Goal: Task Accomplishment & Management: Use online tool/utility

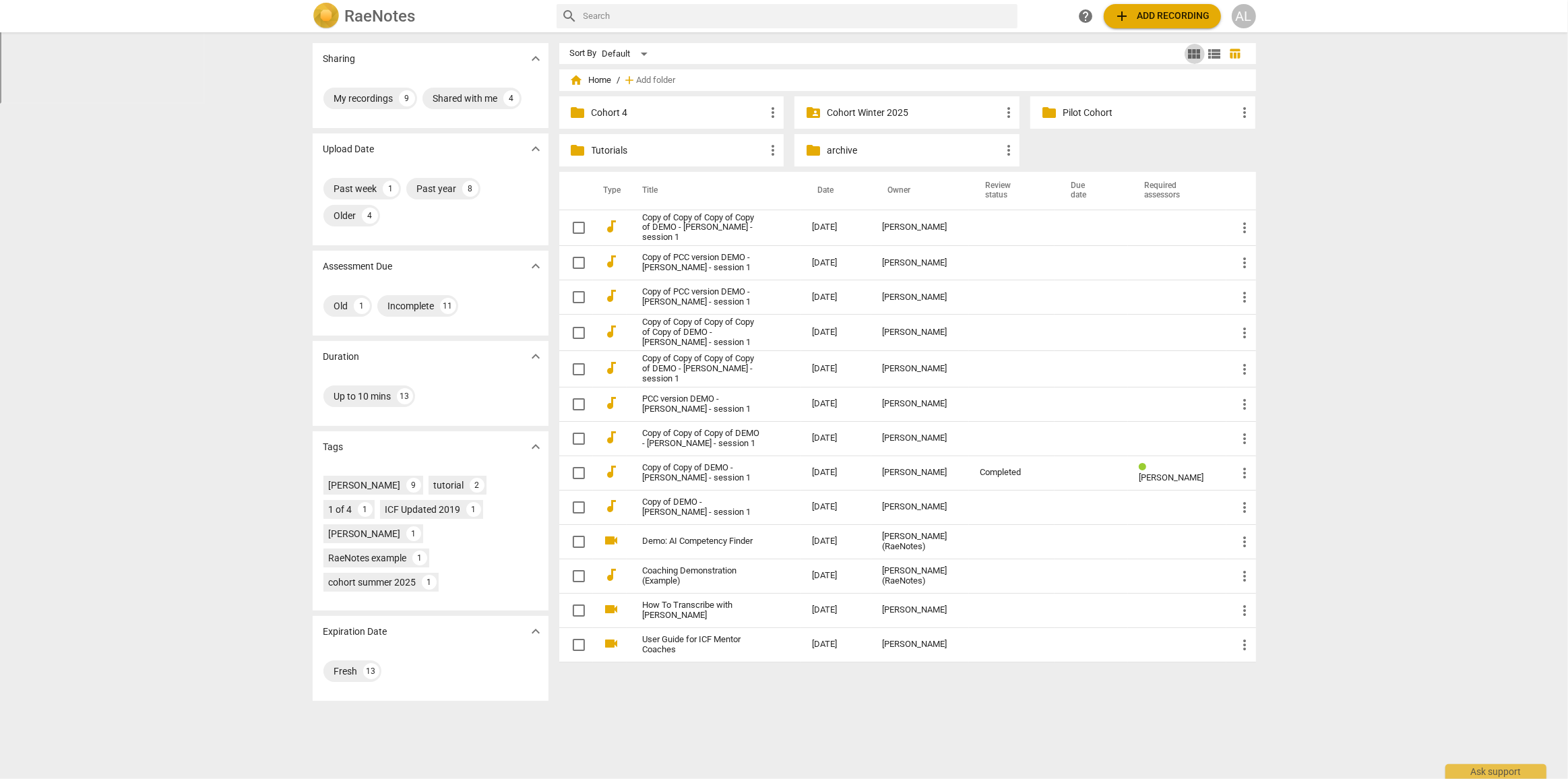
click at [1196, 51] on span "view_module" at bounding box center [1194, 53] width 16 height 16
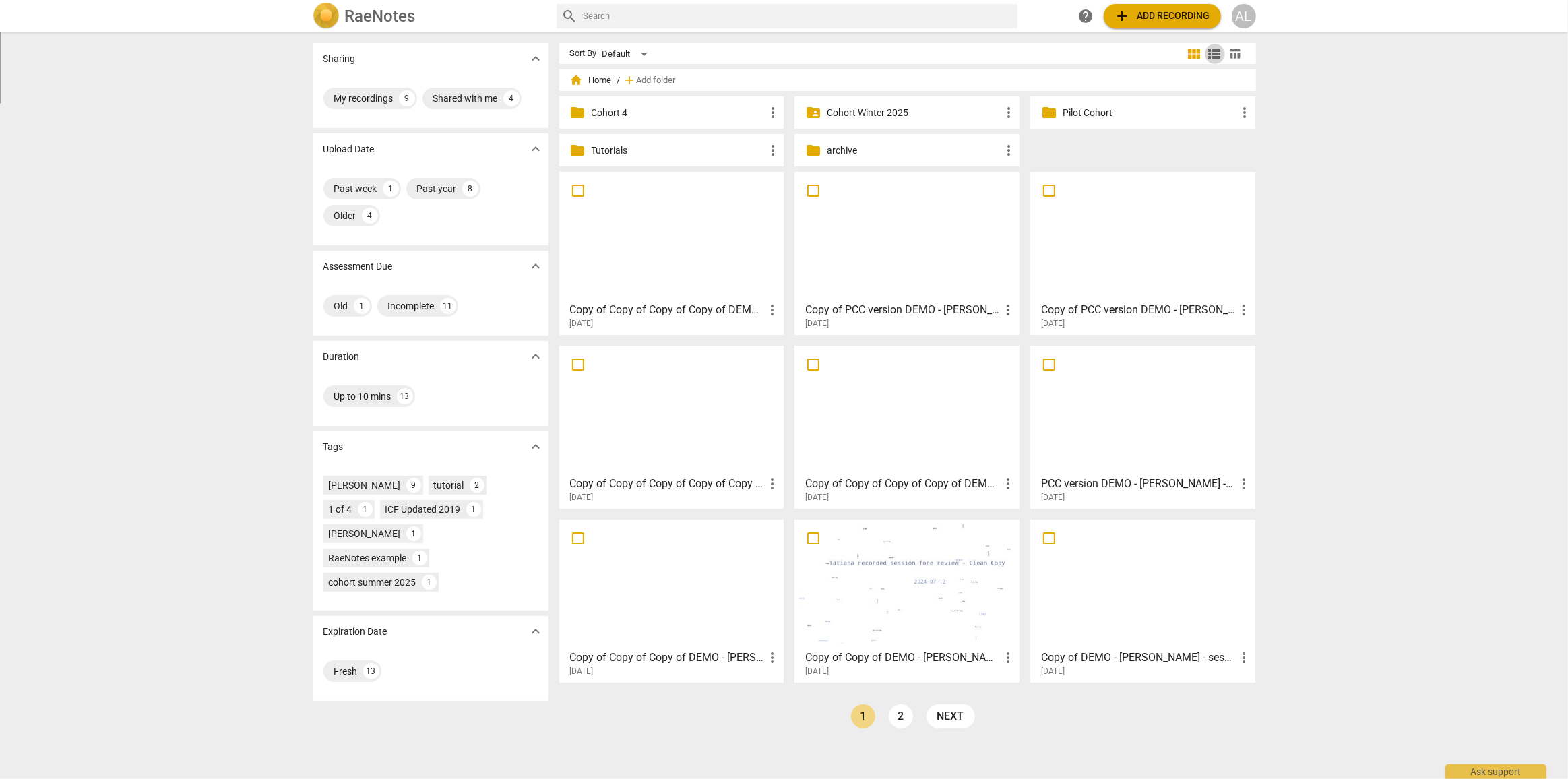
click at [1219, 58] on span "view_list" at bounding box center [1214, 53] width 16 height 16
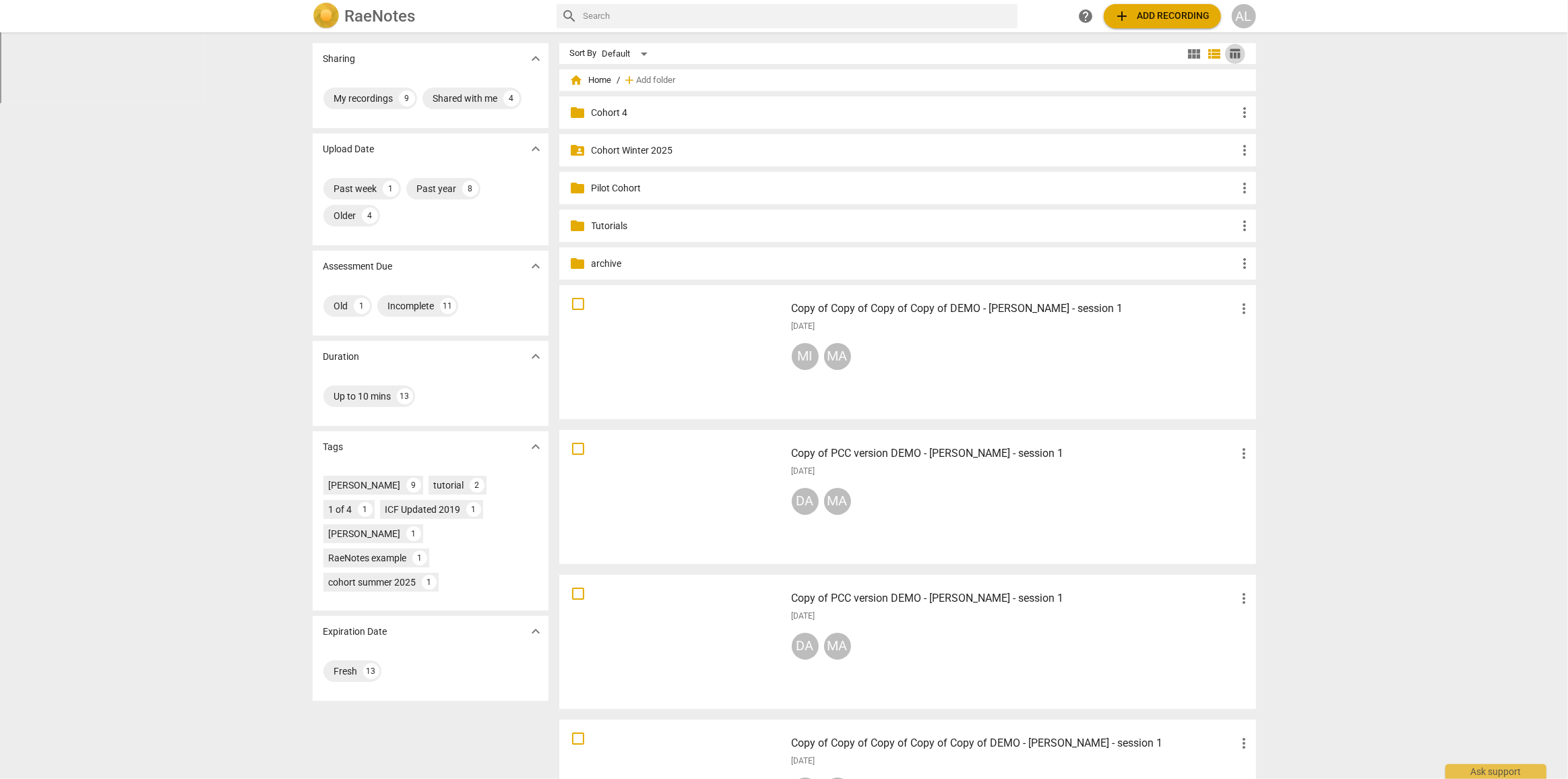
click at [1228, 51] on span "table_chart" at bounding box center [1235, 53] width 13 height 13
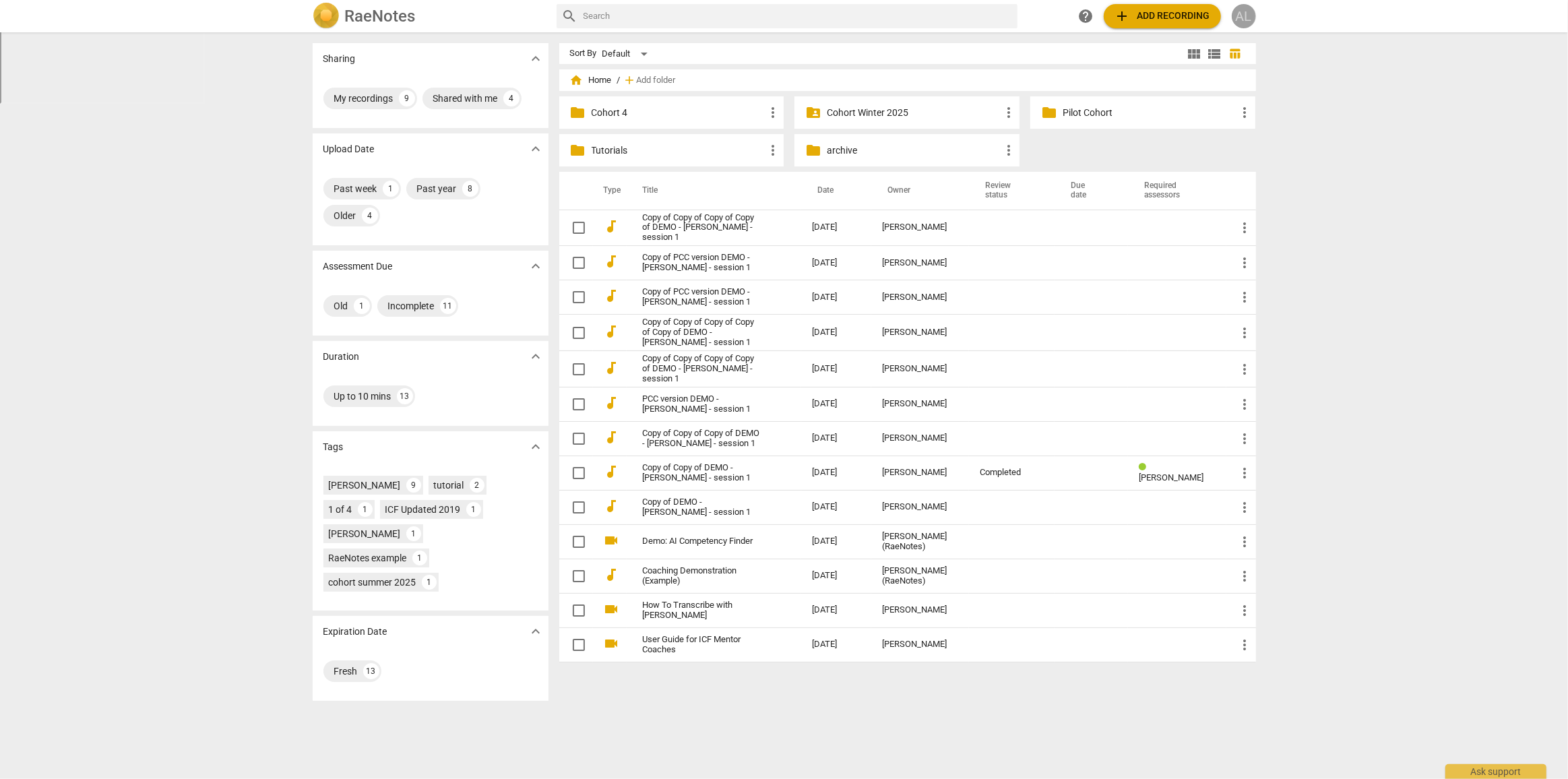
click at [1243, 18] on div "AL" at bounding box center [1243, 16] width 24 height 24
click at [1361, 19] on div at bounding box center [784, 390] width 1568 height 779
click at [1248, 14] on div "AL" at bounding box center [1243, 16] width 24 height 24
click at [1261, 123] on li "Profile" at bounding box center [1283, 131] width 102 height 32
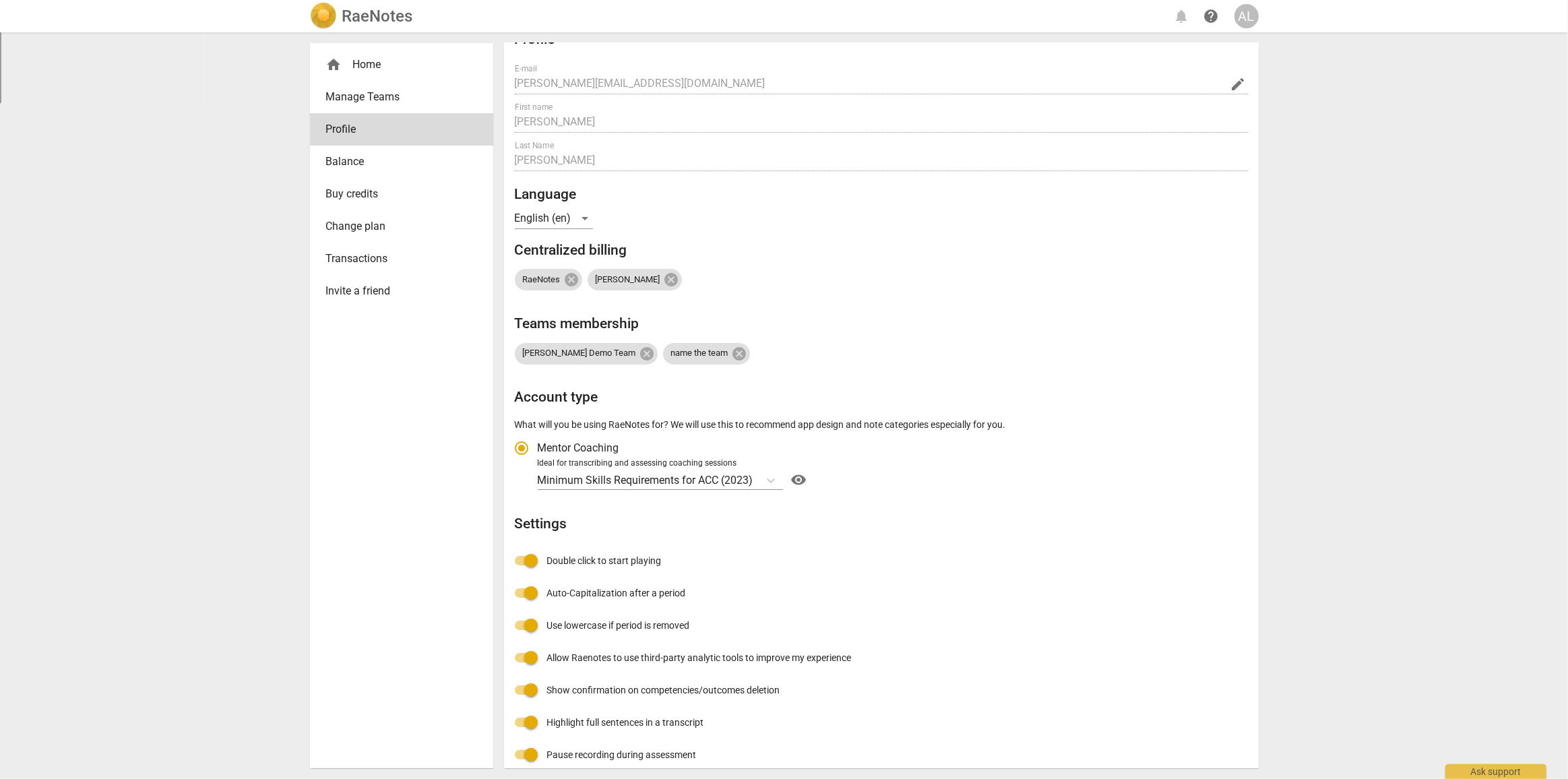
scroll to position [36, 0]
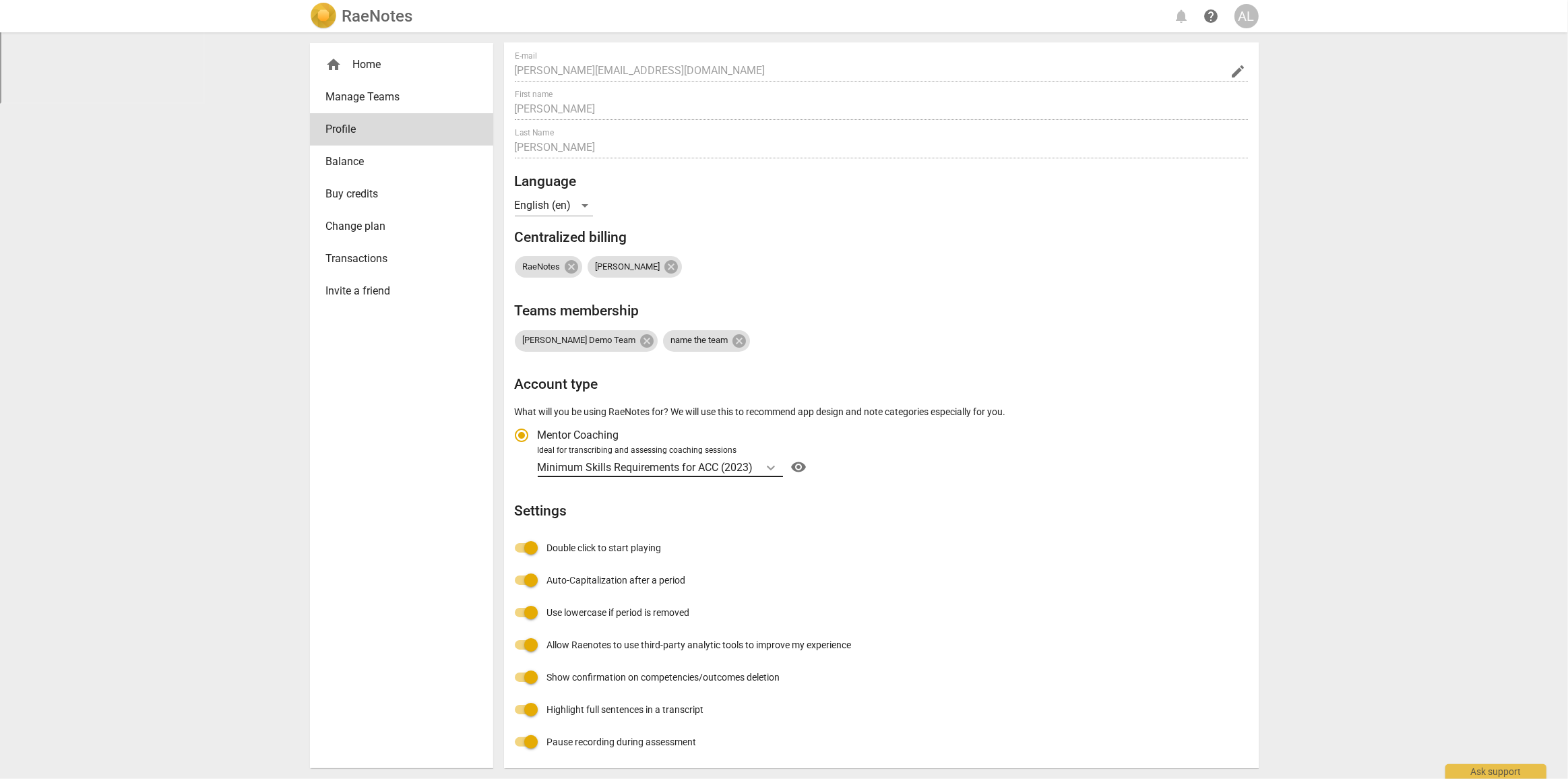
click at [765, 470] on icon "Account type" at bounding box center [770, 467] width 14 height 14
click at [0, 0] on input "Ideal for transcribing and assessing coaching sessions Minimum Skills Requireme…" at bounding box center [0, 0] width 0 height 0
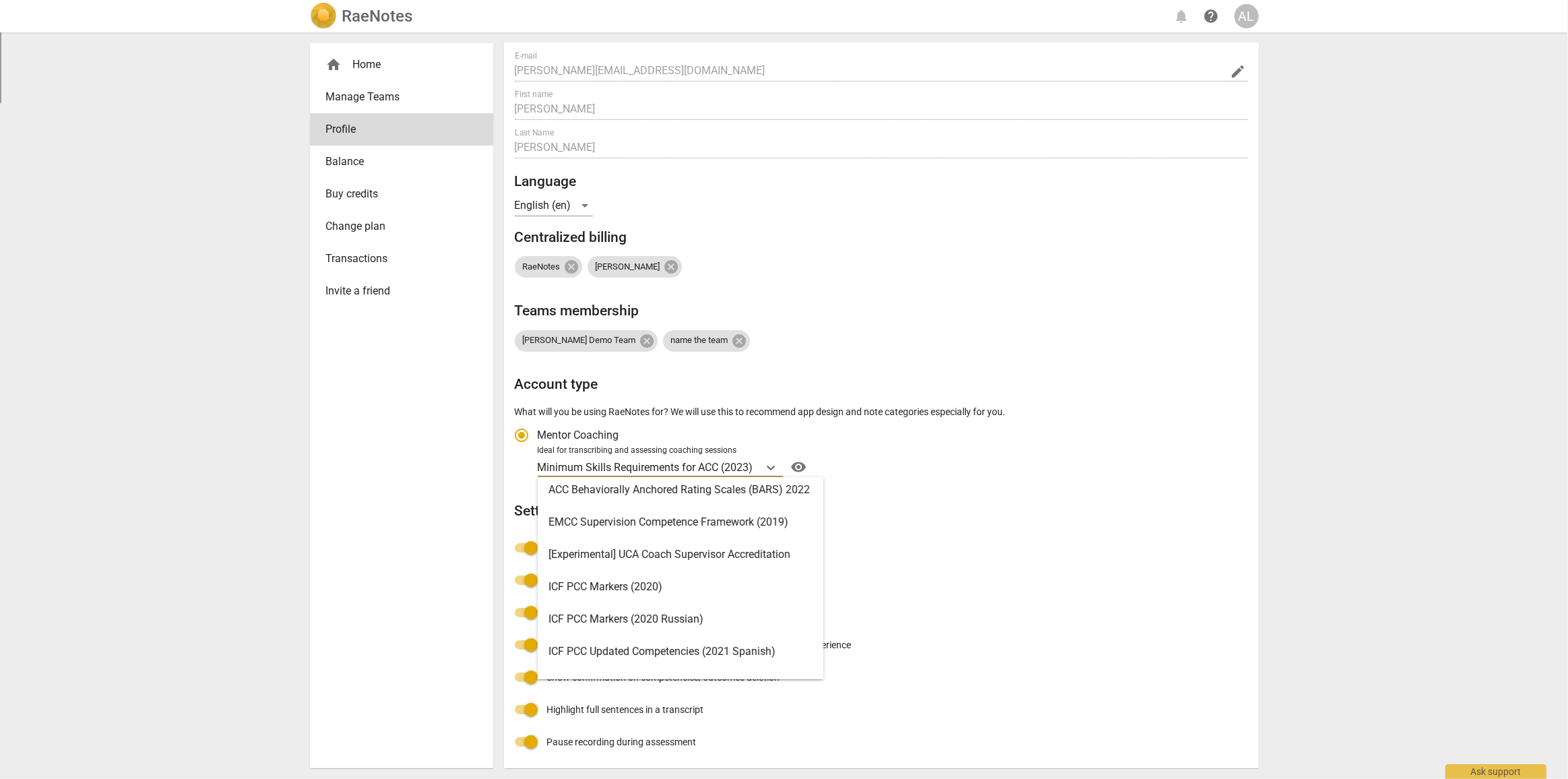
scroll to position [0, 0]
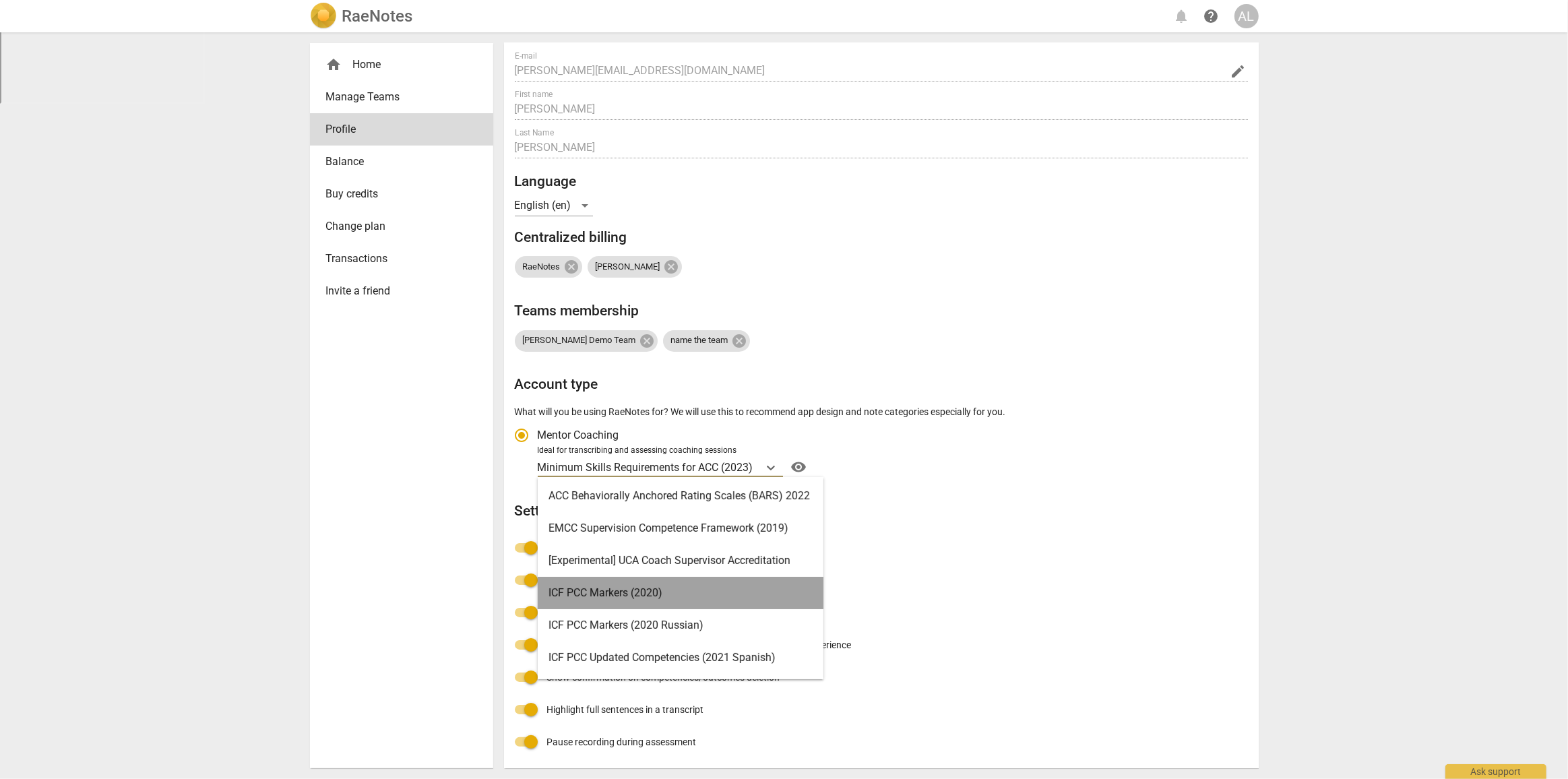
click at [616, 593] on div "ICF PCC Markers (2020)" at bounding box center [680, 592] width 285 height 32
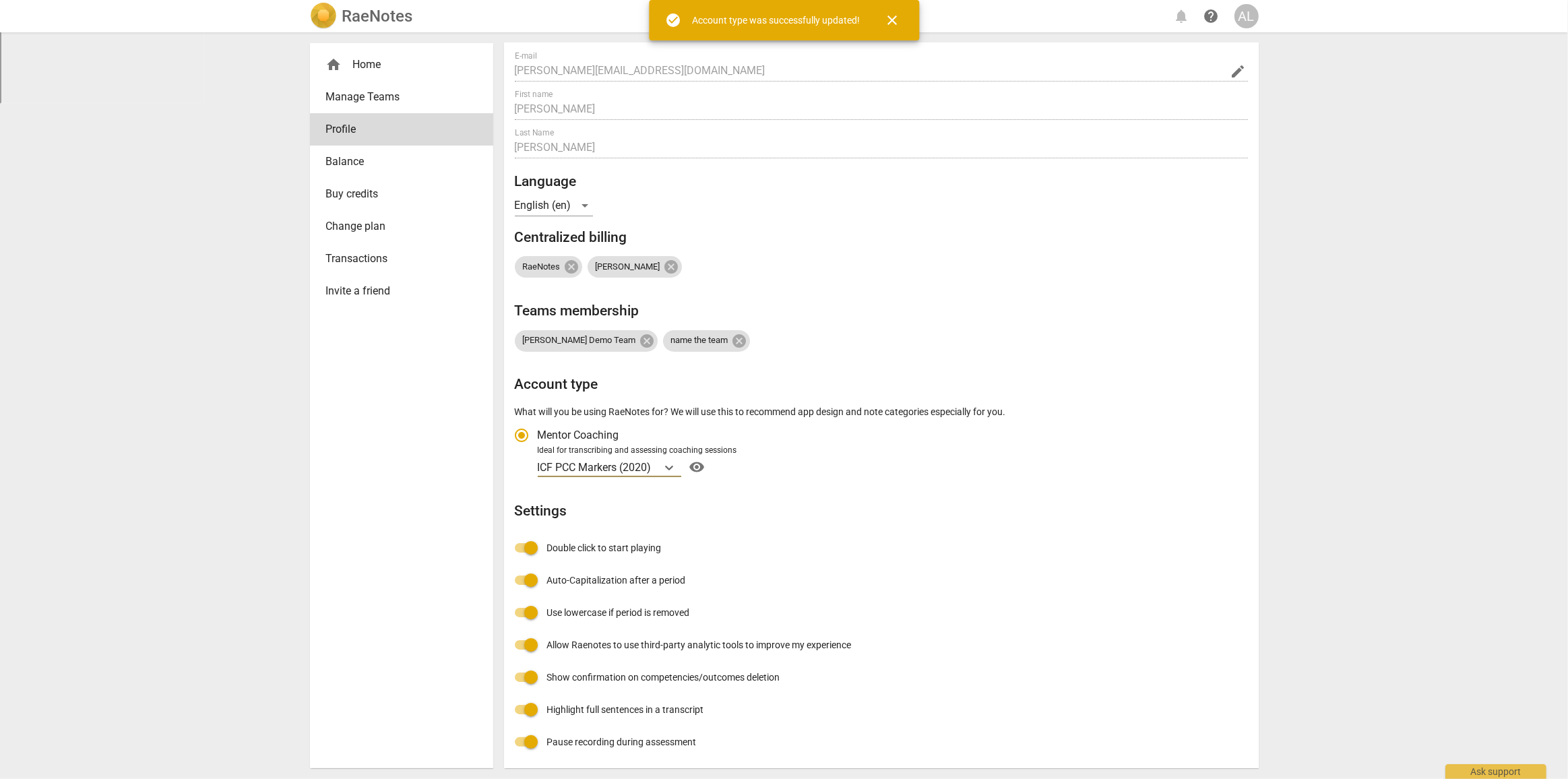
radio input "false"
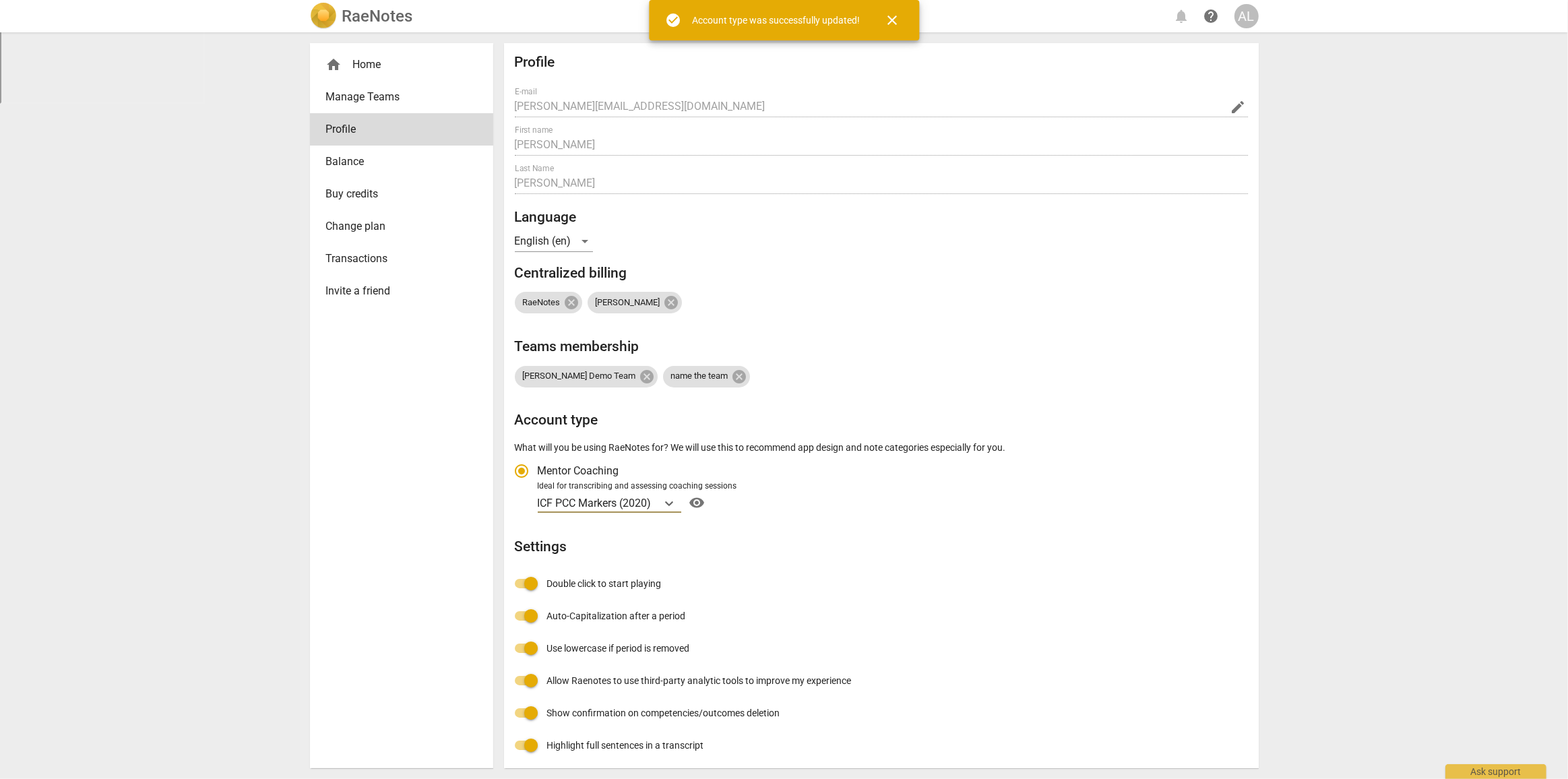
click at [349, 61] on div "home Home" at bounding box center [396, 65] width 140 height 16
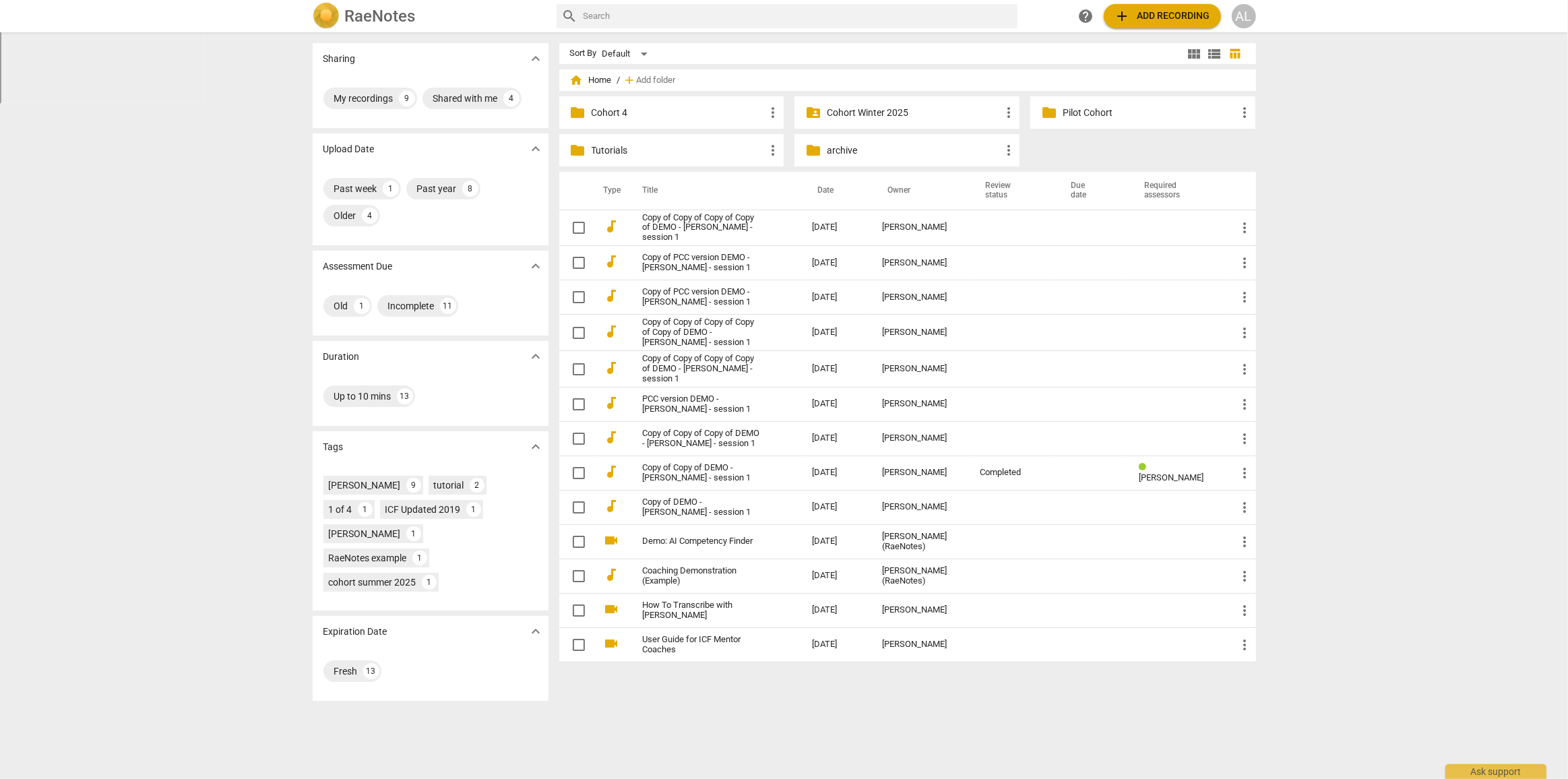
click at [1162, 18] on span "add Add recording" at bounding box center [1162, 16] width 95 height 16
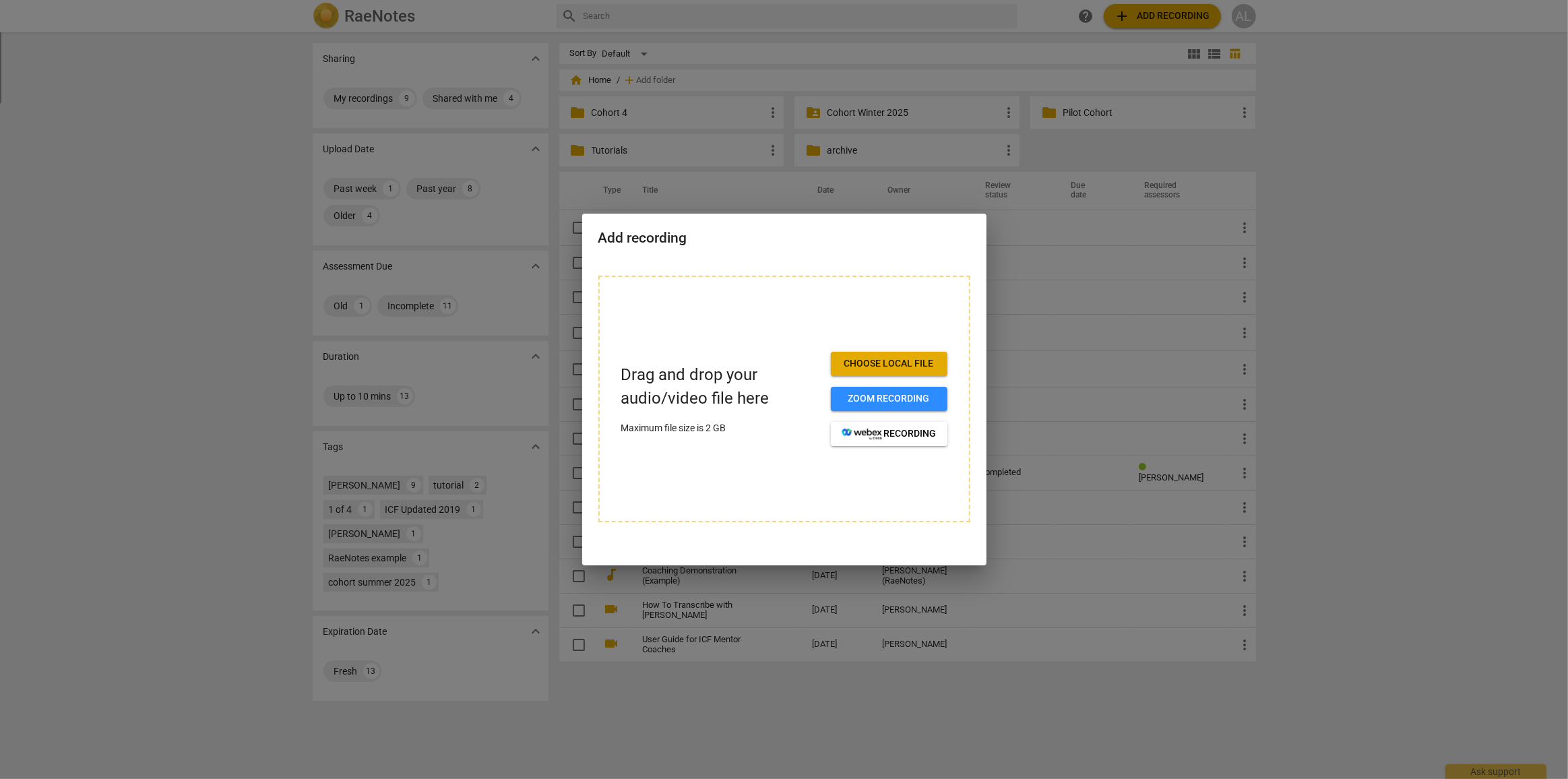
click at [1293, 370] on div at bounding box center [784, 390] width 1568 height 779
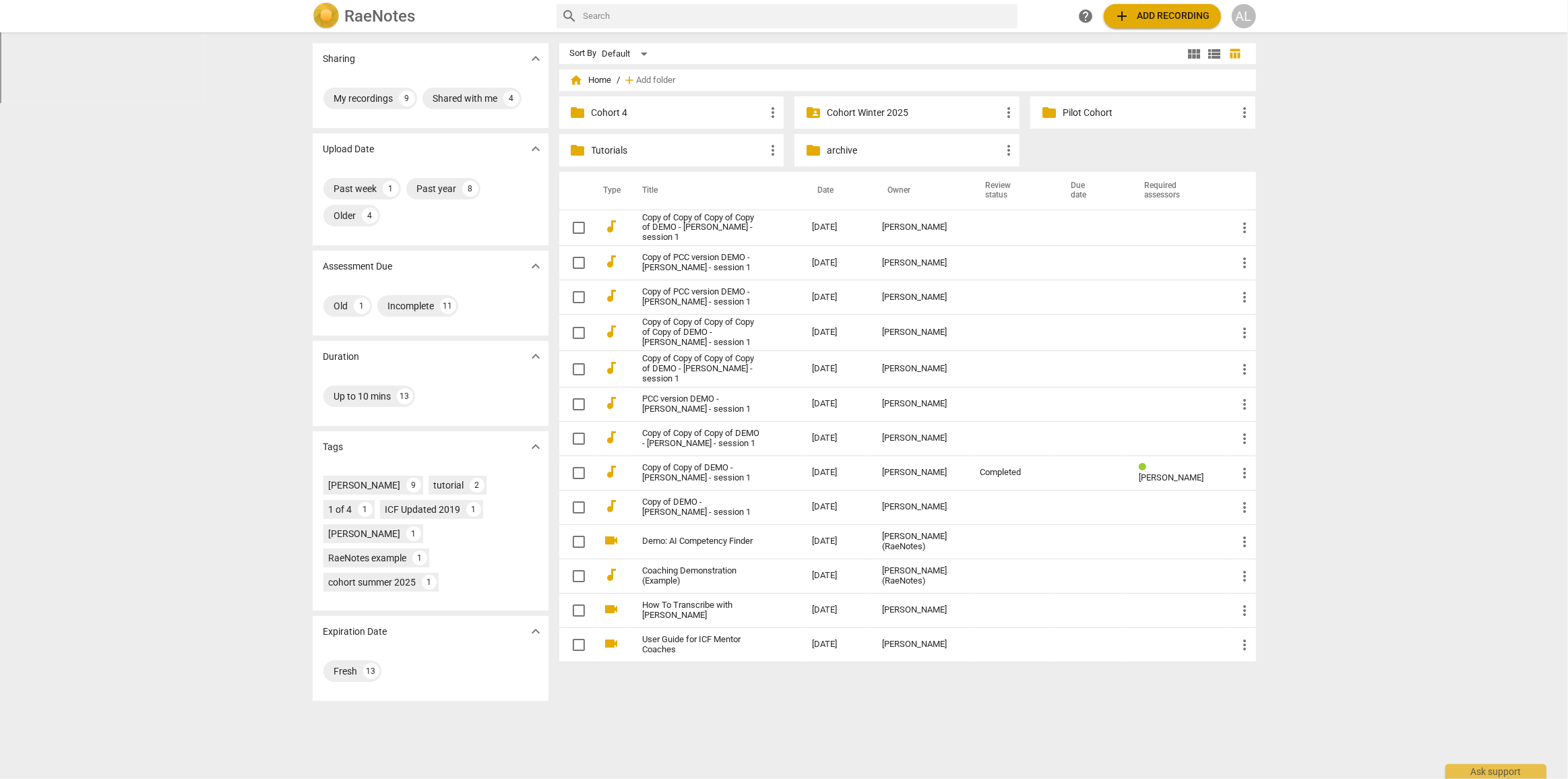
click at [1137, 16] on span "add Add recording" at bounding box center [1162, 16] width 95 height 16
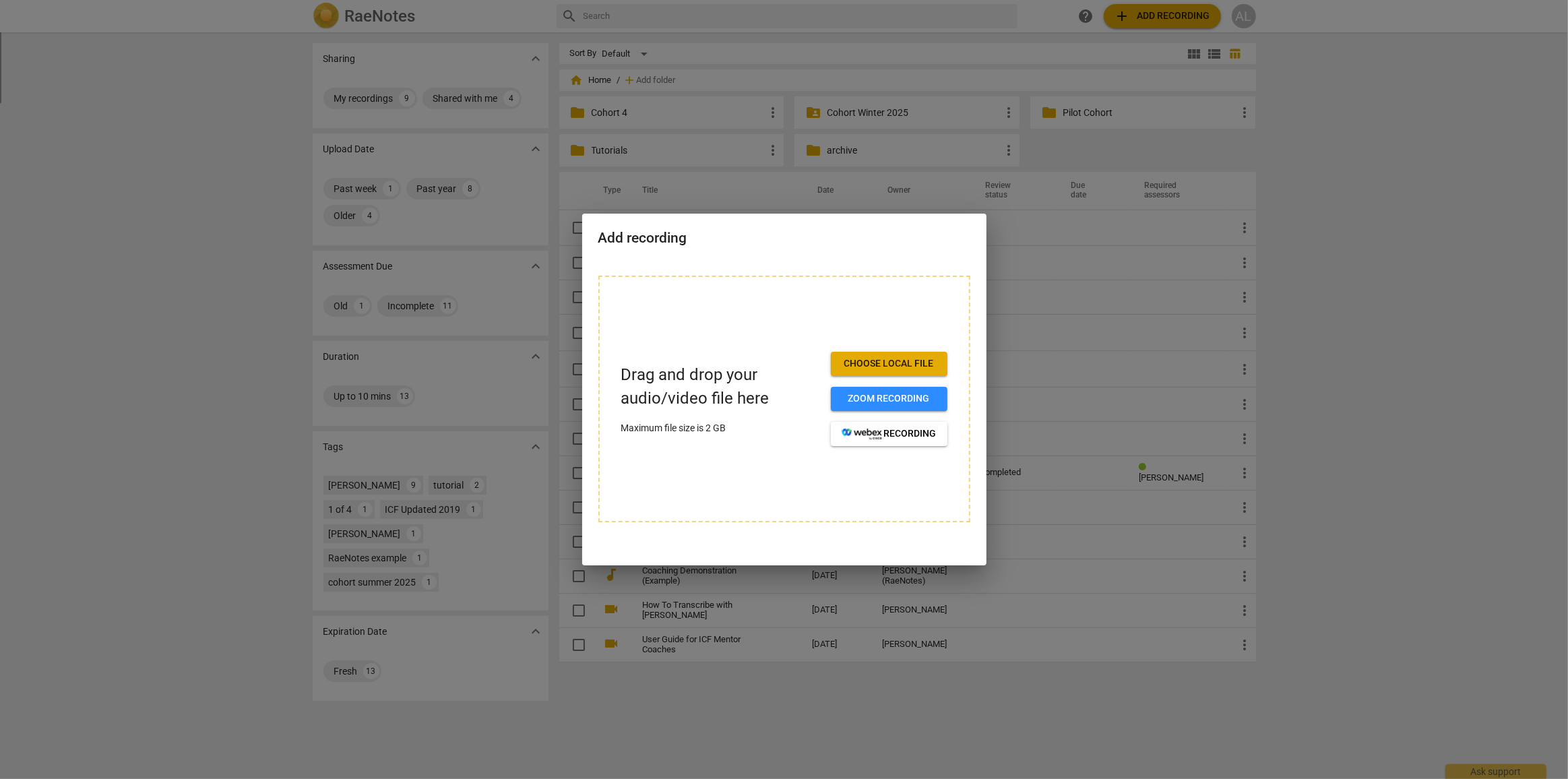
click at [909, 363] on span "Choose local file" at bounding box center [888, 364] width 95 height 14
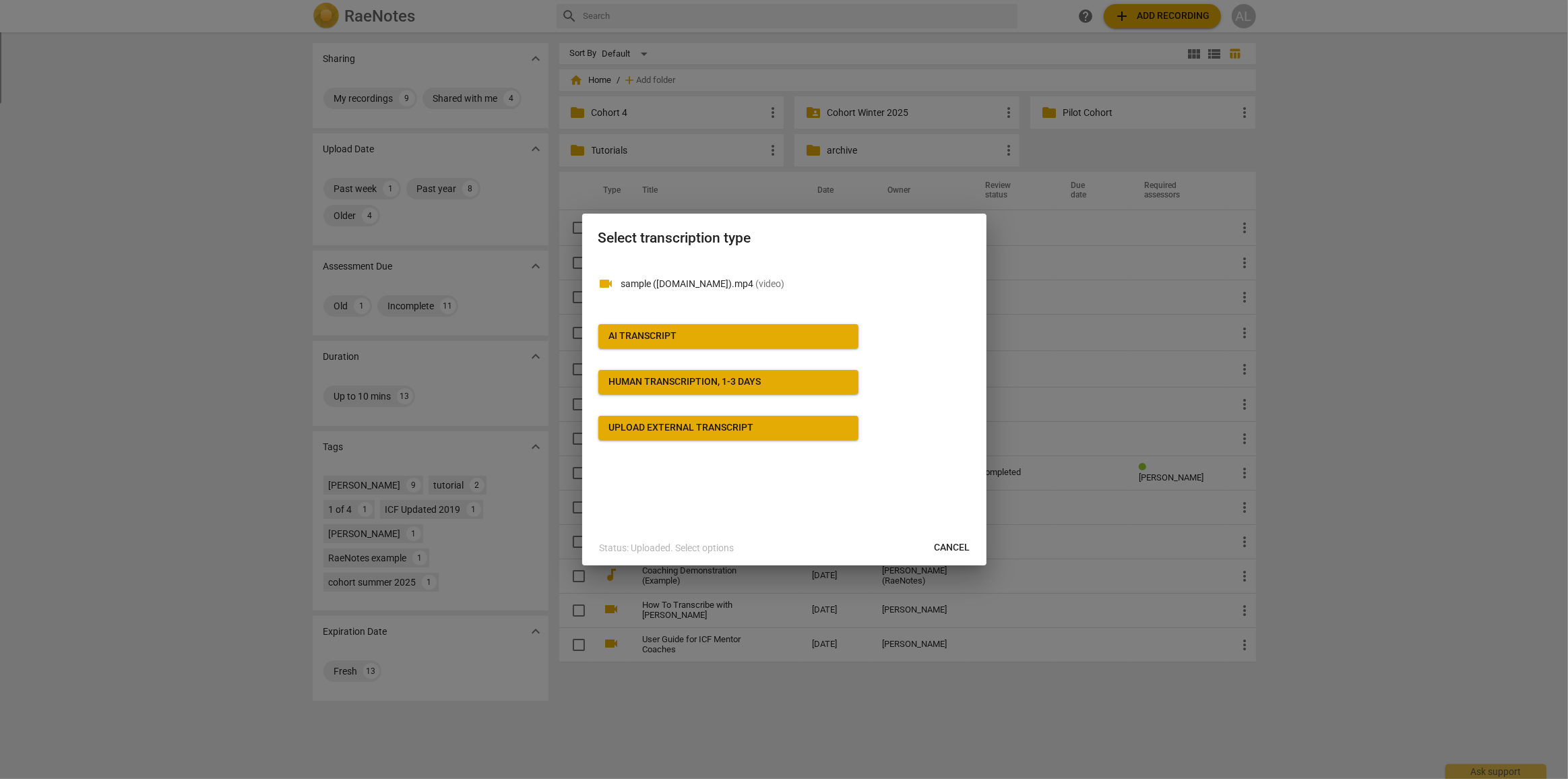
click at [649, 336] on div "AI Transcript" at bounding box center [643, 336] width 68 height 14
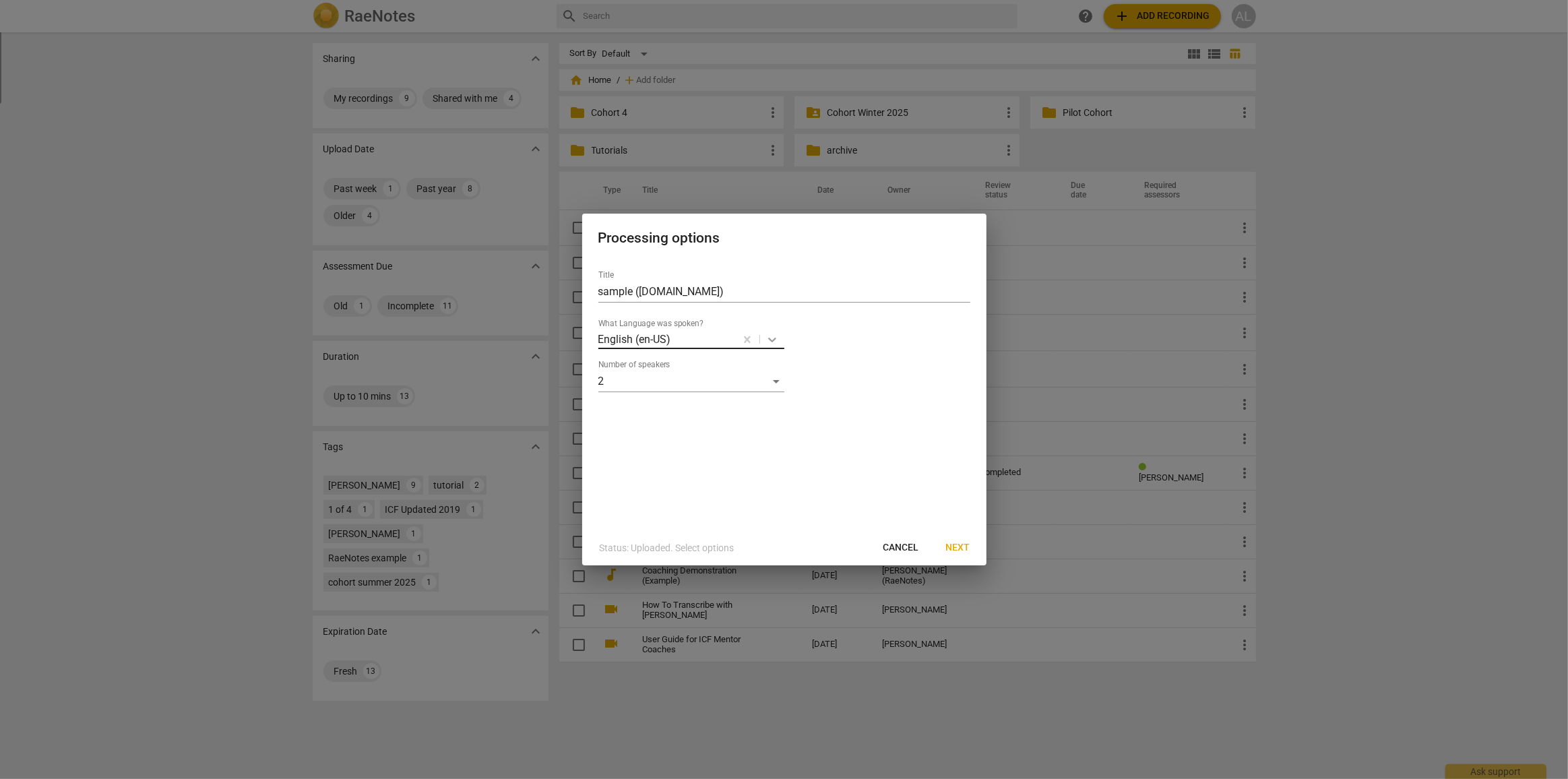
click at [771, 335] on icon at bounding box center [772, 340] width 14 height 14
click at [725, 369] on div "English (en-US)" at bounding box center [711, 368] width 225 height 32
click at [775, 385] on div "2" at bounding box center [691, 382] width 186 height 21
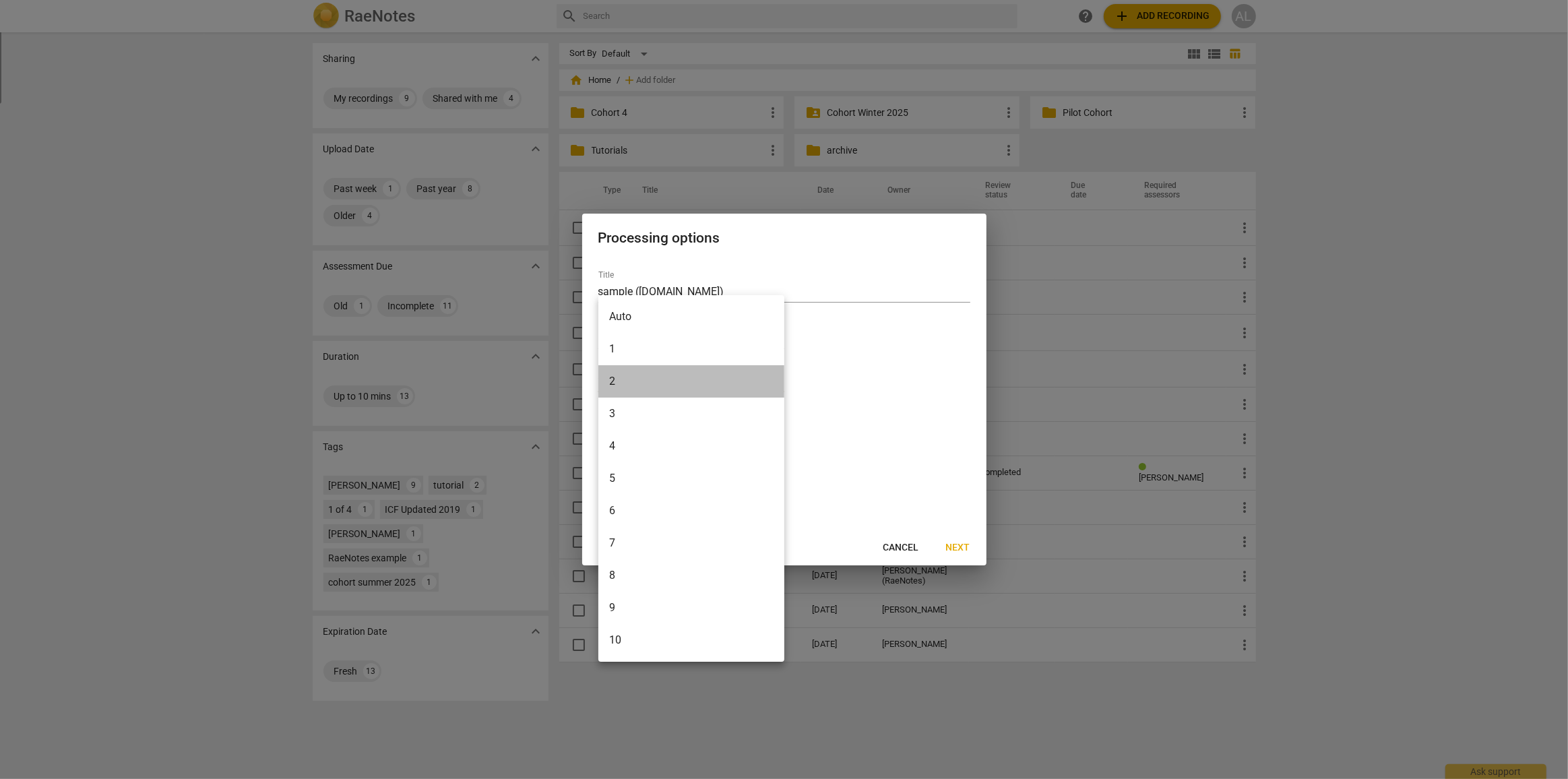
click at [674, 384] on li "2" at bounding box center [691, 381] width 186 height 32
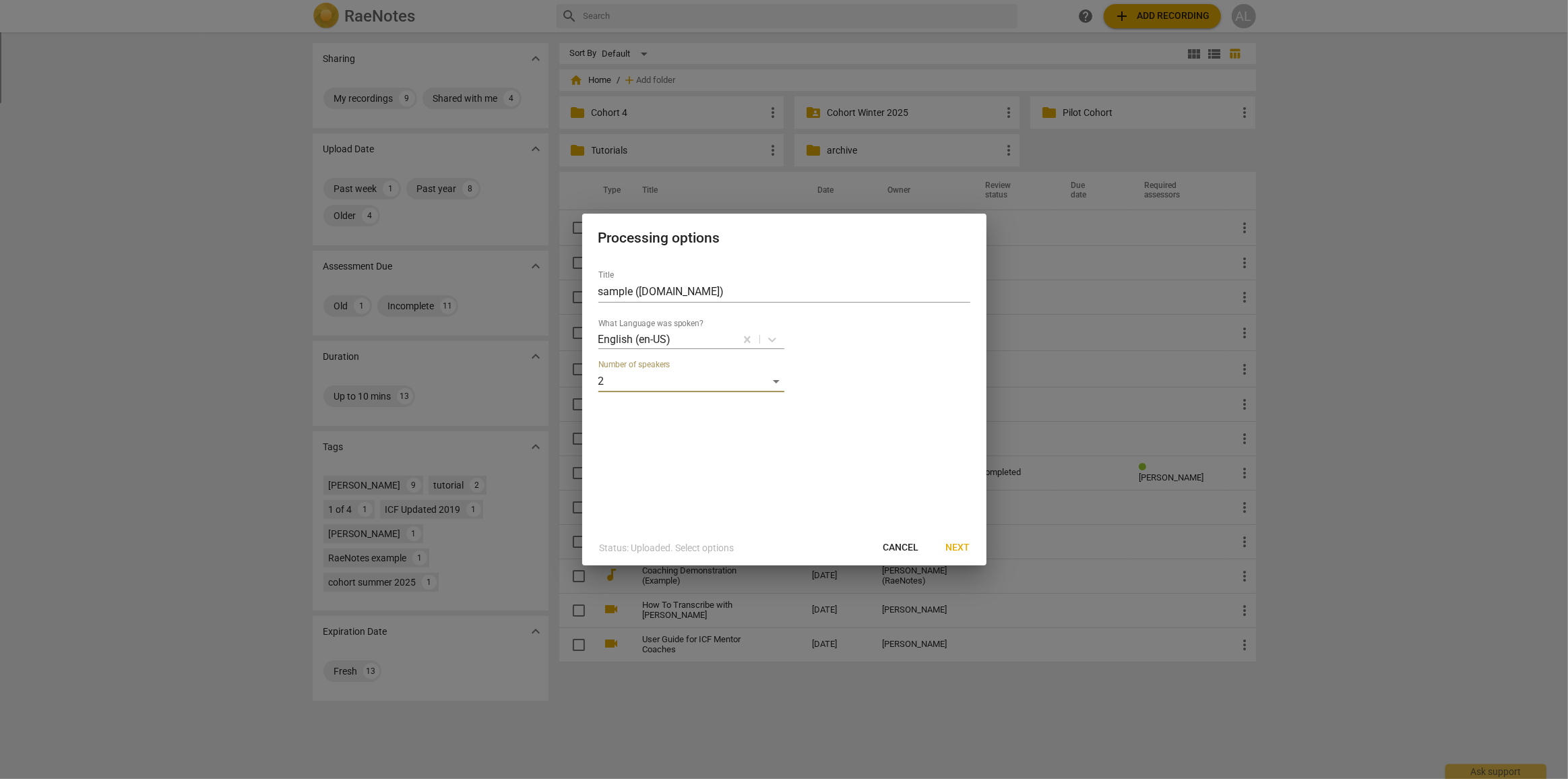
click at [960, 545] on span "Next" at bounding box center [958, 548] width 24 height 14
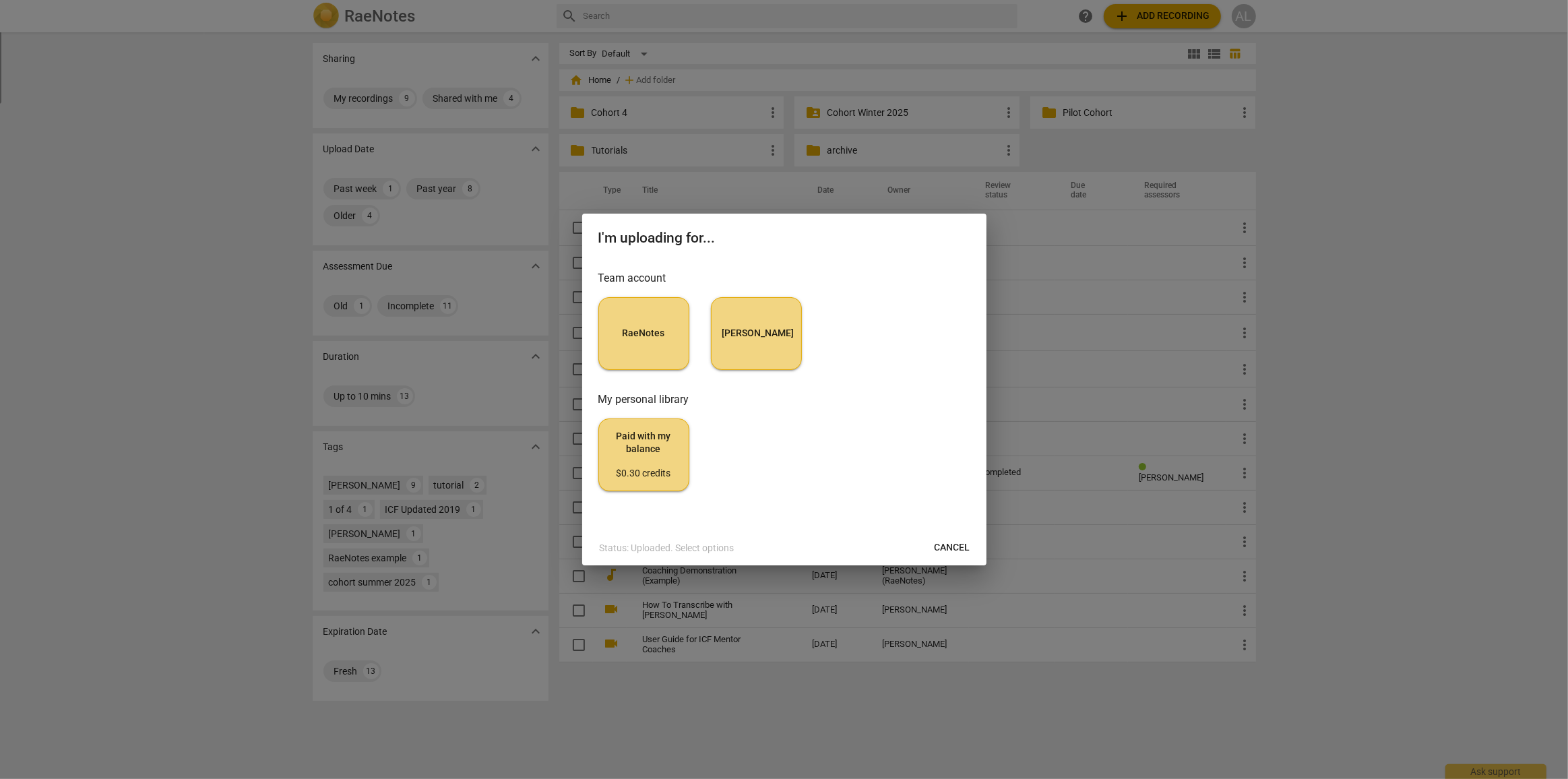
click at [963, 548] on span "Cancel" at bounding box center [952, 548] width 36 height 14
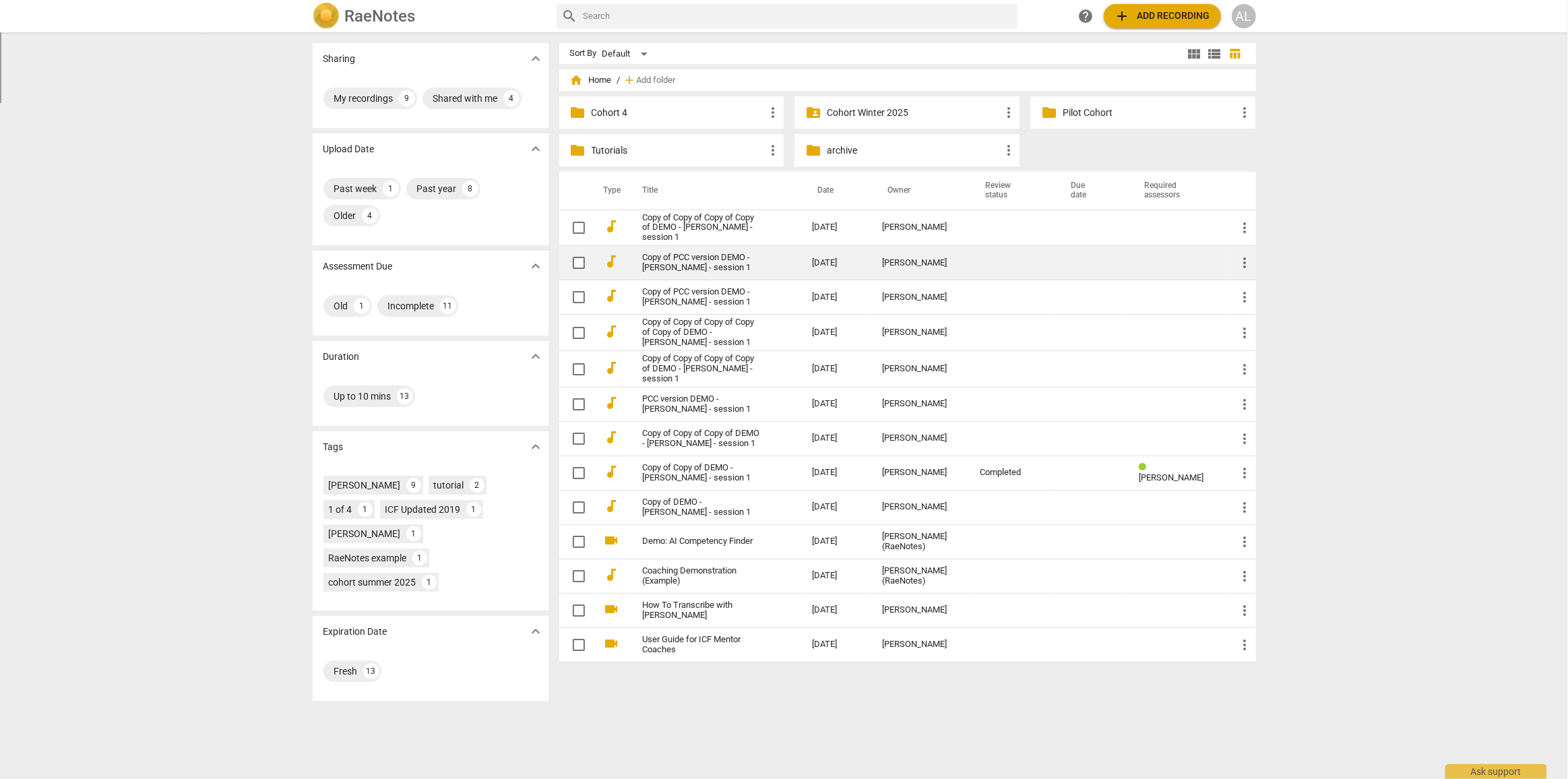
click at [701, 266] on link "Copy of PCC version DEMO - [PERSON_NAME] - session 1" at bounding box center [703, 263] width 121 height 20
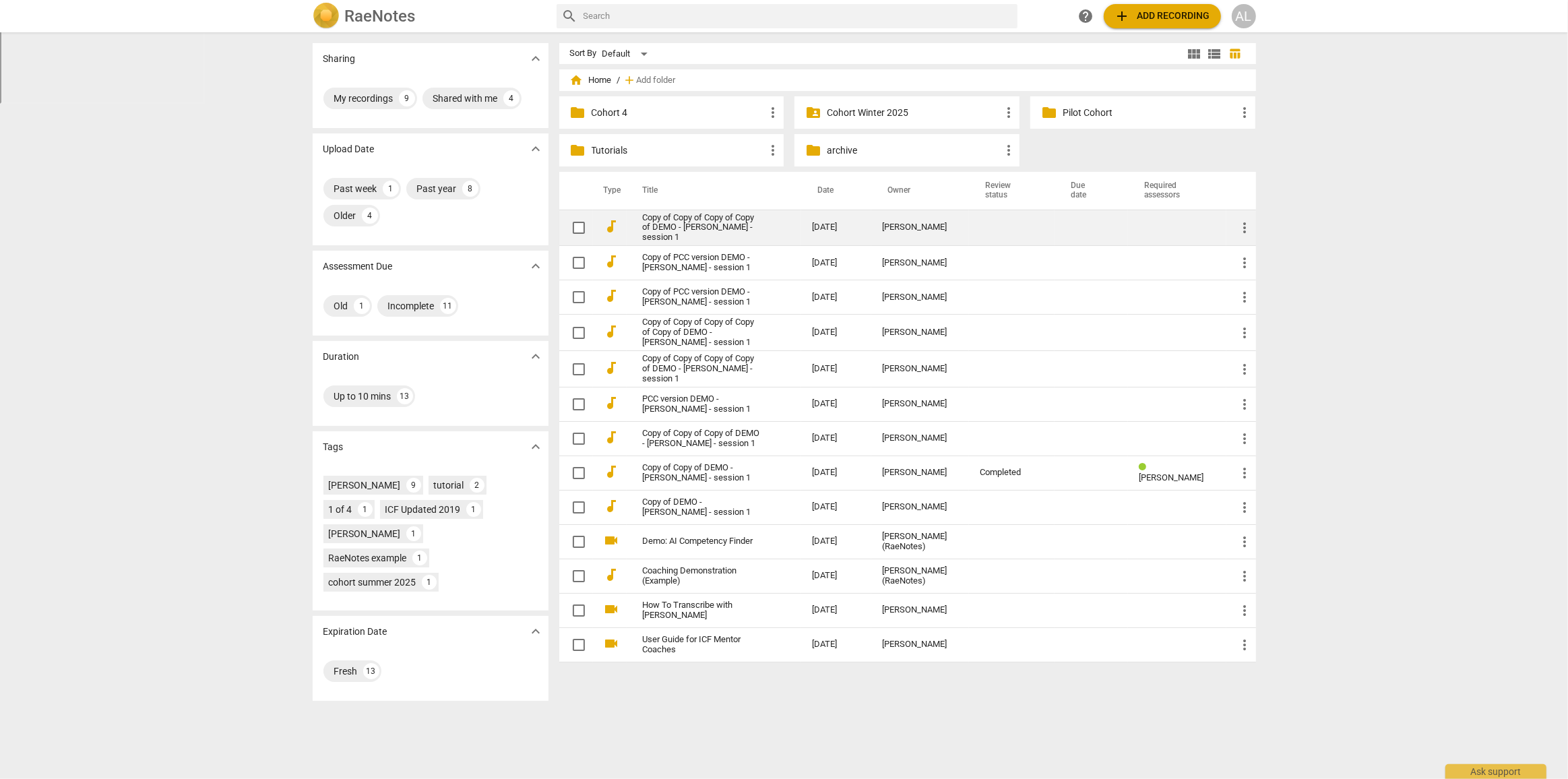
click at [641, 225] on td "Copy of Copy of Copy of Copy of DEMO - [PERSON_NAME] - session 1" at bounding box center [714, 227] width 175 height 36
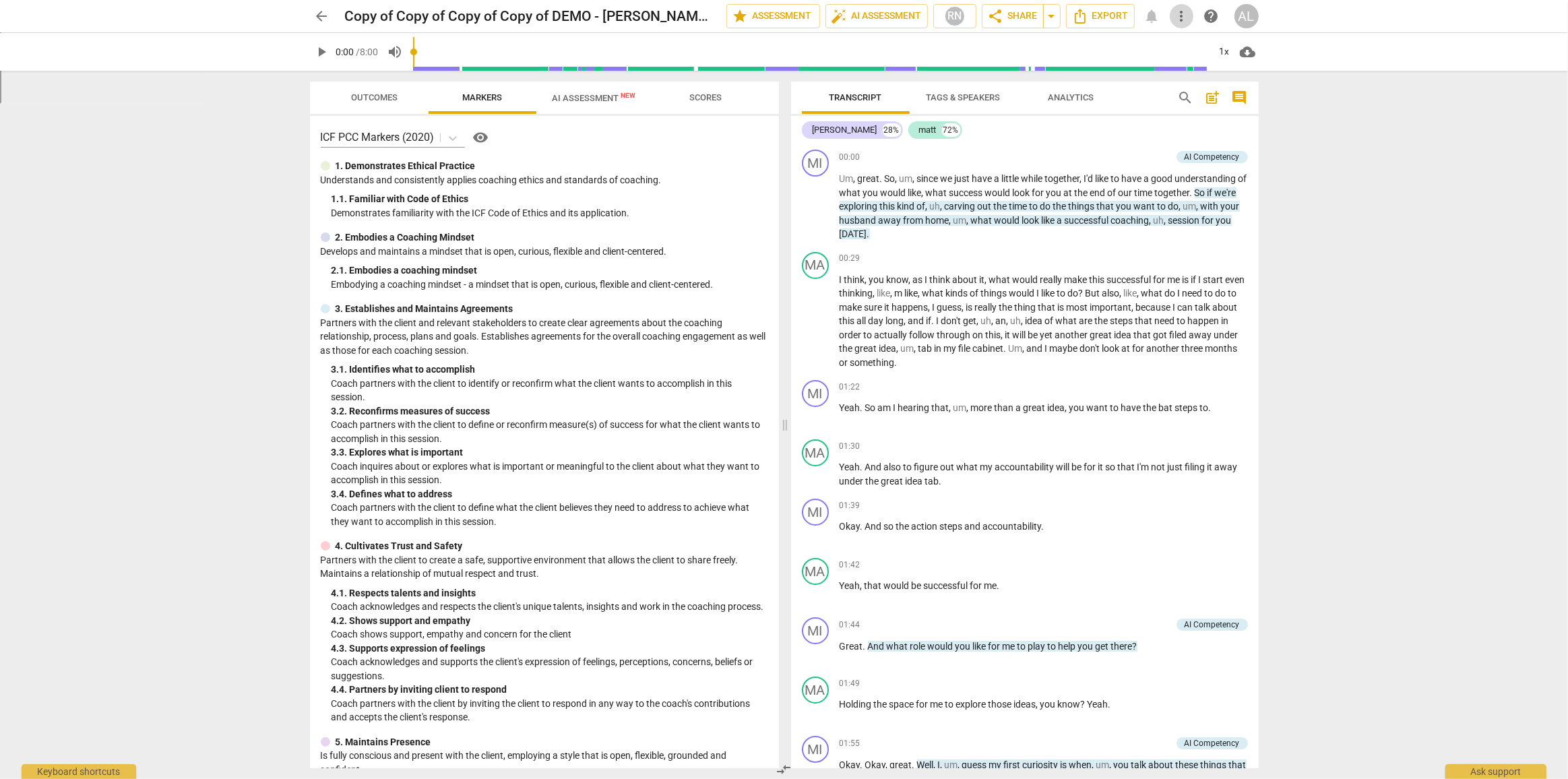
click at [1186, 19] on span "more_vert" at bounding box center [1182, 16] width 16 height 16
click at [1230, 66] on div "file_copy Make a clean copy" at bounding box center [1246, 64] width 132 height 32
click at [833, 21] on link "View" at bounding box center [831, 20] width 20 height 11
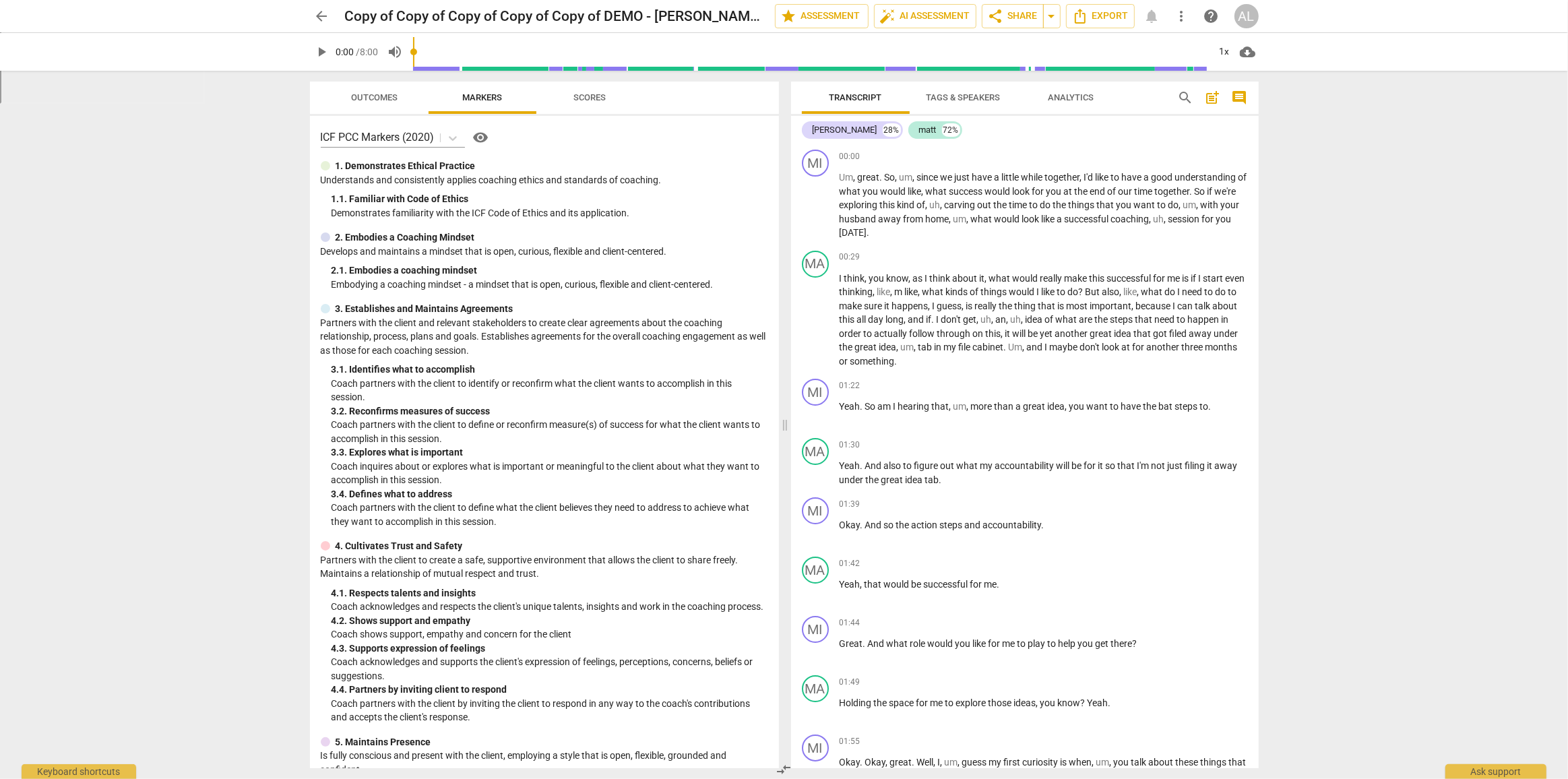
click at [1083, 96] on span "Analytics" at bounding box center [1071, 98] width 46 height 10
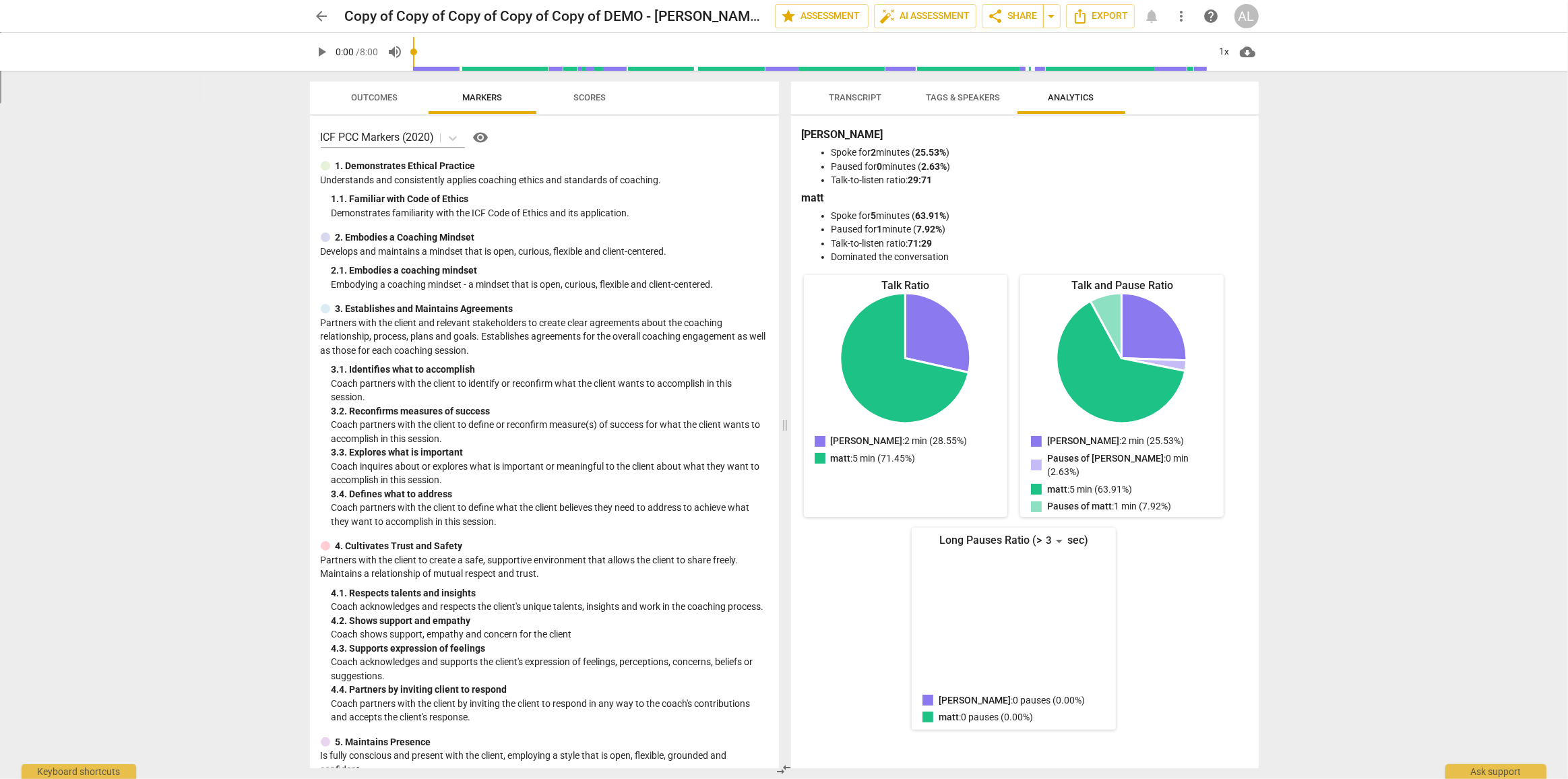
click at [840, 100] on span "Transcript" at bounding box center [856, 98] width 53 height 10
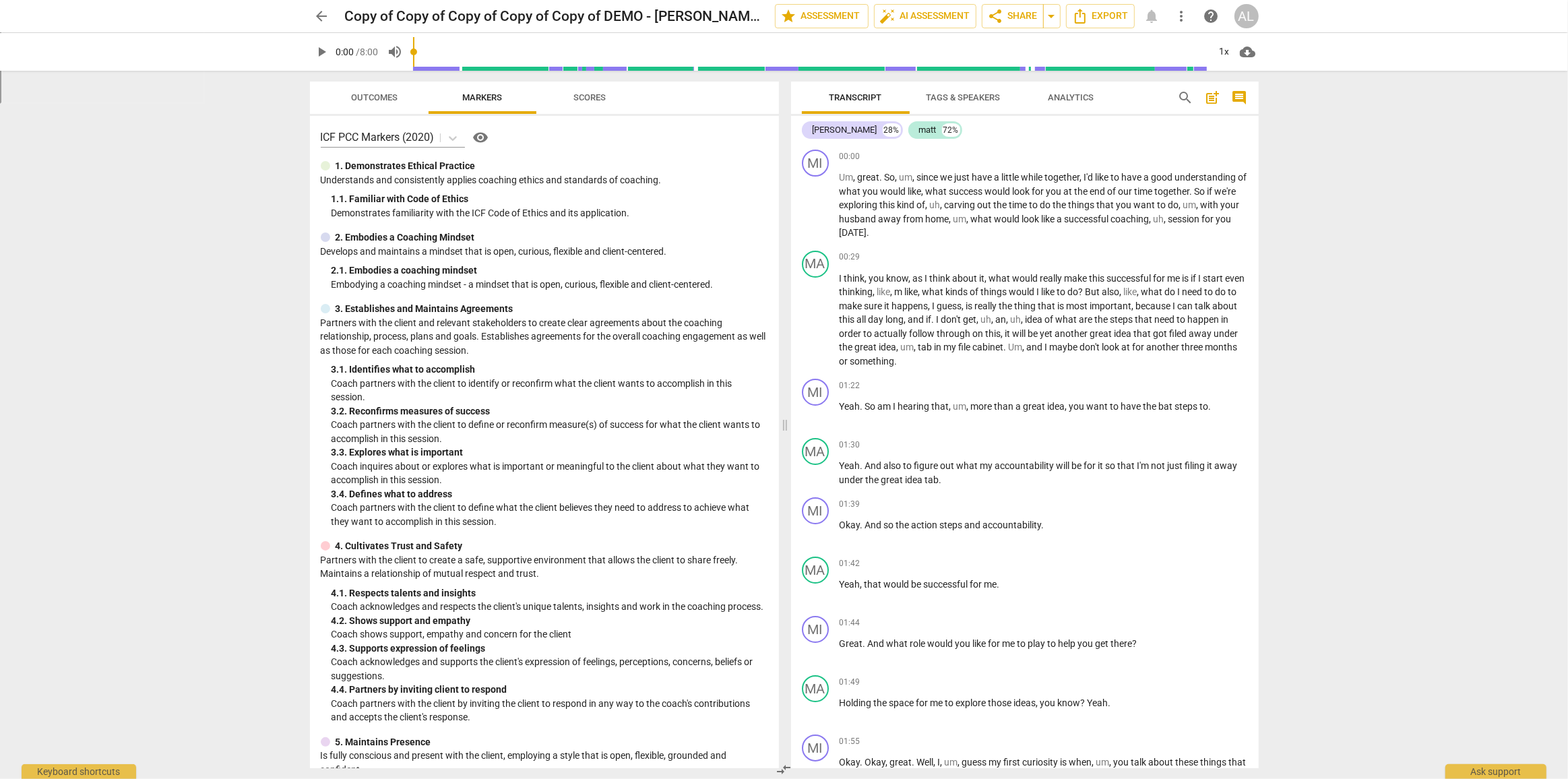
click at [977, 99] on span "Tags & Speakers" at bounding box center [964, 98] width 74 height 10
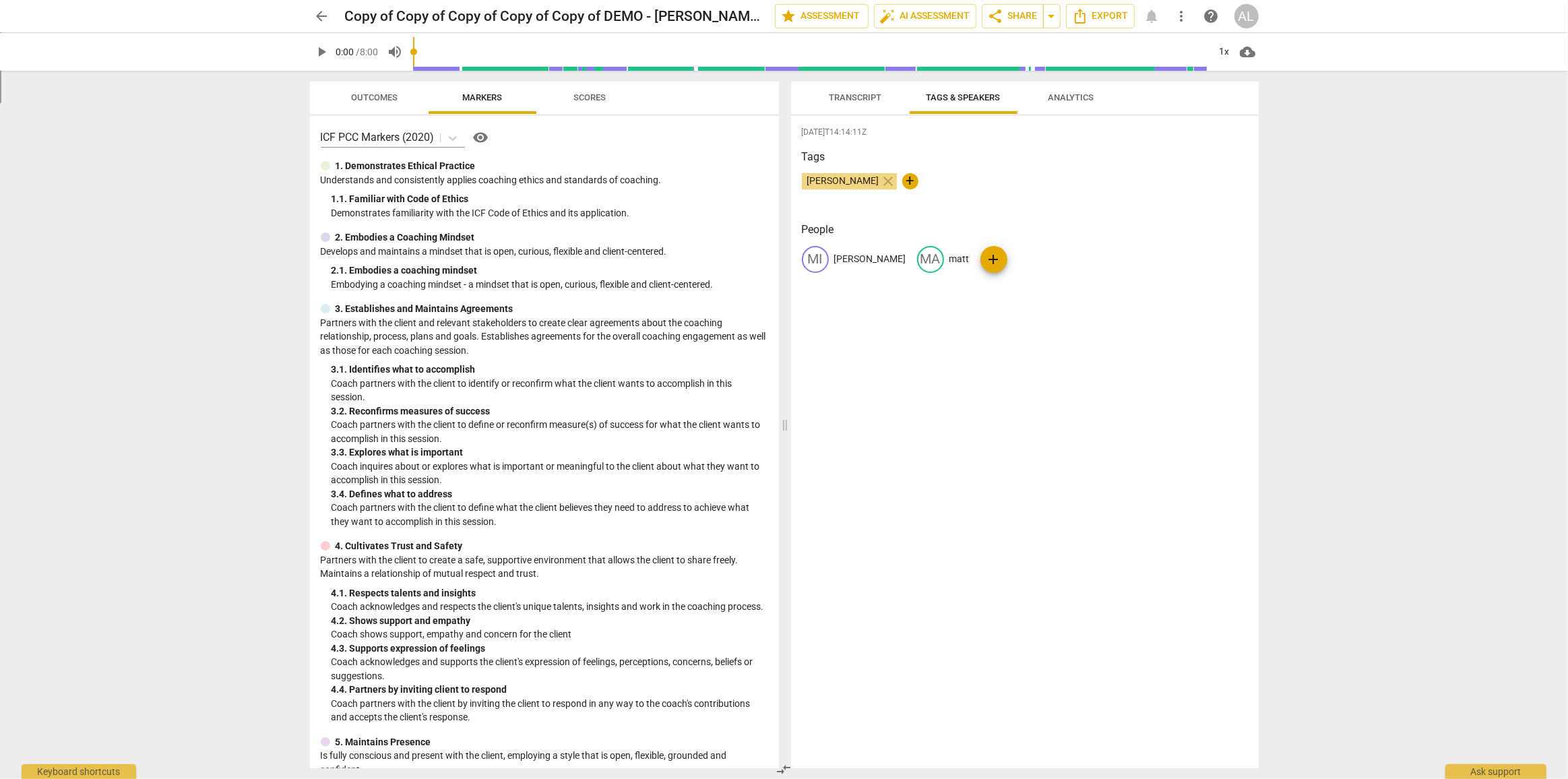
click at [902, 184] on span "+" at bounding box center [910, 181] width 16 height 16
type input "[PERSON_NAME]"
click at [977, 183] on span "check" at bounding box center [984, 181] width 16 height 16
click at [316, 17] on span "arrow_back" at bounding box center [322, 16] width 16 height 16
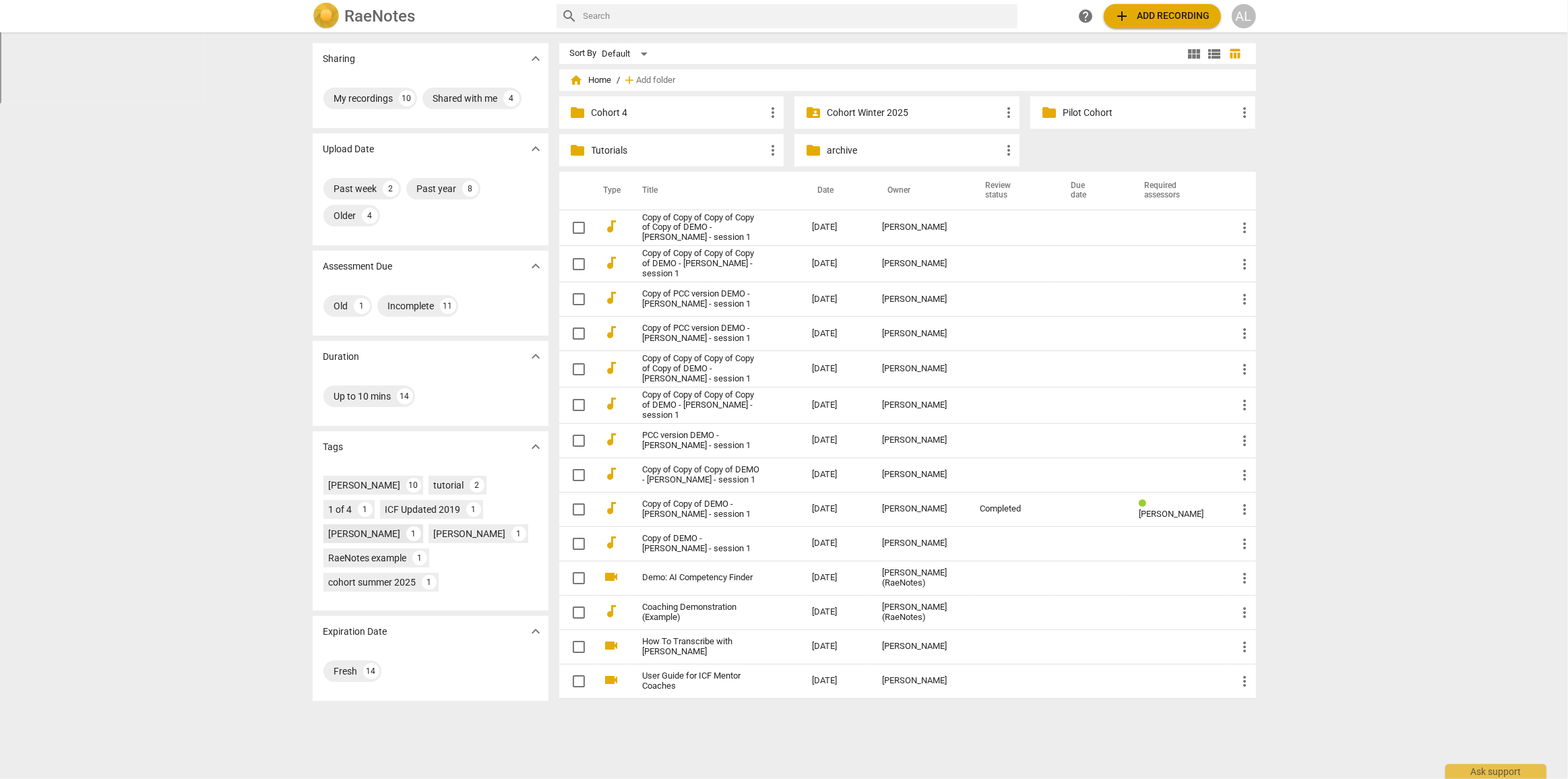
click at [401, 527] on div "[PERSON_NAME]" at bounding box center [364, 533] width 72 height 14
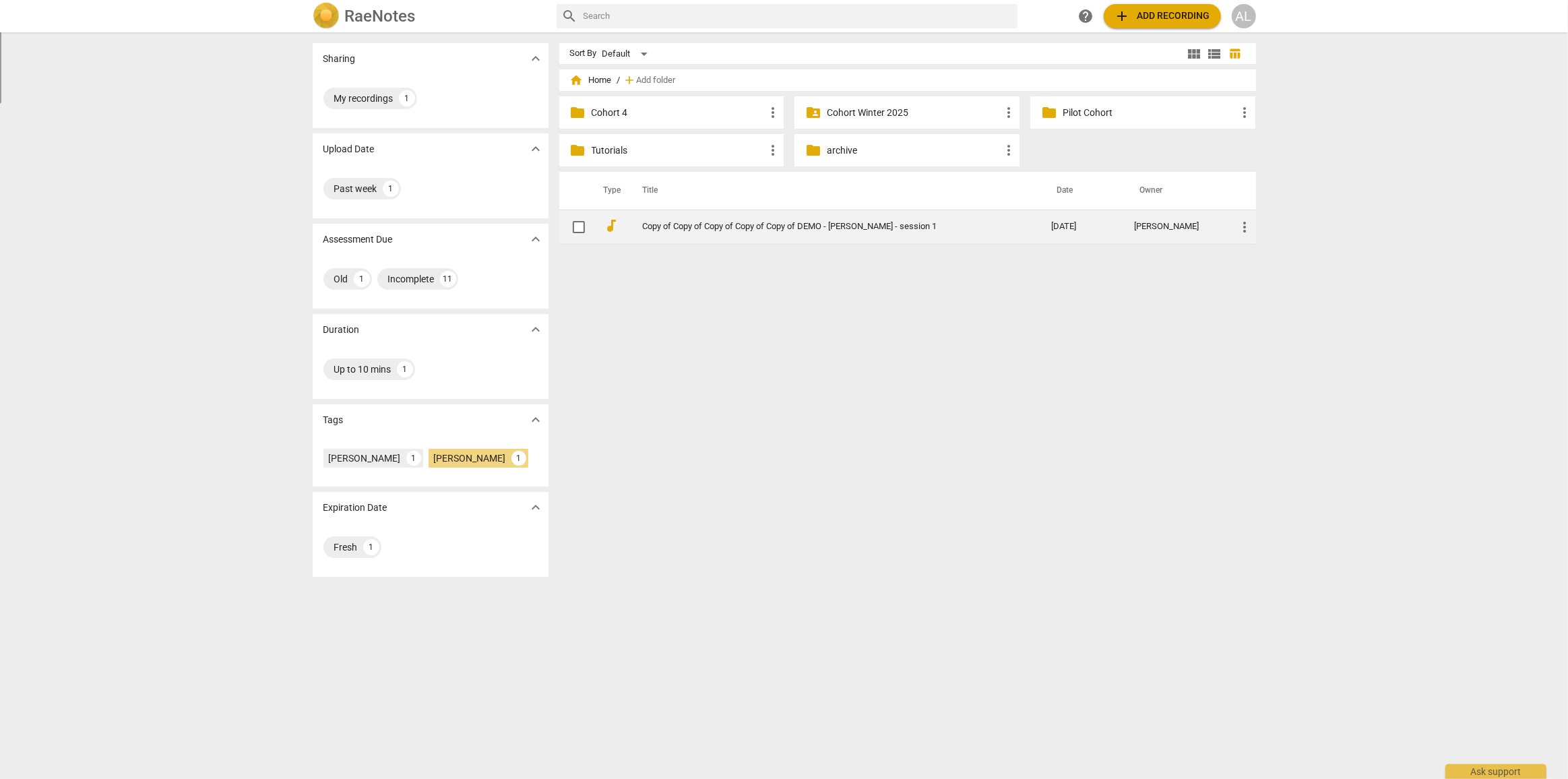
click at [720, 221] on link "Copy of Copy of Copy of Copy of Copy of DEMO - [PERSON_NAME] - session 1" at bounding box center [822, 226] width 359 height 10
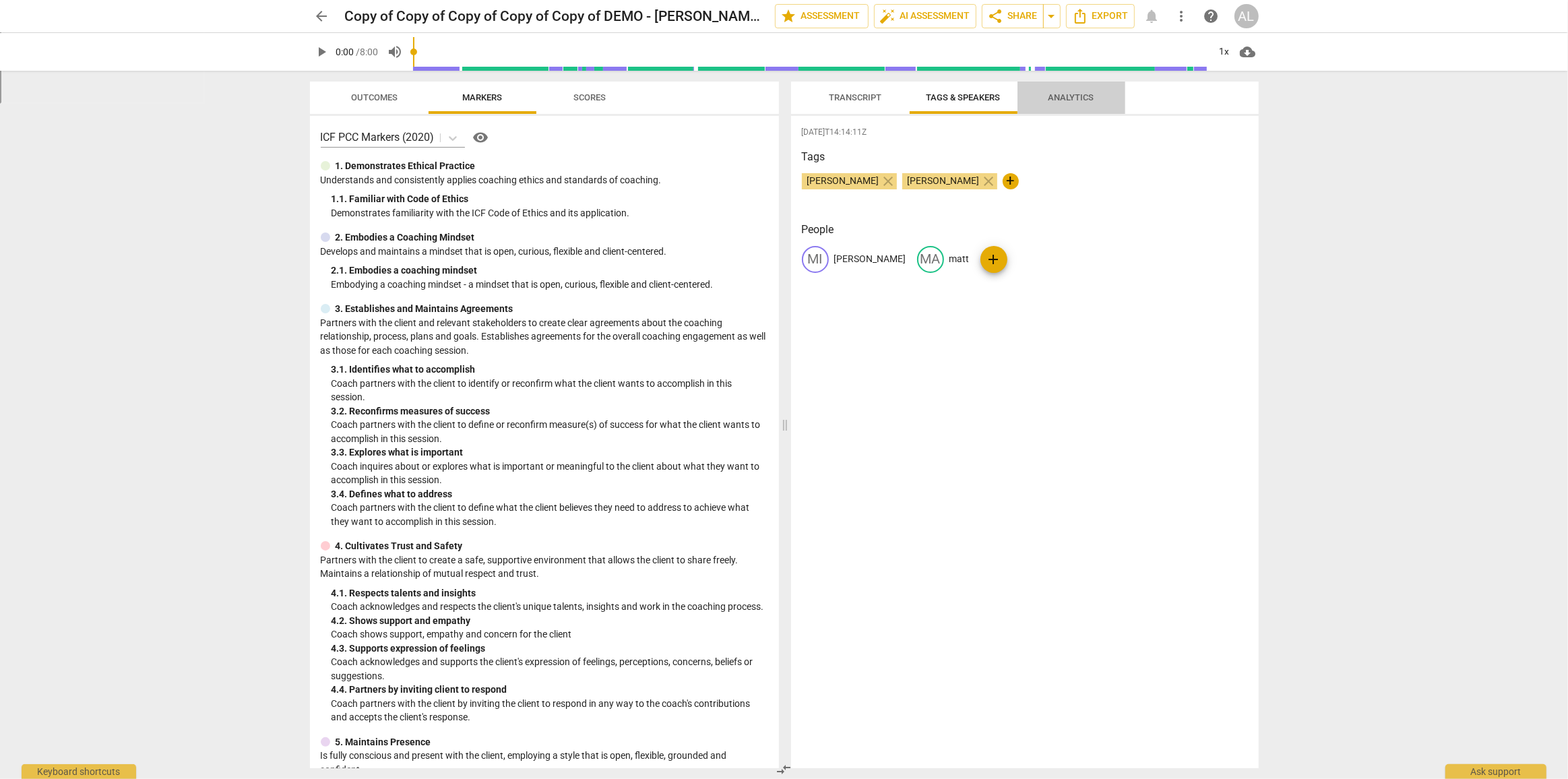
click at [1077, 103] on span "Analytics" at bounding box center [1071, 98] width 78 height 19
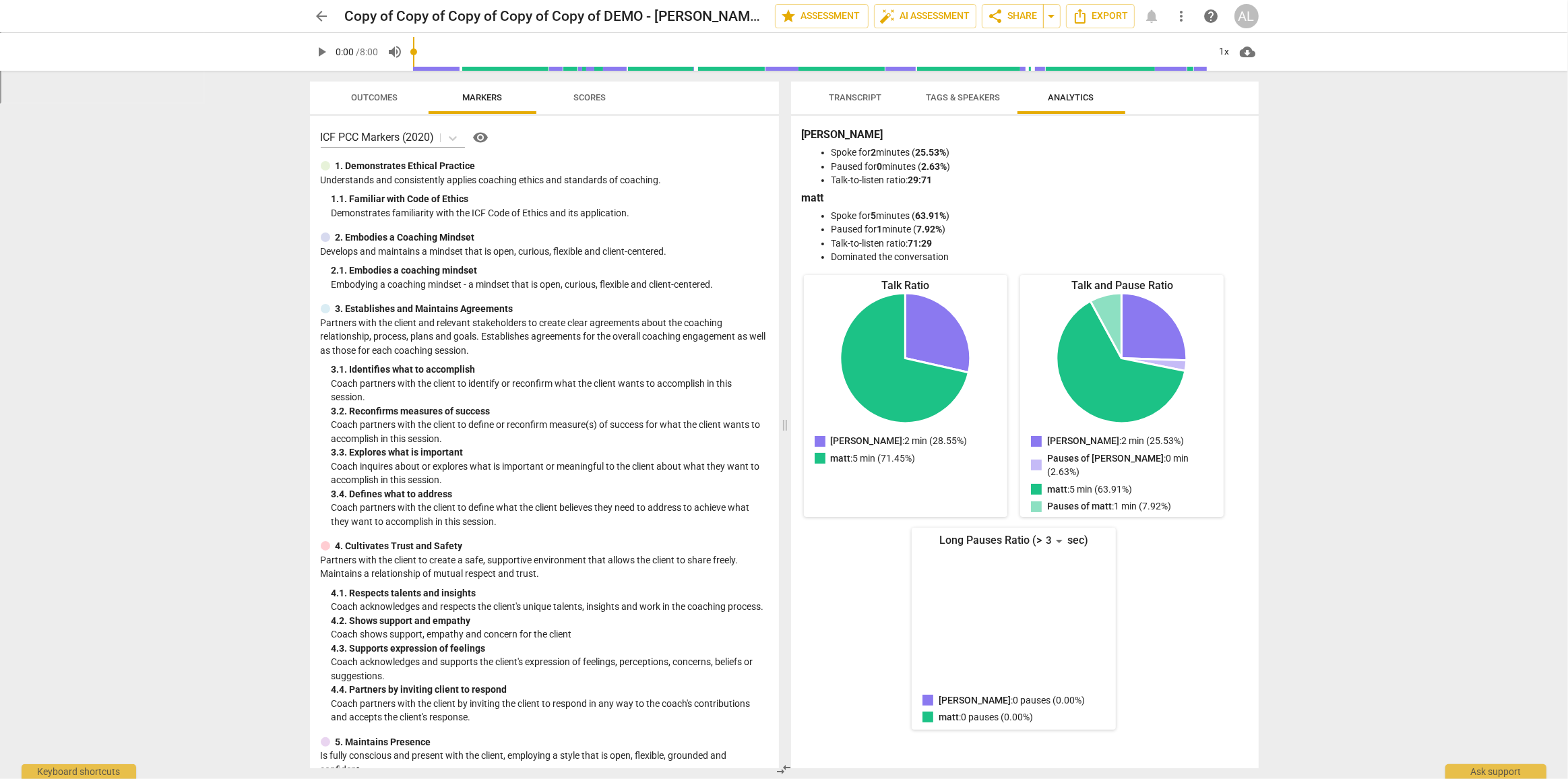
click at [869, 102] on span "Transcript" at bounding box center [856, 98] width 53 height 10
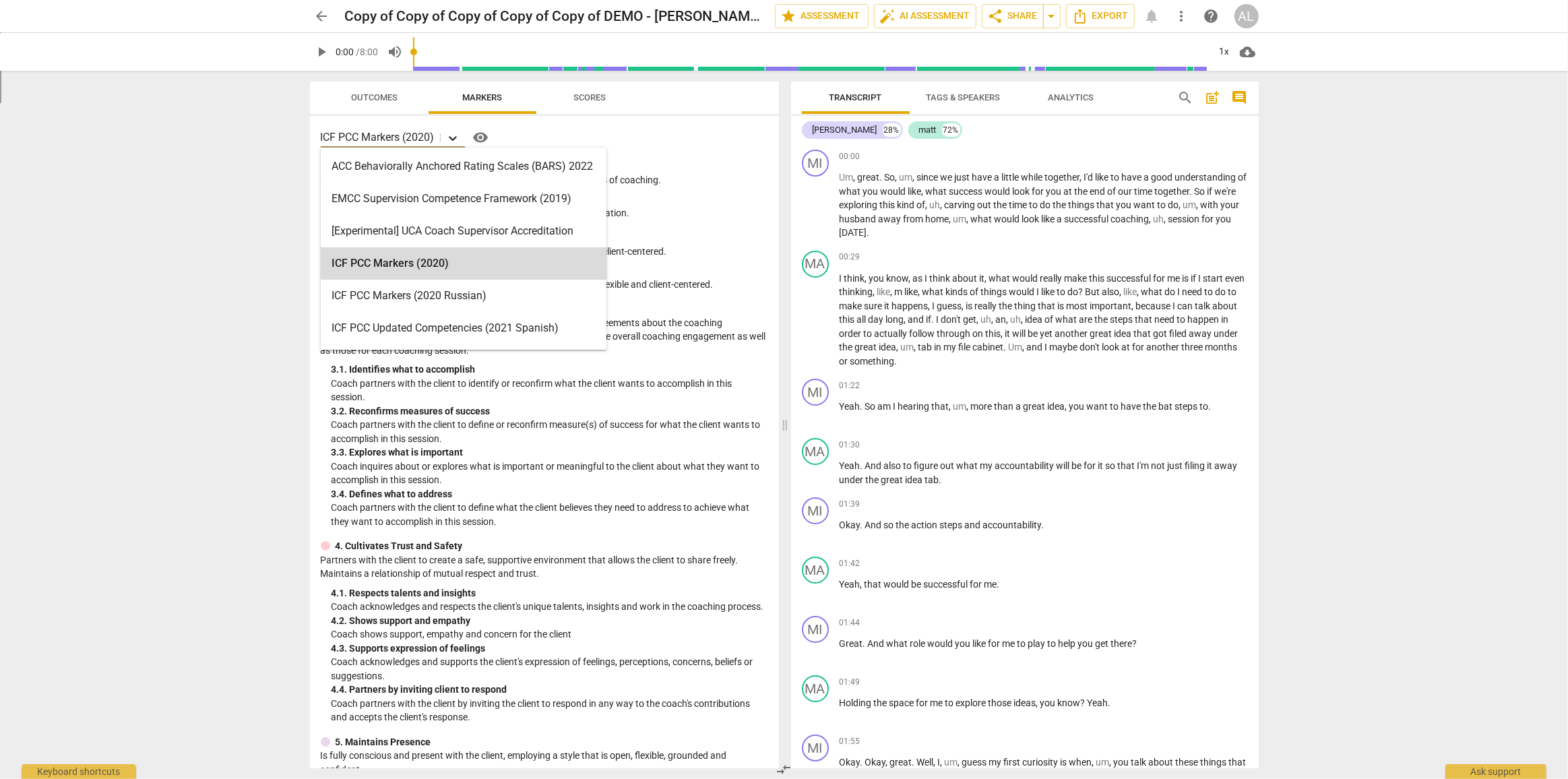
click at [452, 136] on icon at bounding box center [453, 138] width 14 height 14
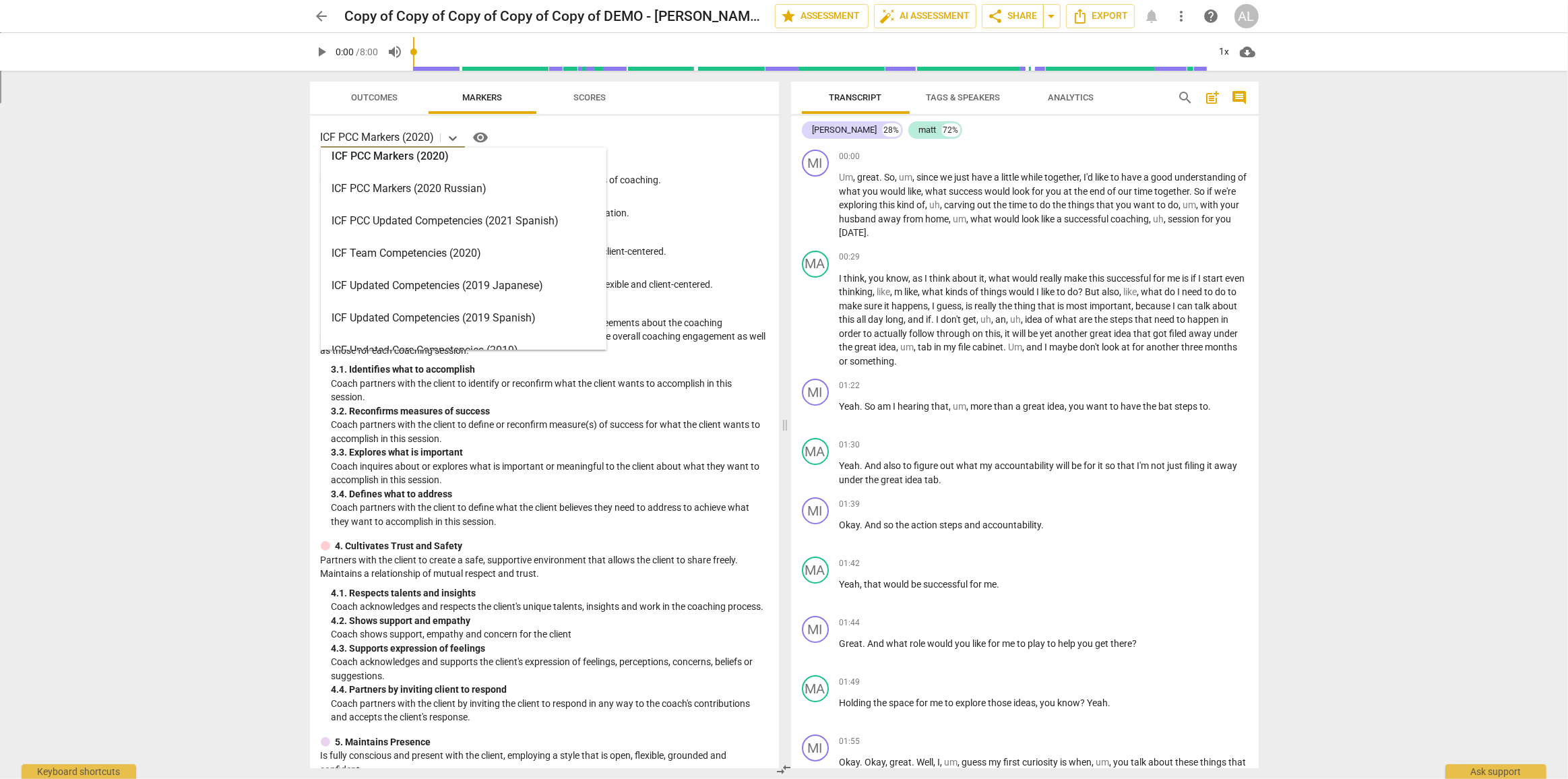
scroll to position [26, 0]
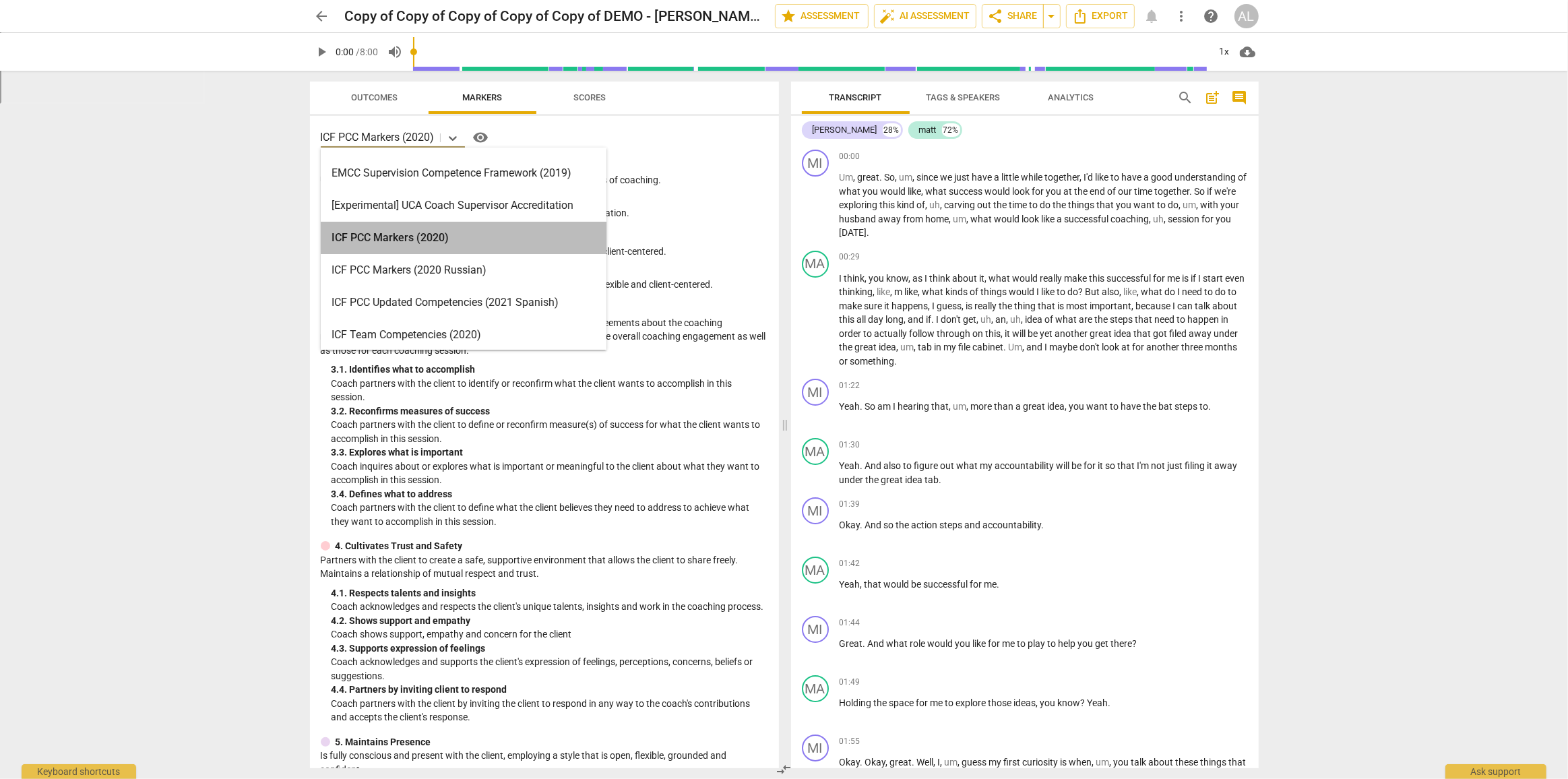
click at [406, 244] on div "ICF PCC Markers (2020)" at bounding box center [463, 237] width 285 height 32
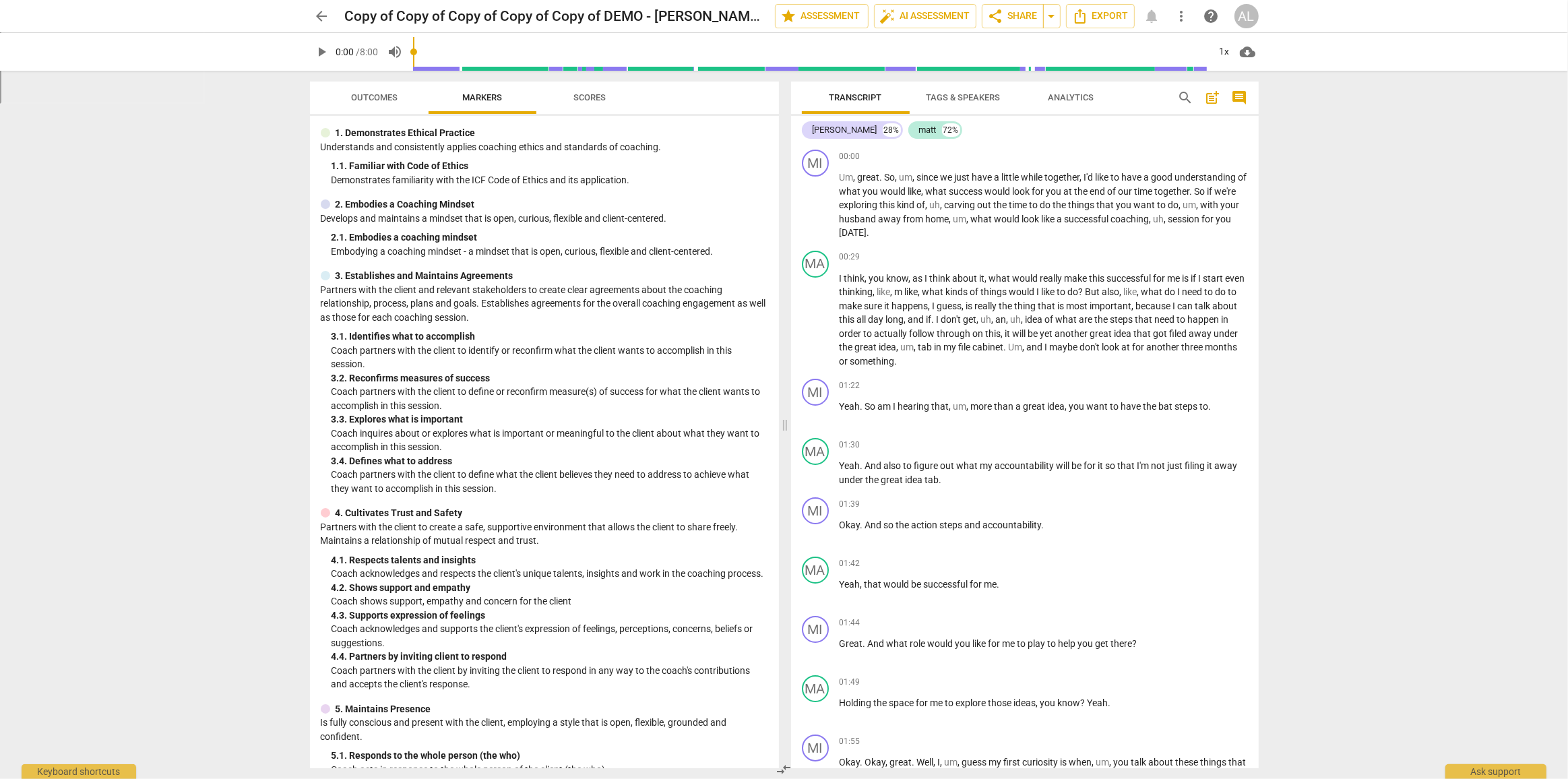
scroll to position [0, 0]
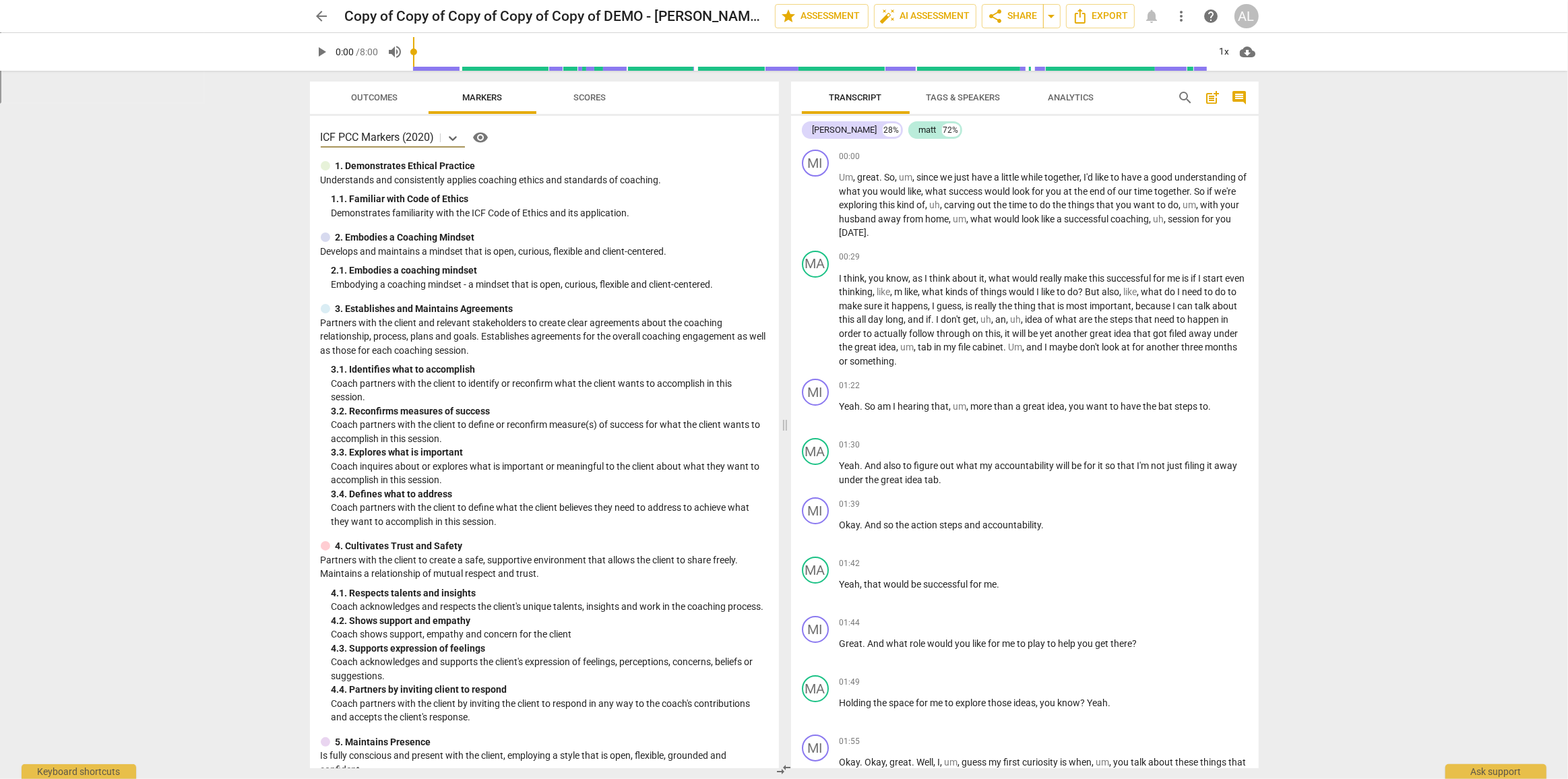
click at [372, 95] on span "Outcomes" at bounding box center [374, 98] width 46 height 10
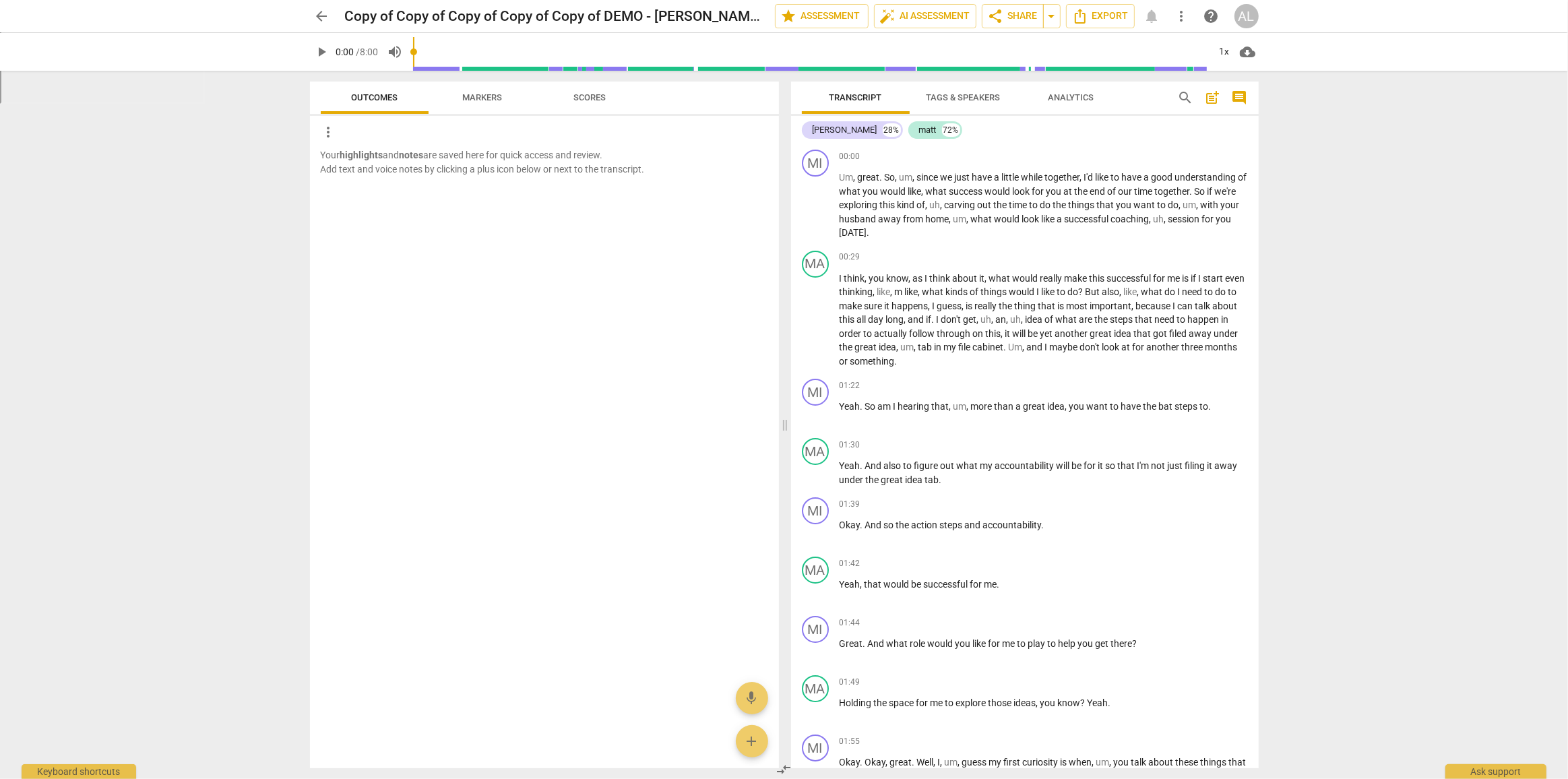
click at [320, 44] on span "play_arrow" at bounding box center [322, 52] width 16 height 16
click at [927, 314] on span "and" at bounding box center [917, 319] width 19 height 11
click at [315, 52] on span "pause" at bounding box center [322, 52] width 16 height 16
type input "59"
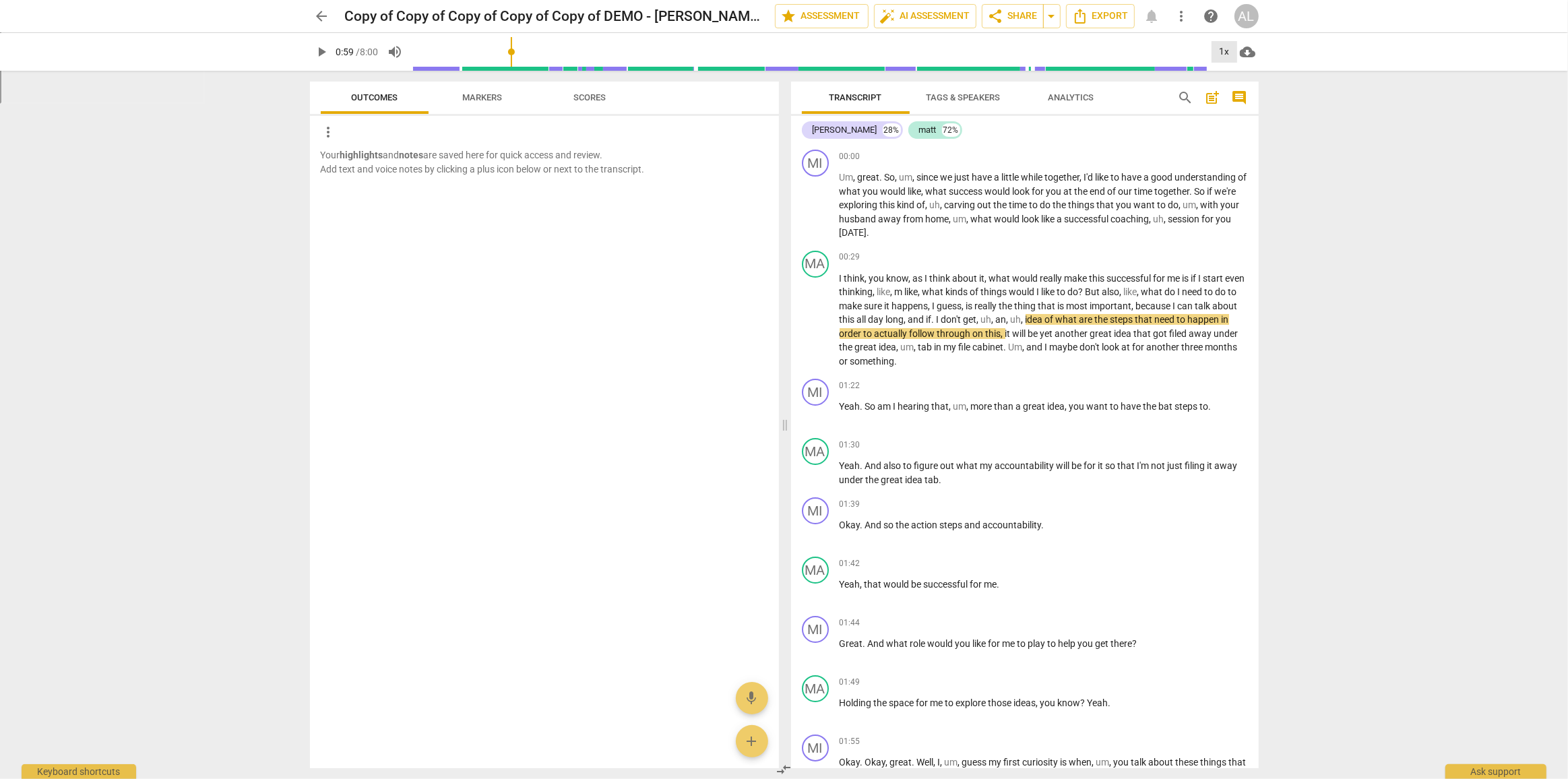
click at [1230, 57] on div "1x" at bounding box center [1224, 52] width 26 height 21
click at [936, 287] on div at bounding box center [784, 390] width 1568 height 779
click at [962, 360] on p "I think , you know , as I think about it , what would really make this successf…" at bounding box center [1043, 320] width 409 height 97
drag, startPoint x: 990, startPoint y: 360, endPoint x: 845, endPoint y: 360, distance: 145.0
click at [845, 360] on p "I think , you know , as I think about it , what would really make this successf…" at bounding box center [1043, 320] width 409 height 97
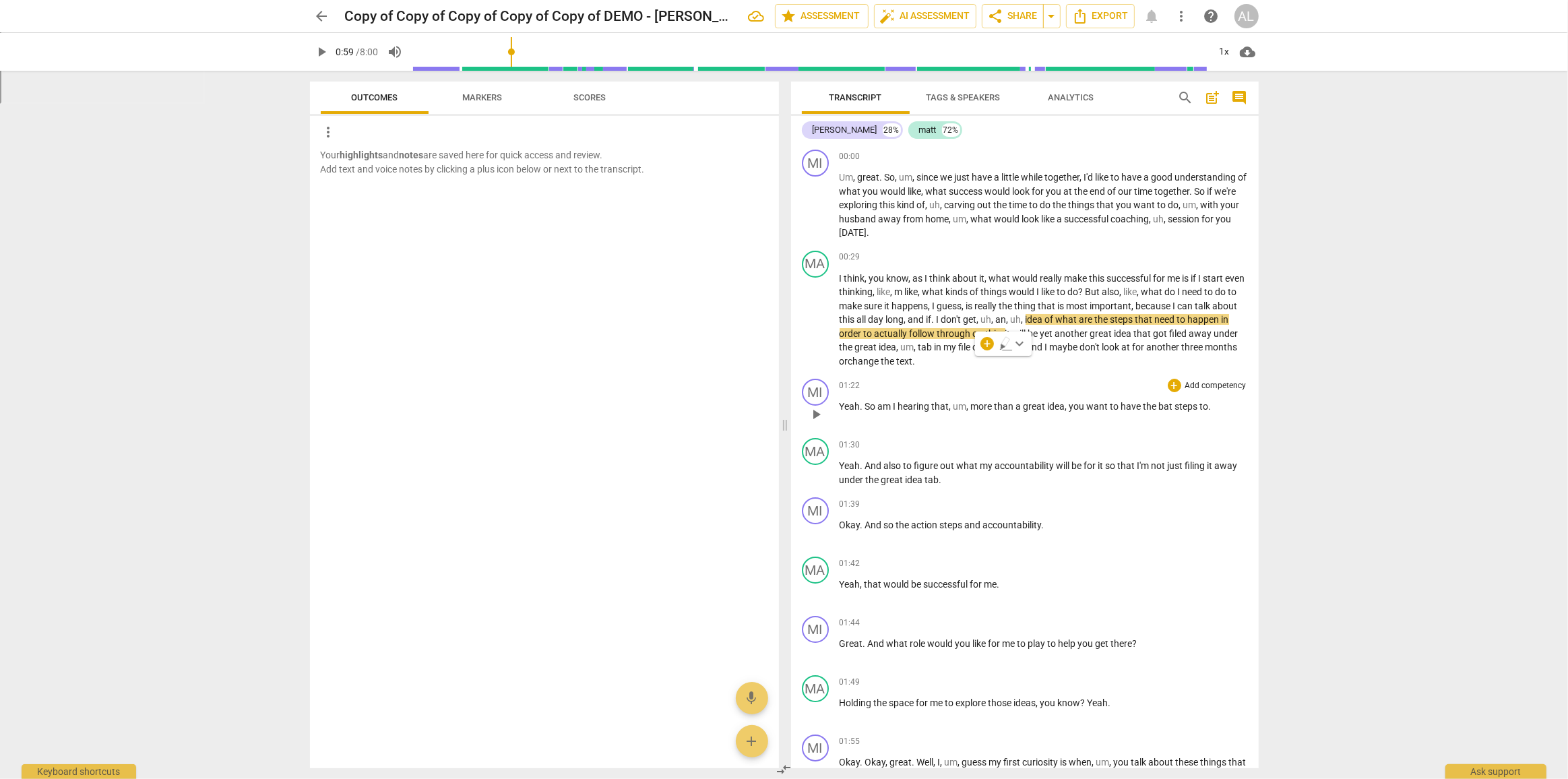
click at [982, 387] on div "01:22 + Add competency keyboard_arrow_right" at bounding box center [1043, 385] width 409 height 14
click at [895, 263] on div "00:29 + Add competency keyboard_arrow_right I think , you know , as I think abo…" at bounding box center [1043, 310] width 409 height 118
click at [885, 305] on span "sure" at bounding box center [874, 305] width 20 height 11
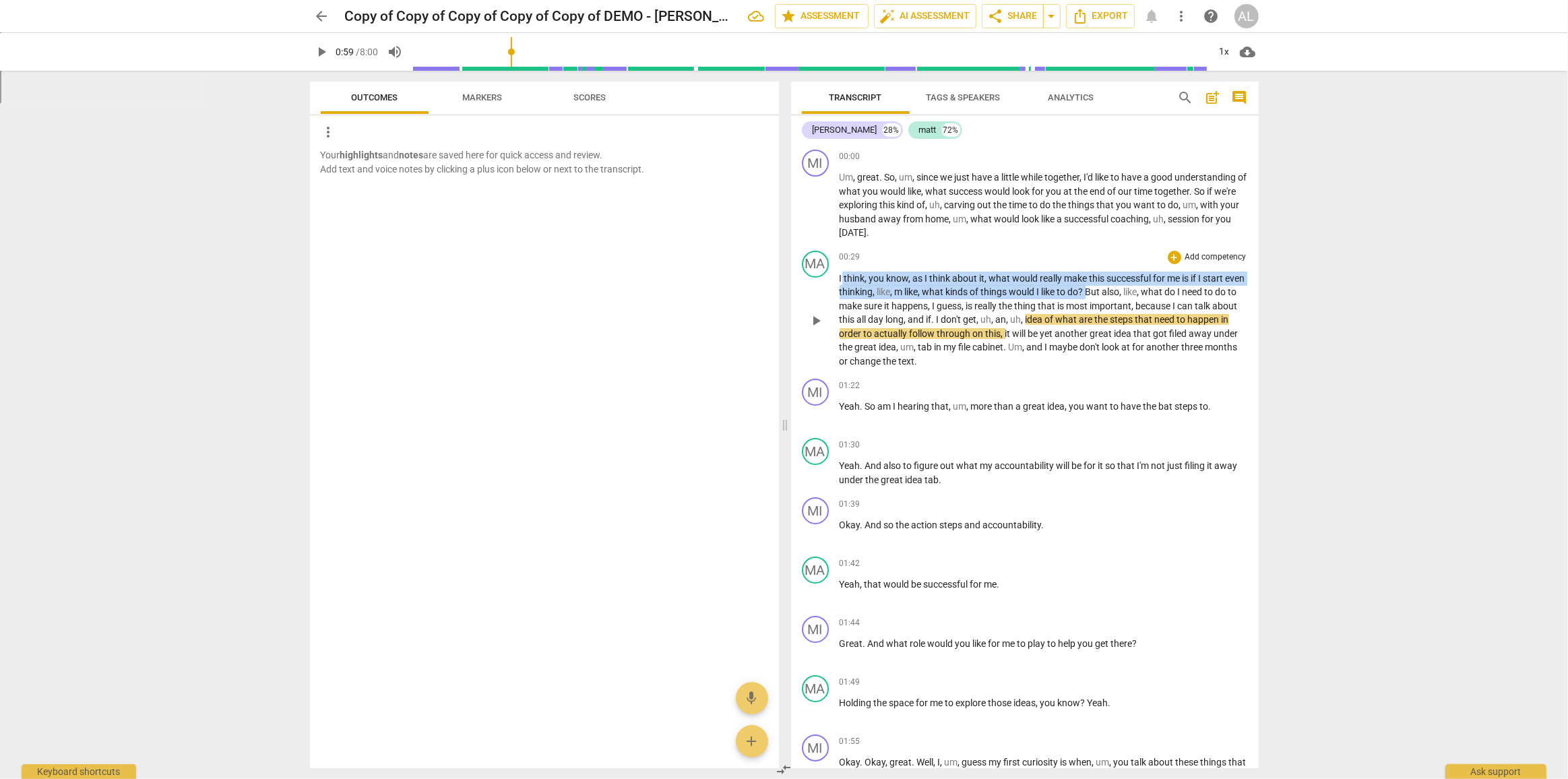
drag, startPoint x: 840, startPoint y: 277, endPoint x: 1110, endPoint y: 291, distance: 270.4
click at [1110, 291] on p "I think , you know , as I think about it , what would really make this successf…" at bounding box center [1043, 320] width 409 height 97
click at [1198, 256] on p "Add competency" at bounding box center [1216, 257] width 64 height 12
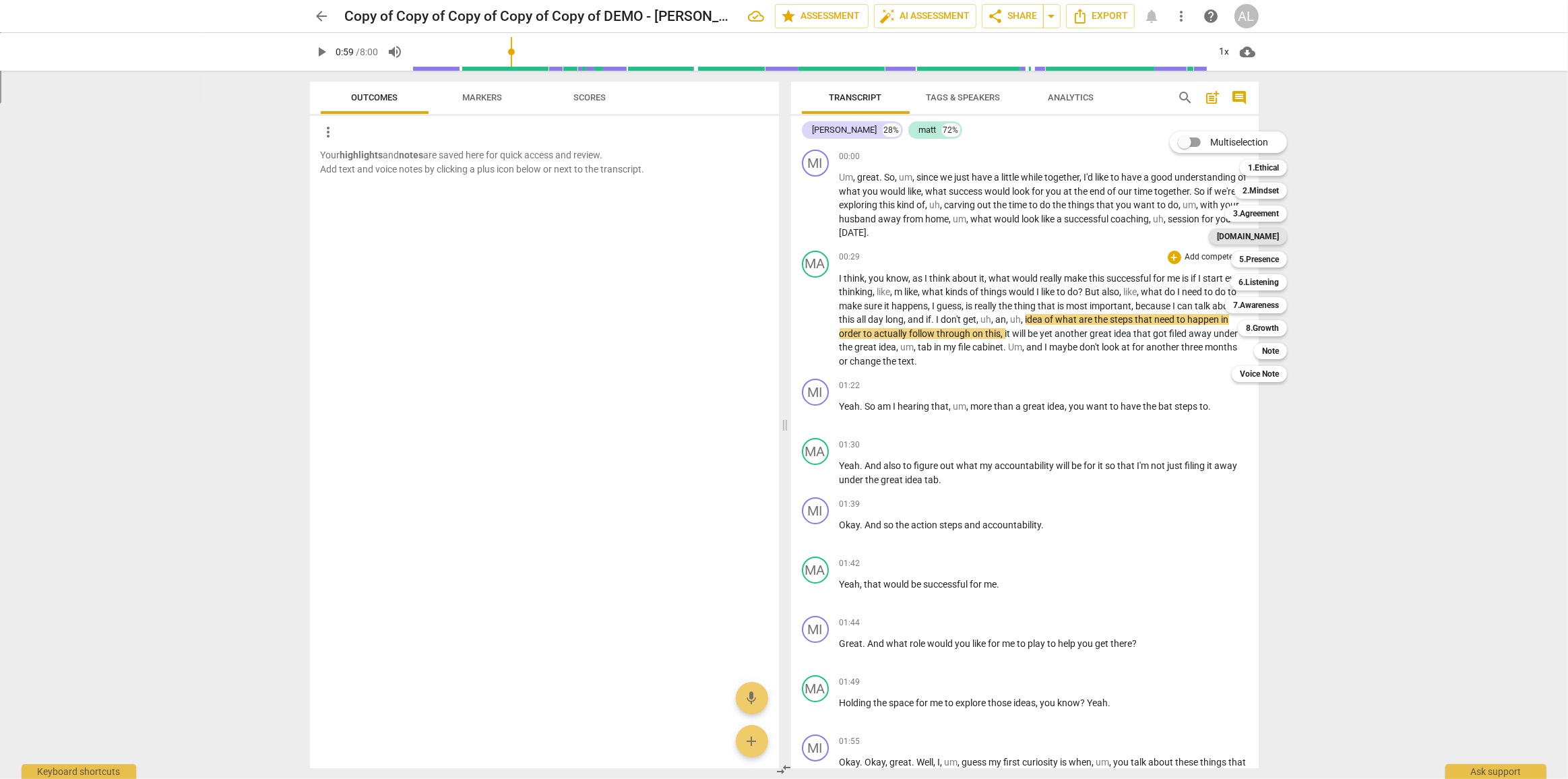
click at [1273, 238] on b "[DOMAIN_NAME]" at bounding box center [1248, 236] width 62 height 16
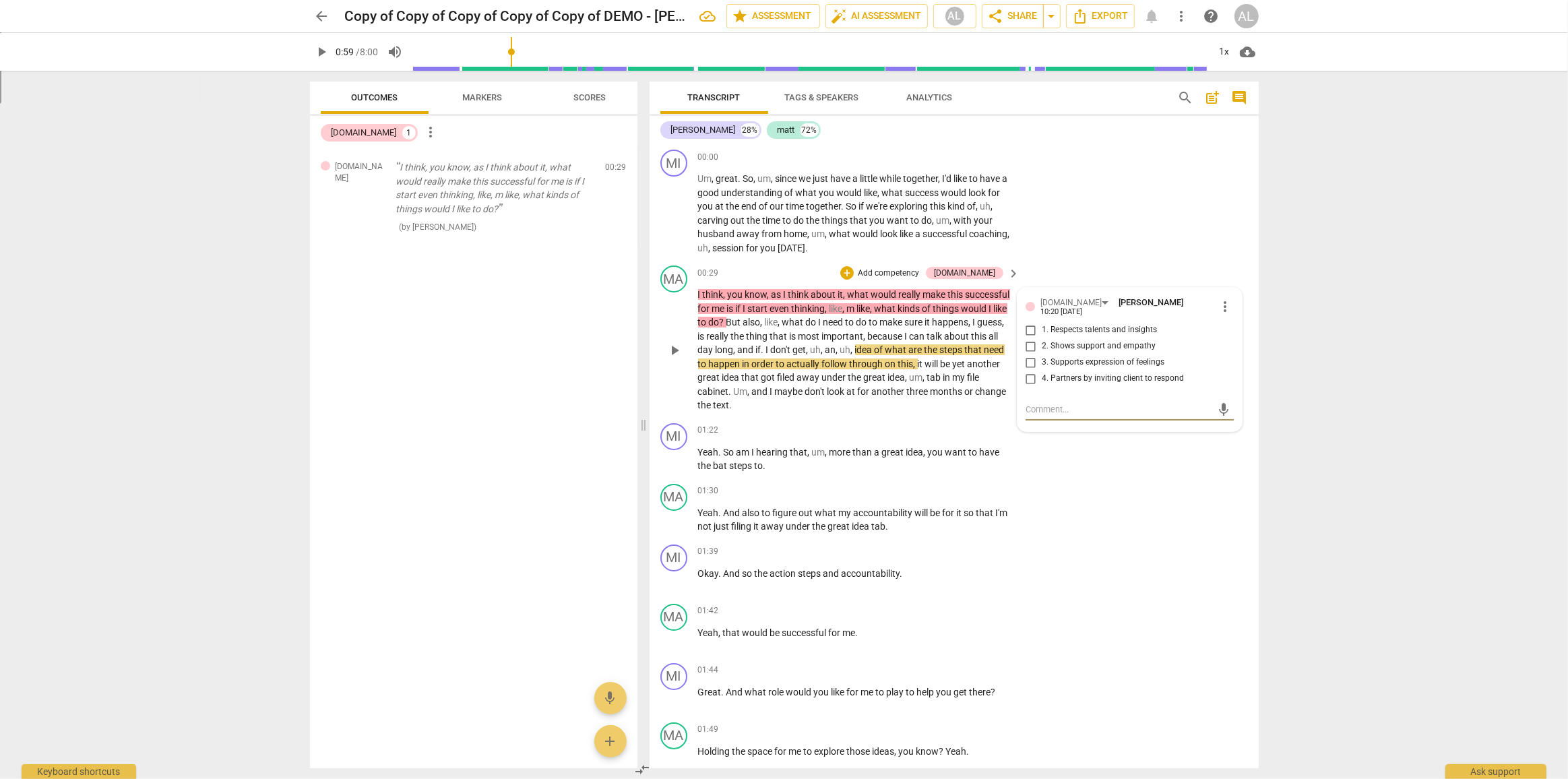
click at [1028, 326] on input "1. Respects talents and insights" at bounding box center [1031, 330] width 21 height 16
checkbox input "true"
click at [1028, 360] on input "3. Supports expression of feelings" at bounding box center [1031, 362] width 21 height 16
checkbox input "true"
click at [1067, 404] on textarea at bounding box center [1119, 409] width 186 height 13
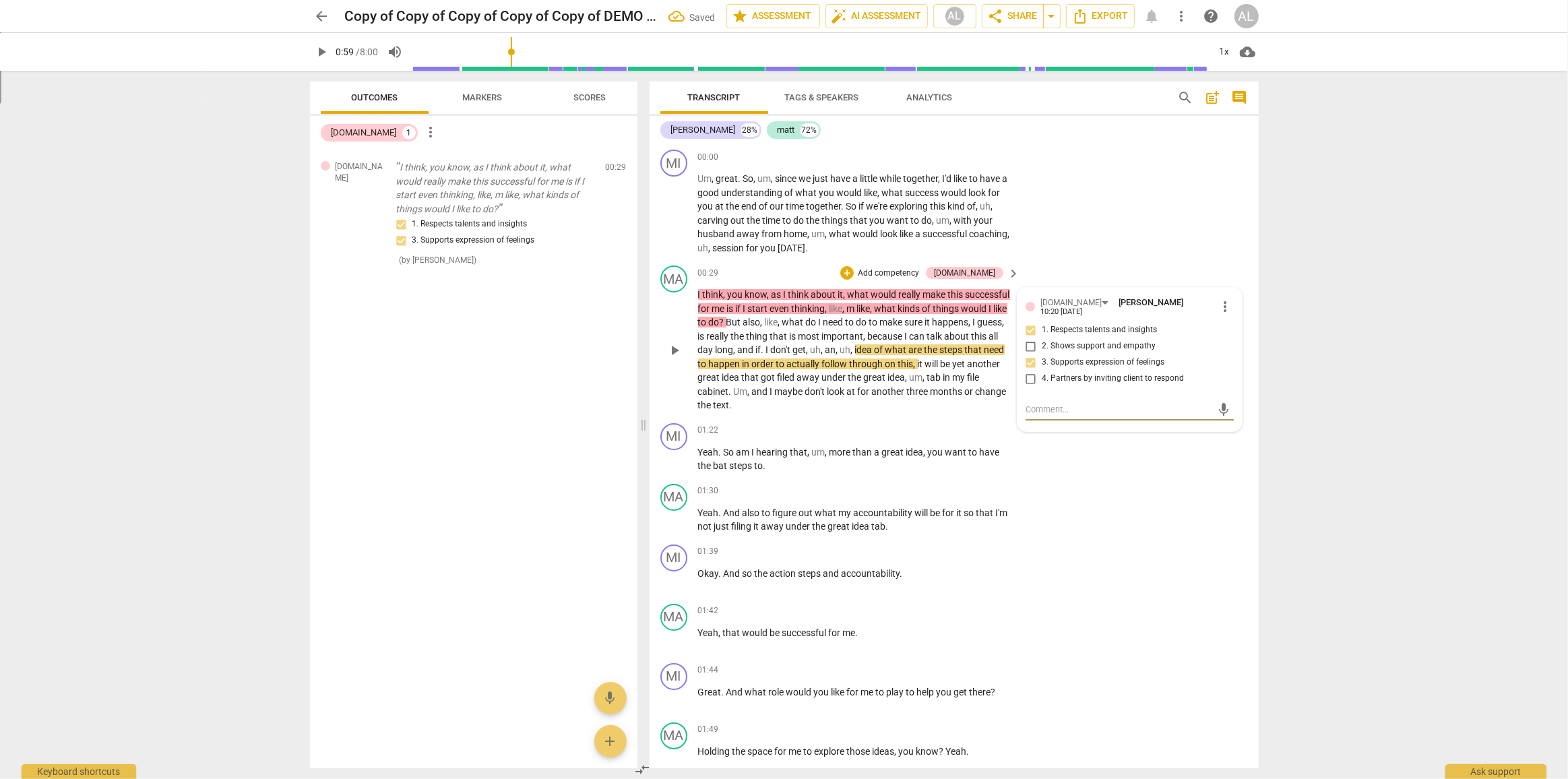
type textarea "a"
type textarea "ad"
type textarea "add"
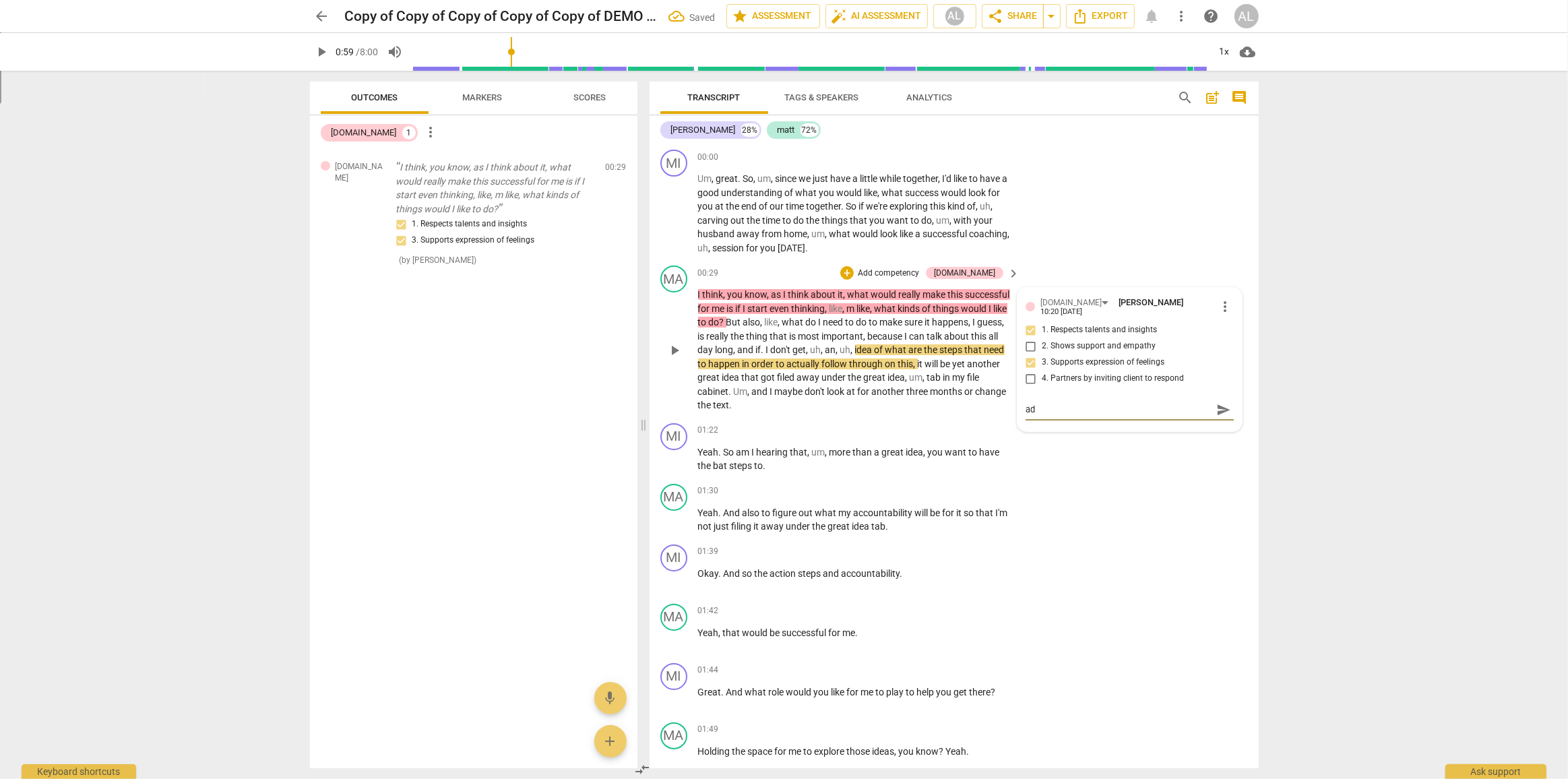
type textarea "add"
type textarea "add y"
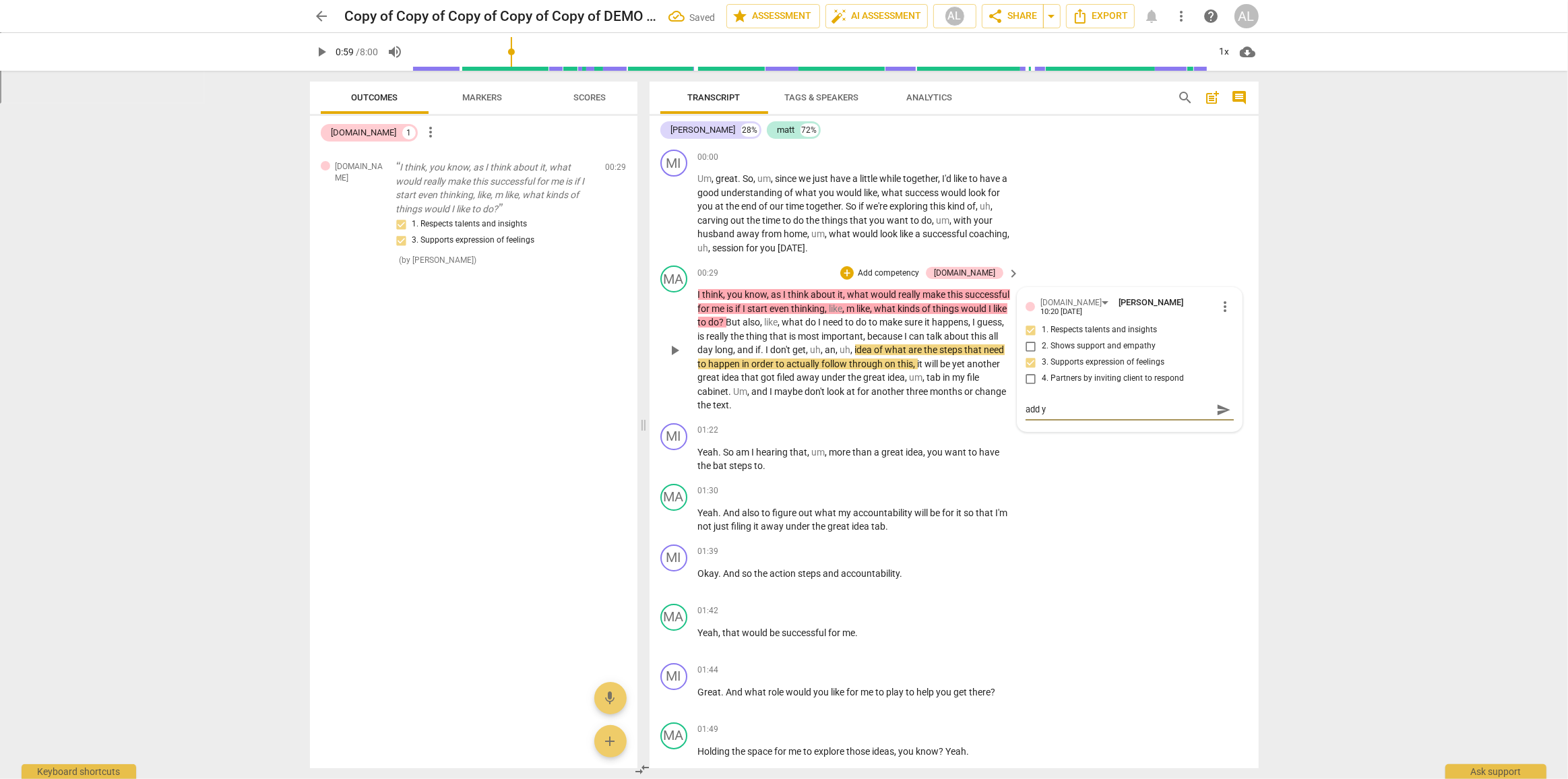
type textarea "add yo"
type textarea "add you"
type textarea "add your"
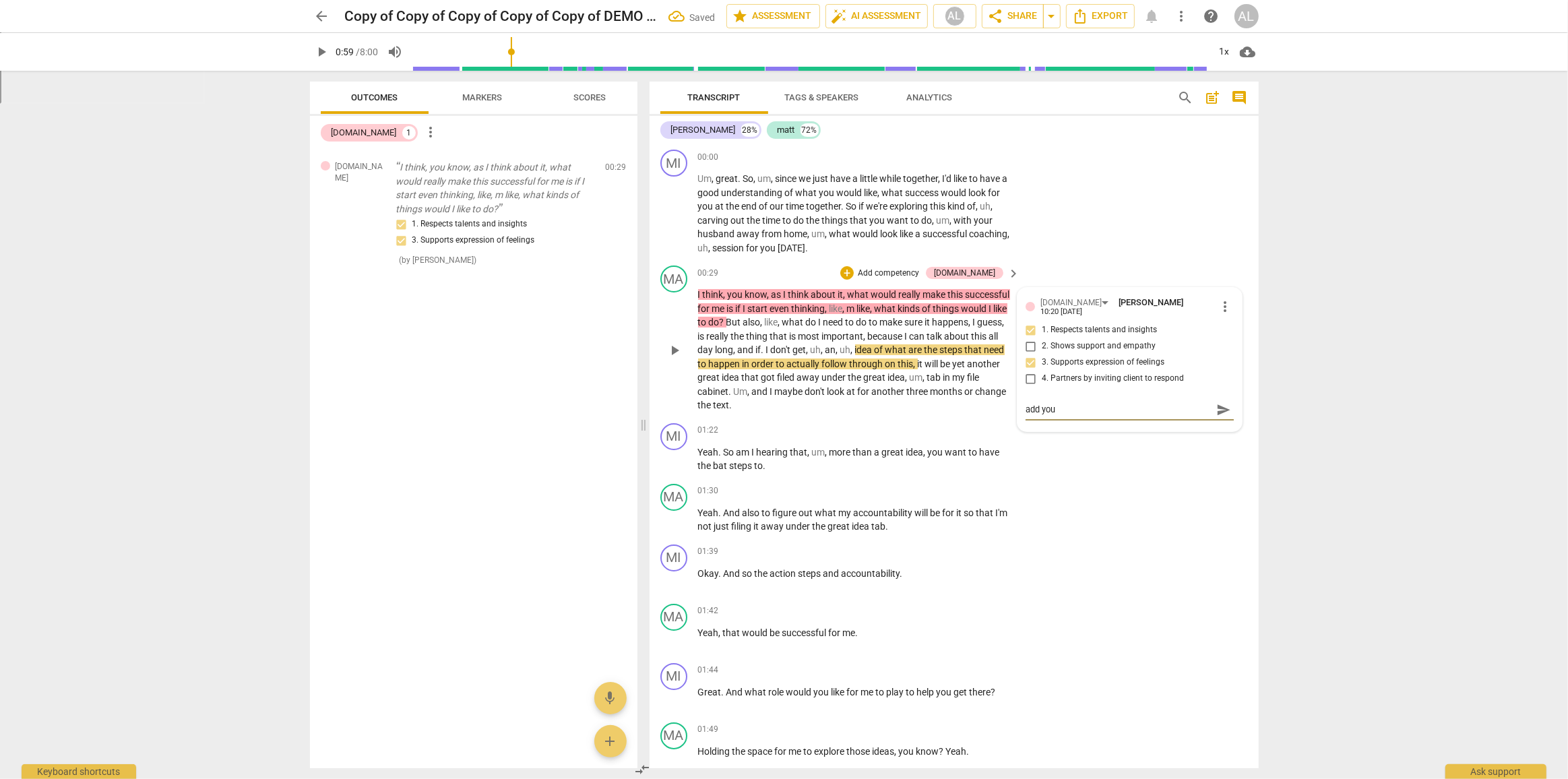
type textarea "add your"
type textarea "add your a"
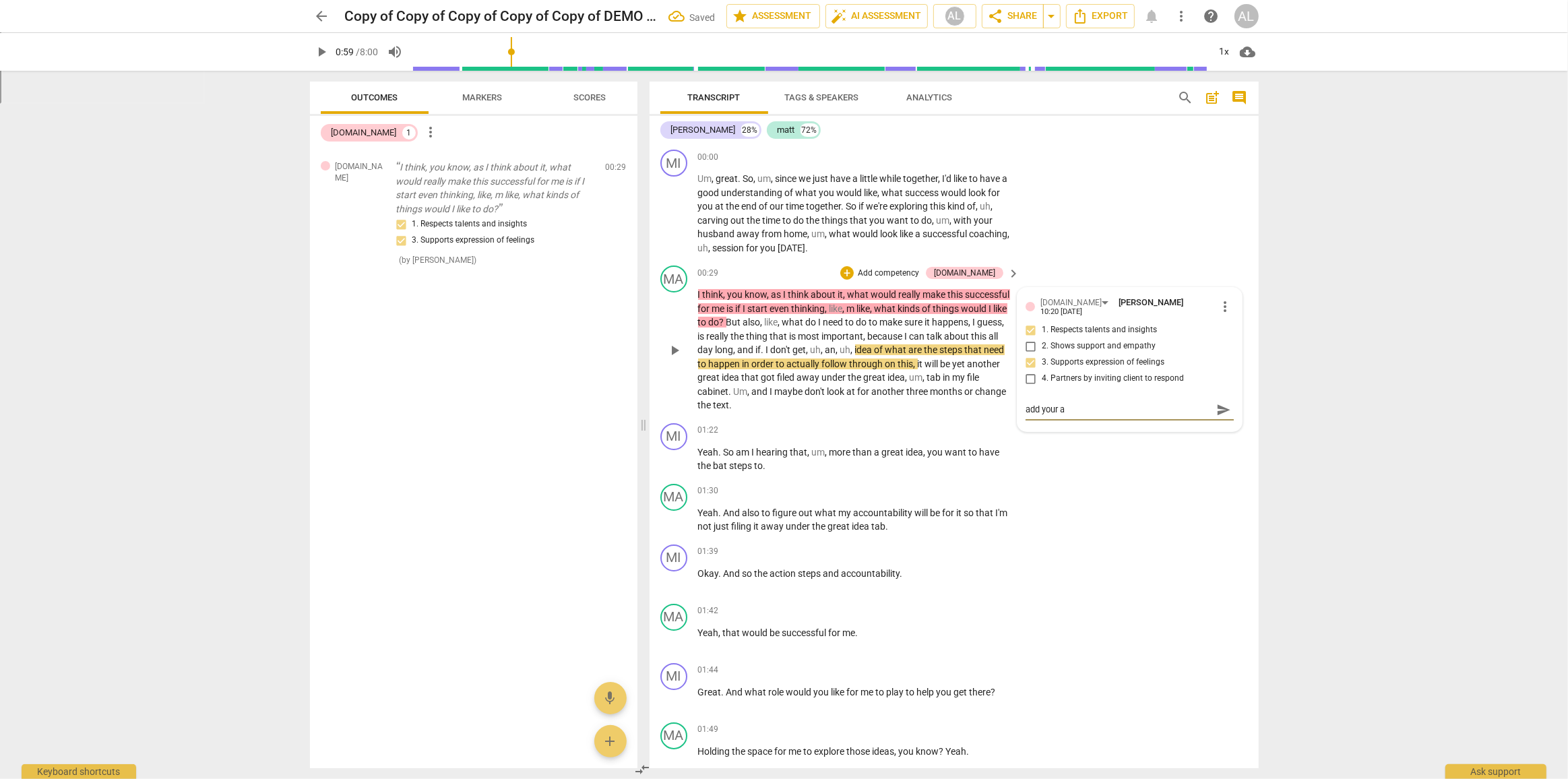
type textarea "add your ad"
type textarea "add your add"
type textarea "add your addi"
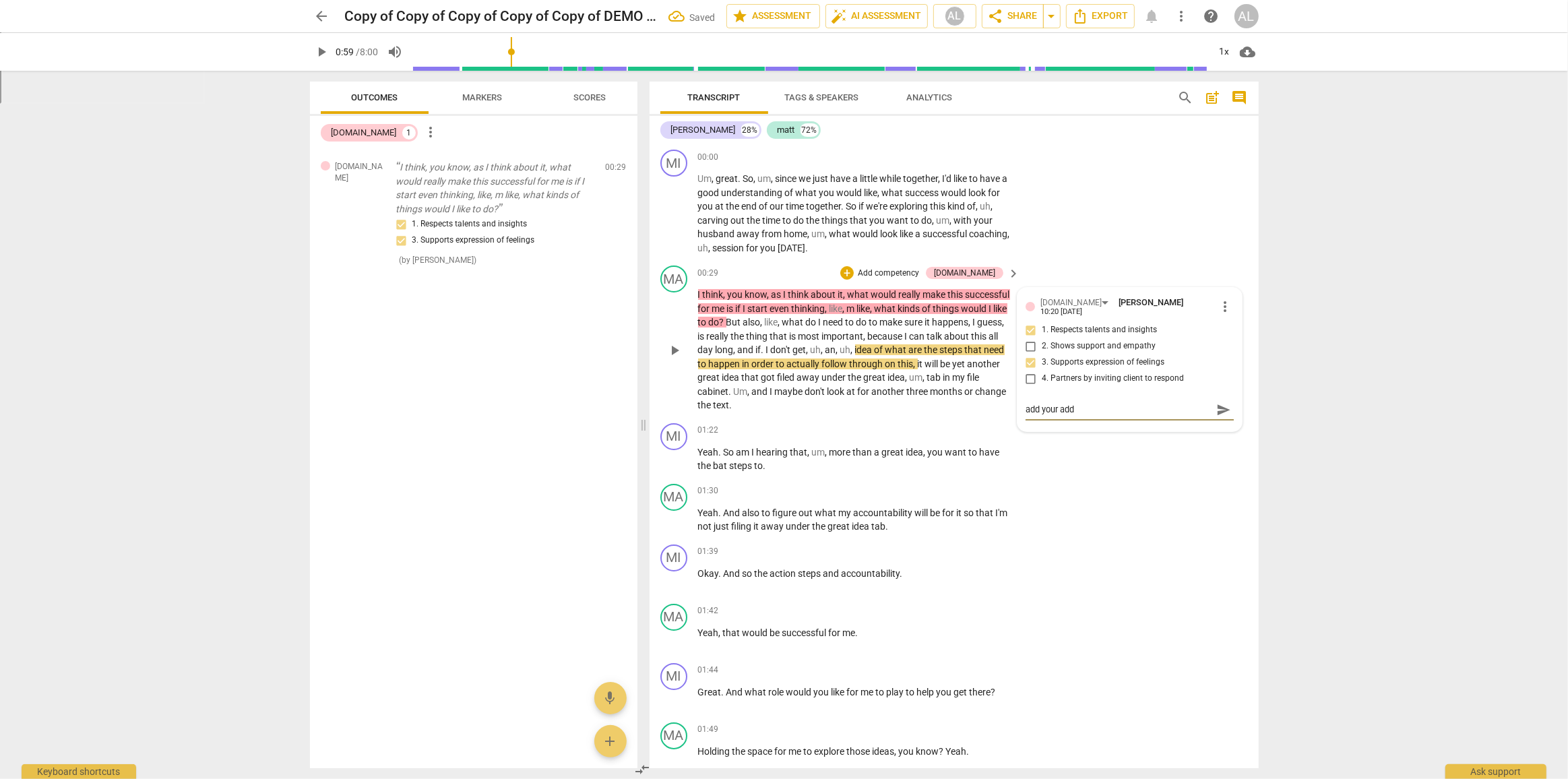
type textarea "add your addi"
type textarea "add your addit"
type textarea "add your [PERSON_NAME]"
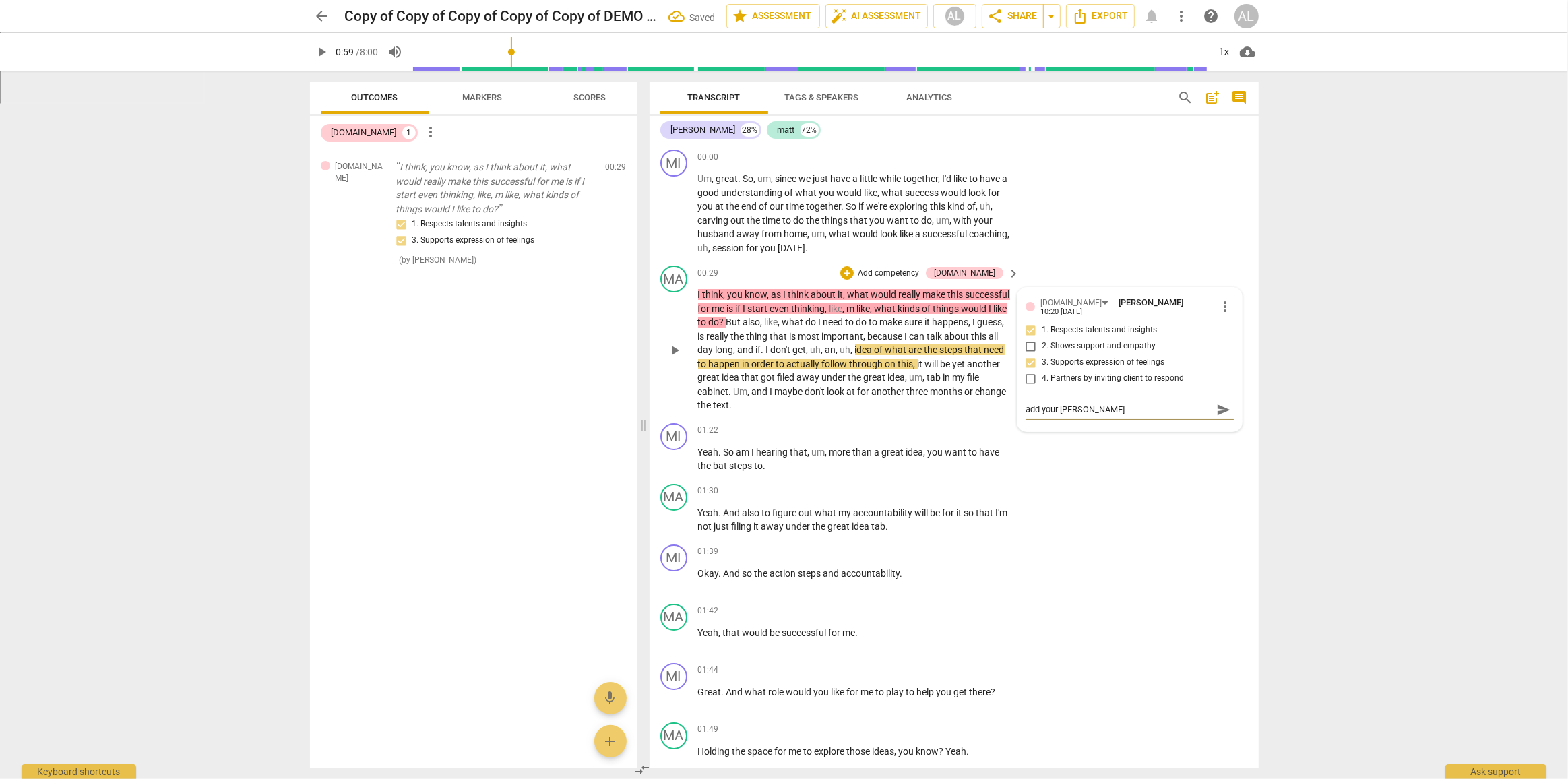
type textarea "add your additio"
type textarea "add your addition"
type textarea "add your additiona"
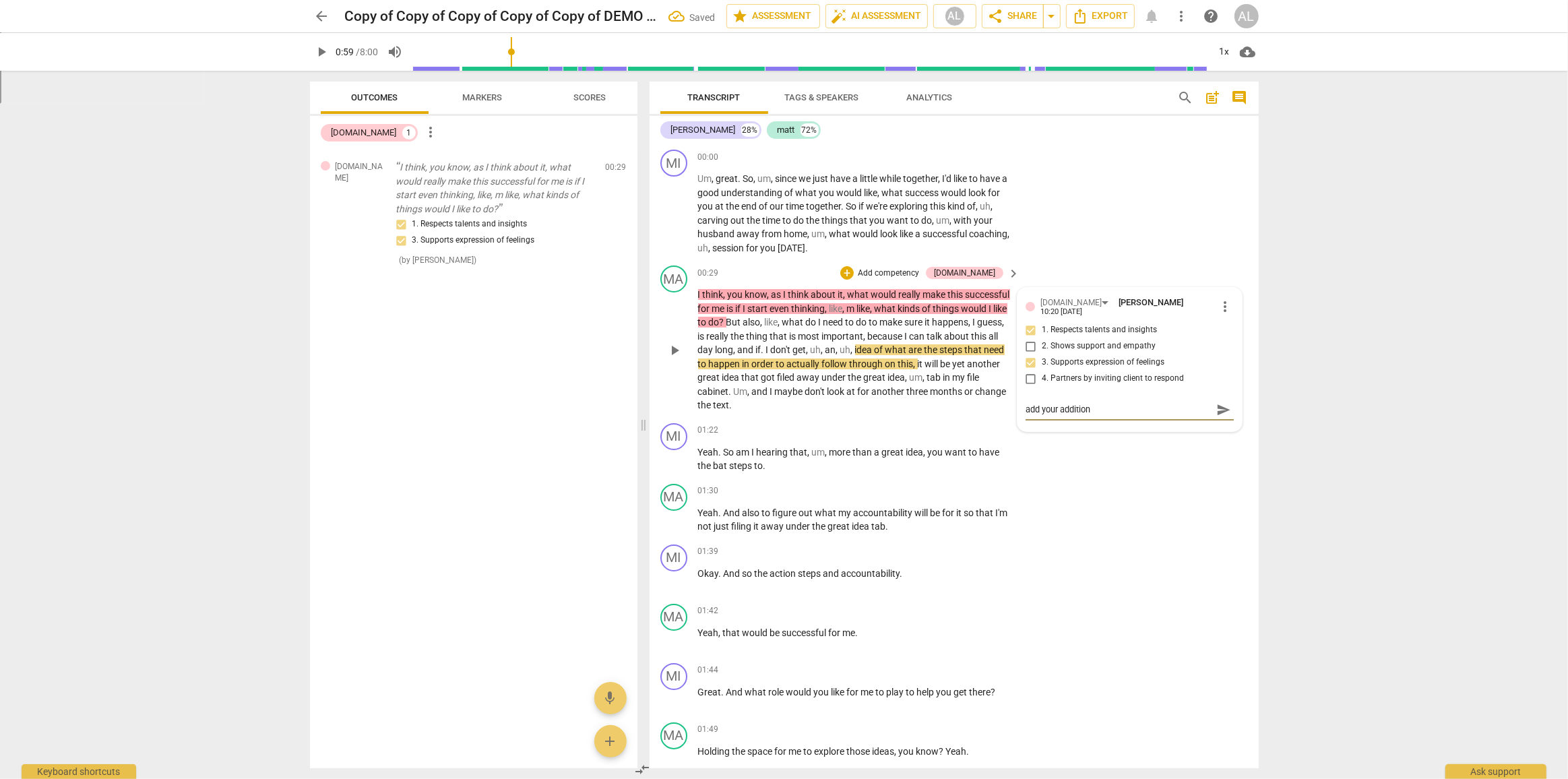
type textarea "add your additiona"
type textarea "add your additional"
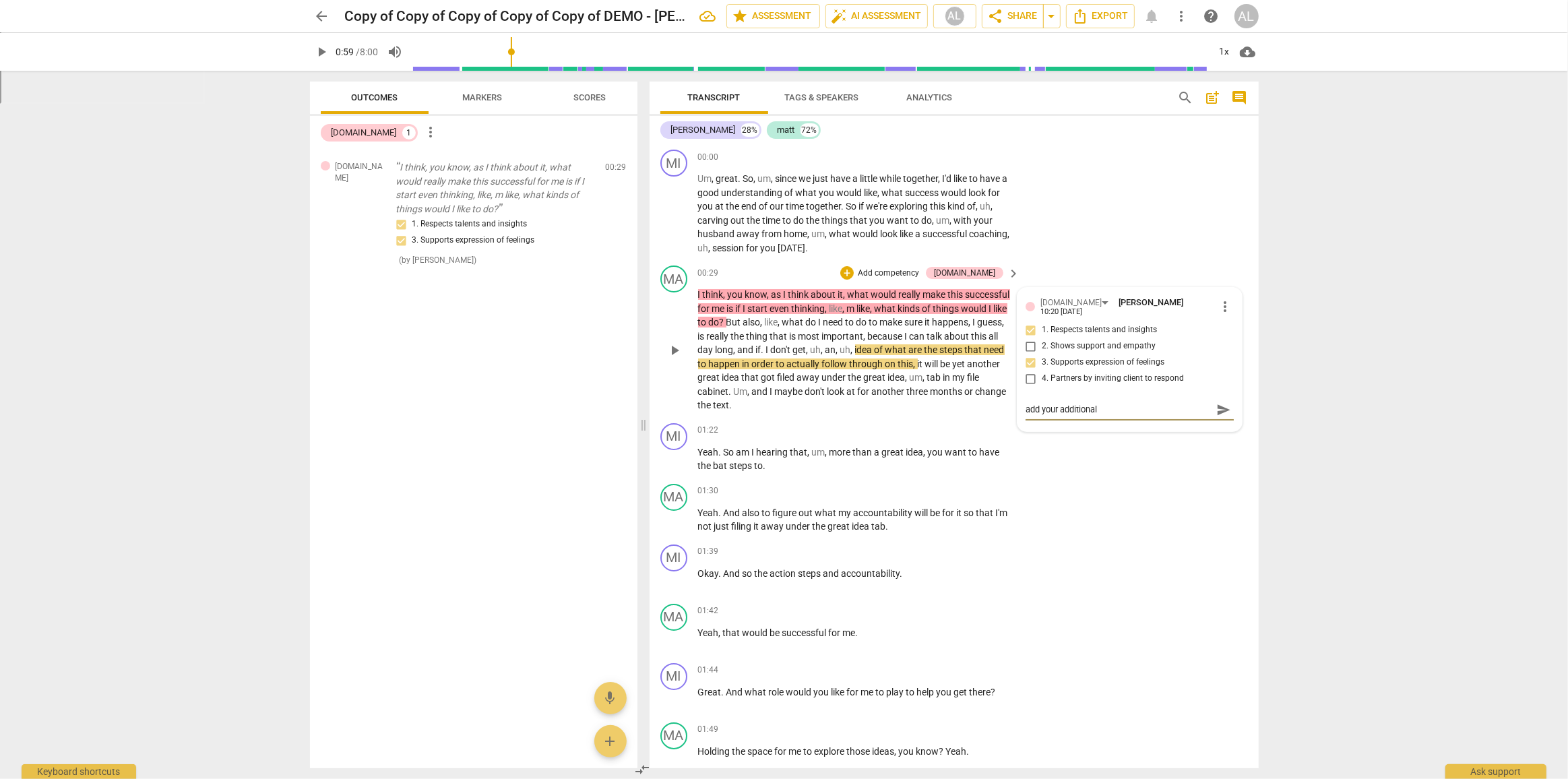
type textarea "add your additional f"
type textarea "add your additional fe"
type textarea "add your additional fee"
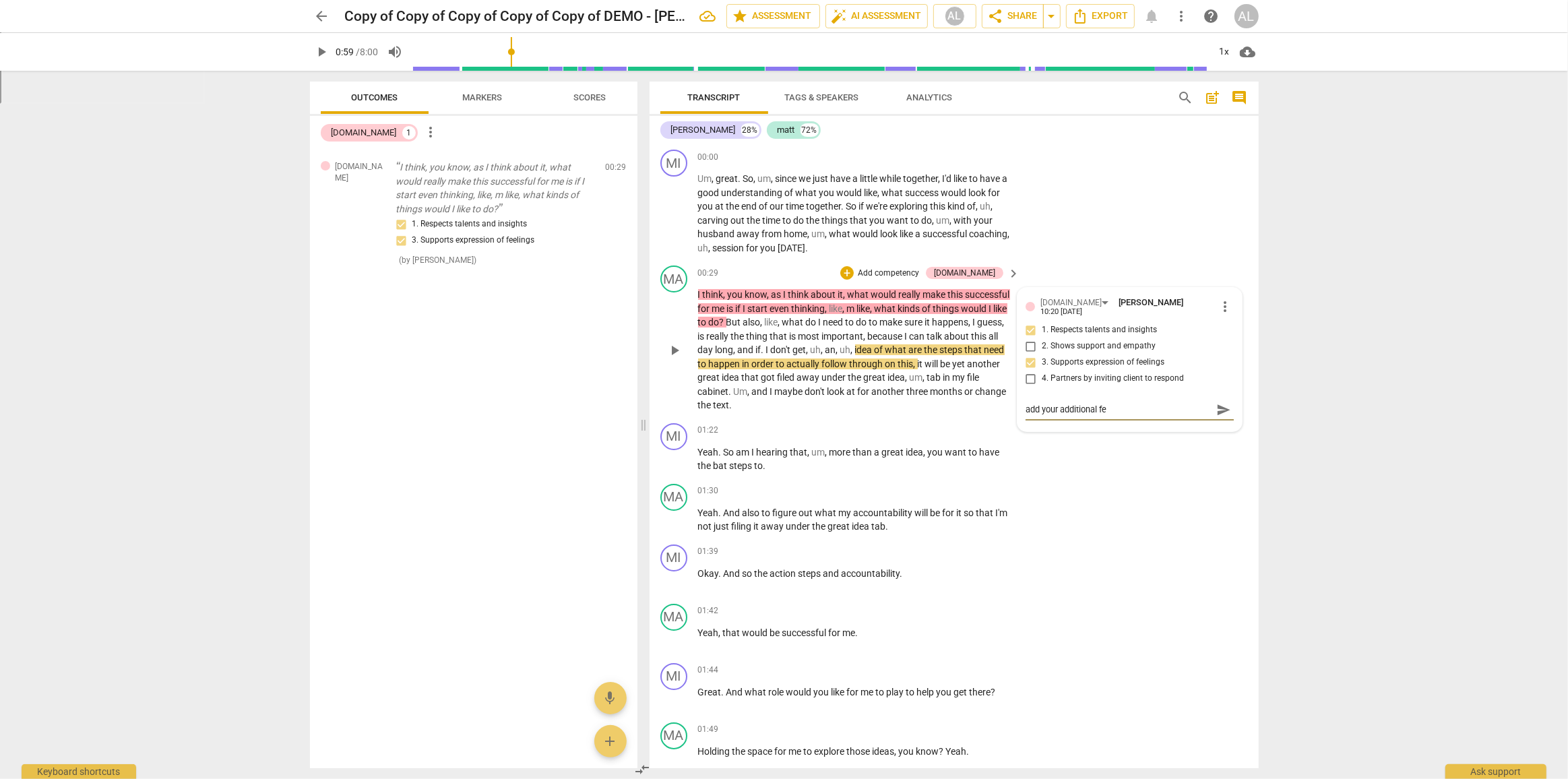
type textarea "add your additional fee"
type textarea "add your additional feed"
type textarea "add your additional feedb"
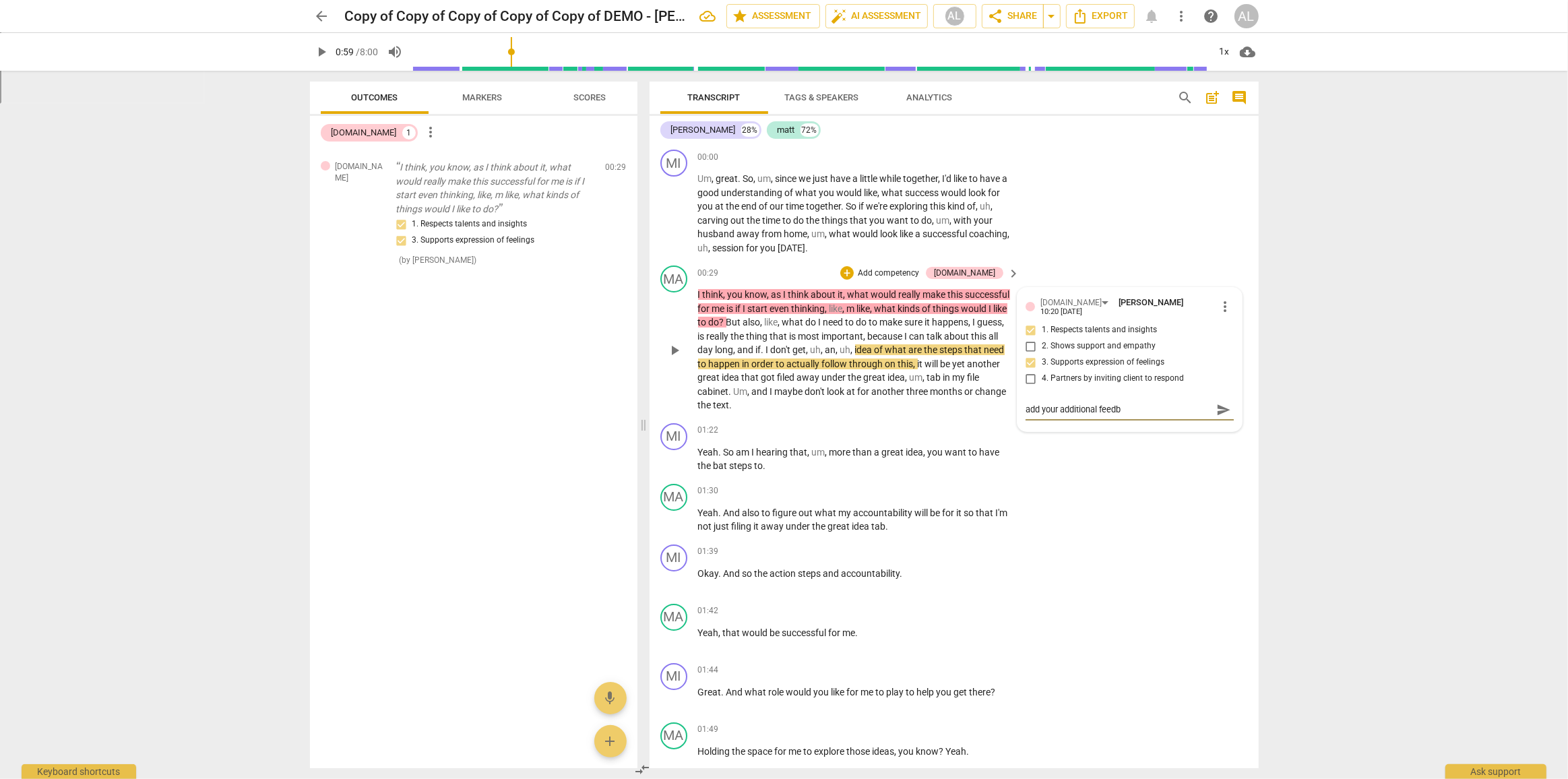
type textarea "add your additional feedba"
type textarea "add your additional feedbac"
type textarea "add your additional feedback"
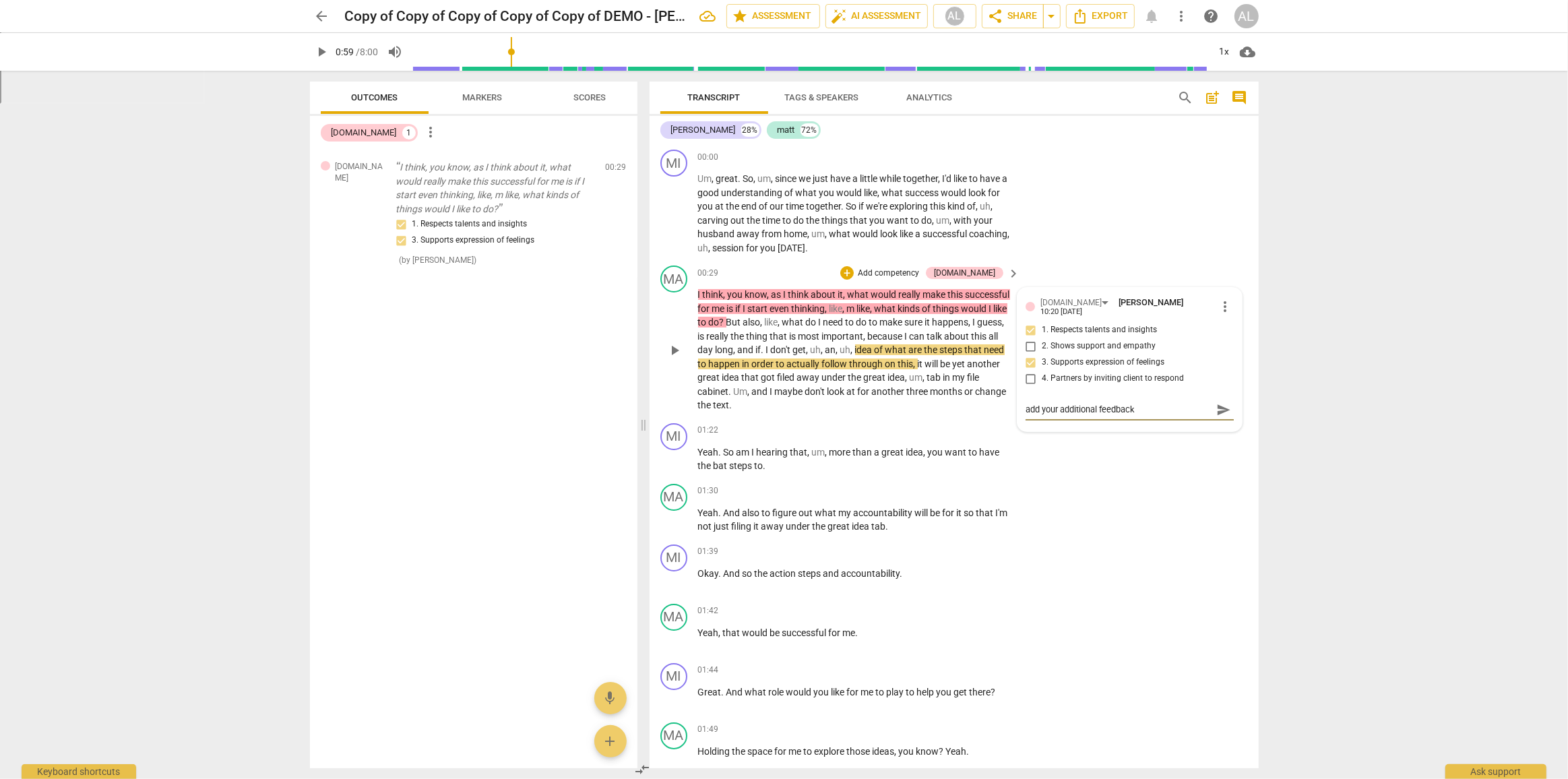
type textarea "add your additional feedback"
click at [1216, 402] on span "send" at bounding box center [1224, 409] width 15 height 15
click at [1044, 417] on textarea at bounding box center [1119, 422] width 186 height 13
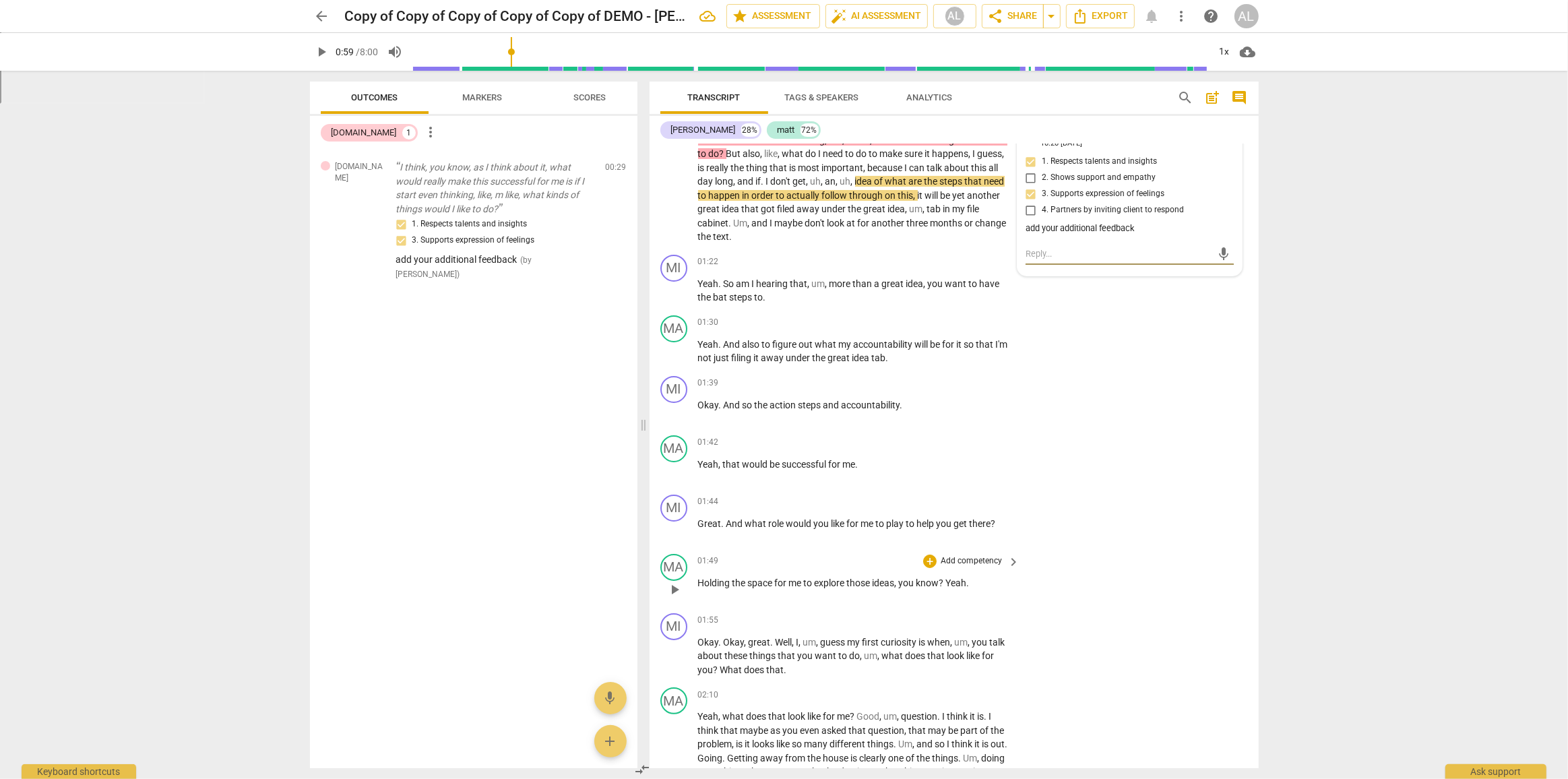
scroll to position [245, 0]
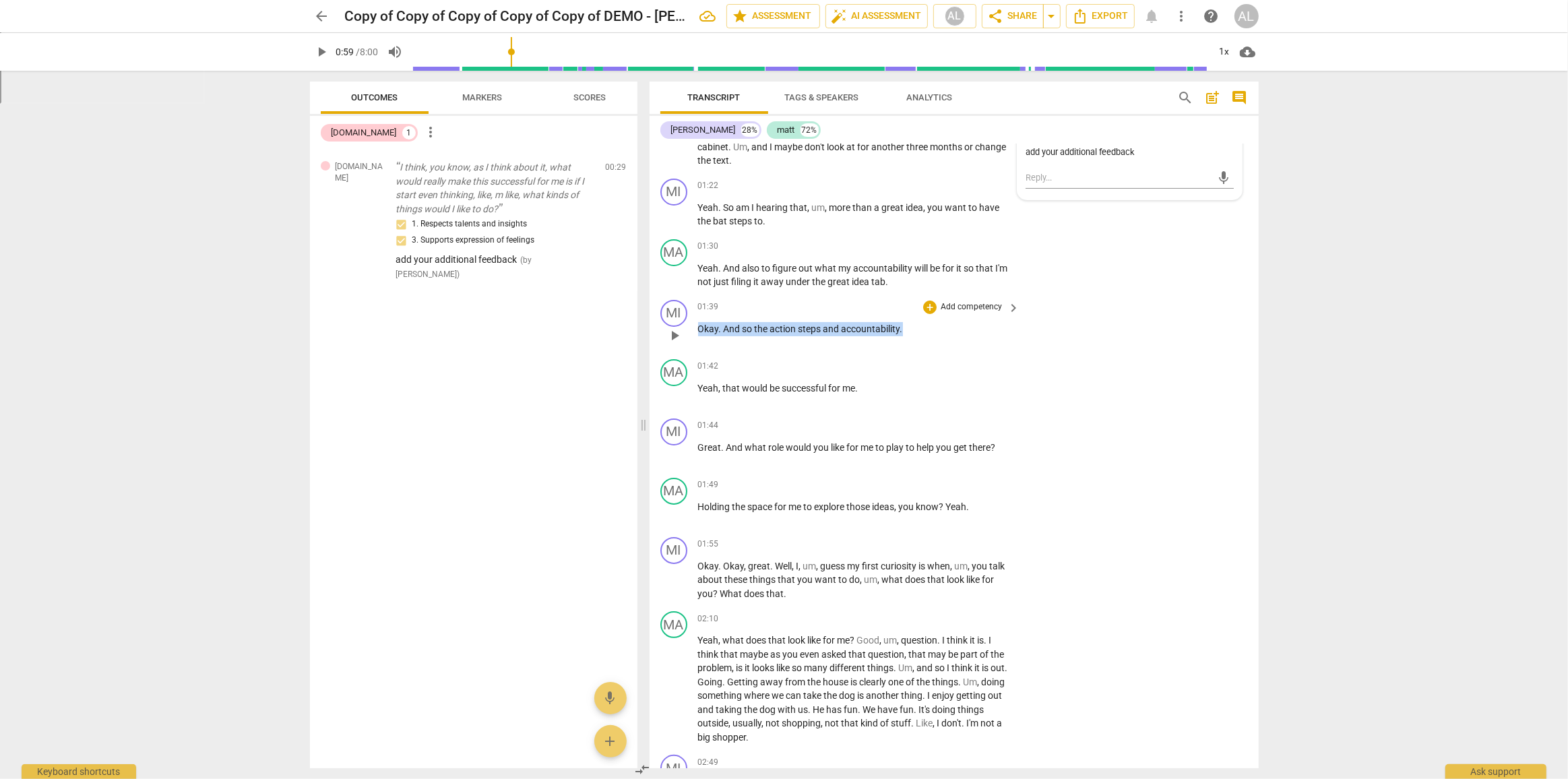
drag, startPoint x: 700, startPoint y: 327, endPoint x: 902, endPoint y: 337, distance: 202.2
click at [902, 337] on div "01:39 + Add competency keyboard_arrow_right Okay . And so the action steps and …" at bounding box center [860, 324] width 323 height 48
click at [932, 310] on icon "button" at bounding box center [932, 308] width 8 height 9
drag, startPoint x: 903, startPoint y: 330, endPoint x: 699, endPoint y: 333, distance: 204.0
click at [699, 333] on p "Okay . And so the action steps and accountability ." at bounding box center [856, 329] width 315 height 14
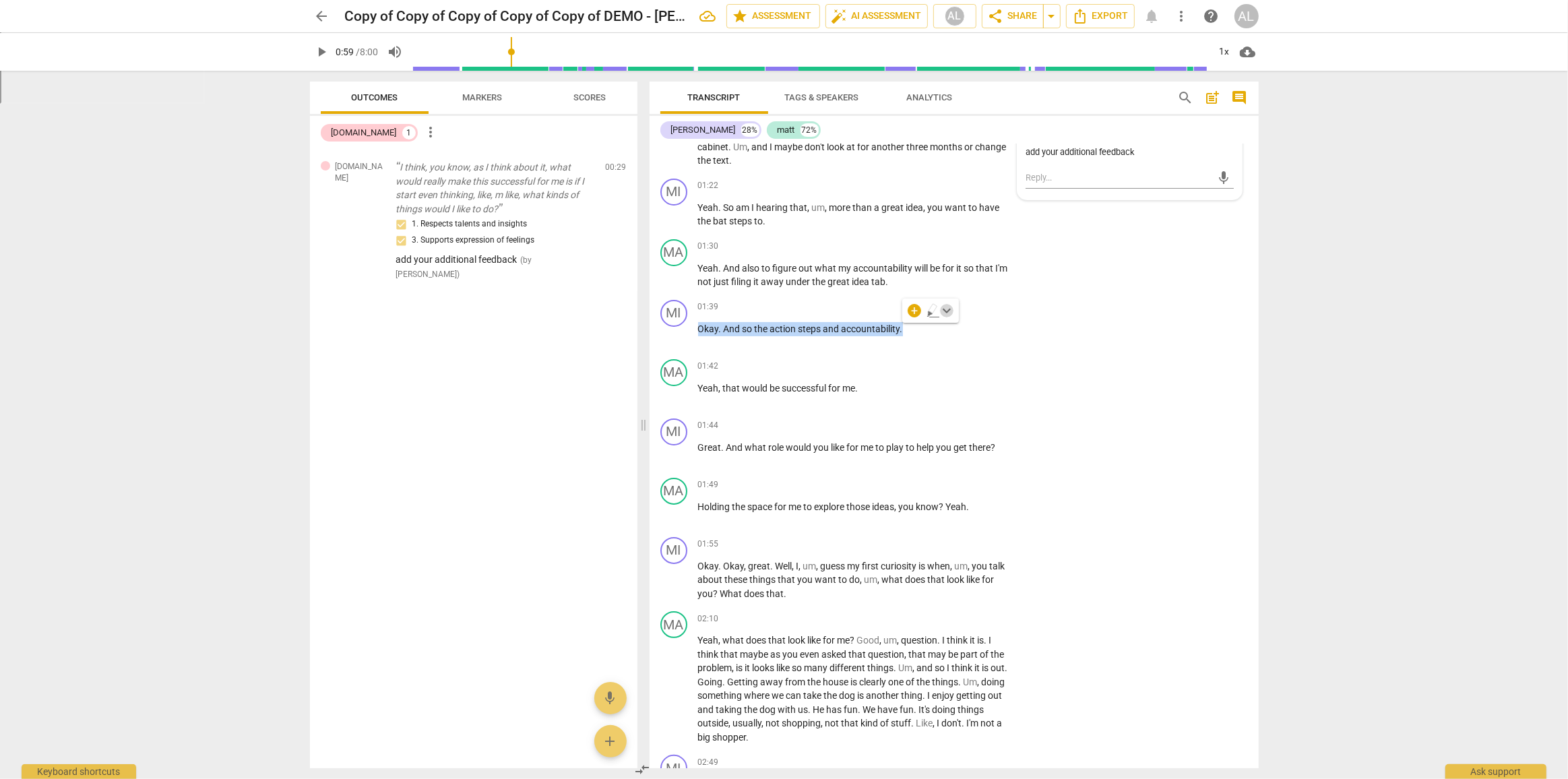
click at [950, 315] on span "keyboard_arrow_down" at bounding box center [947, 310] width 16 height 16
click at [953, 357] on div at bounding box center [952, 353] width 14 height 14
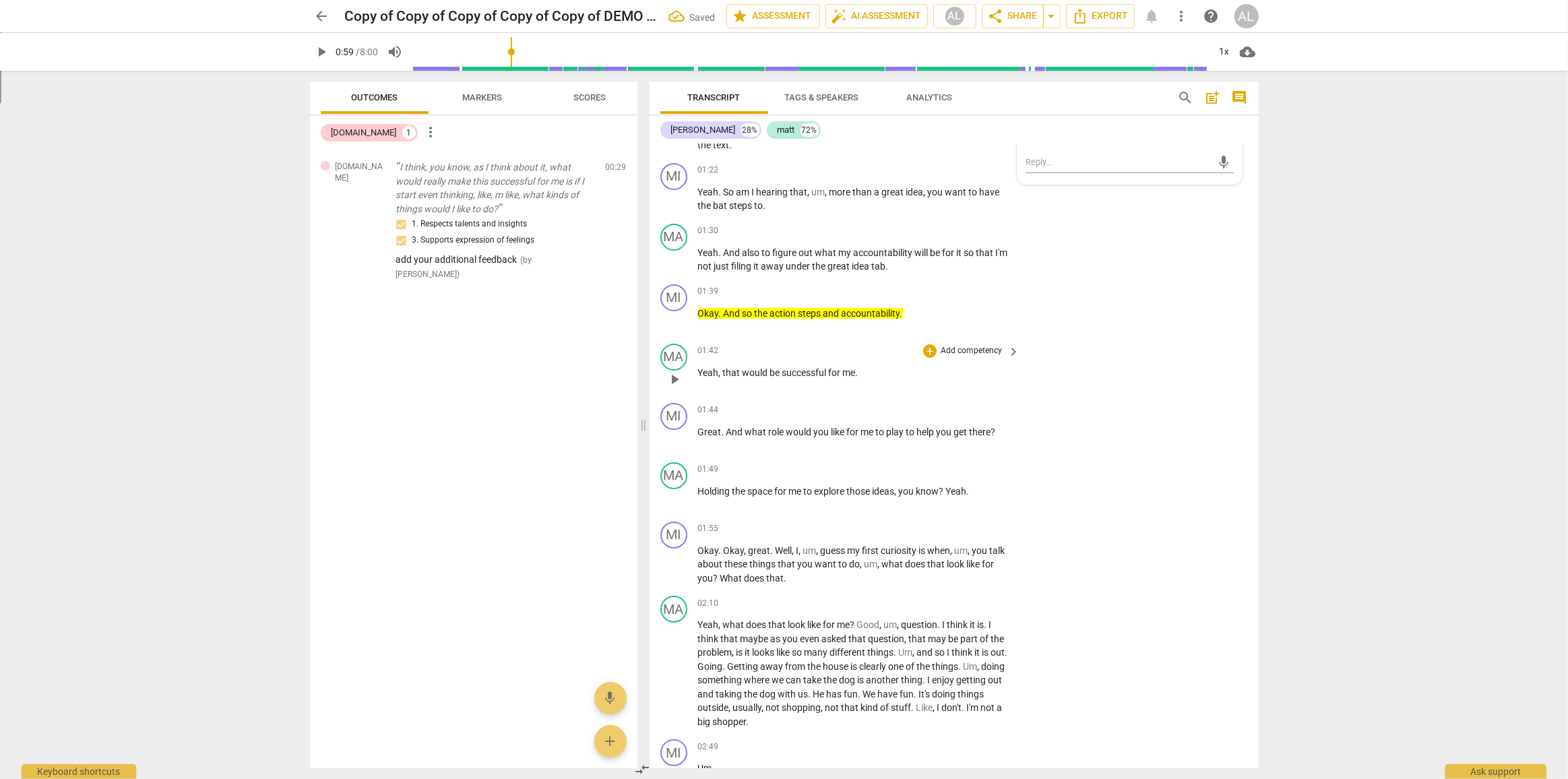
scroll to position [163, 0]
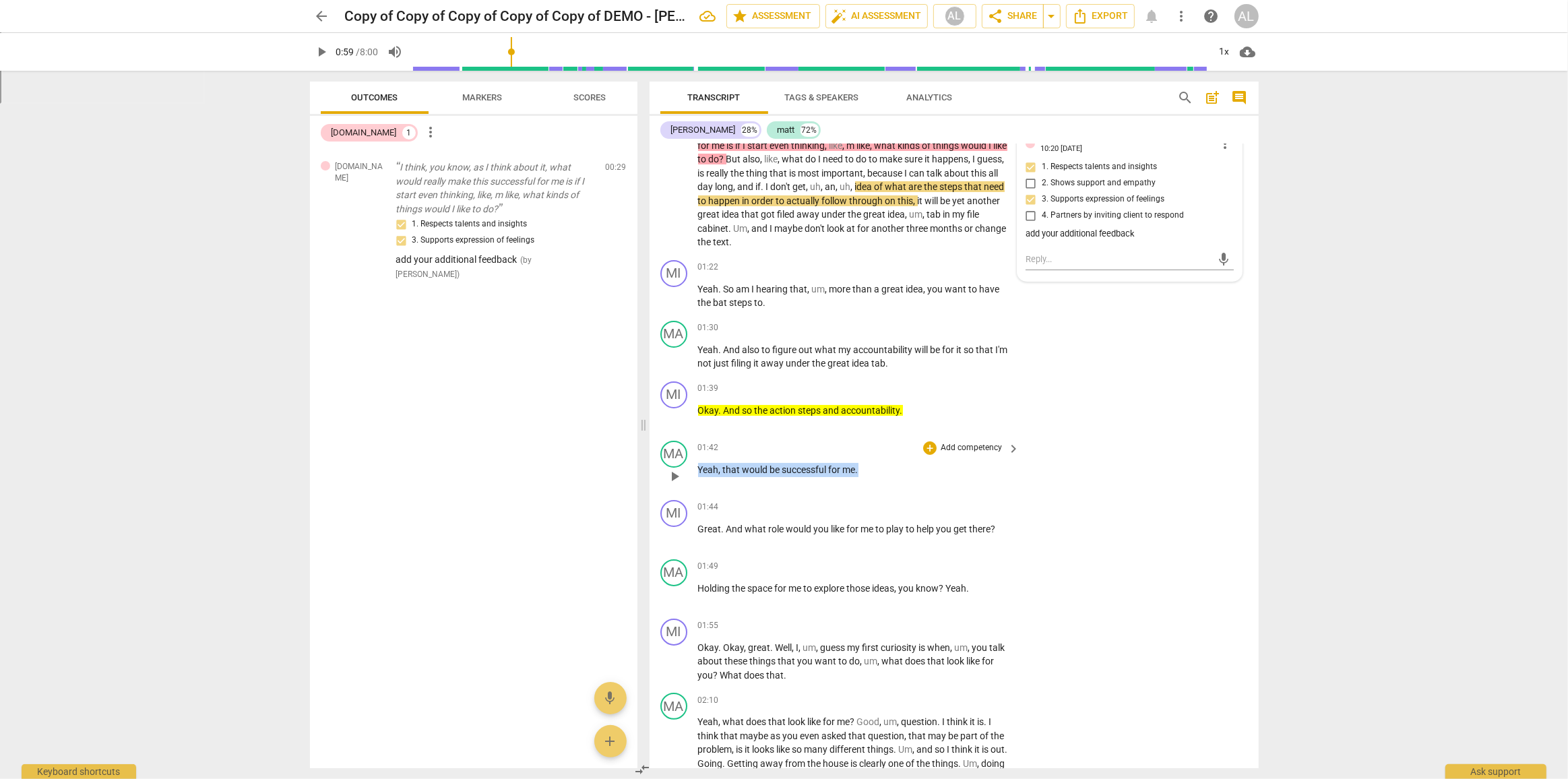
drag, startPoint x: 698, startPoint y: 470, endPoint x: 860, endPoint y: 465, distance: 162.1
click at [860, 465] on p "Yeah , that would be successful for me ." at bounding box center [856, 470] width 315 height 14
click at [871, 452] on div "+" at bounding box center [870, 451] width 14 height 14
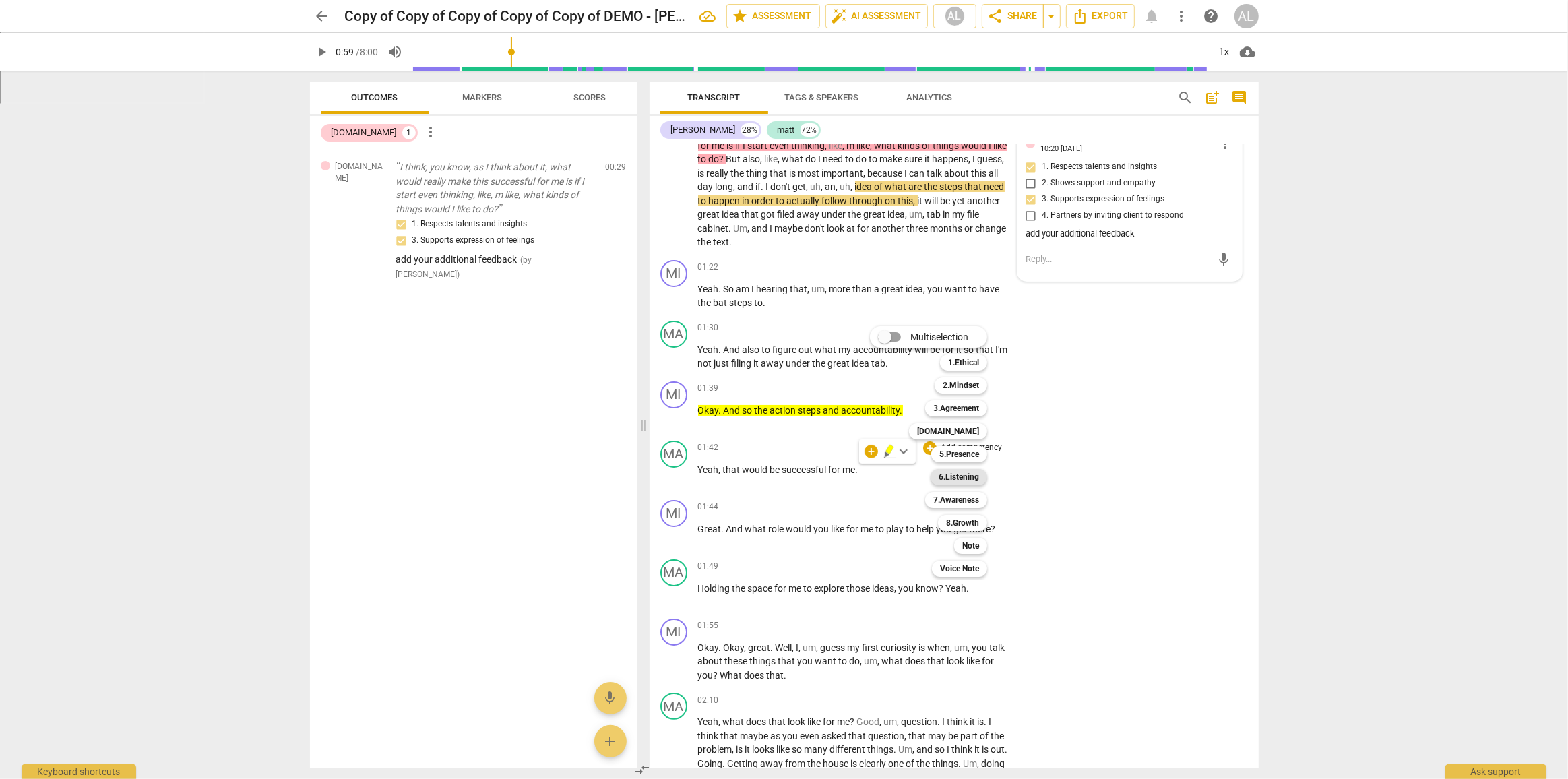
click at [952, 481] on b "6.Listening" at bounding box center [959, 477] width 41 height 16
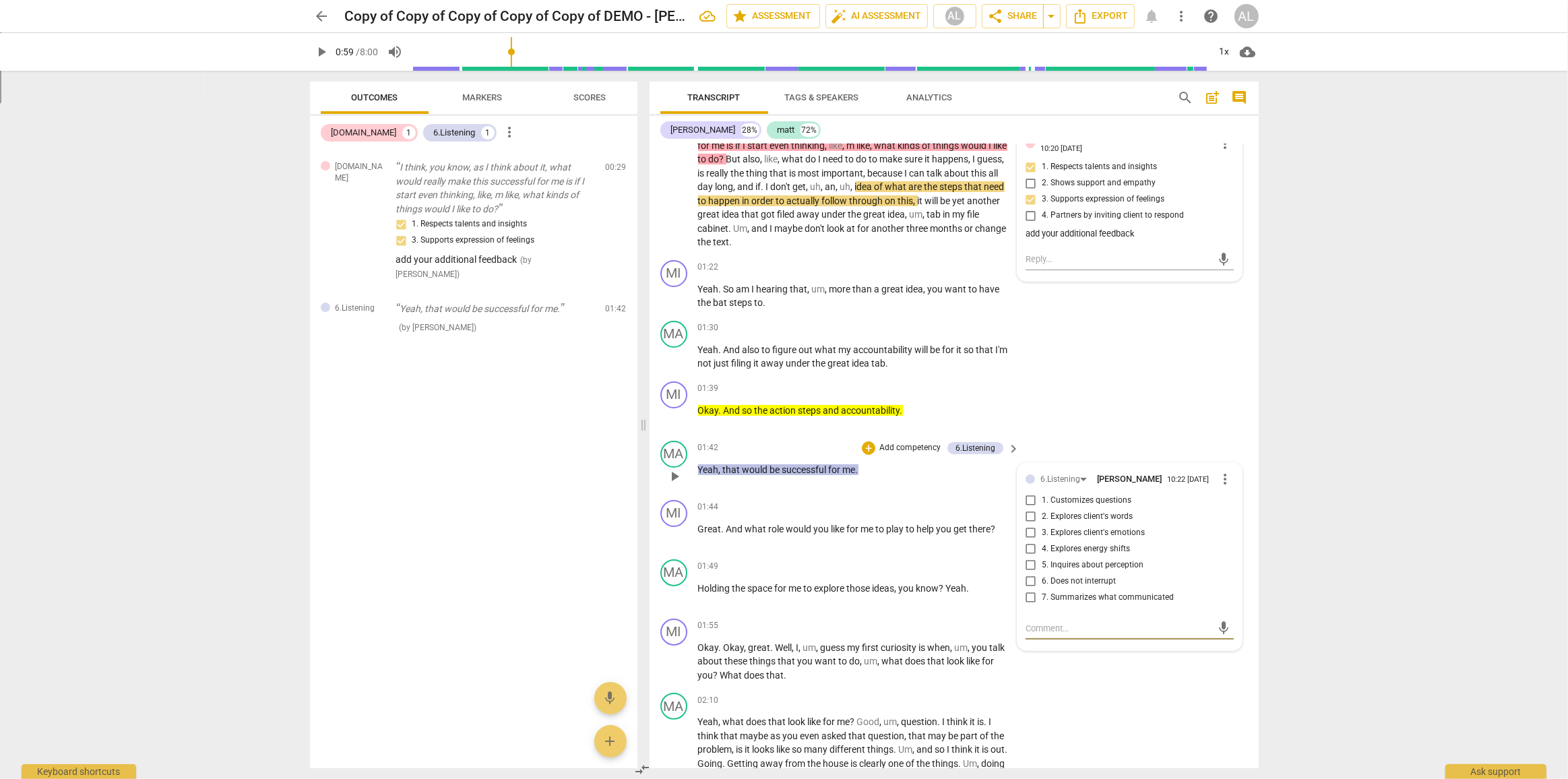
click at [1028, 547] on input "4. Explores energy shifts" at bounding box center [1031, 549] width 21 height 16
click at [1028, 551] on input "4. Explores energy shifts" at bounding box center [1031, 549] width 21 height 16
checkbox input "true"
click at [1073, 629] on textarea at bounding box center [1119, 629] width 186 height 13
type textarea "f"
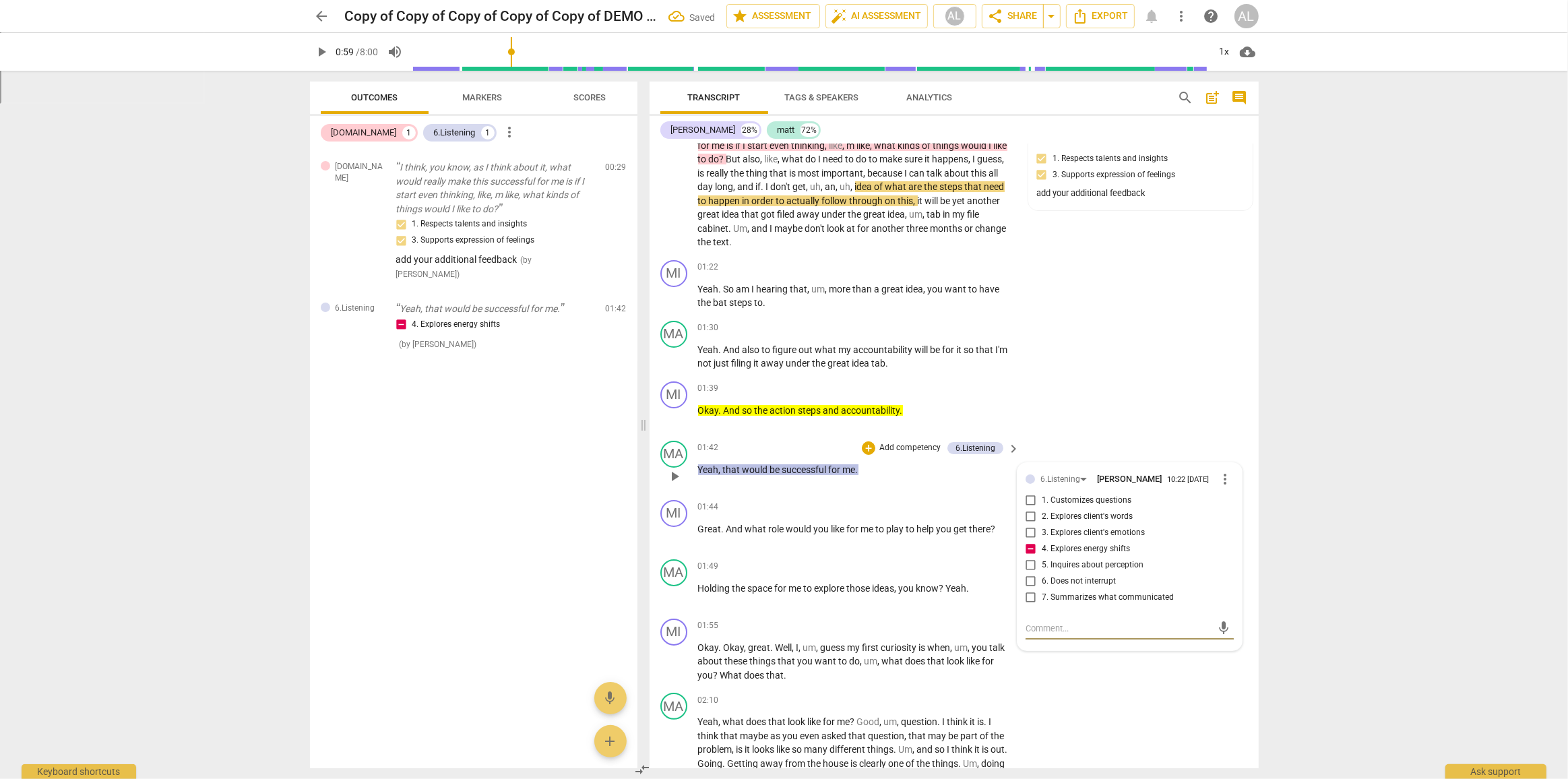
type textarea "f"
type textarea "fe"
type textarea "fee"
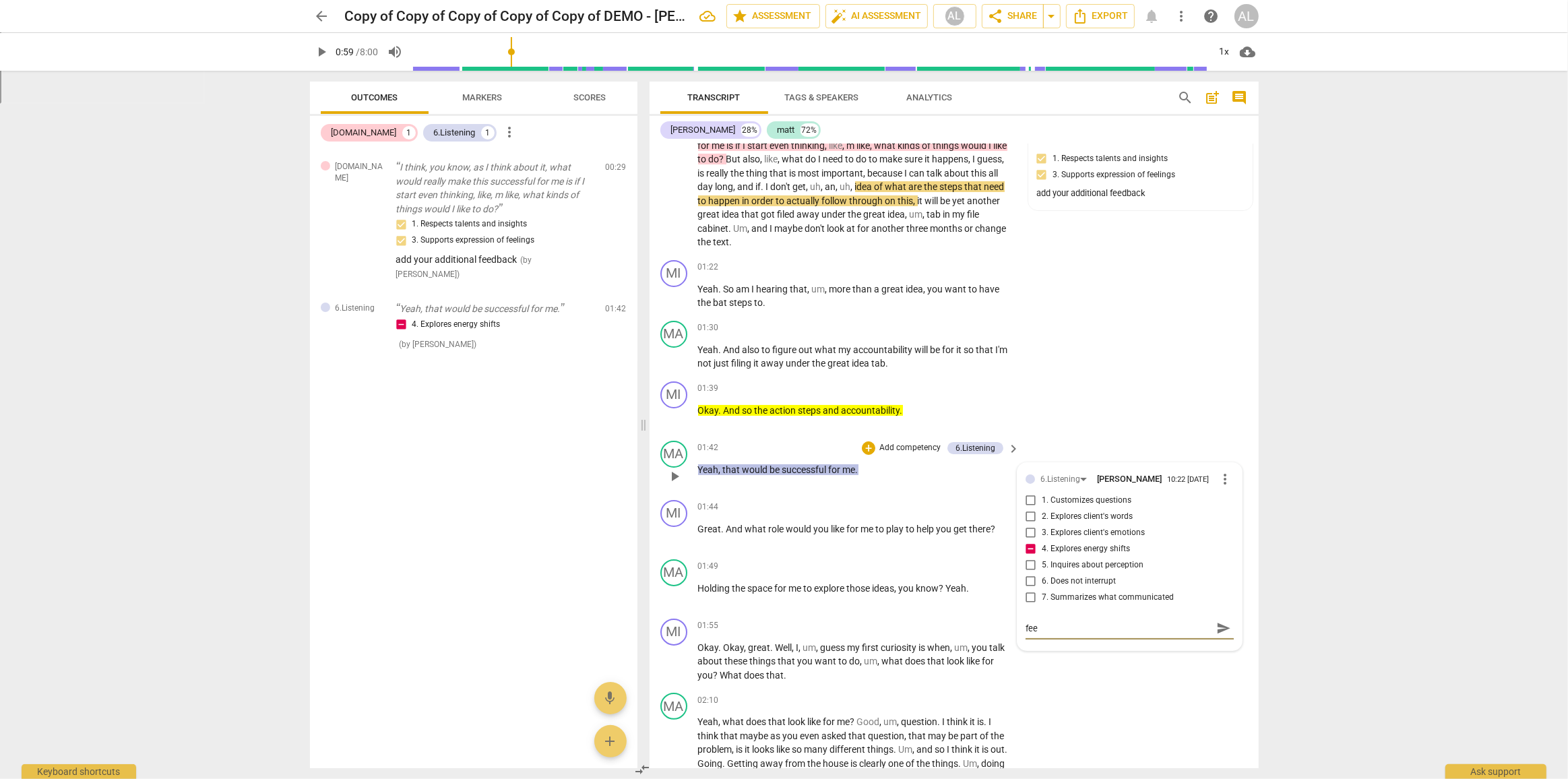
type textarea "feed"
type textarea "feedb"
type textarea "feedba"
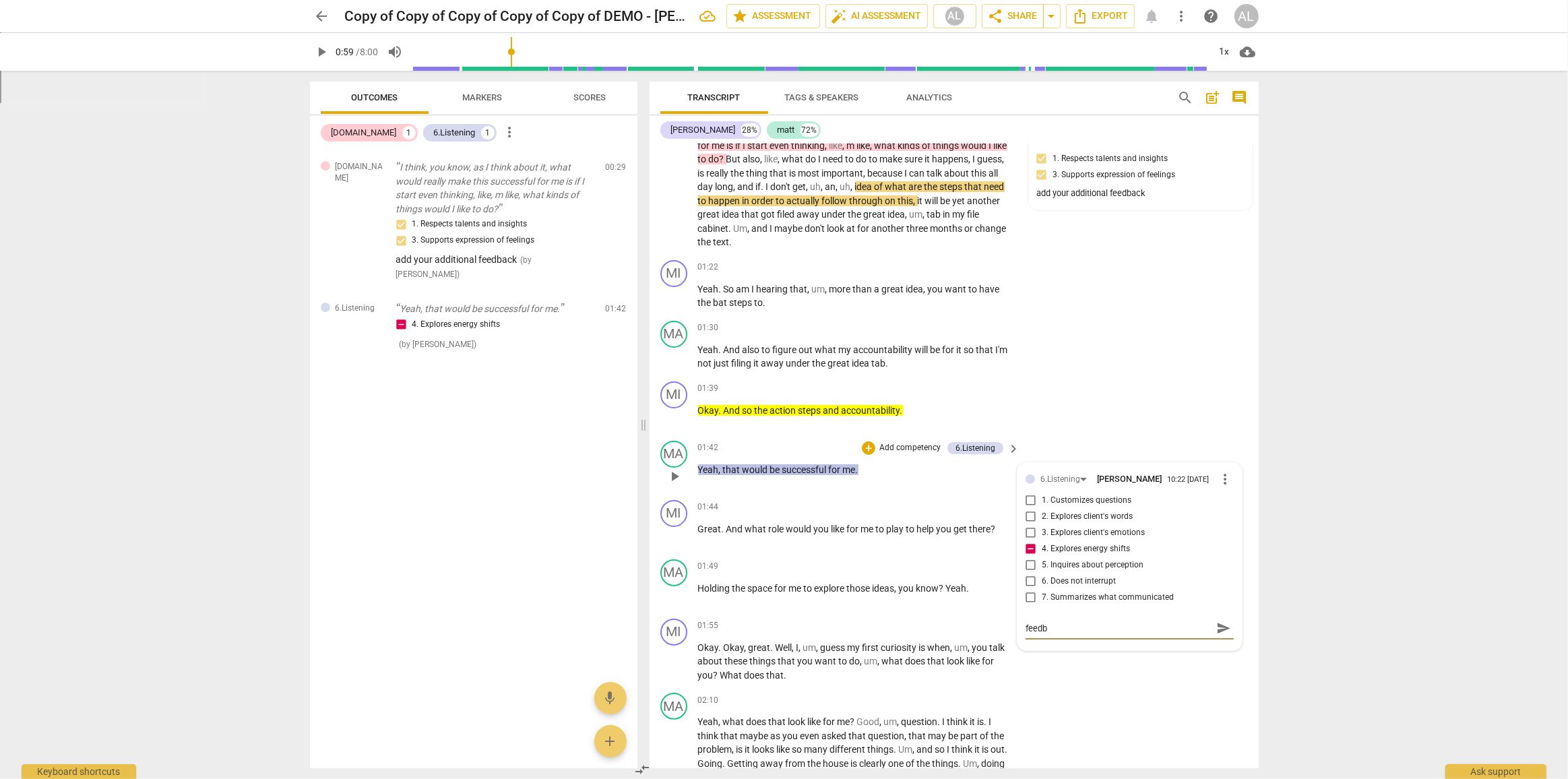
type textarea "feedba"
type textarea "feedbac"
type textarea "feedback"
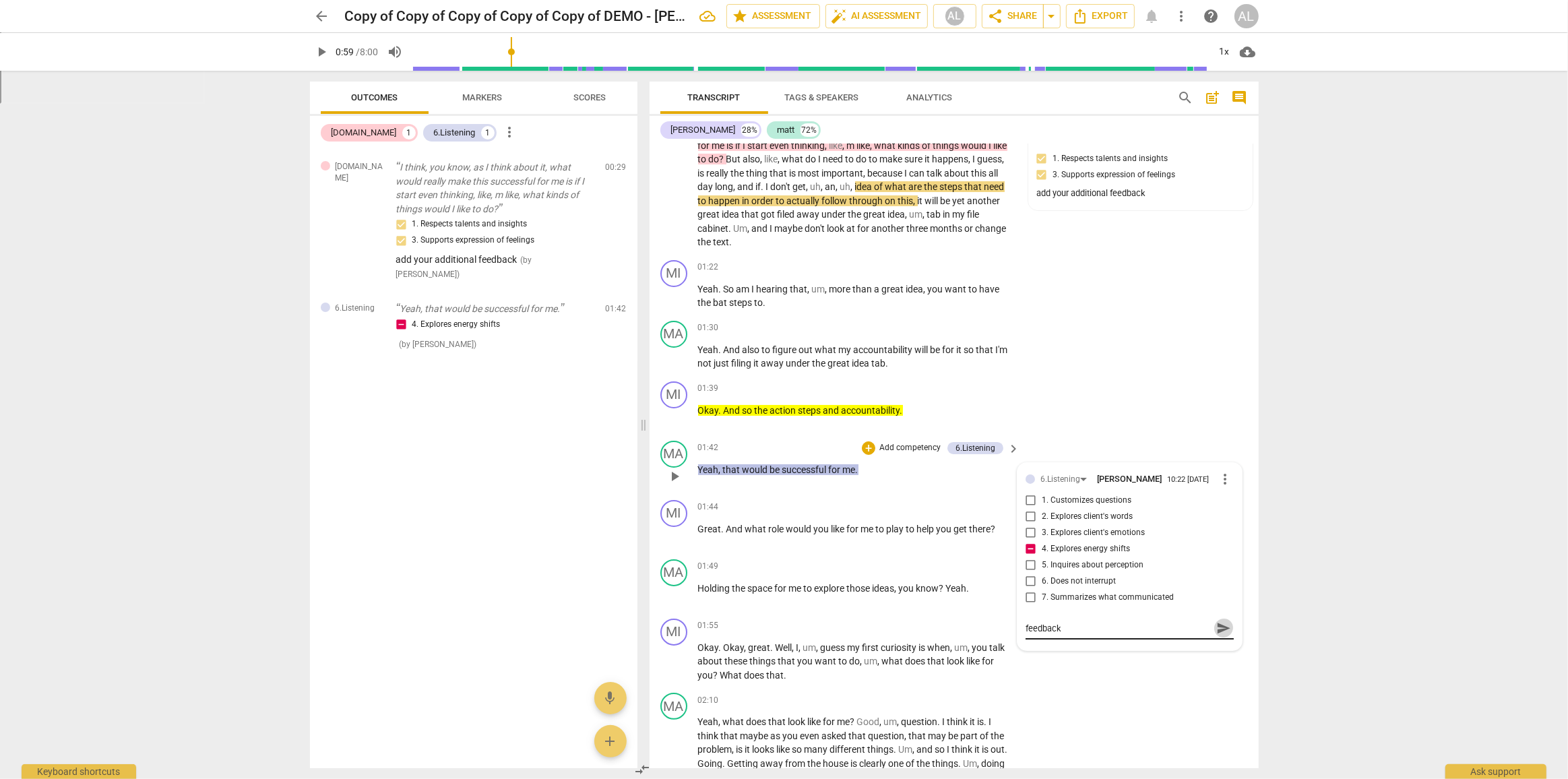
click at [1217, 623] on span "send" at bounding box center [1224, 628] width 15 height 15
drag, startPoint x: 869, startPoint y: 471, endPoint x: 698, endPoint y: 479, distance: 171.2
click at [698, 479] on div "01:42 + Add competency 6.Listening keyboard_arrow_right Yeah , that would be su…" at bounding box center [860, 465] width 323 height 48
click at [1048, 637] on textarea at bounding box center [1119, 641] width 186 height 13
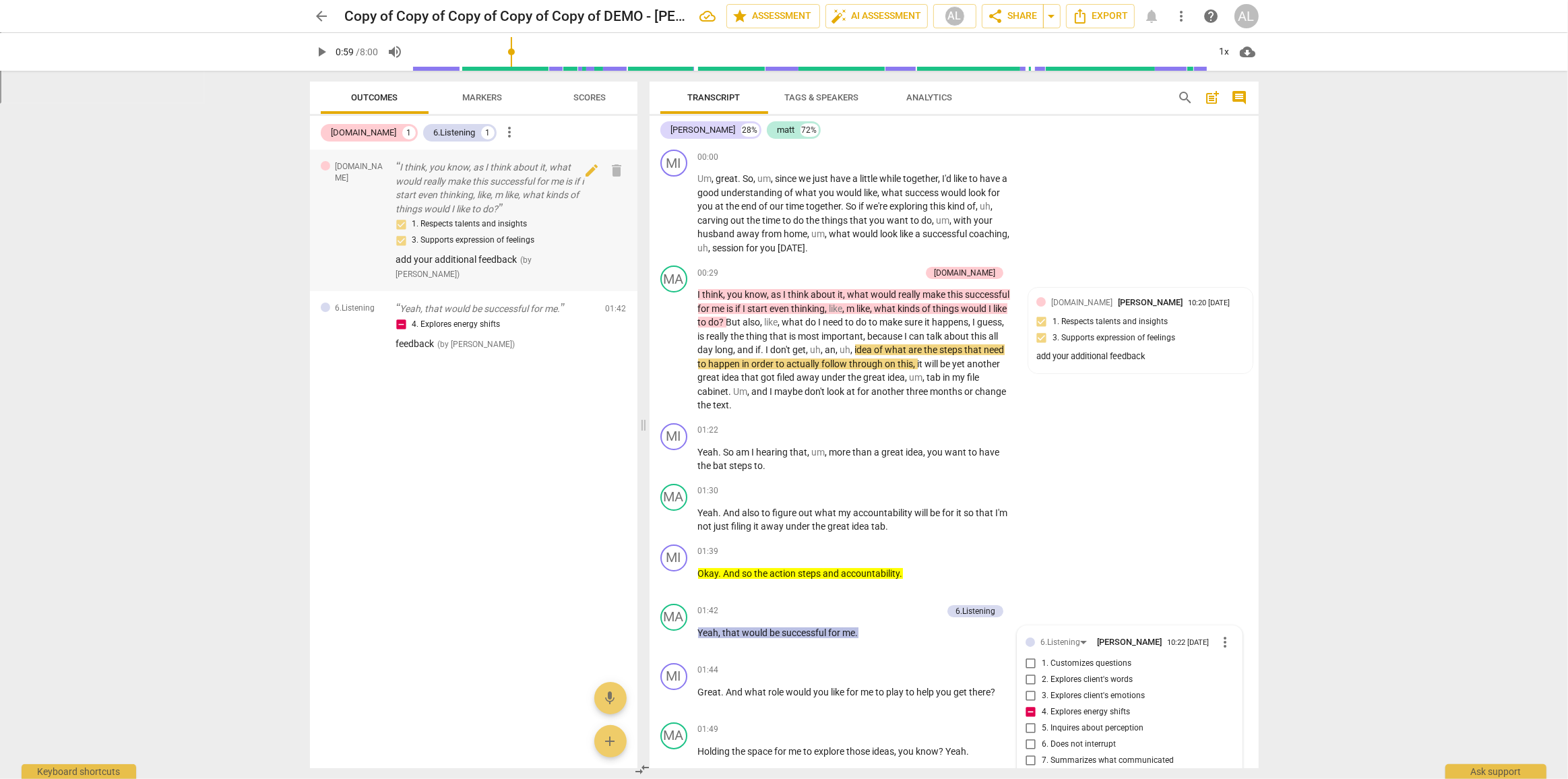
scroll to position [0, 0]
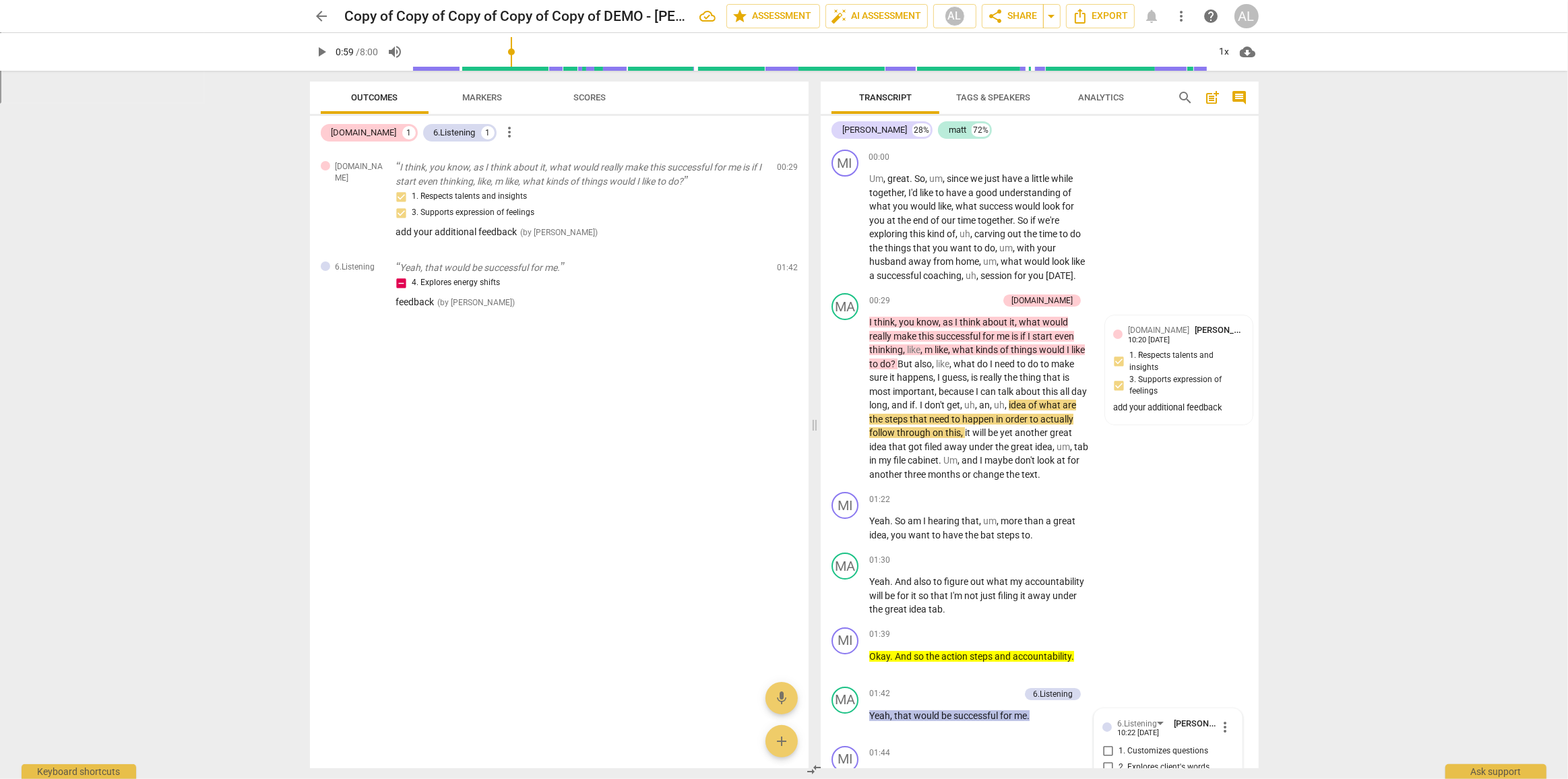
drag, startPoint x: 641, startPoint y: 424, endPoint x: 810, endPoint y: 442, distance: 170.0
click at [814, 442] on span at bounding box center [814, 424] width 8 height 709
click at [359, 136] on div "[DOMAIN_NAME] 1" at bounding box center [369, 132] width 97 height 18
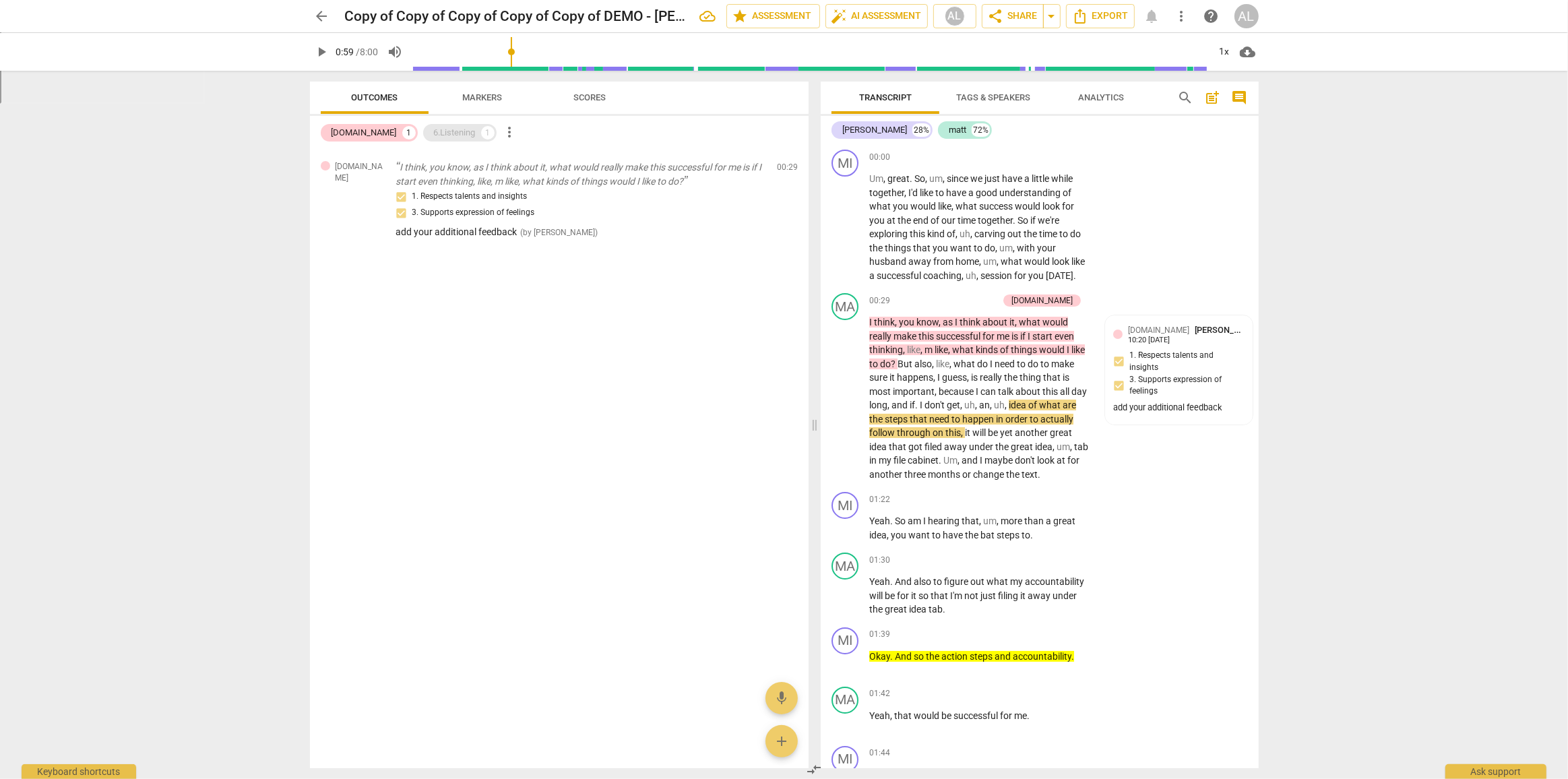
click at [423, 140] on div "6.Listening 1" at bounding box center [459, 132] width 73 height 18
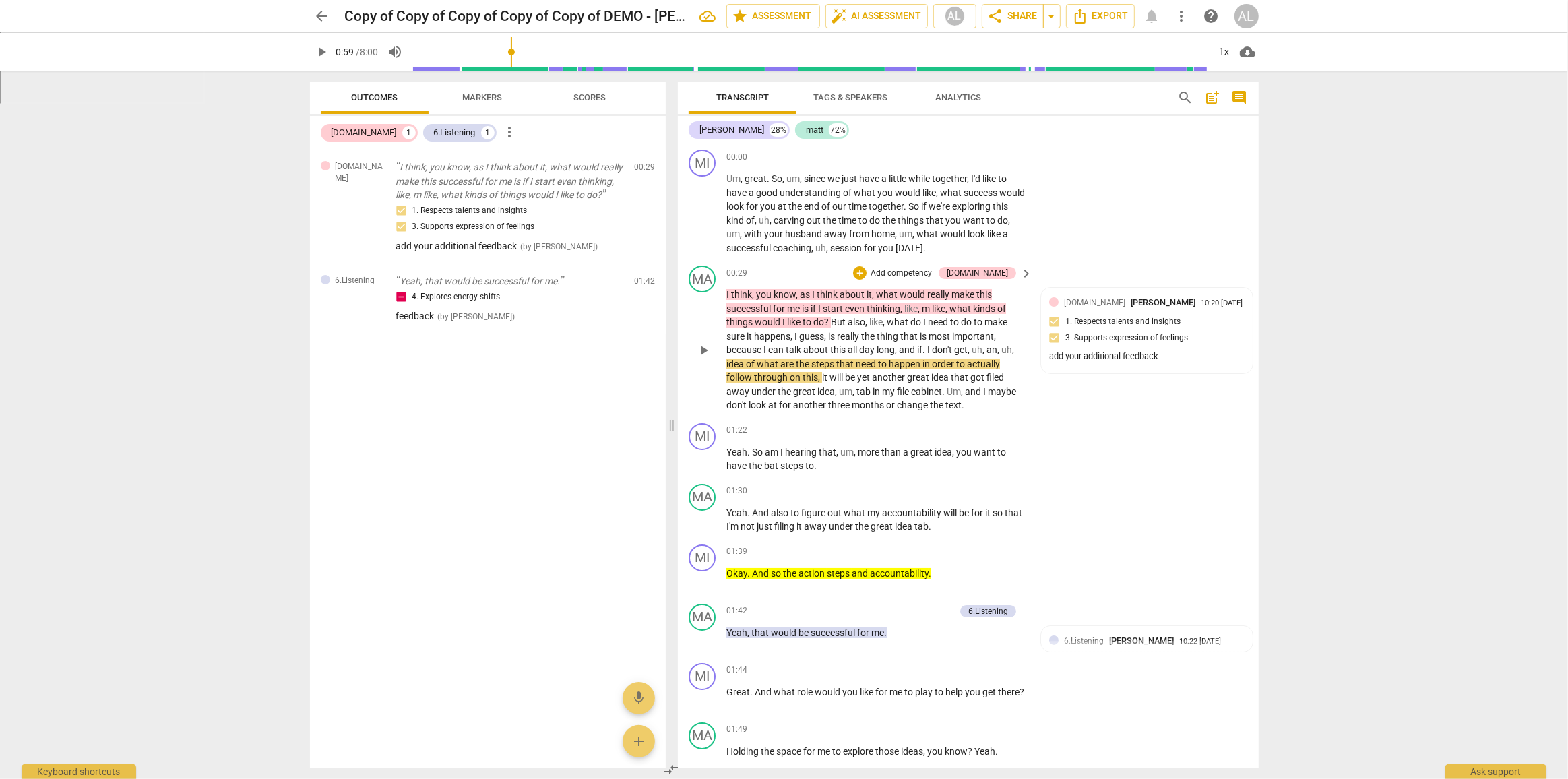
drag, startPoint x: 815, startPoint y: 432, endPoint x: 1145, endPoint y: 271, distance: 367.2
click at [675, 435] on span at bounding box center [671, 424] width 8 height 709
click at [1211, 98] on span "post_add" at bounding box center [1213, 98] width 16 height 16
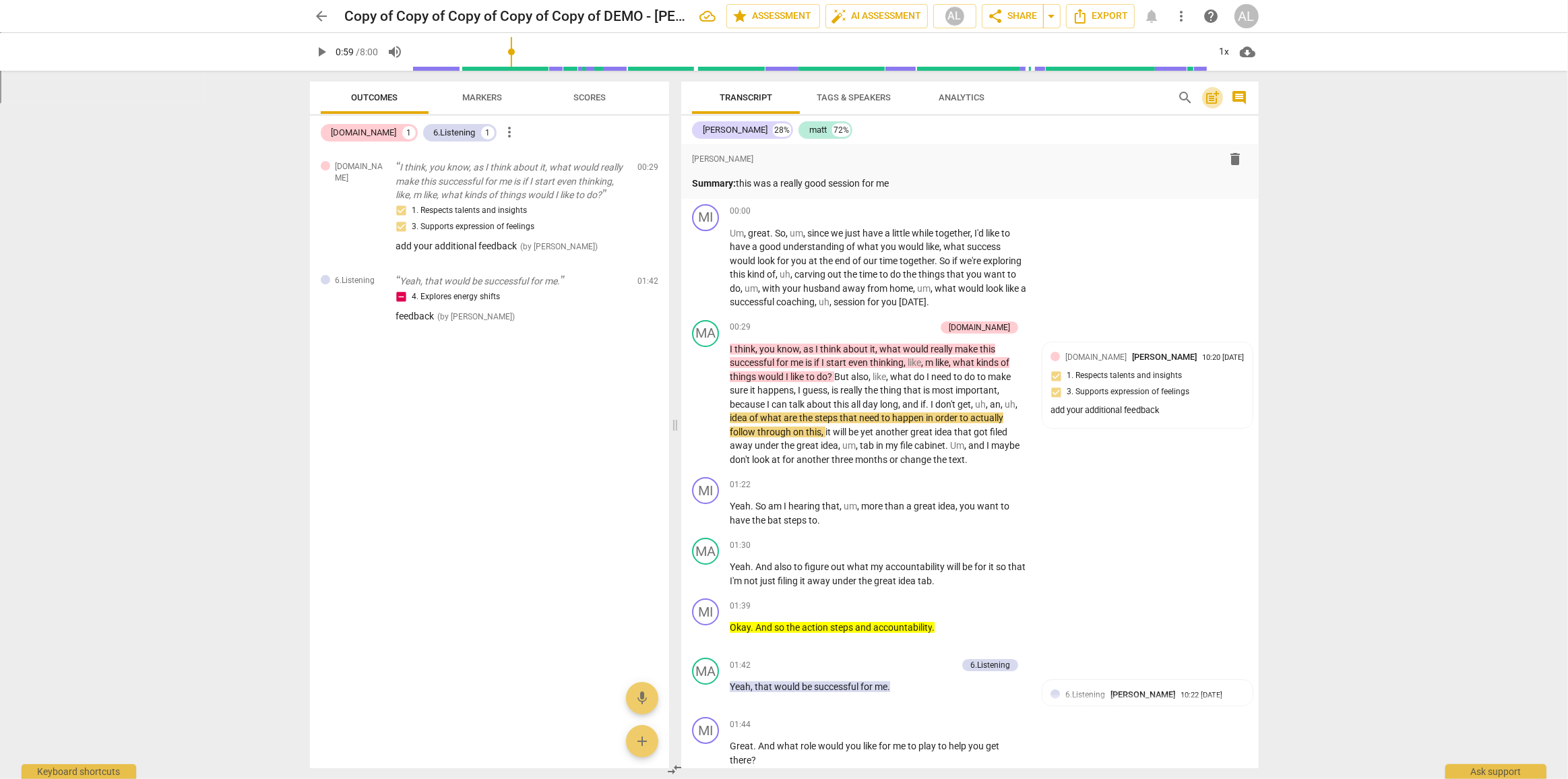
click at [1214, 101] on span "post_add" at bounding box center [1213, 98] width 16 height 16
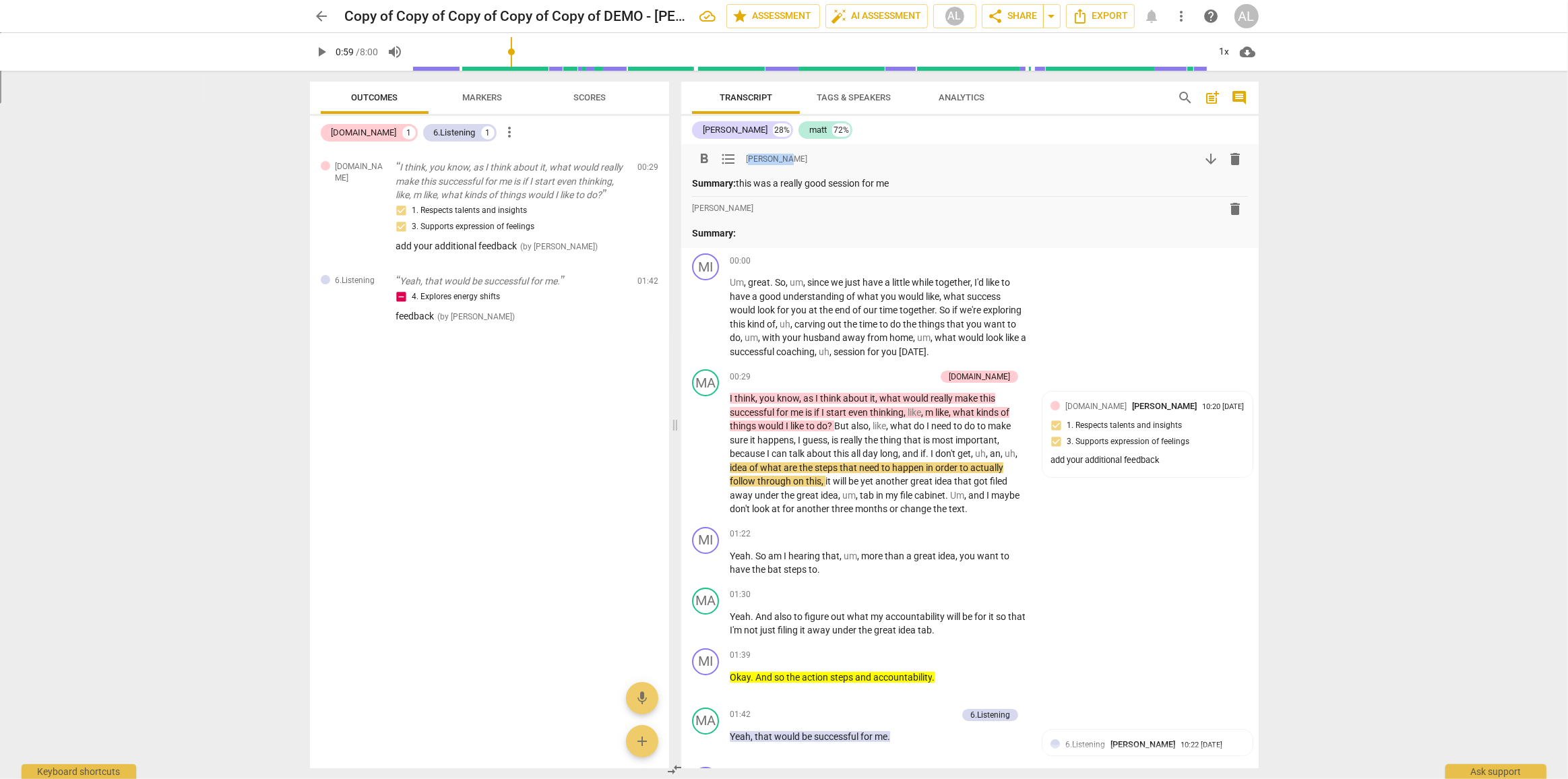
drag, startPoint x: 749, startPoint y: 157, endPoint x: 791, endPoint y: 155, distance: 42.0
click at [791, 155] on div "format_bold format_list_bulleted [PERSON_NAME] arrow_downward delete" at bounding box center [969, 159] width 555 height 24
drag, startPoint x: 747, startPoint y: 209, endPoint x: 846, endPoint y: 214, distance: 99.1
click at [846, 214] on div "format_bold format_list_bulleted [PERSON_NAME]" at bounding box center [969, 209] width 555 height 24
click at [864, 17] on span "auto_fix_high AI Assessment" at bounding box center [876, 16] width 90 height 16
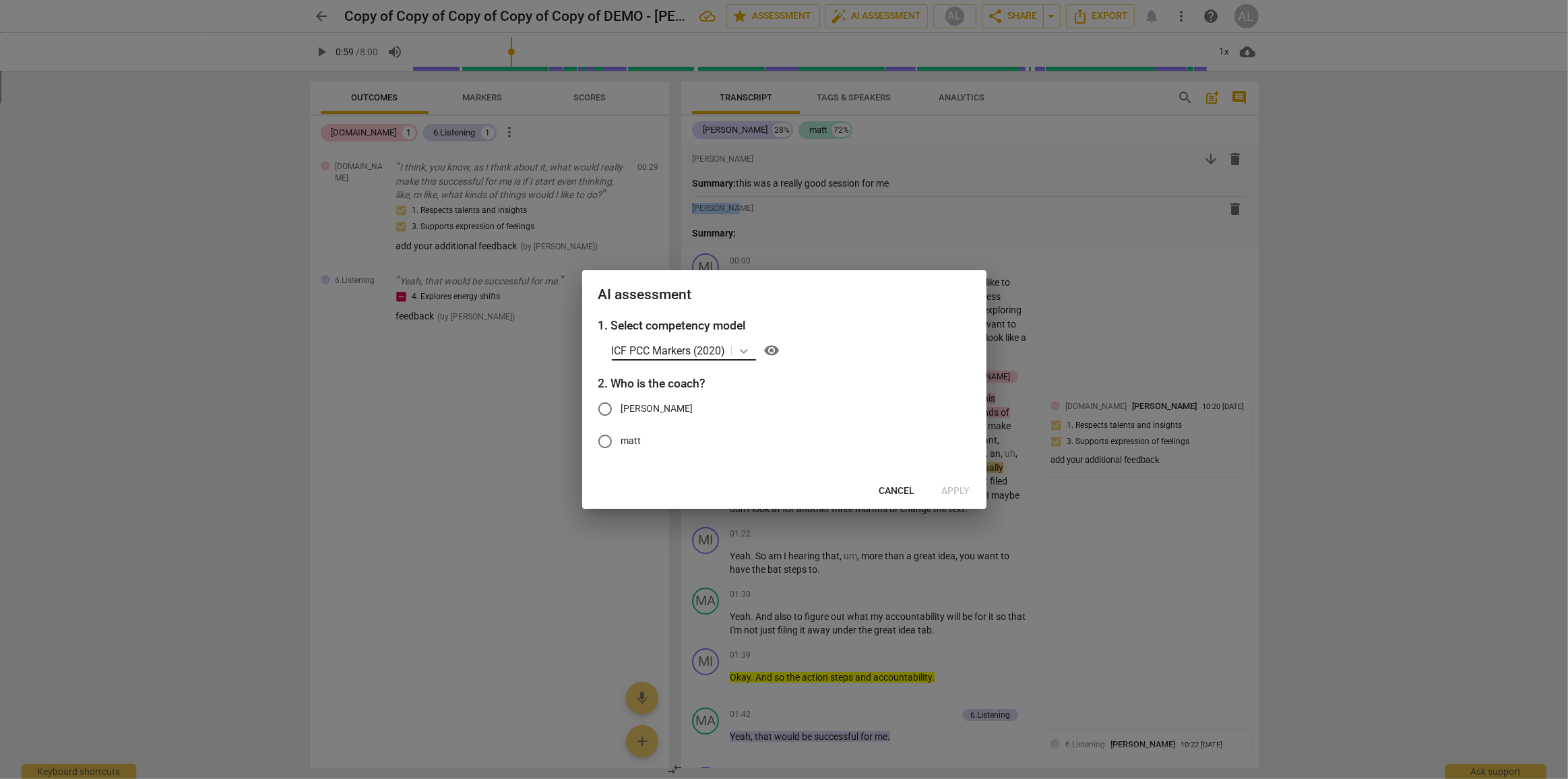
click at [743, 347] on icon at bounding box center [744, 351] width 14 height 14
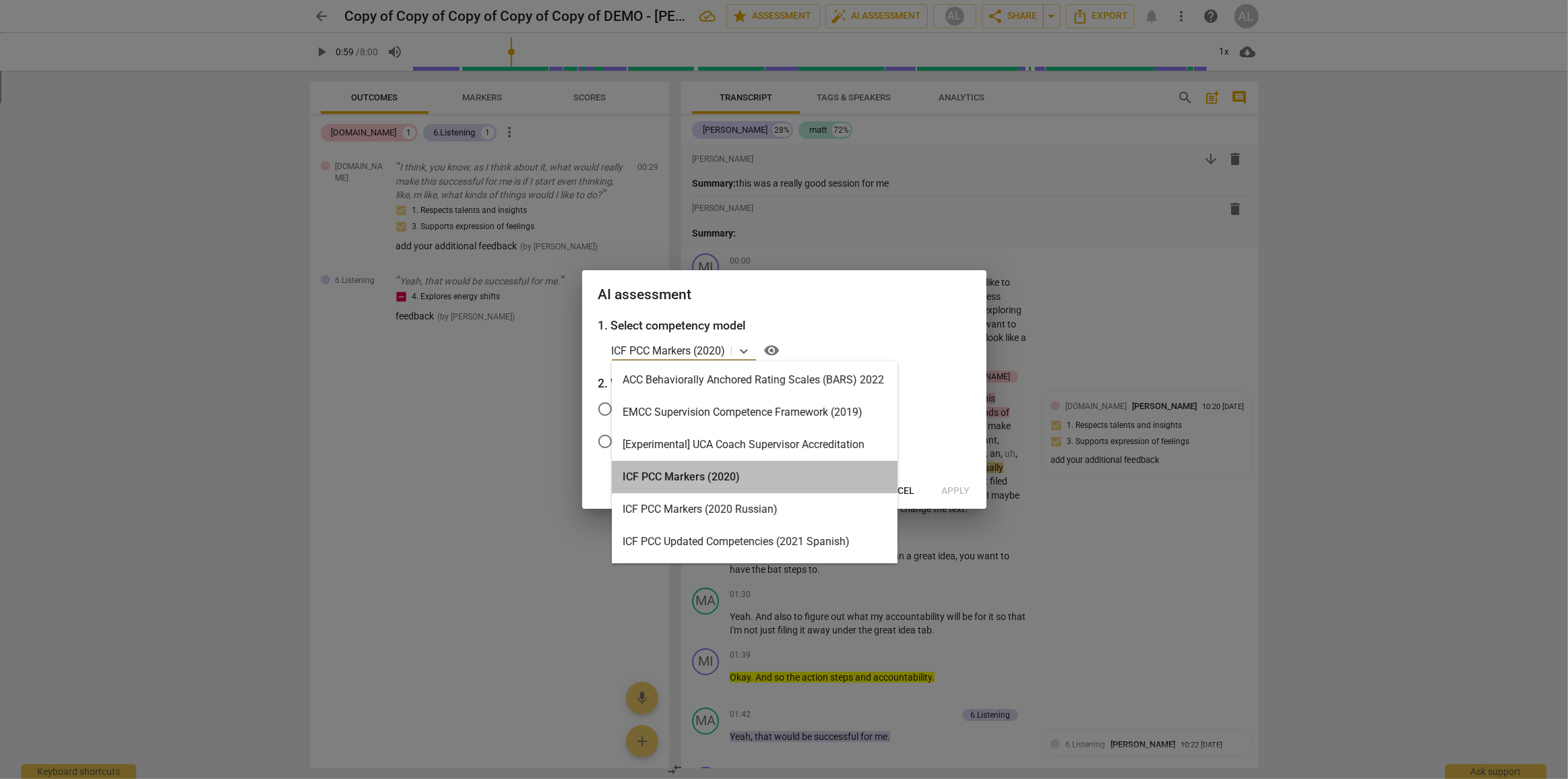
click at [705, 478] on div "ICF PCC Markers (2020)" at bounding box center [754, 476] width 285 height 32
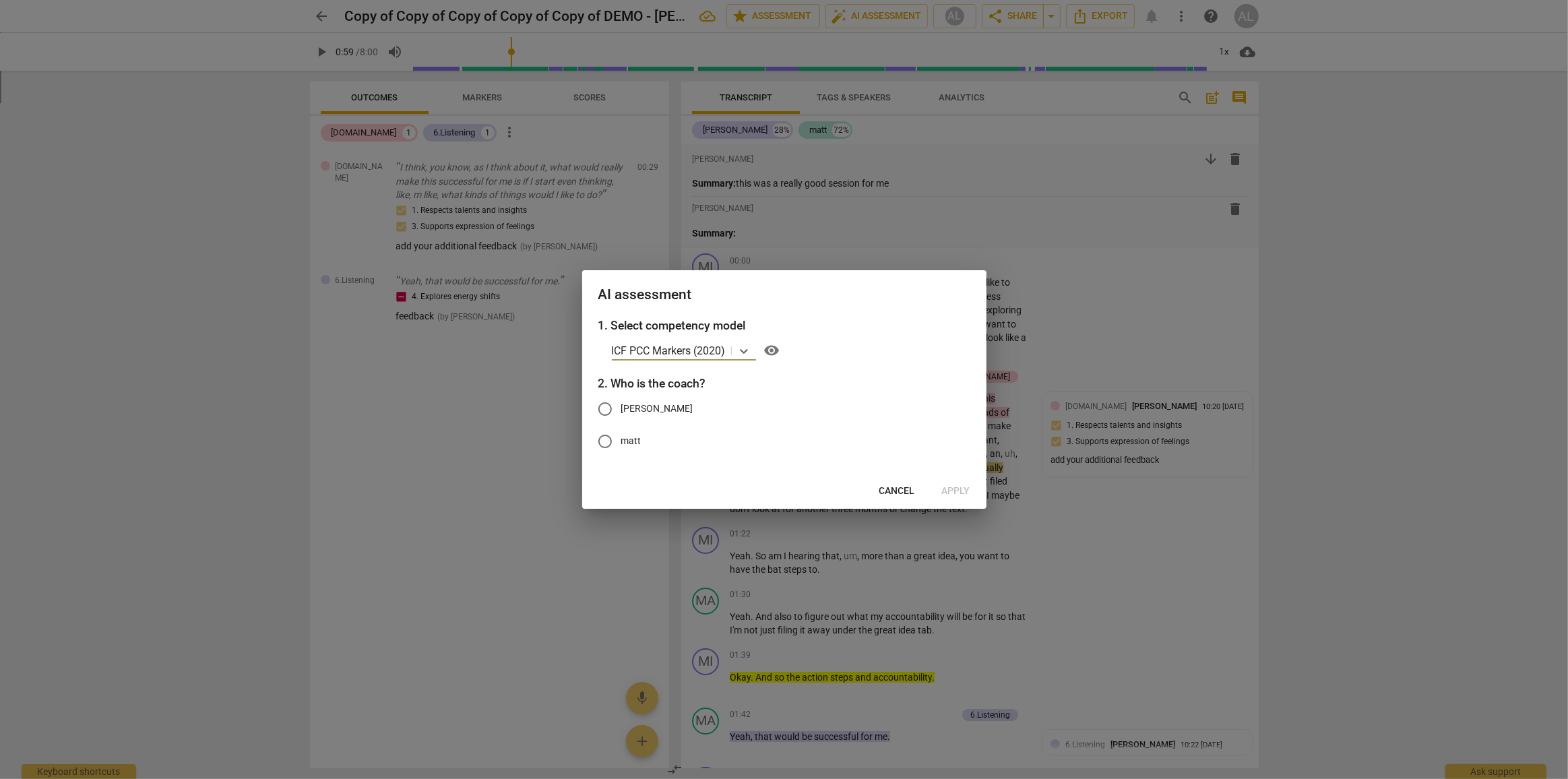
click at [605, 408] on input "[PERSON_NAME]" at bounding box center [604, 409] width 32 height 32
radio input "true"
click at [957, 492] on span "Apply" at bounding box center [956, 491] width 28 height 14
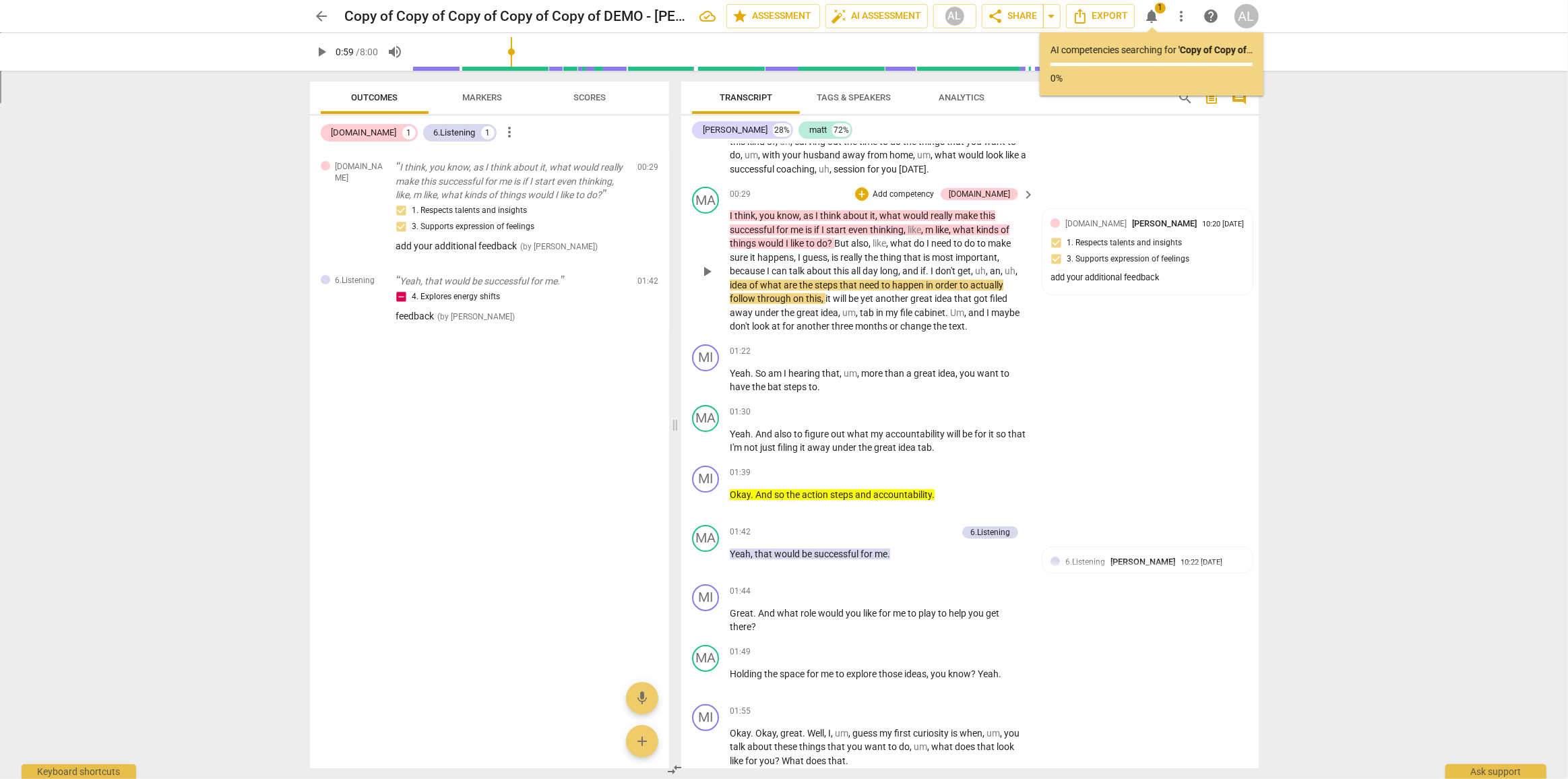
scroll to position [163, 0]
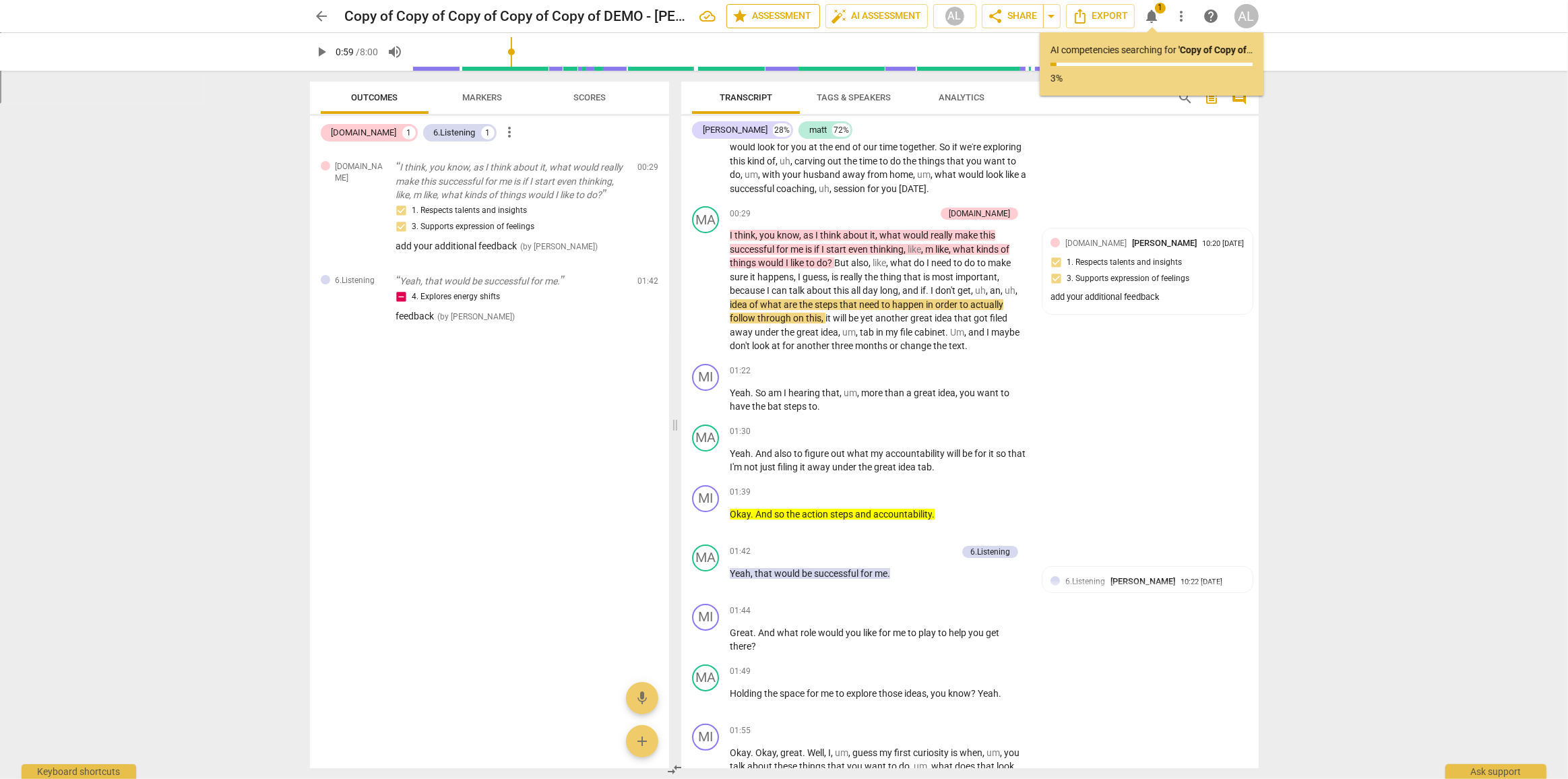
click at [780, 19] on span "star Assessment" at bounding box center [773, 16] width 82 height 16
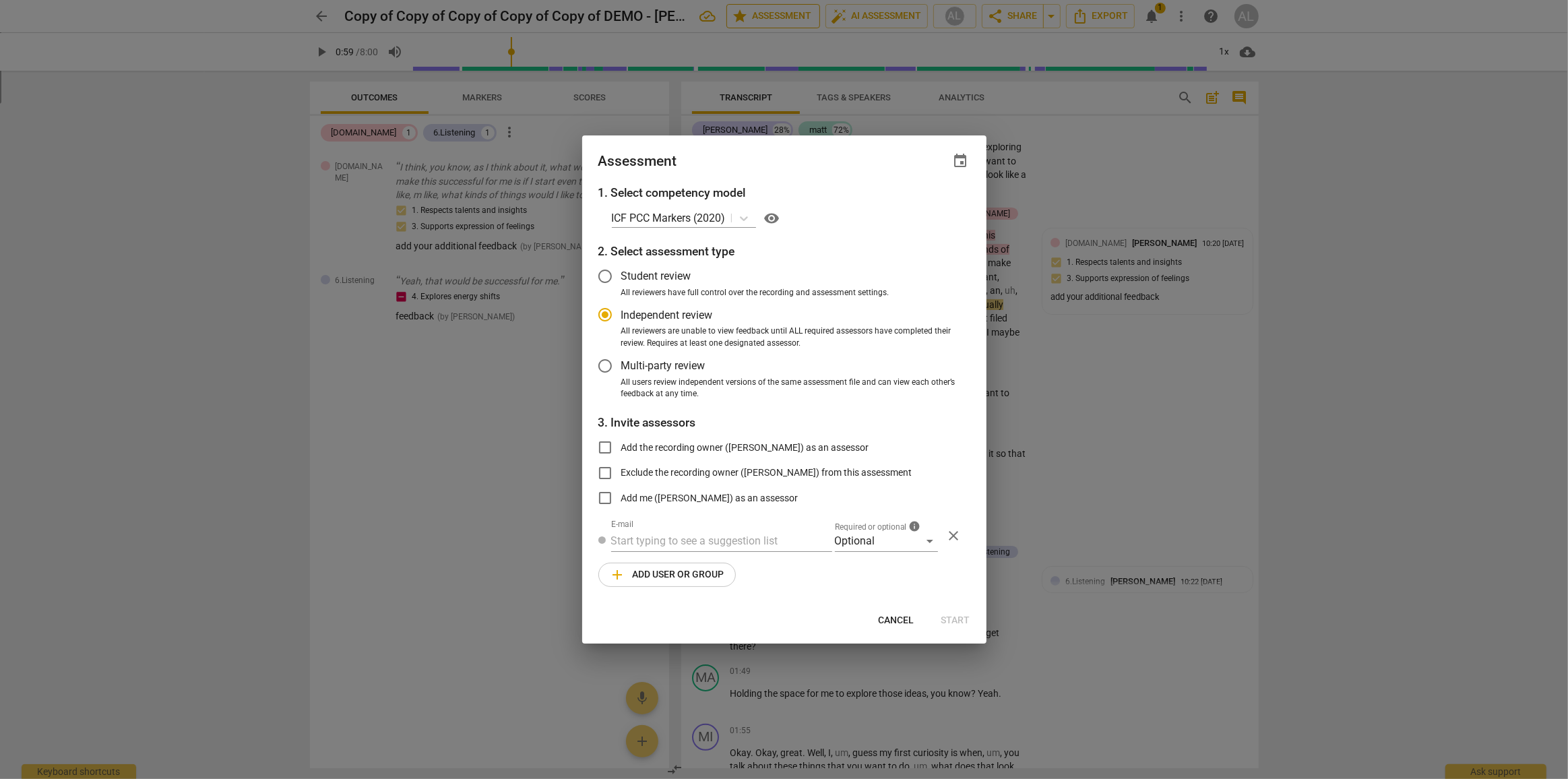
radio input "false"
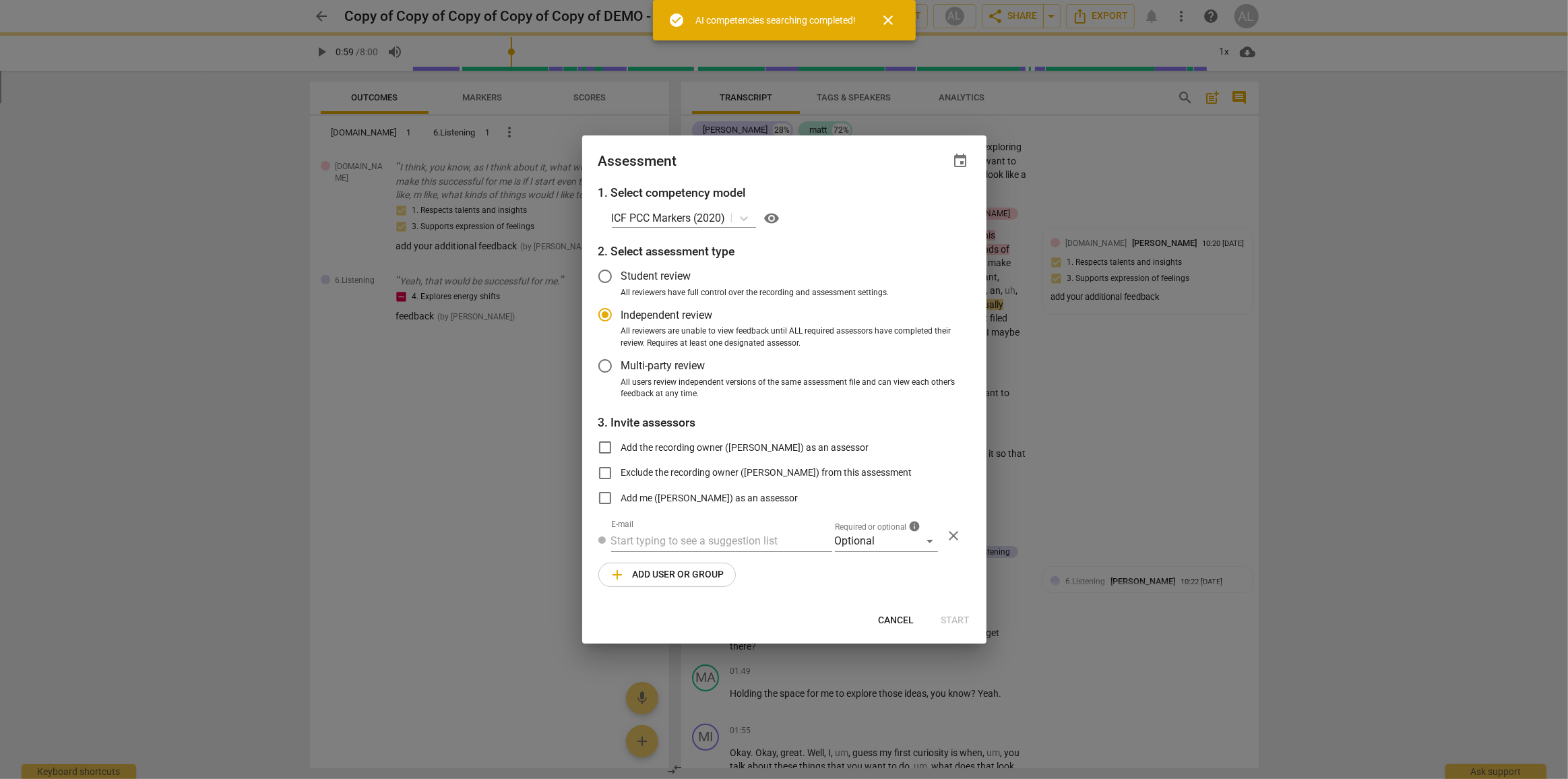
type input "59"
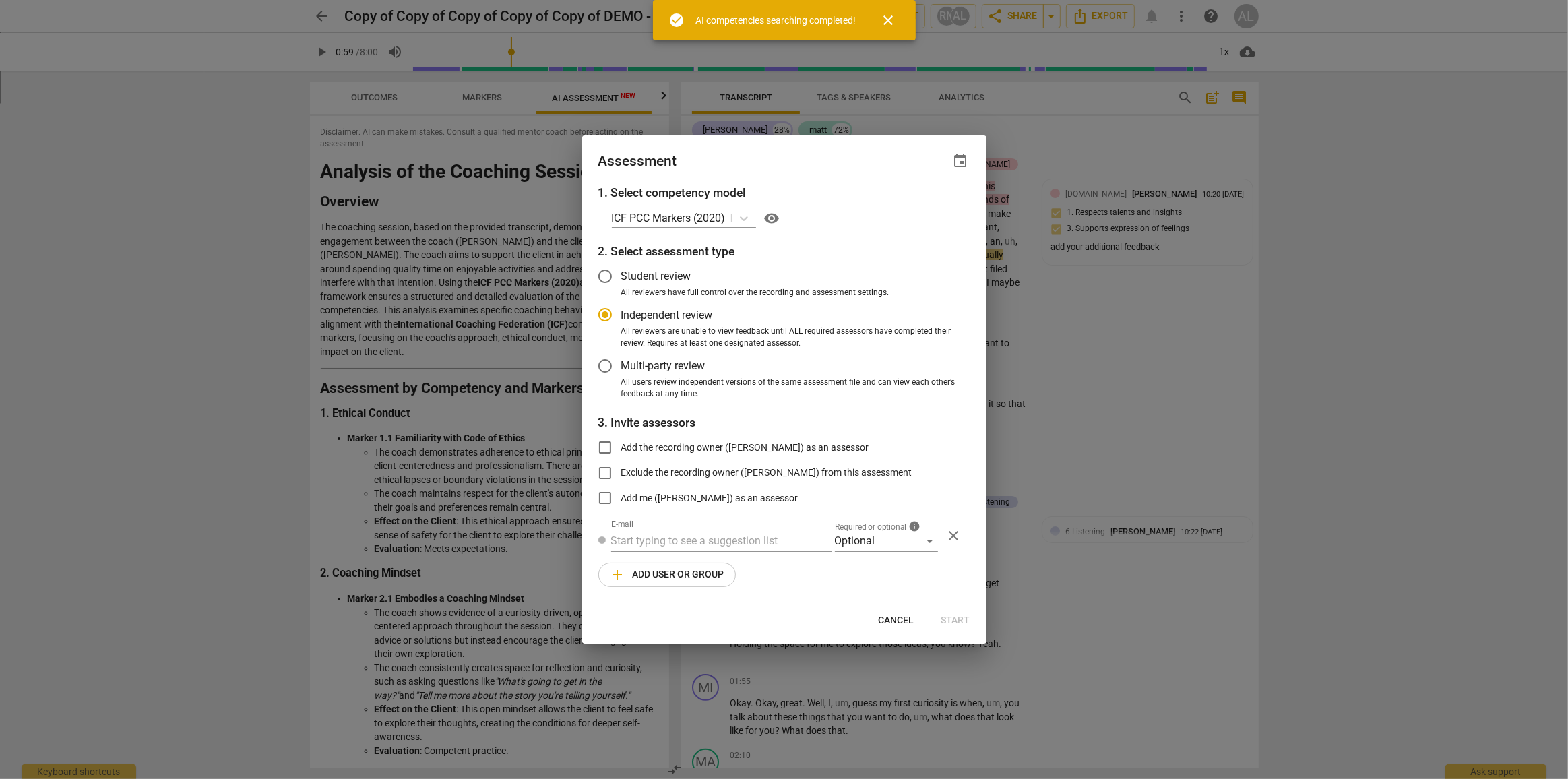
scroll to position [114, 0]
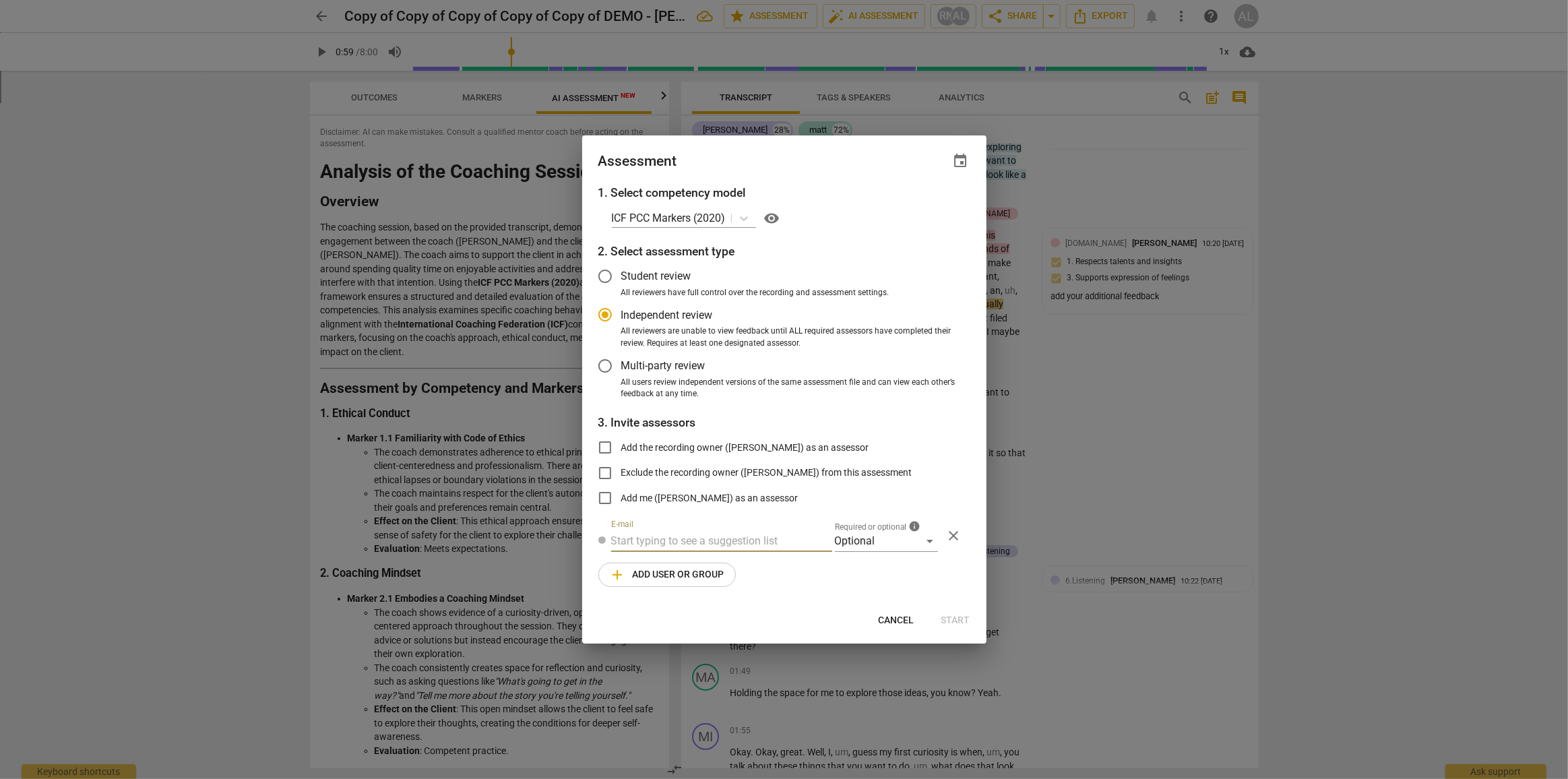
click at [711, 543] on input "text" at bounding box center [722, 541] width 221 height 21
click at [930, 543] on div "Optional" at bounding box center [886, 541] width 103 height 21
click at [869, 575] on li "Required" at bounding box center [886, 573] width 103 height 32
click at [664, 575] on span "add Add user or group" at bounding box center [667, 575] width 115 height 16
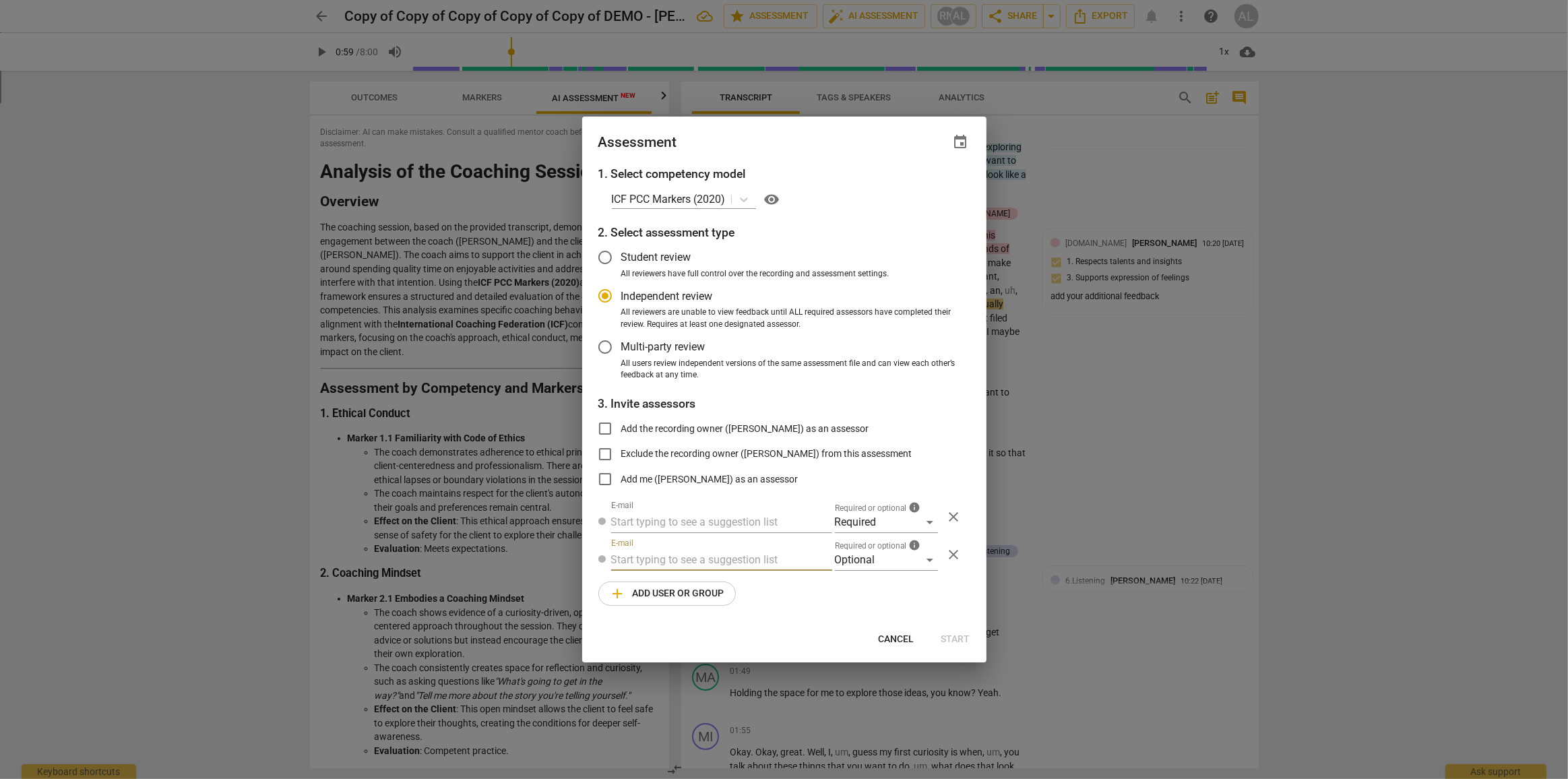
radio input "false"
click at [603, 427] on input "Add the recording owner ([PERSON_NAME]) as an assessor" at bounding box center [604, 428] width 32 height 32
checkbox input "true"
click at [1216, 458] on div at bounding box center [784, 390] width 1568 height 779
radio input "false"
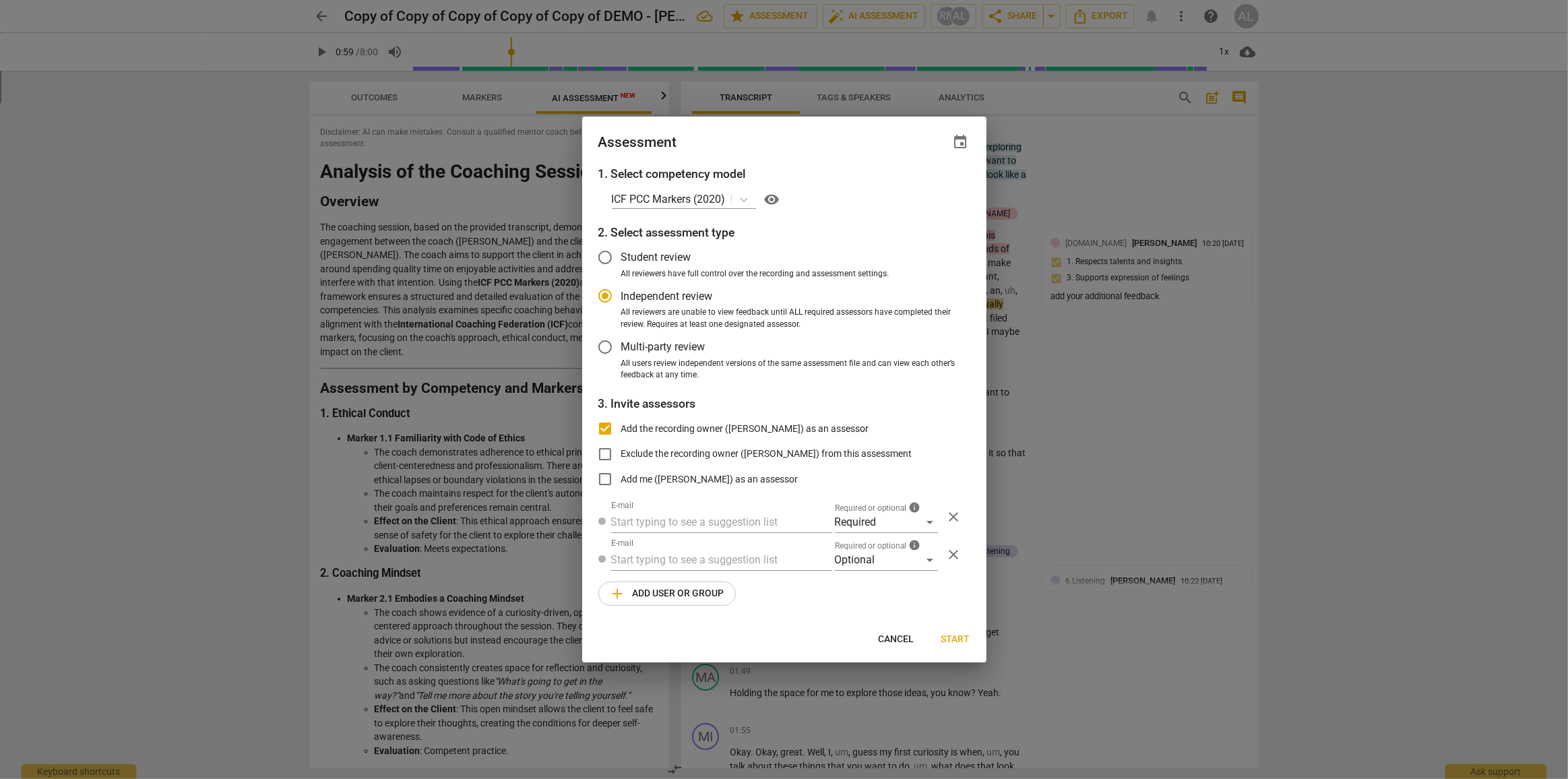
type input "[PERSON_NAME] <[PERSON_NAME][EMAIL_ADDRESS][DOMAIN_NAME]>"
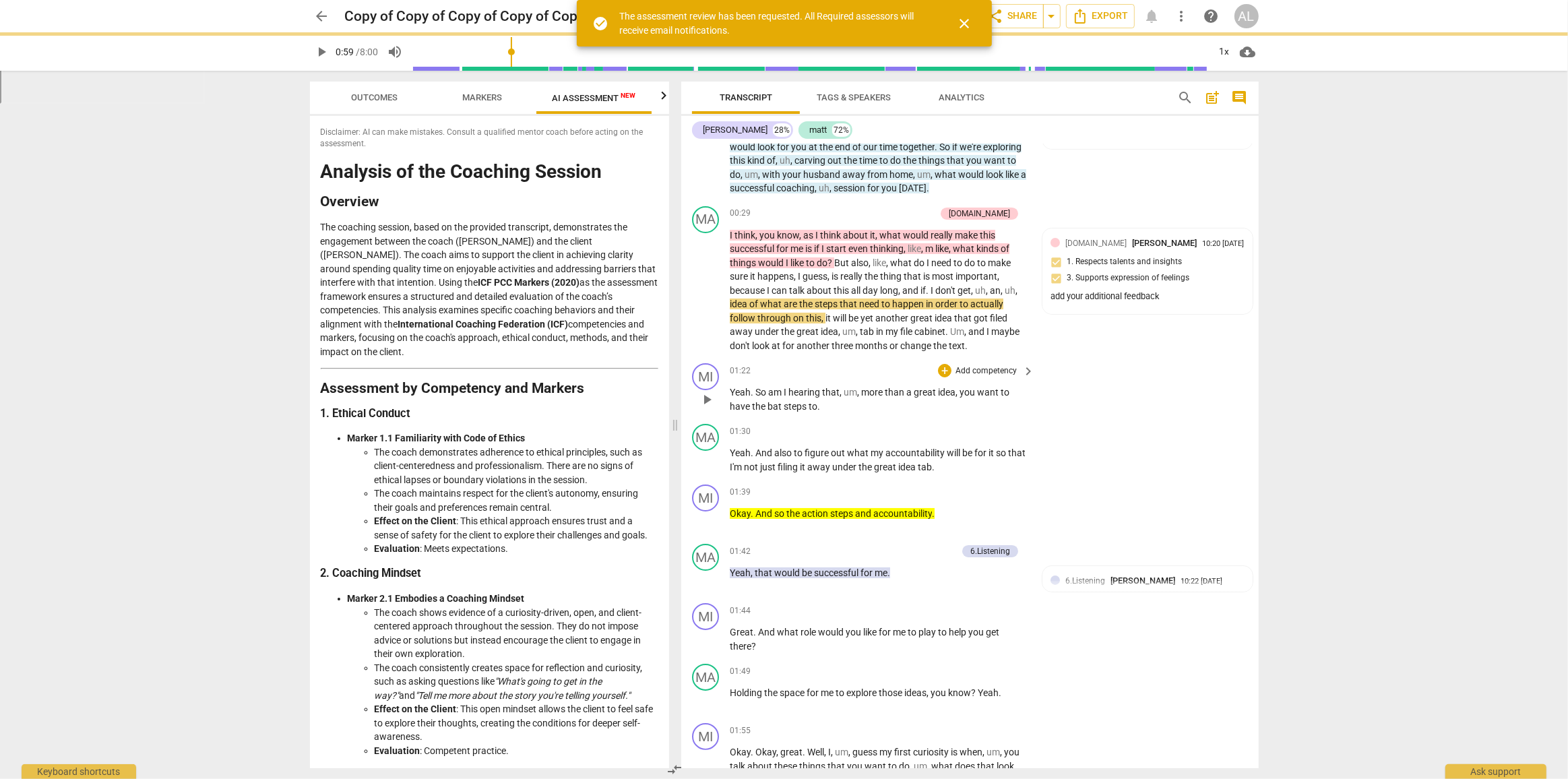
type input "59"
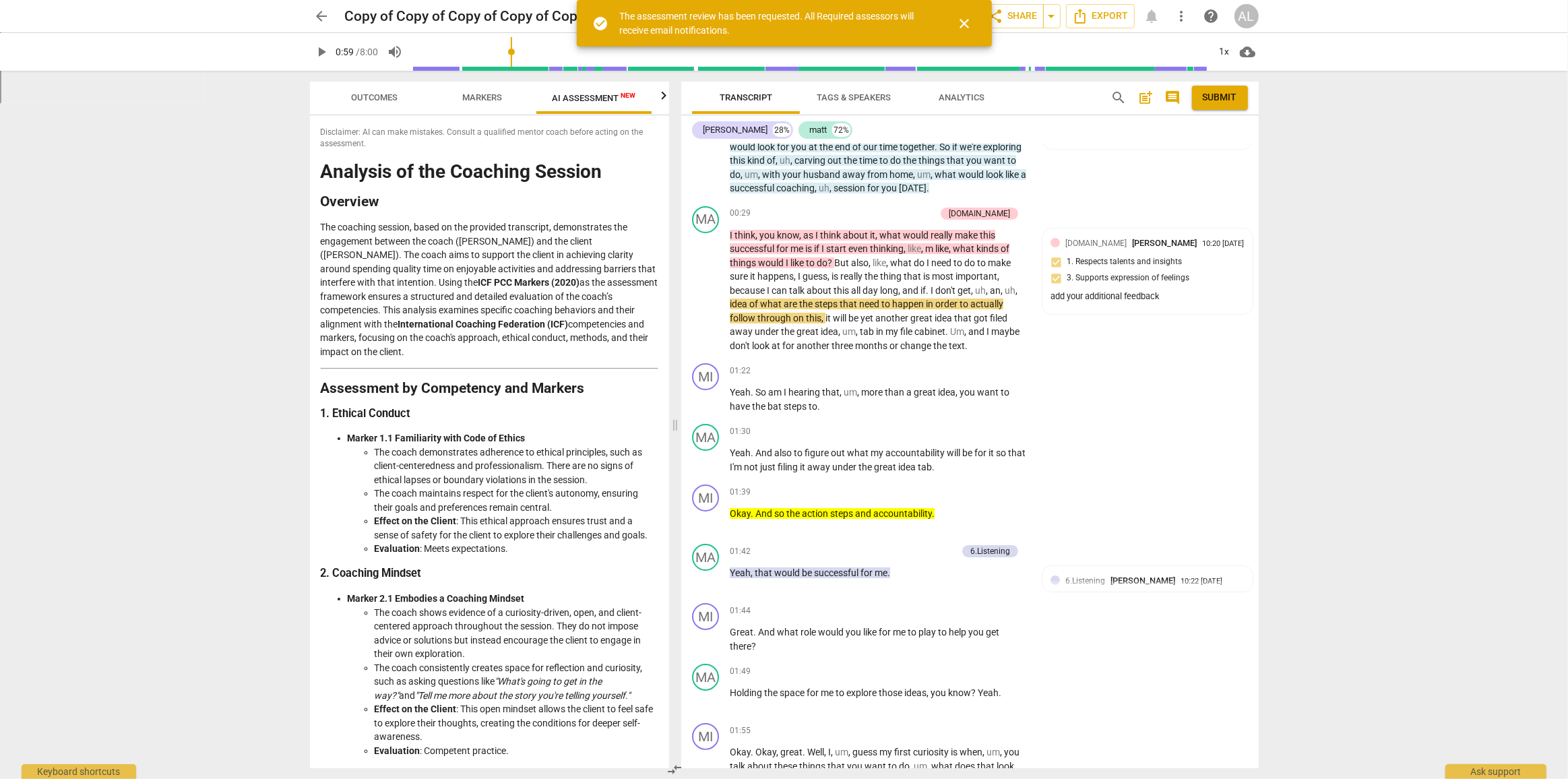
click at [965, 26] on span "close" at bounding box center [964, 23] width 16 height 16
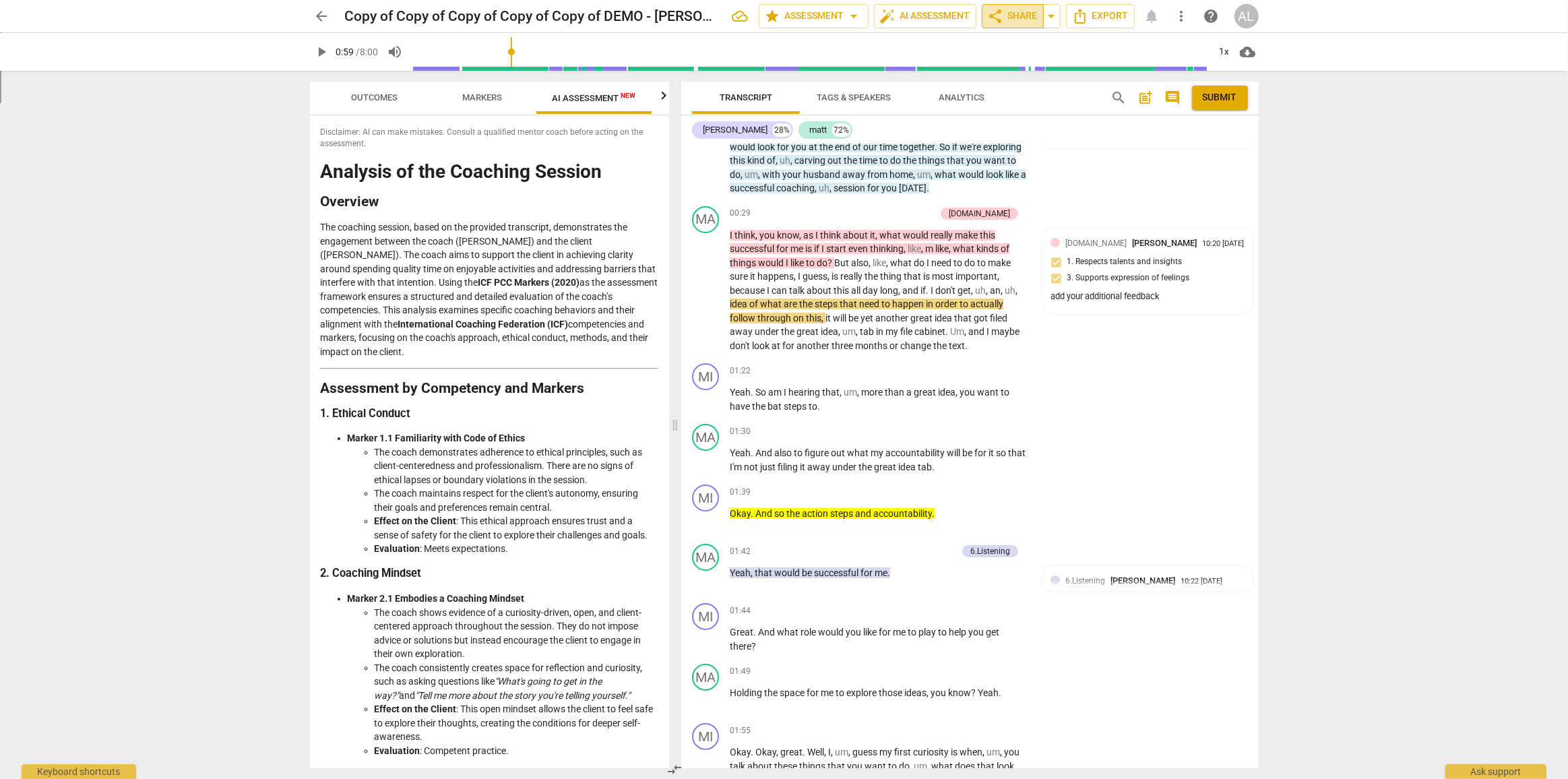
click at [1010, 17] on span "share Share" at bounding box center [1013, 16] width 50 height 16
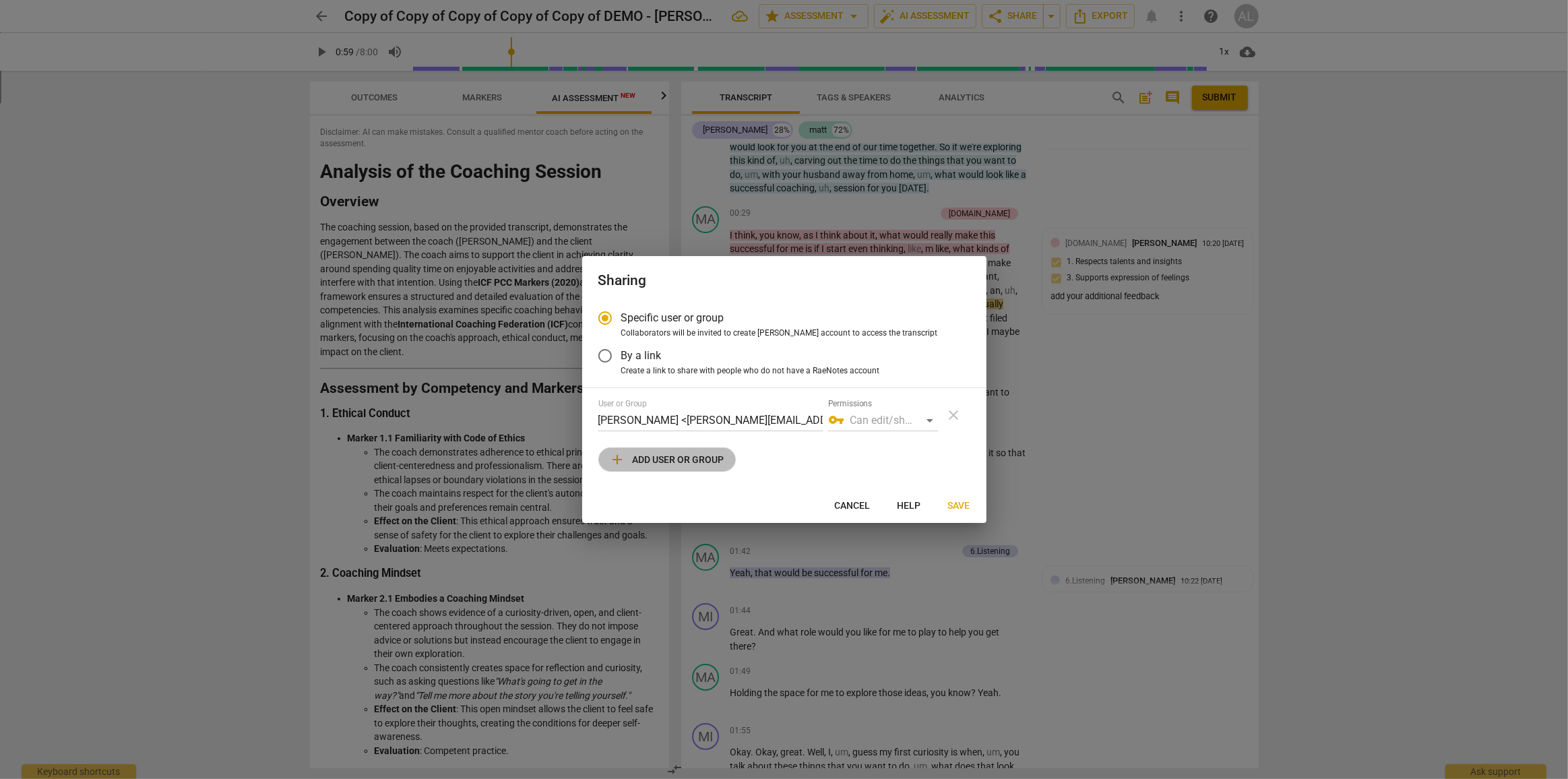
click at [700, 467] on span "add Add user or group" at bounding box center [667, 459] width 115 height 16
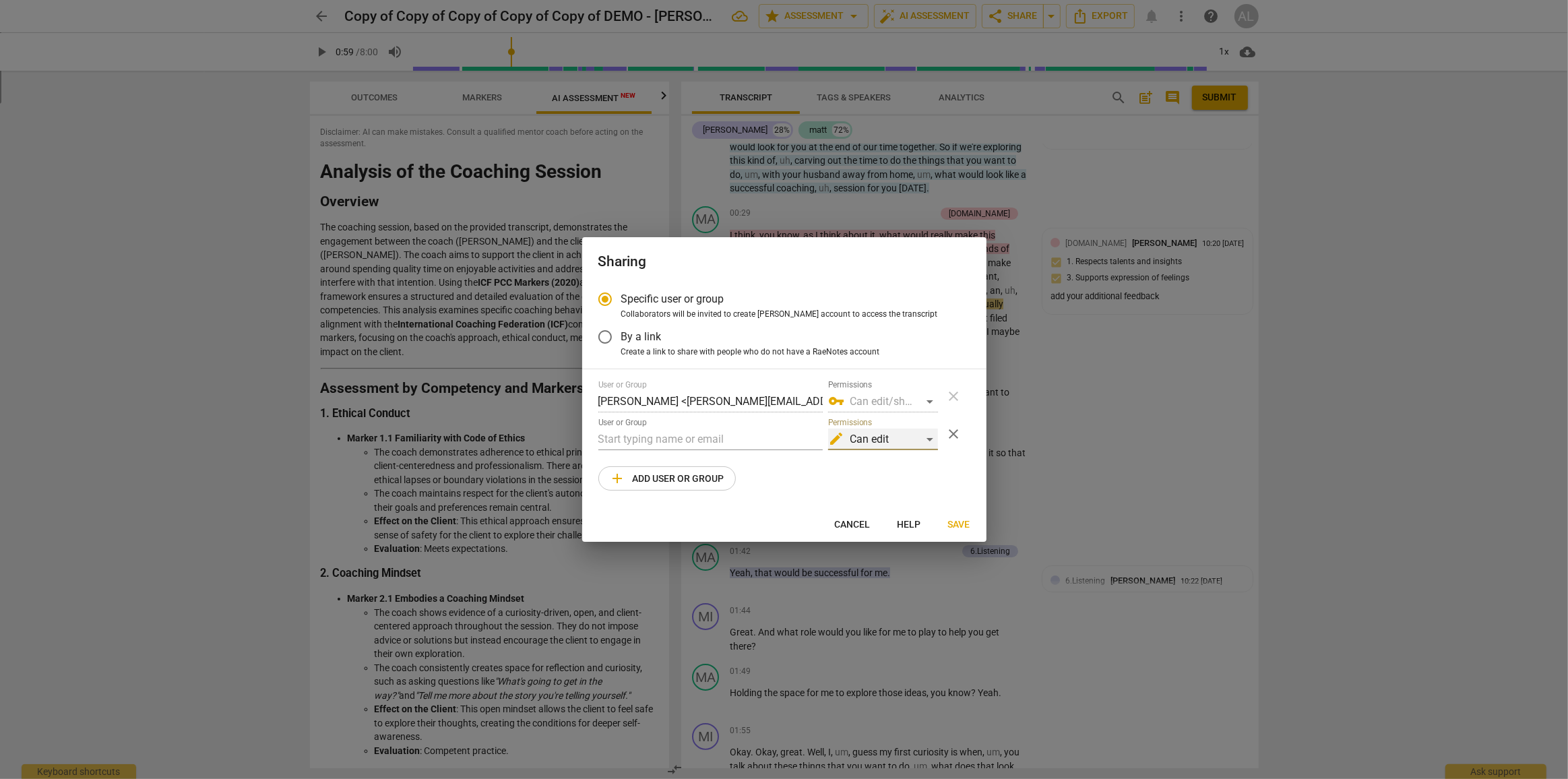
click at [924, 440] on div "edit Can edit" at bounding box center [883, 439] width 110 height 21
click at [801, 521] on div at bounding box center [784, 390] width 1568 height 779
click at [855, 521] on span "Cancel" at bounding box center [853, 525] width 36 height 14
radio input "false"
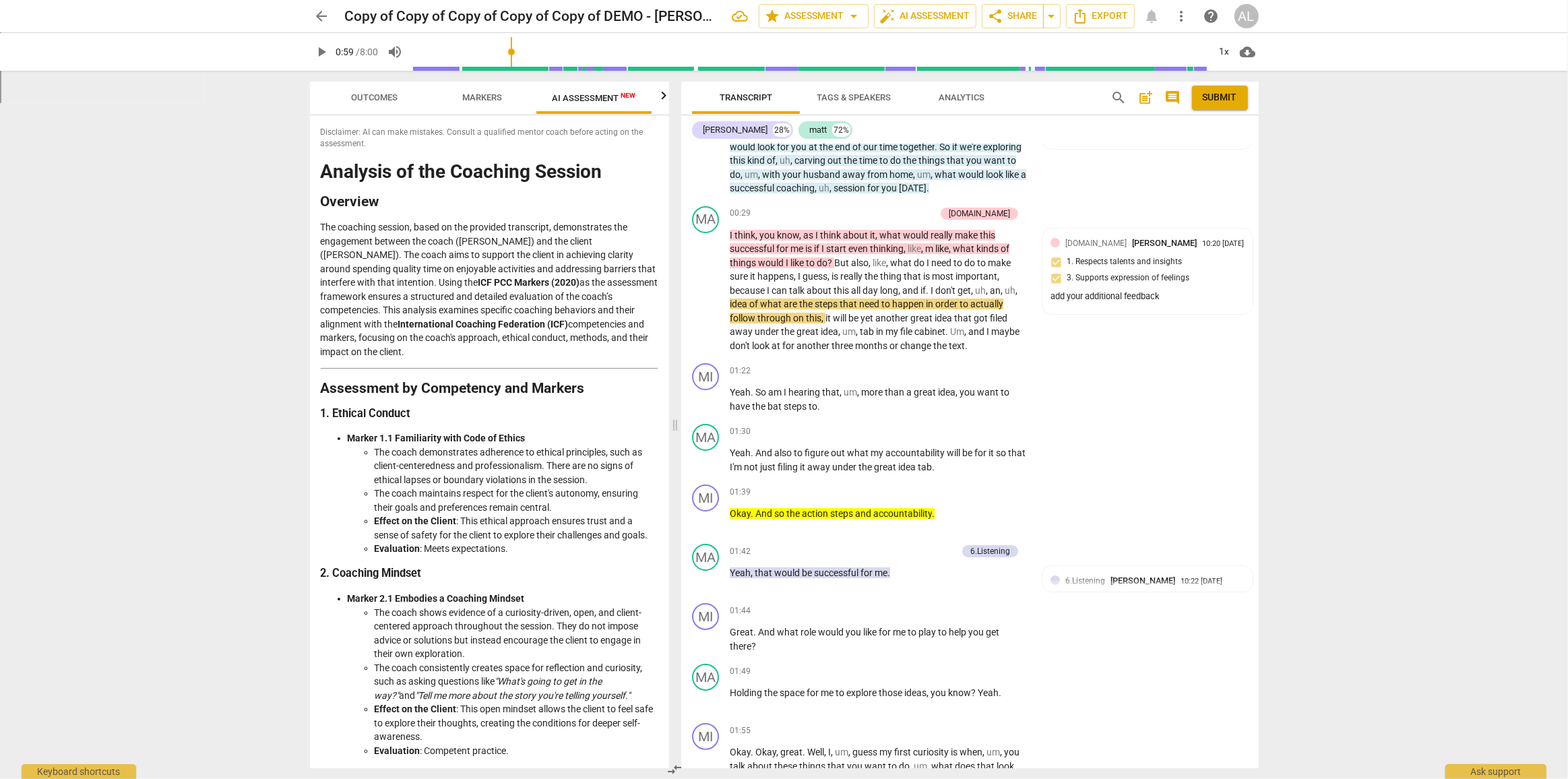
click at [599, 98] on span "AI Assessment New" at bounding box center [594, 98] width 83 height 10
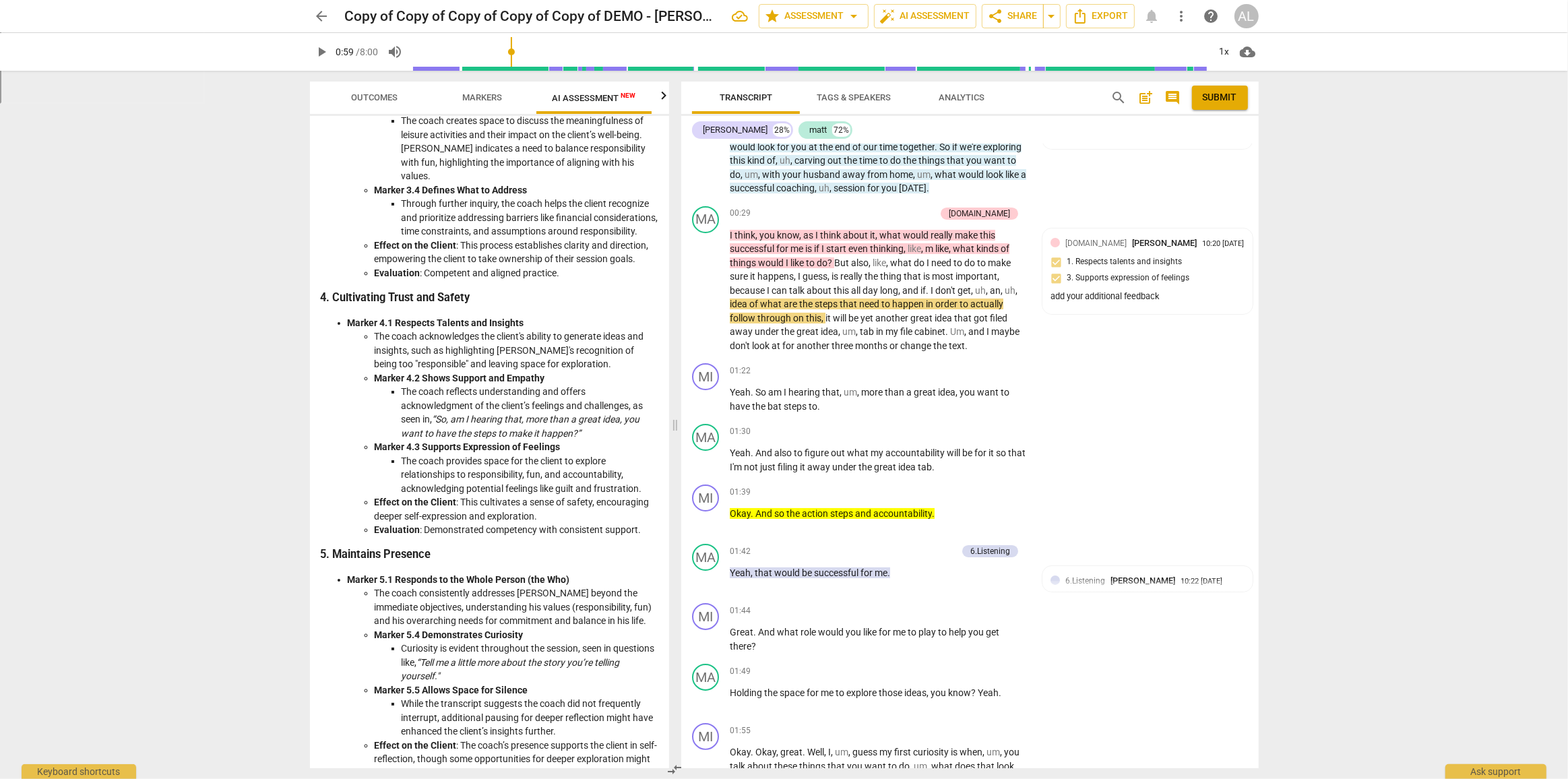
scroll to position [735, 0]
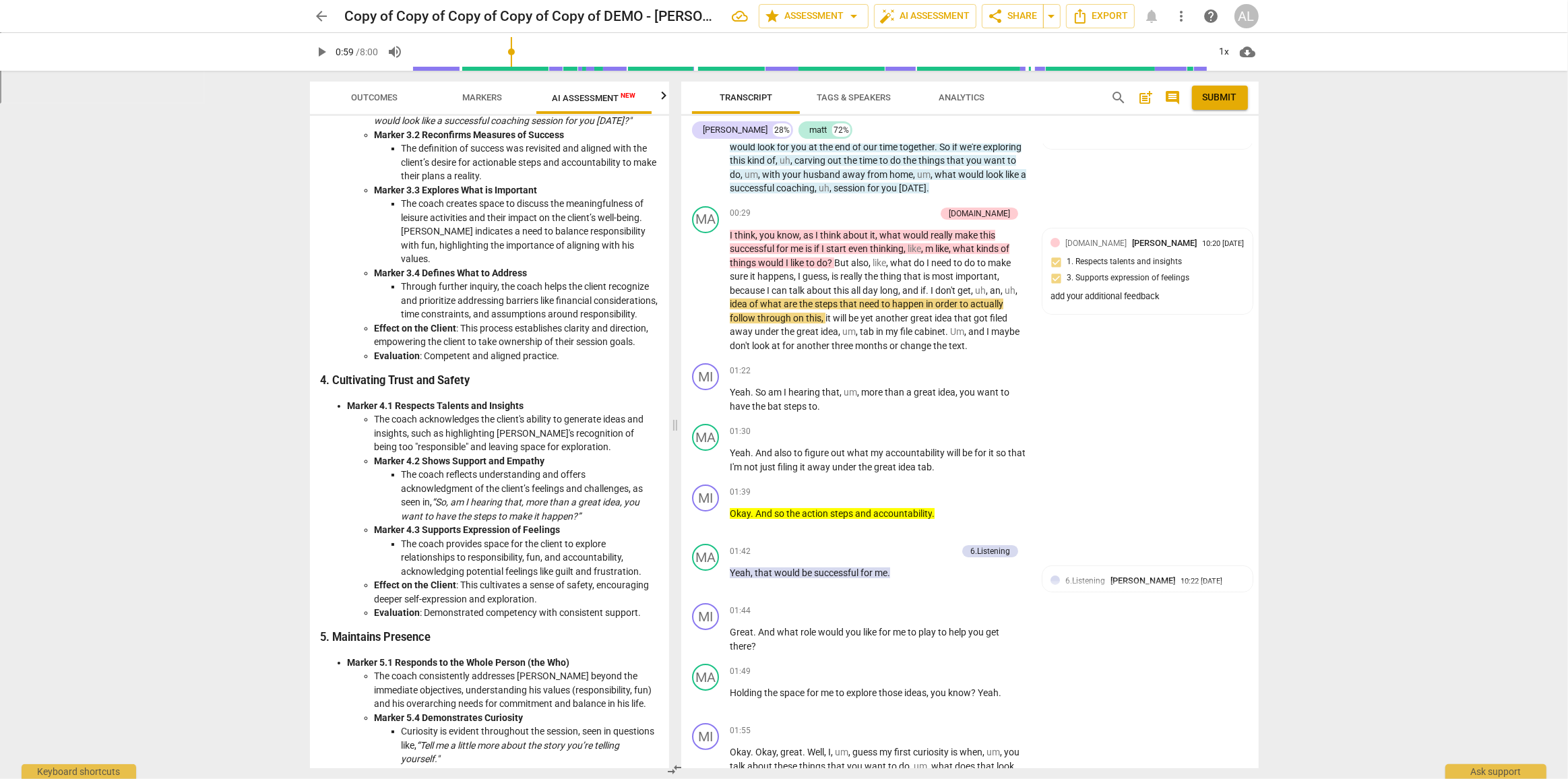
click at [384, 88] on button "Outcomes" at bounding box center [374, 98] width 107 height 32
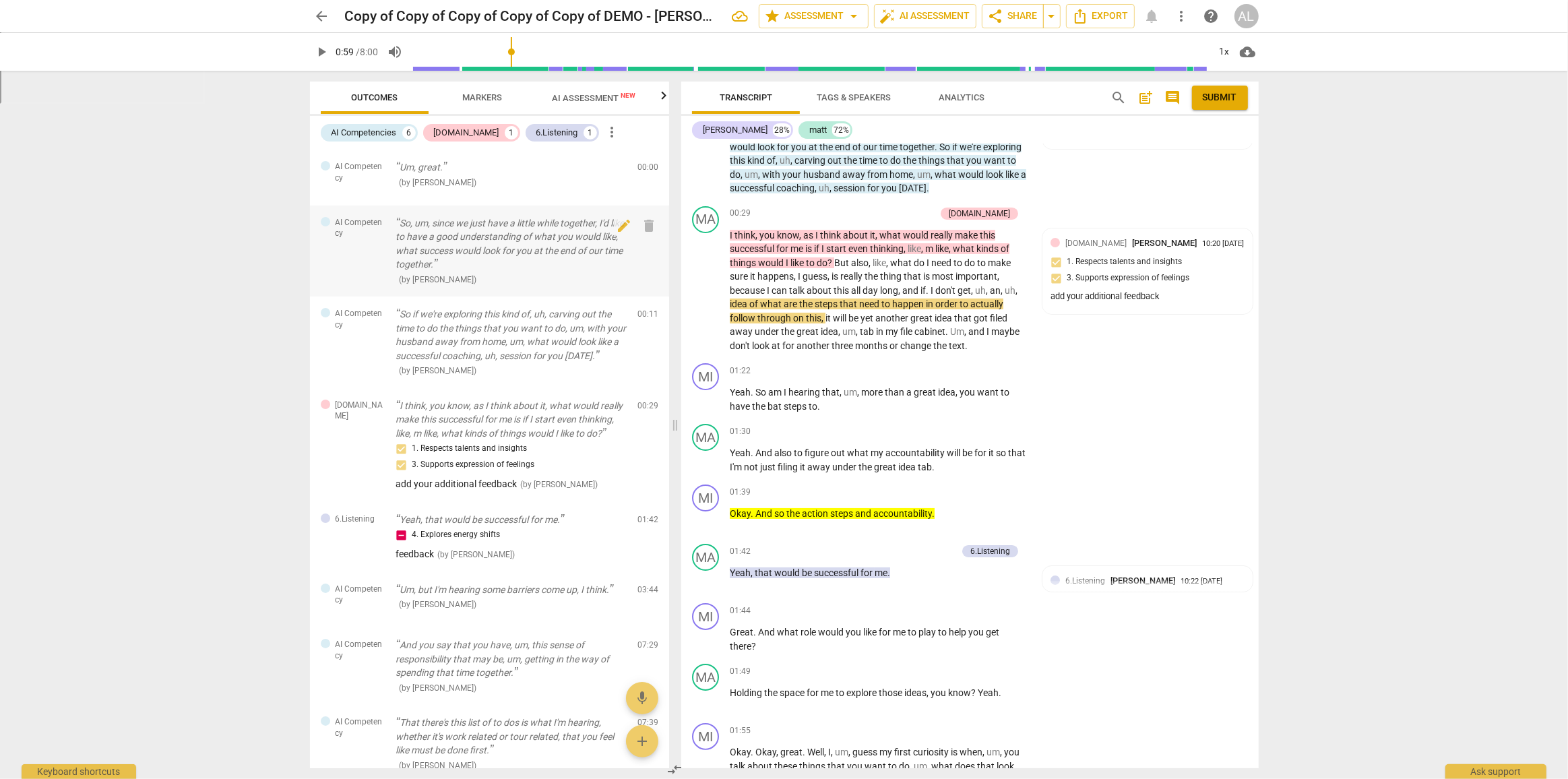
scroll to position [81, 0]
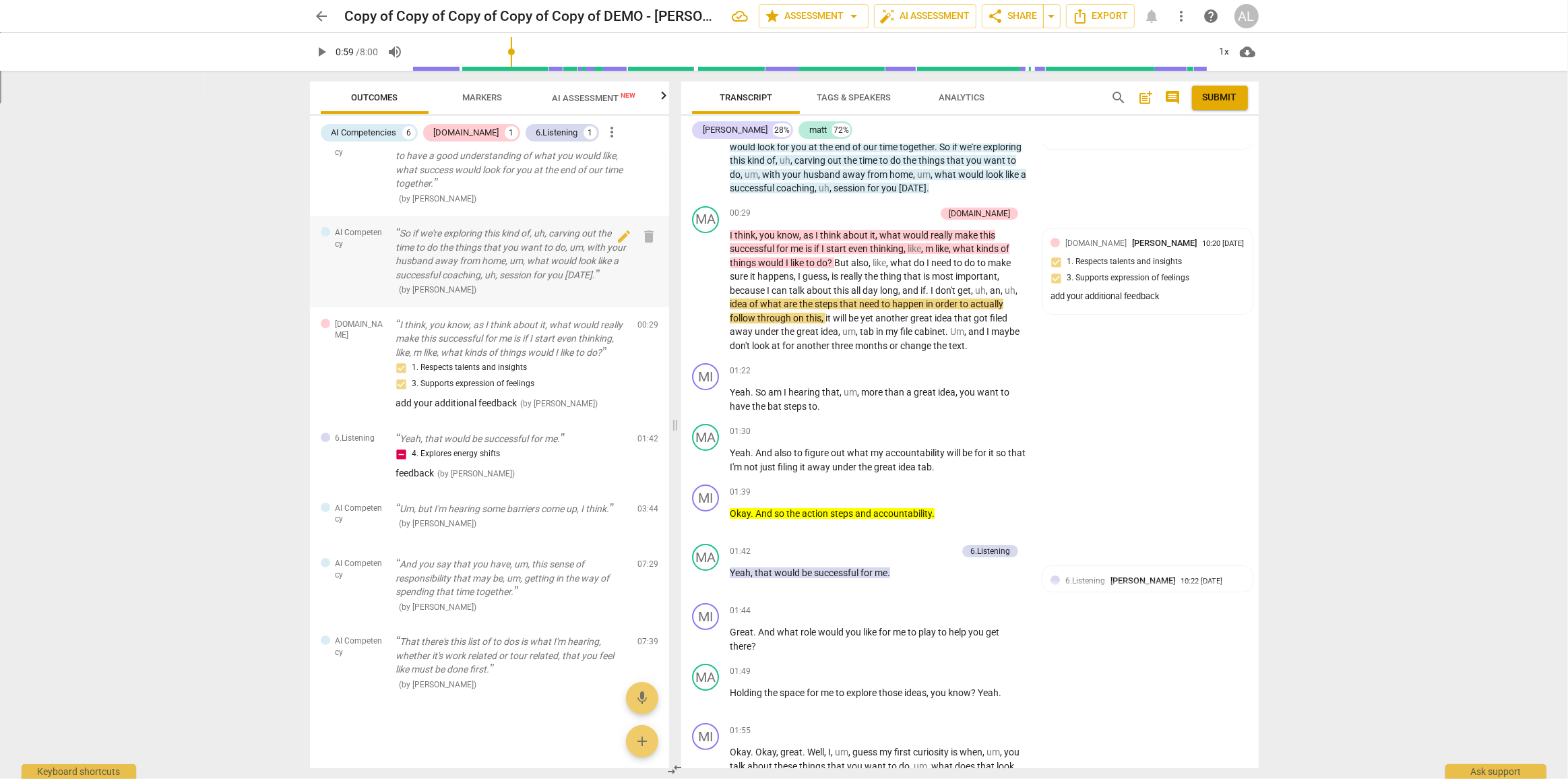
click at [436, 258] on p "So if we're exploring this kind of, uh, carving out the time to do the things t…" at bounding box center [512, 254] width 231 height 56
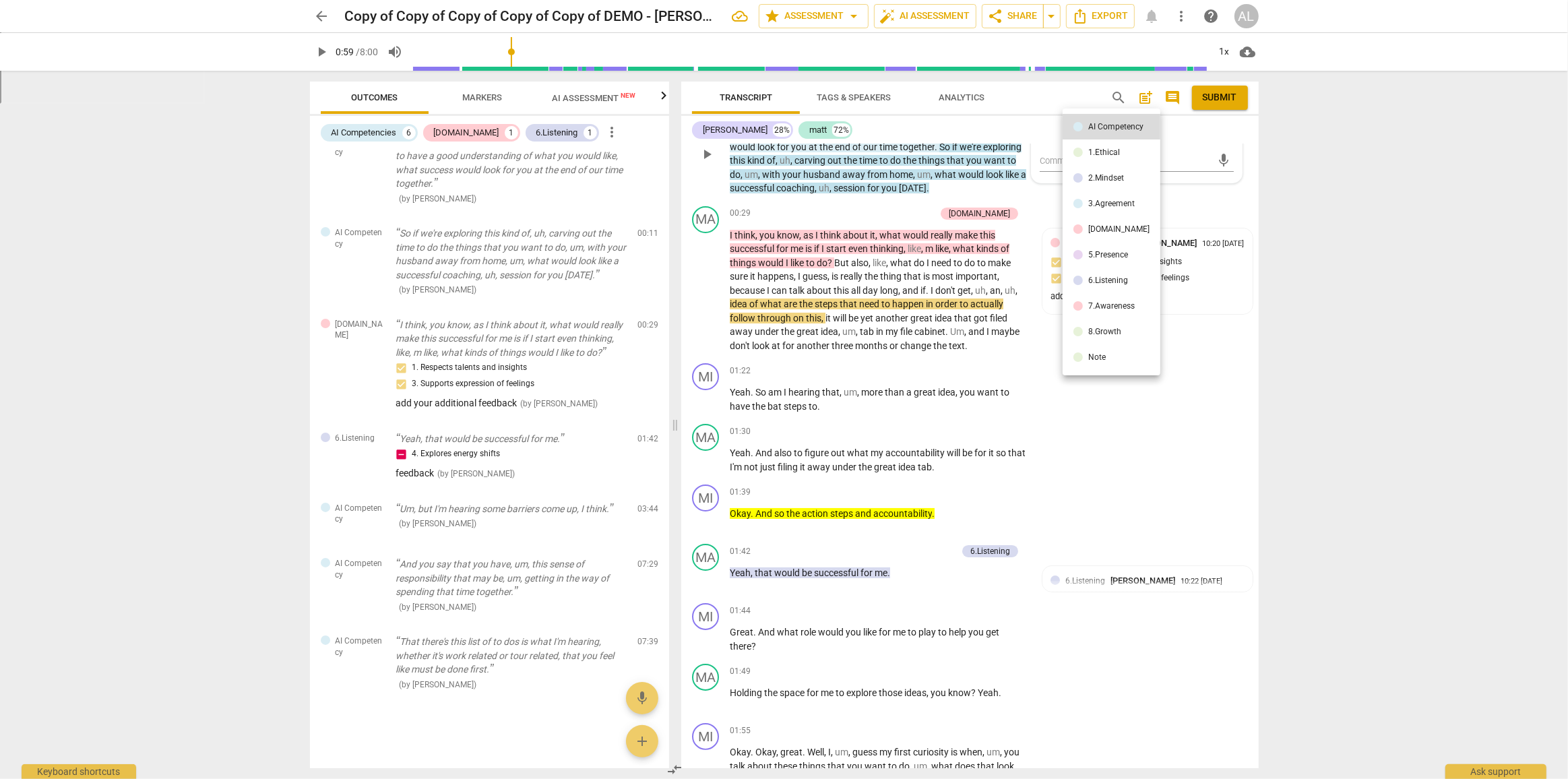
click at [394, 249] on div at bounding box center [784, 390] width 1568 height 779
click at [448, 252] on p "So if we're exploring this kind of, uh, carving out the time to do the things t…" at bounding box center [512, 254] width 231 height 56
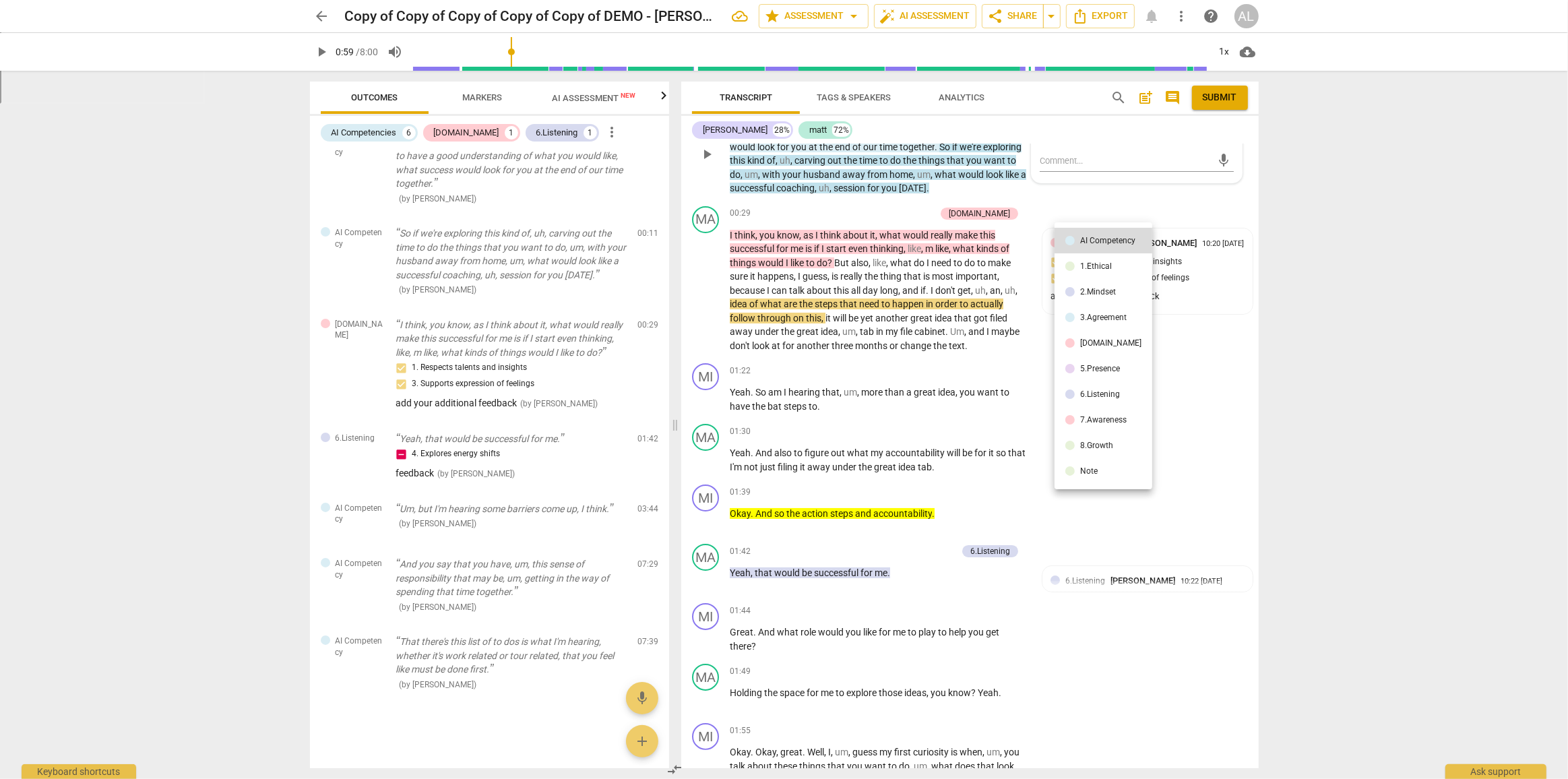
scroll to position [0, 0]
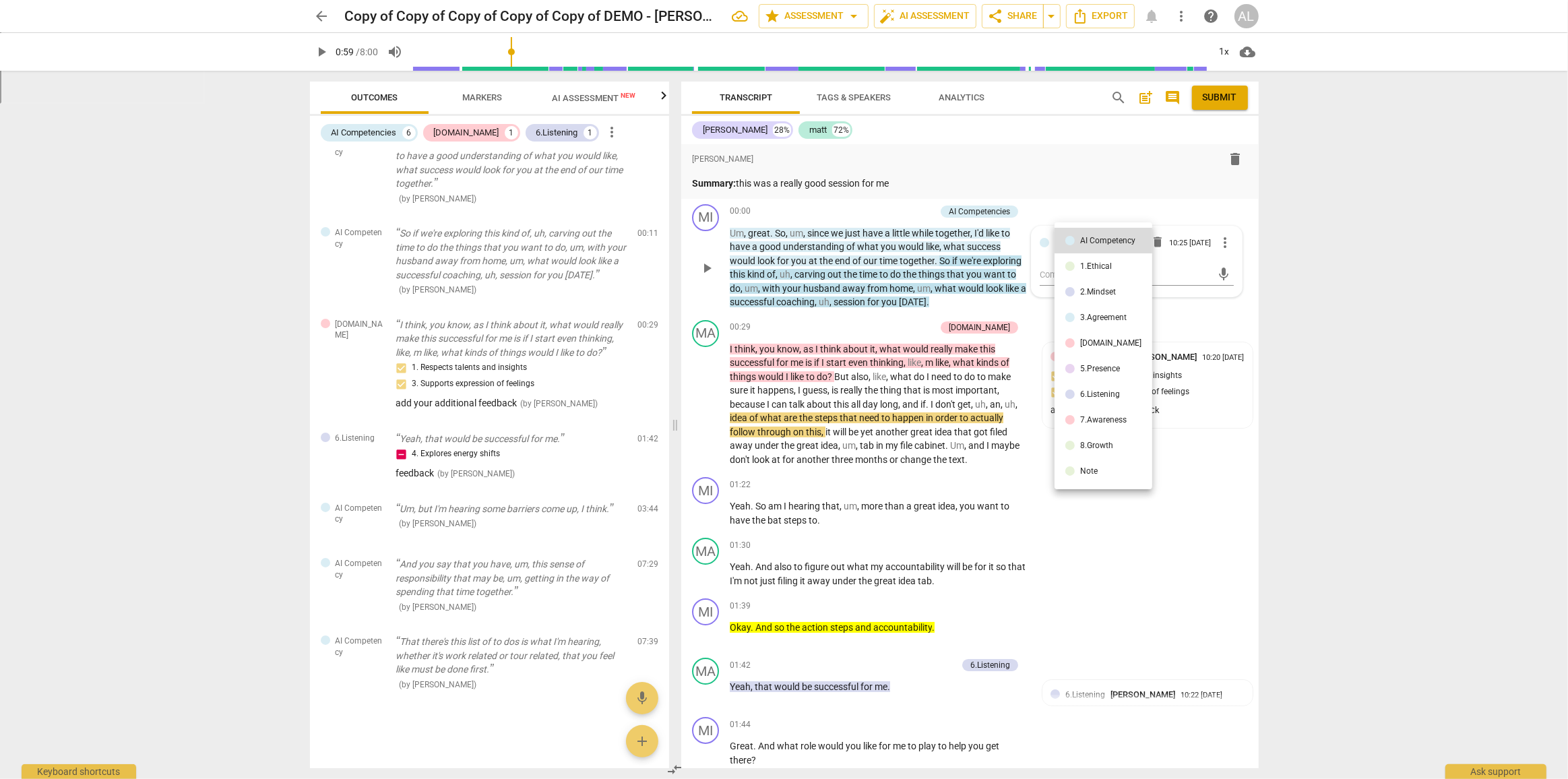
click at [1185, 254] on div at bounding box center [784, 390] width 1568 height 779
click at [752, 234] on span "great" at bounding box center [759, 233] width 22 height 11
click at [752, 234] on div at bounding box center [784, 390] width 1568 height 779
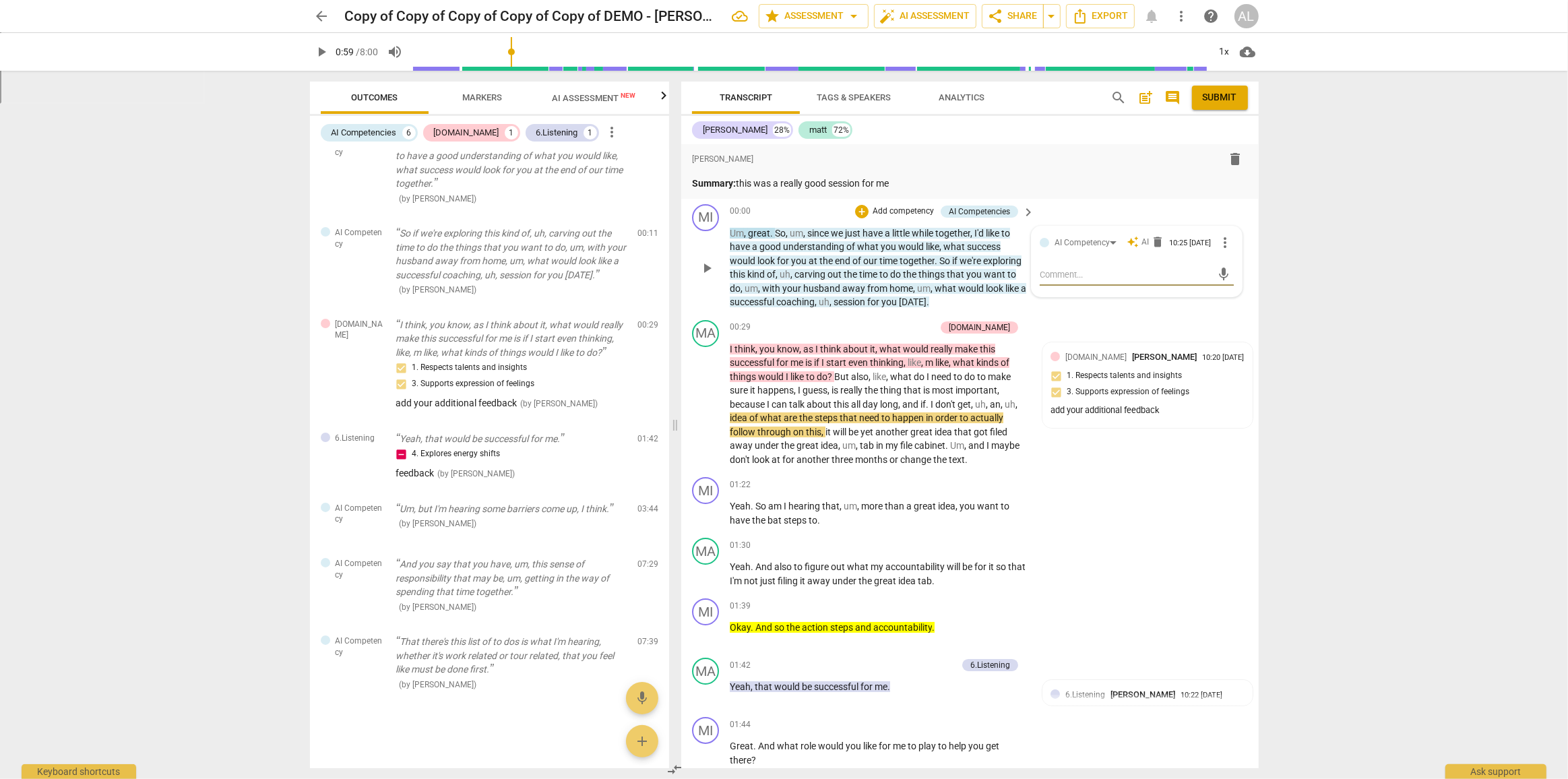
click at [740, 236] on span "Um" at bounding box center [737, 233] width 14 height 11
click at [741, 236] on span "Um" at bounding box center [737, 233] width 14 height 11
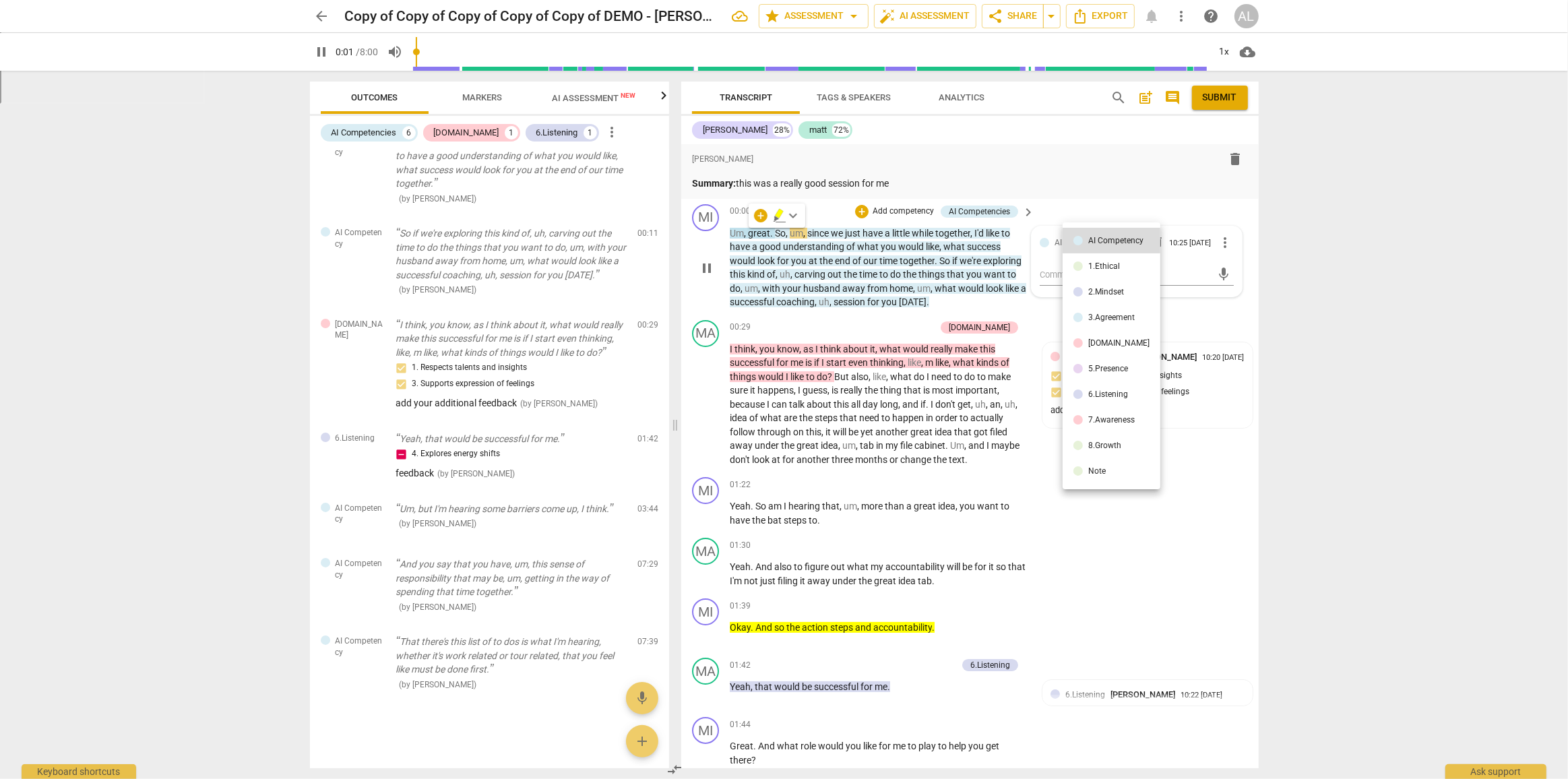
click at [780, 248] on div at bounding box center [784, 390] width 1568 height 779
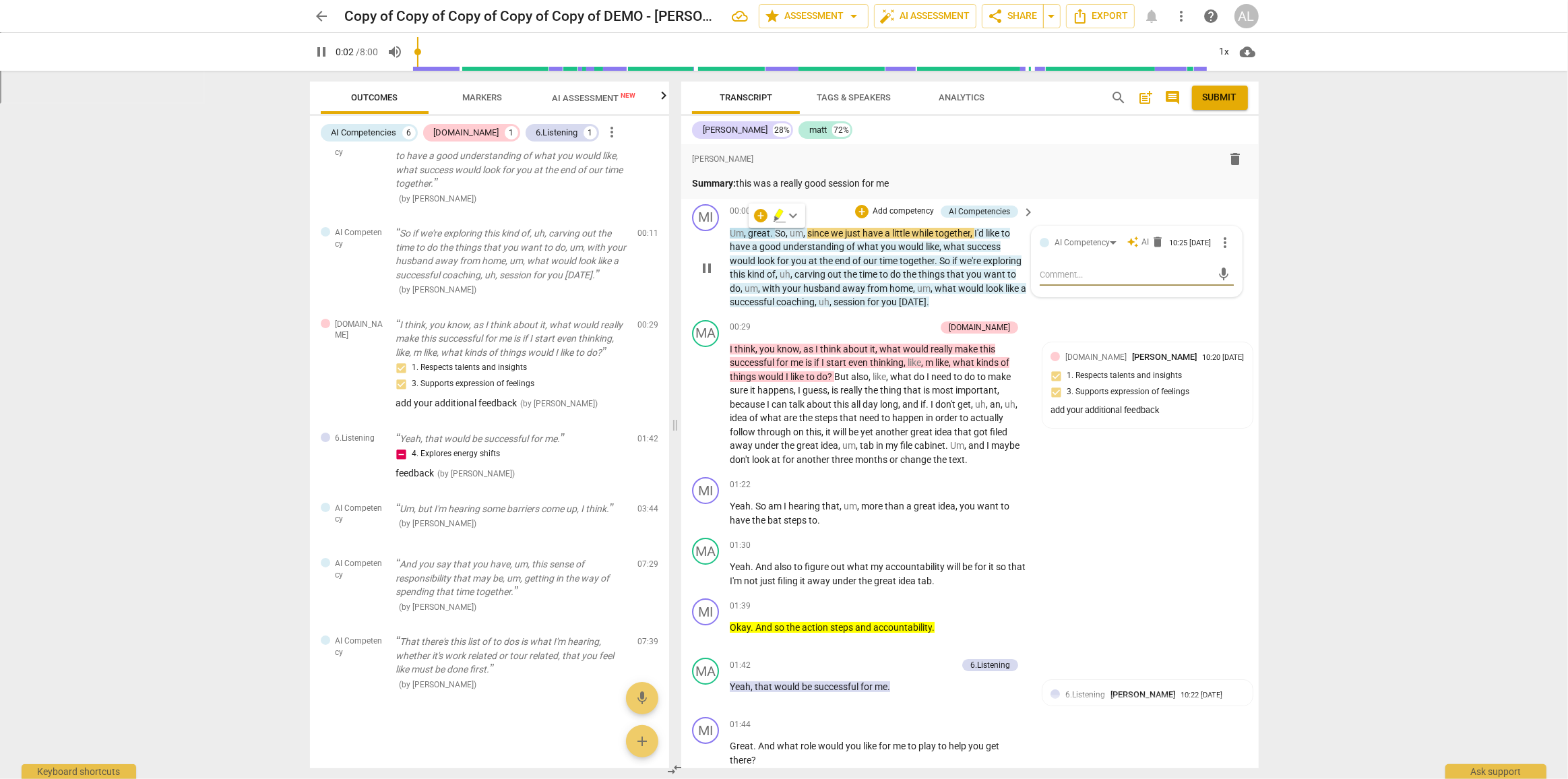
click at [702, 263] on span "pause" at bounding box center [707, 268] width 16 height 16
type input "3"
click at [490, 96] on span "Markers" at bounding box center [482, 98] width 40 height 10
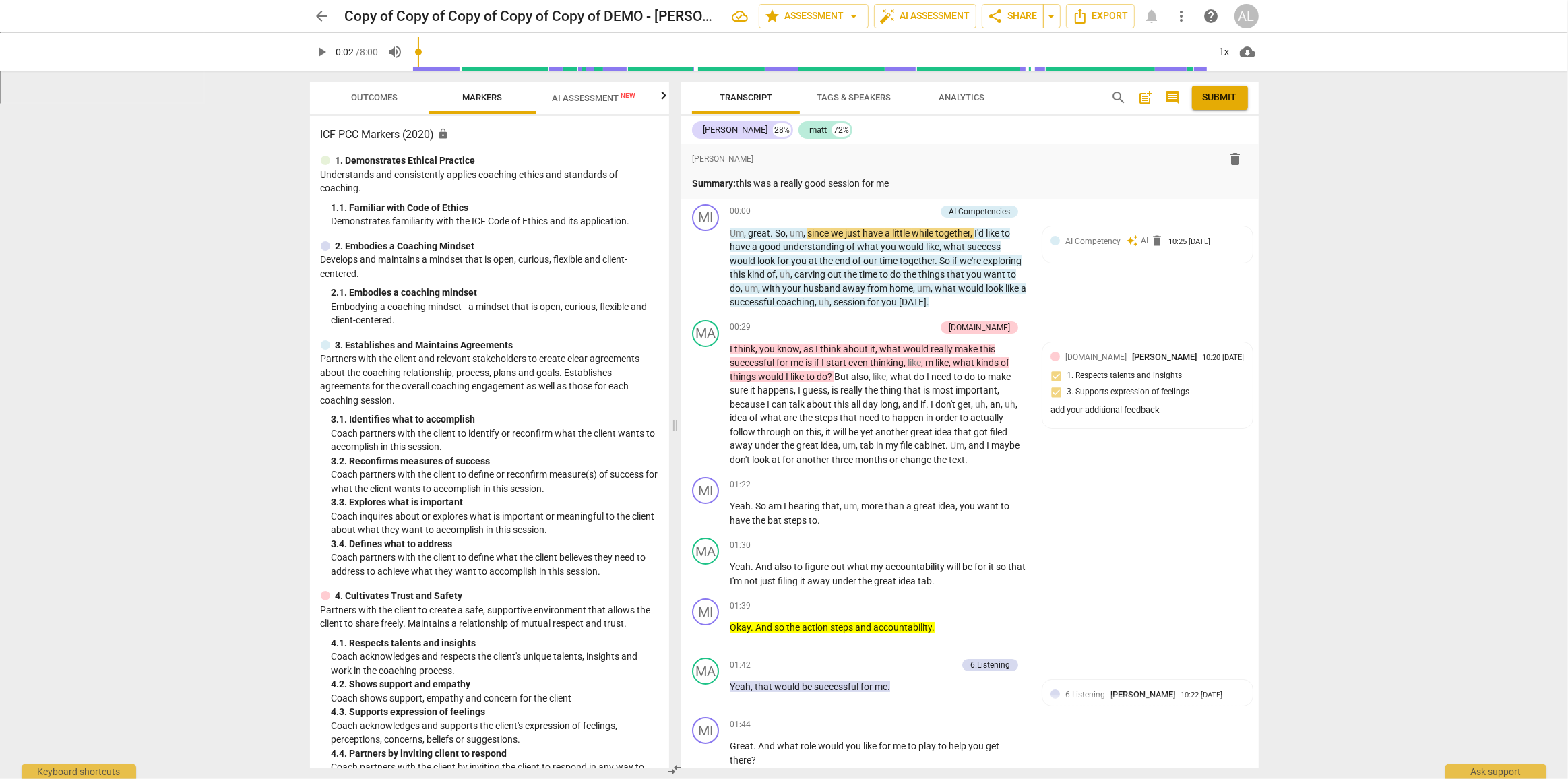
click at [377, 90] on span "Outcomes" at bounding box center [374, 98] width 79 height 19
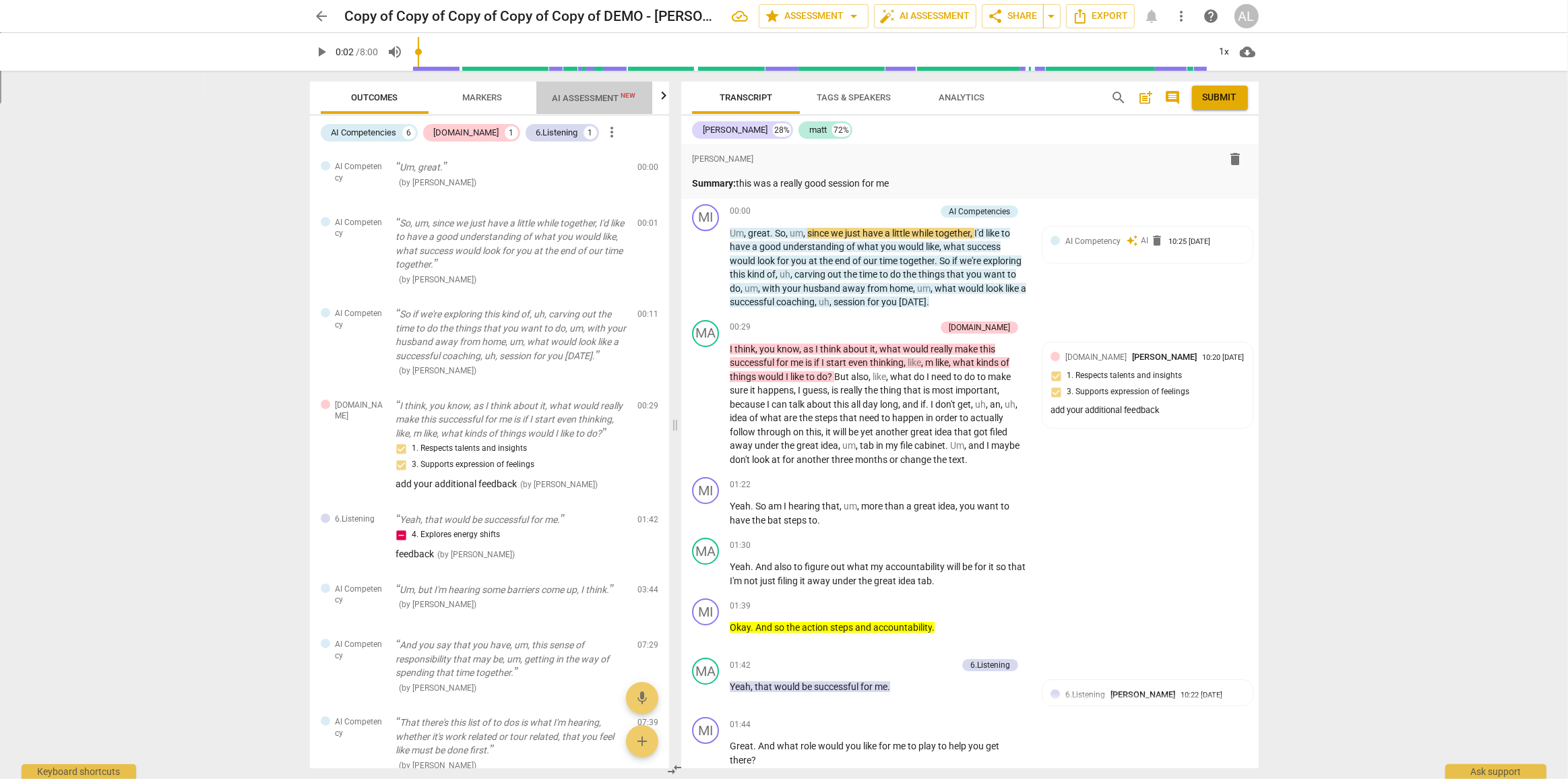
click at [586, 98] on span "AI Assessment New" at bounding box center [594, 98] width 83 height 10
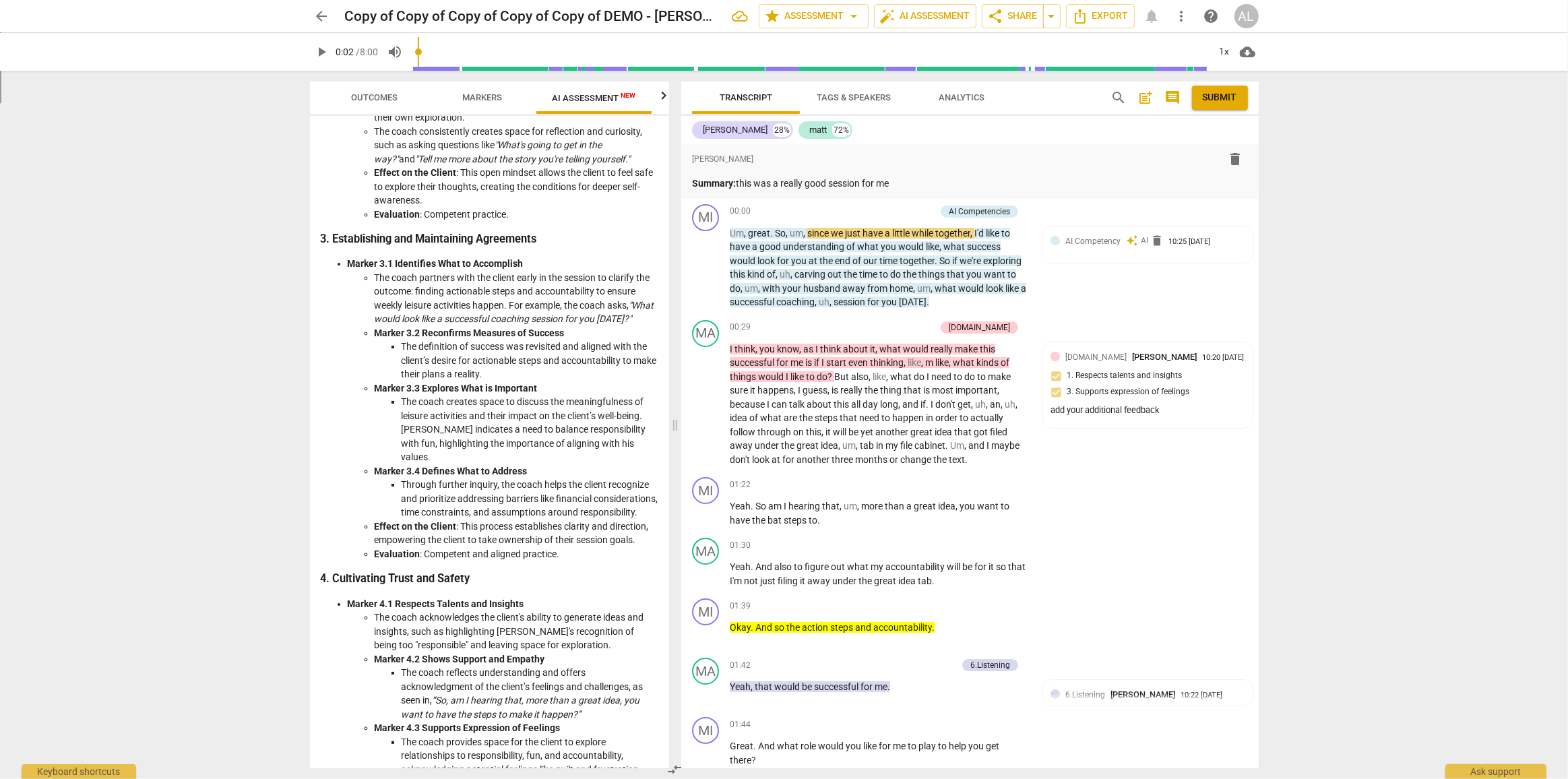
scroll to position [490, 0]
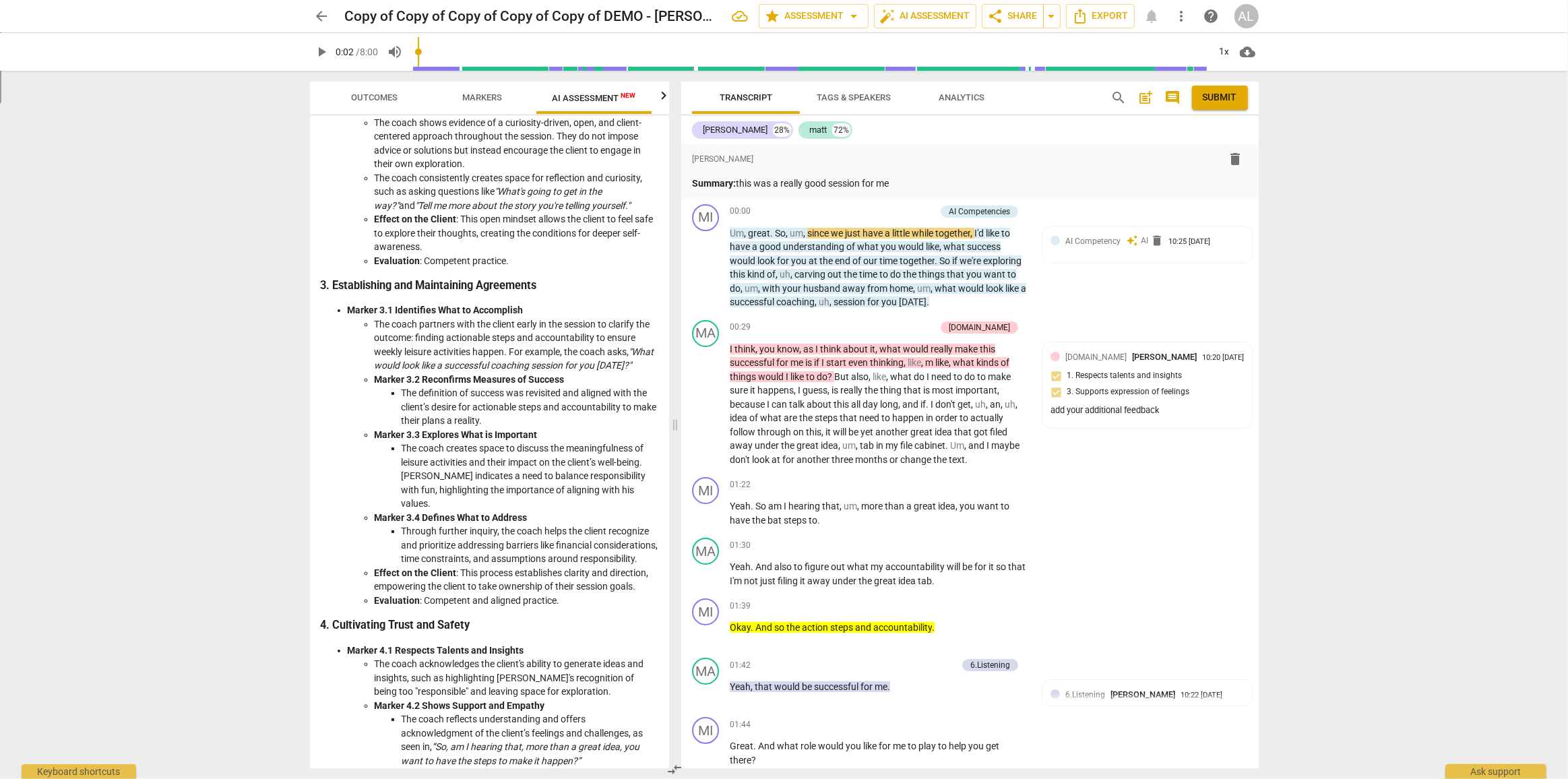
click at [379, 108] on button "Outcomes" at bounding box center [374, 98] width 107 height 32
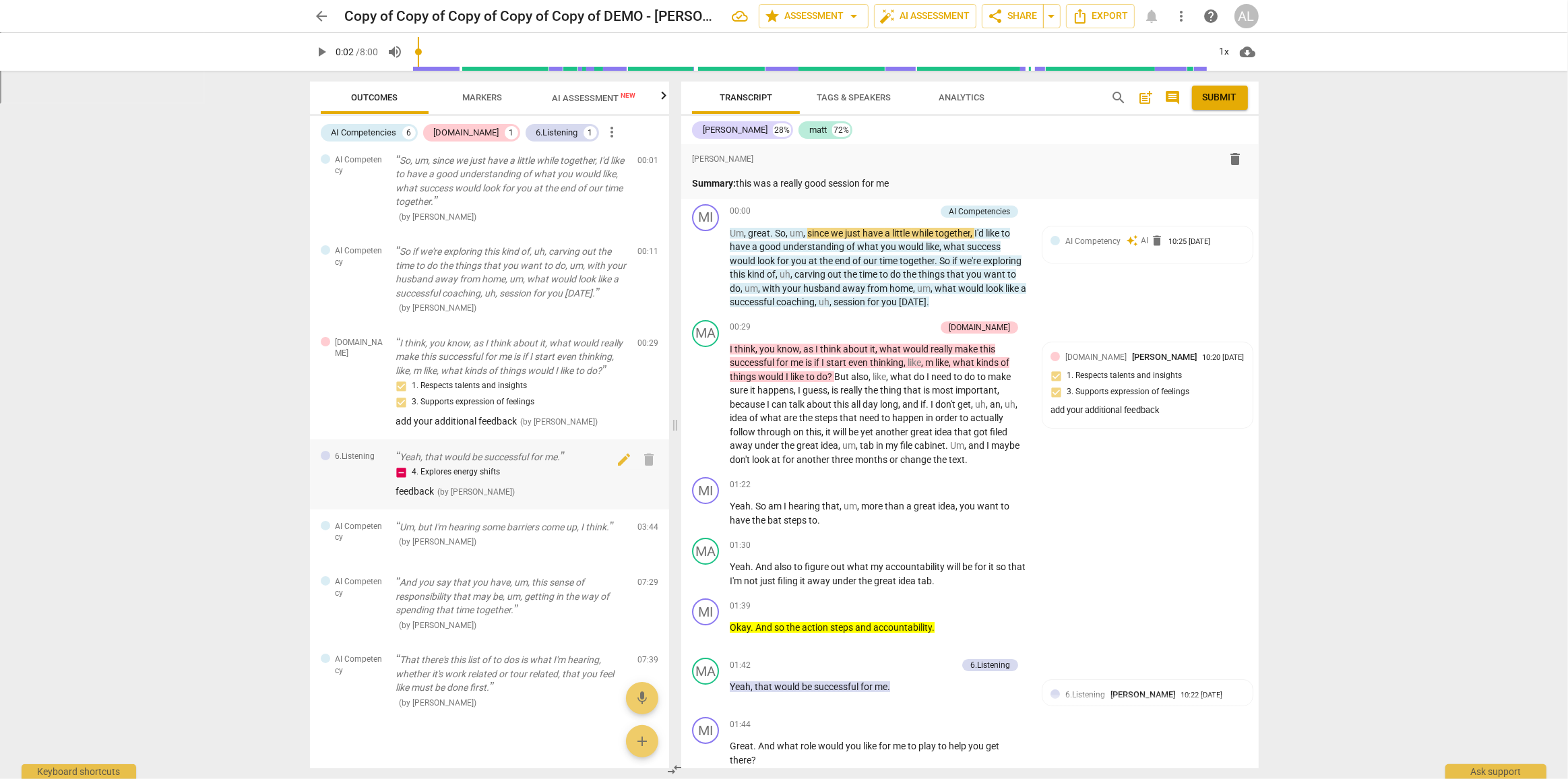
scroll to position [81, 0]
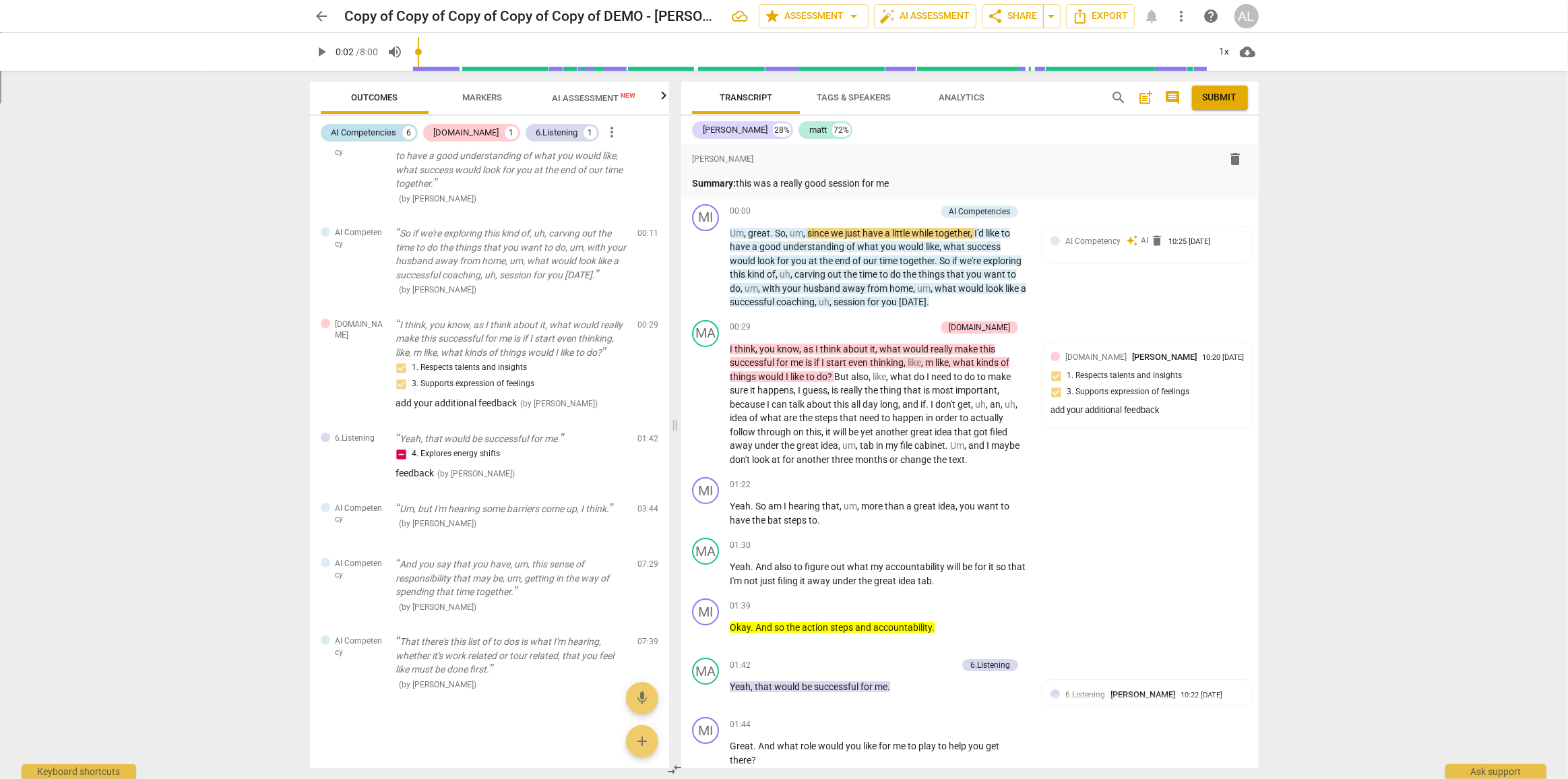
click at [376, 132] on div "AI Competencies" at bounding box center [364, 132] width 65 height 14
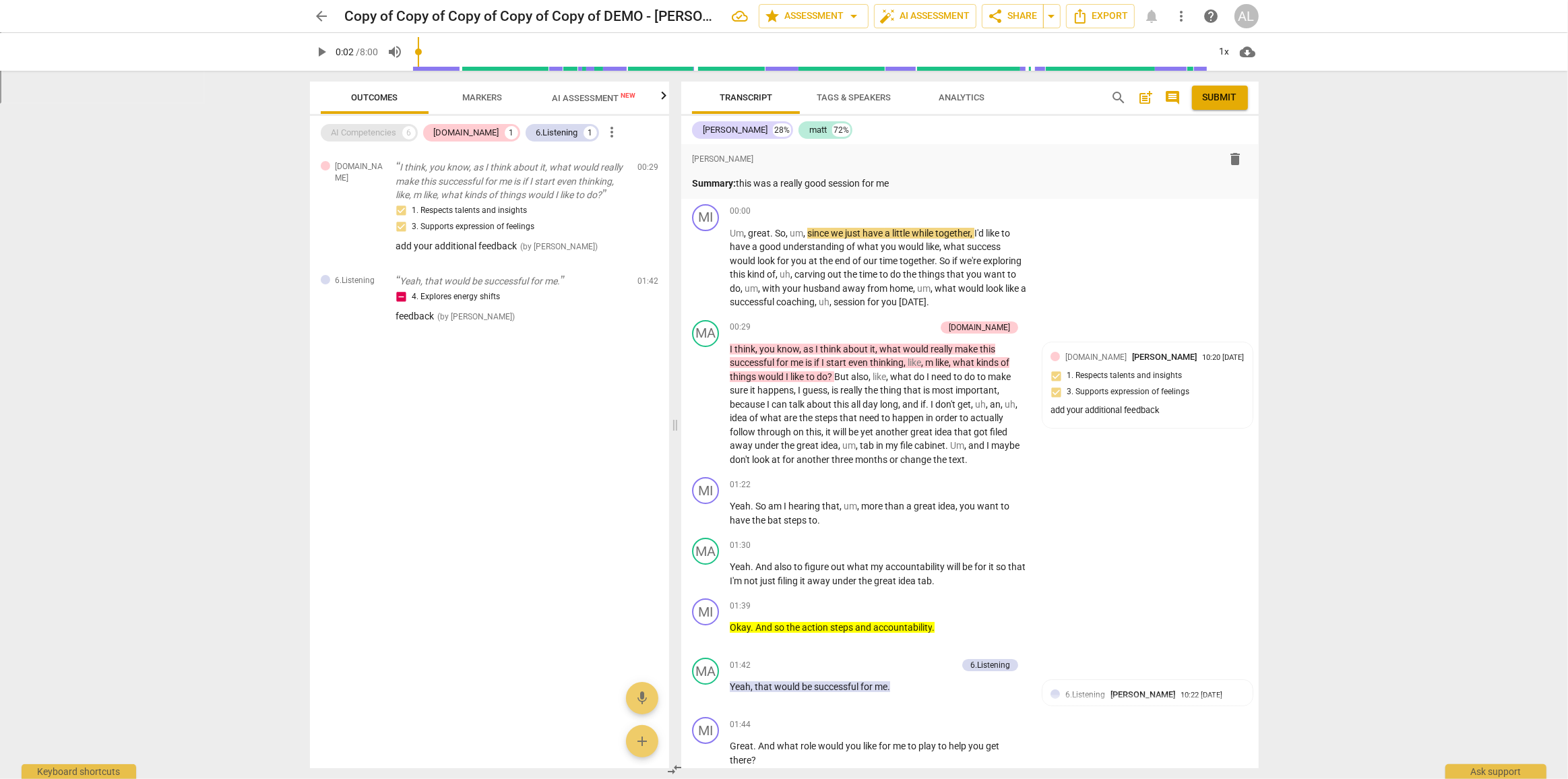
scroll to position [0, 0]
click at [357, 135] on div "AI Competencies" at bounding box center [364, 132] width 65 height 14
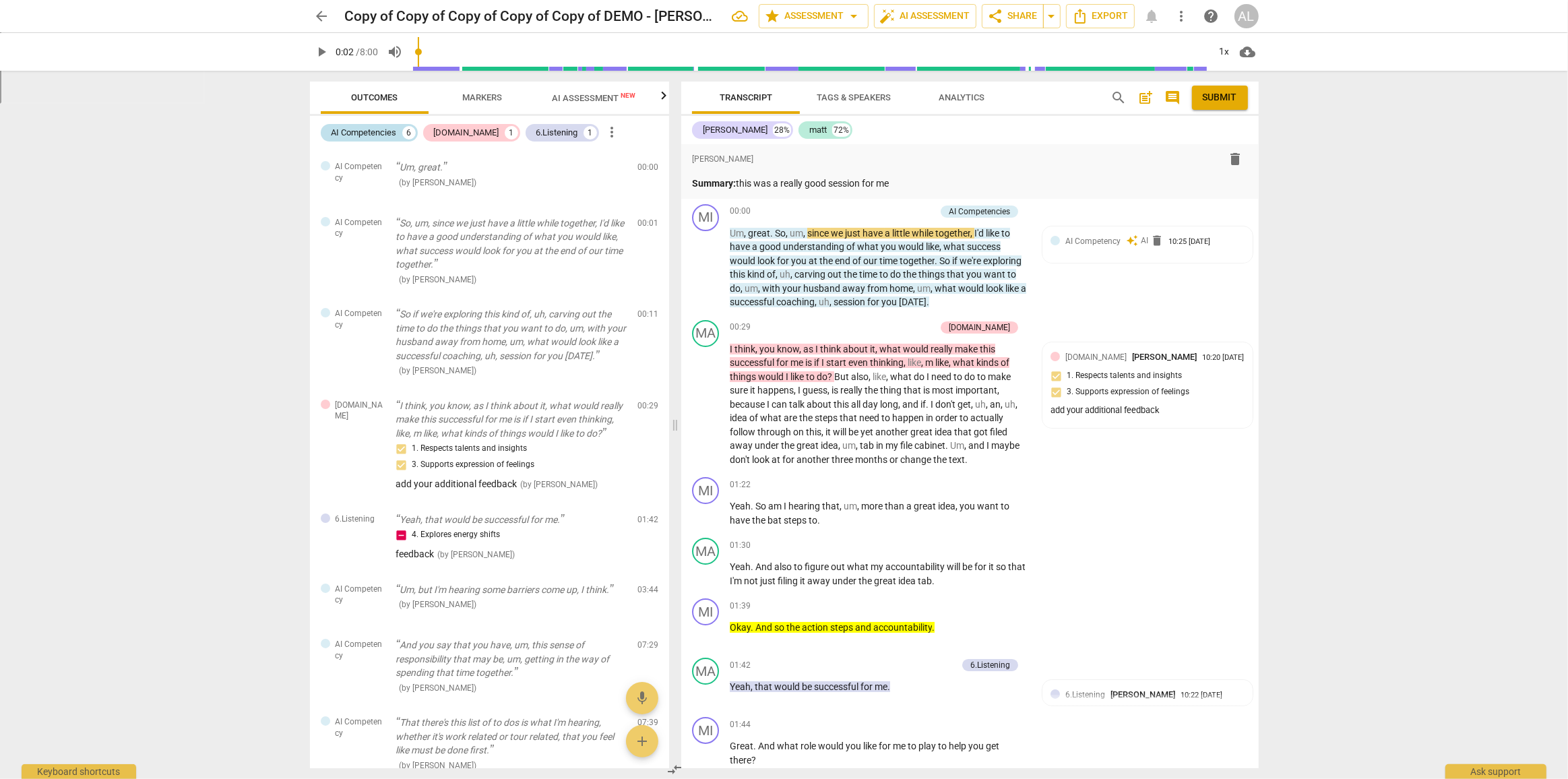
click at [361, 131] on div "AI Competencies" at bounding box center [364, 132] width 65 height 14
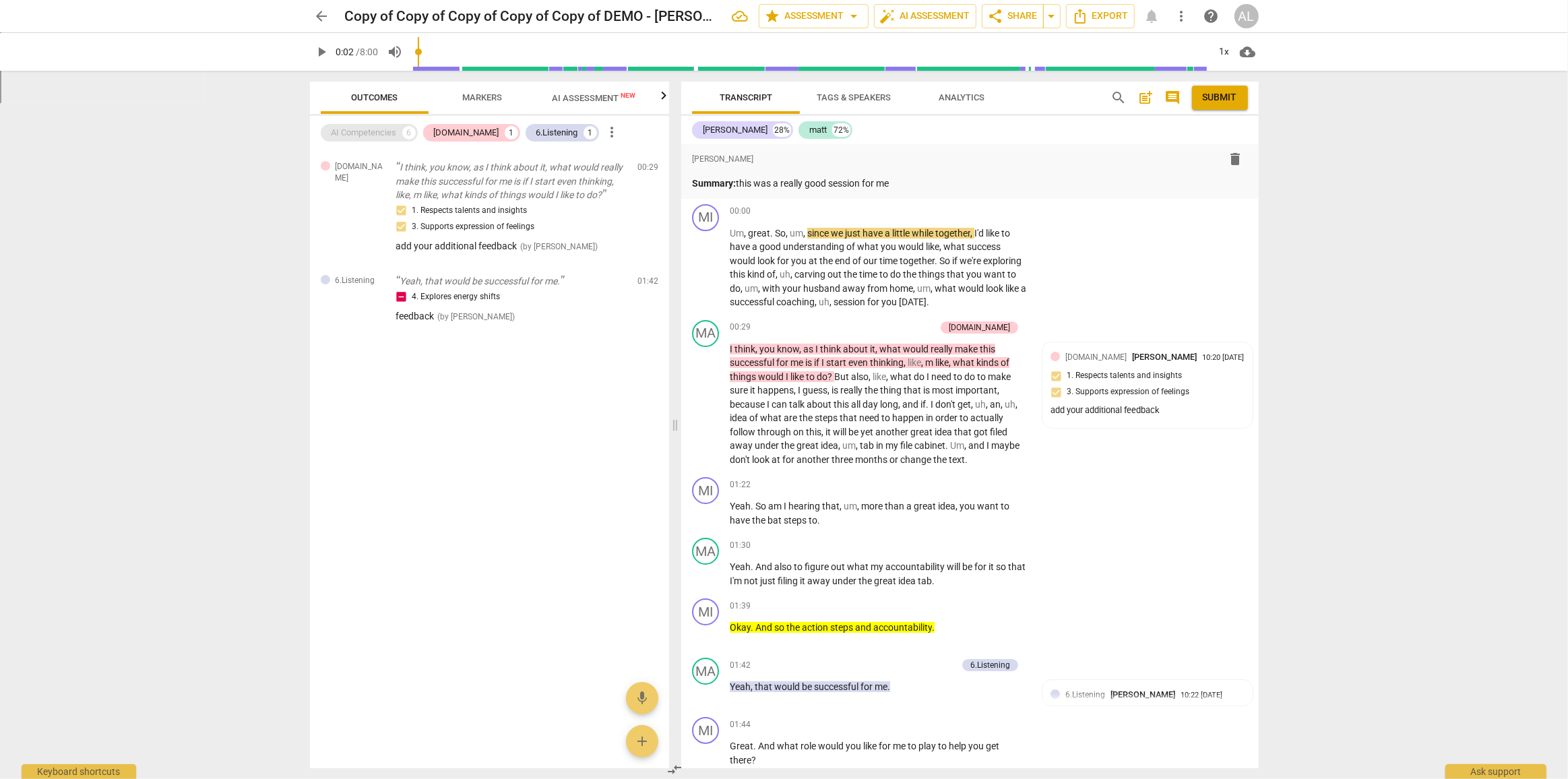
click at [363, 140] on div "AI Competencies 6" at bounding box center [369, 132] width 97 height 18
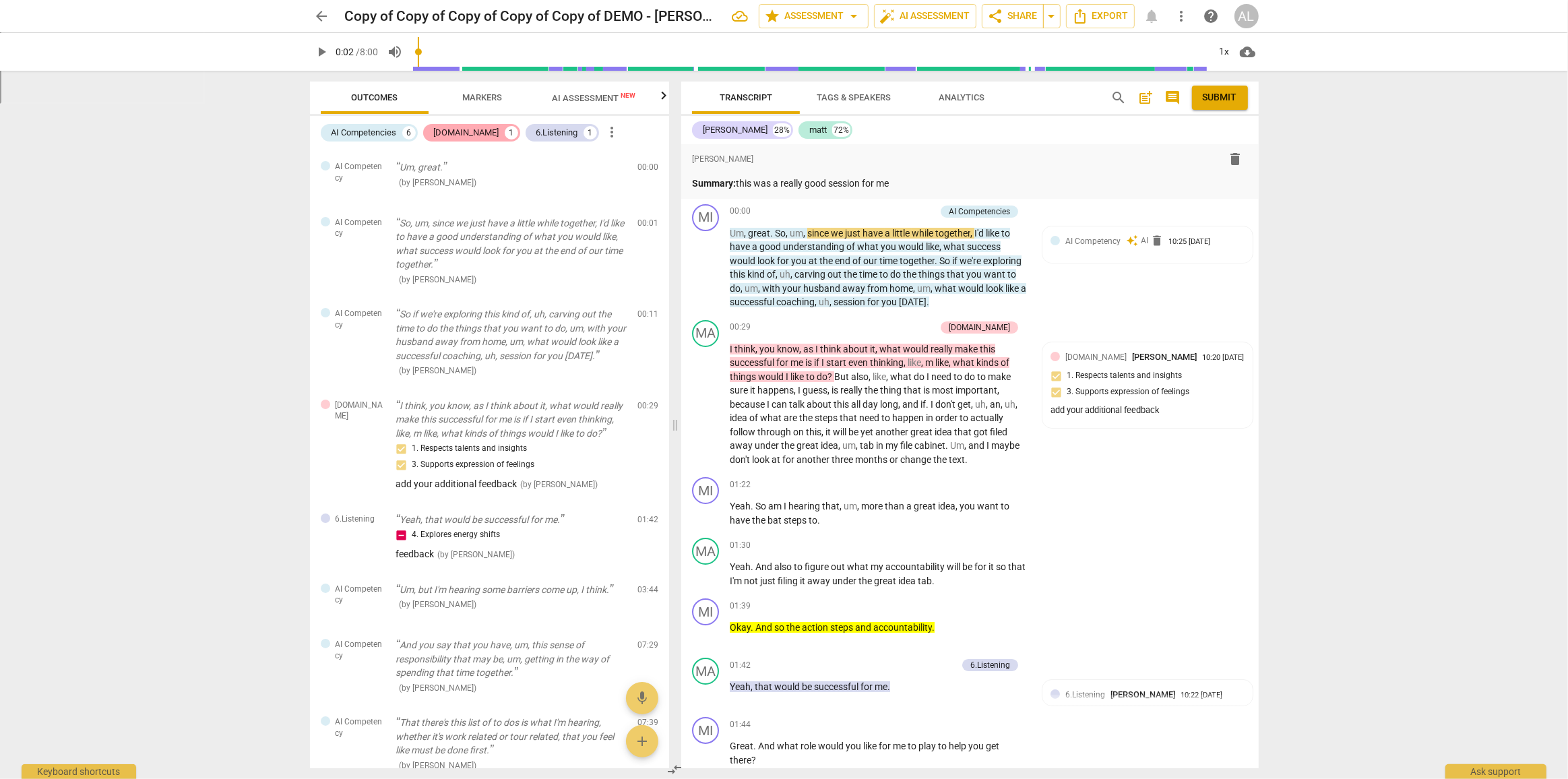
drag, startPoint x: 463, startPoint y: 136, endPoint x: 473, endPoint y: 137, distance: 10.0
click at [463, 136] on div "[DOMAIN_NAME] 1" at bounding box center [471, 132] width 97 height 18
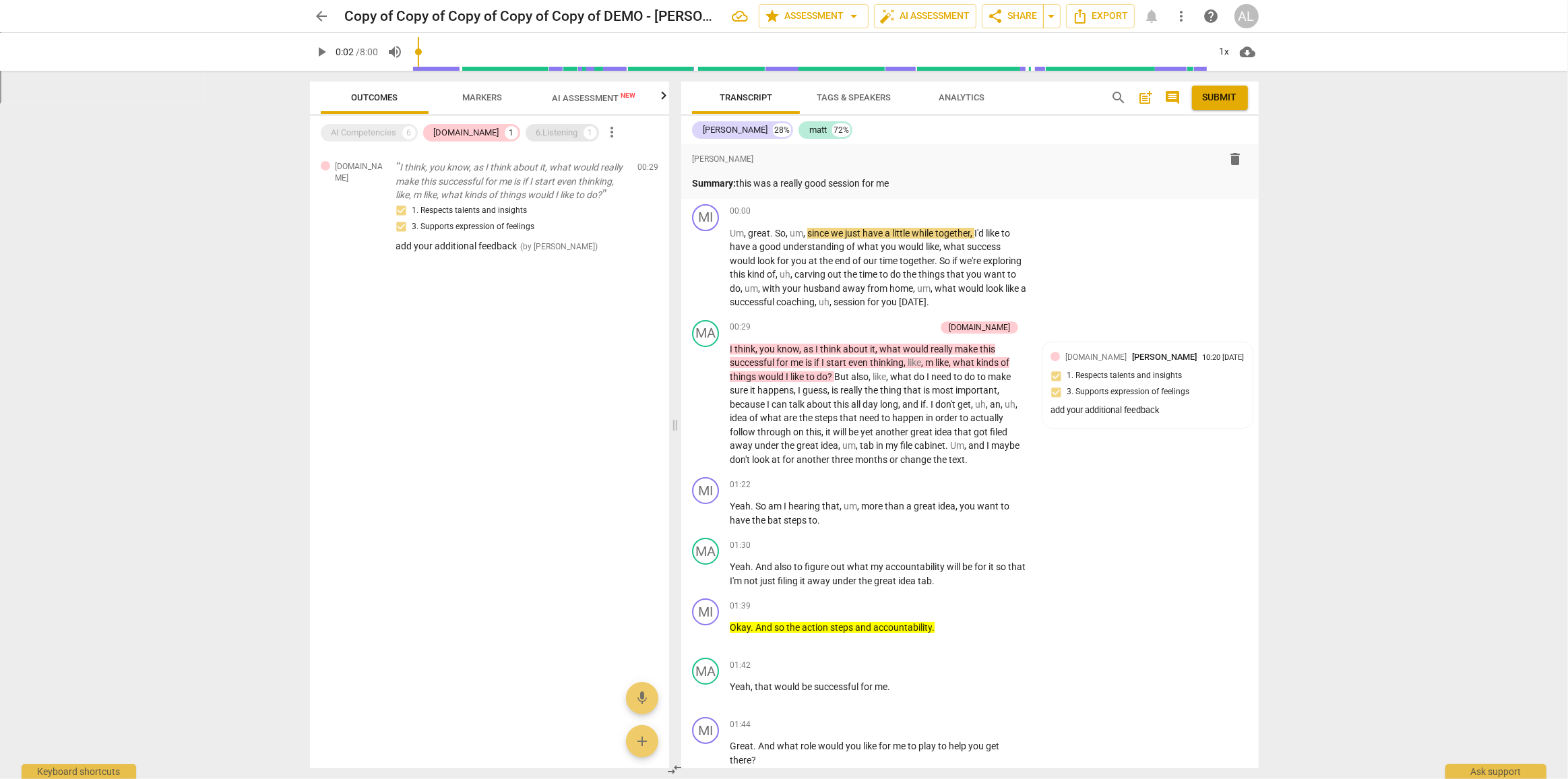
click at [525, 136] on div "6.Listening 1" at bounding box center [562, 132] width 73 height 18
click at [537, 128] on div "6.Listening" at bounding box center [557, 132] width 42 height 14
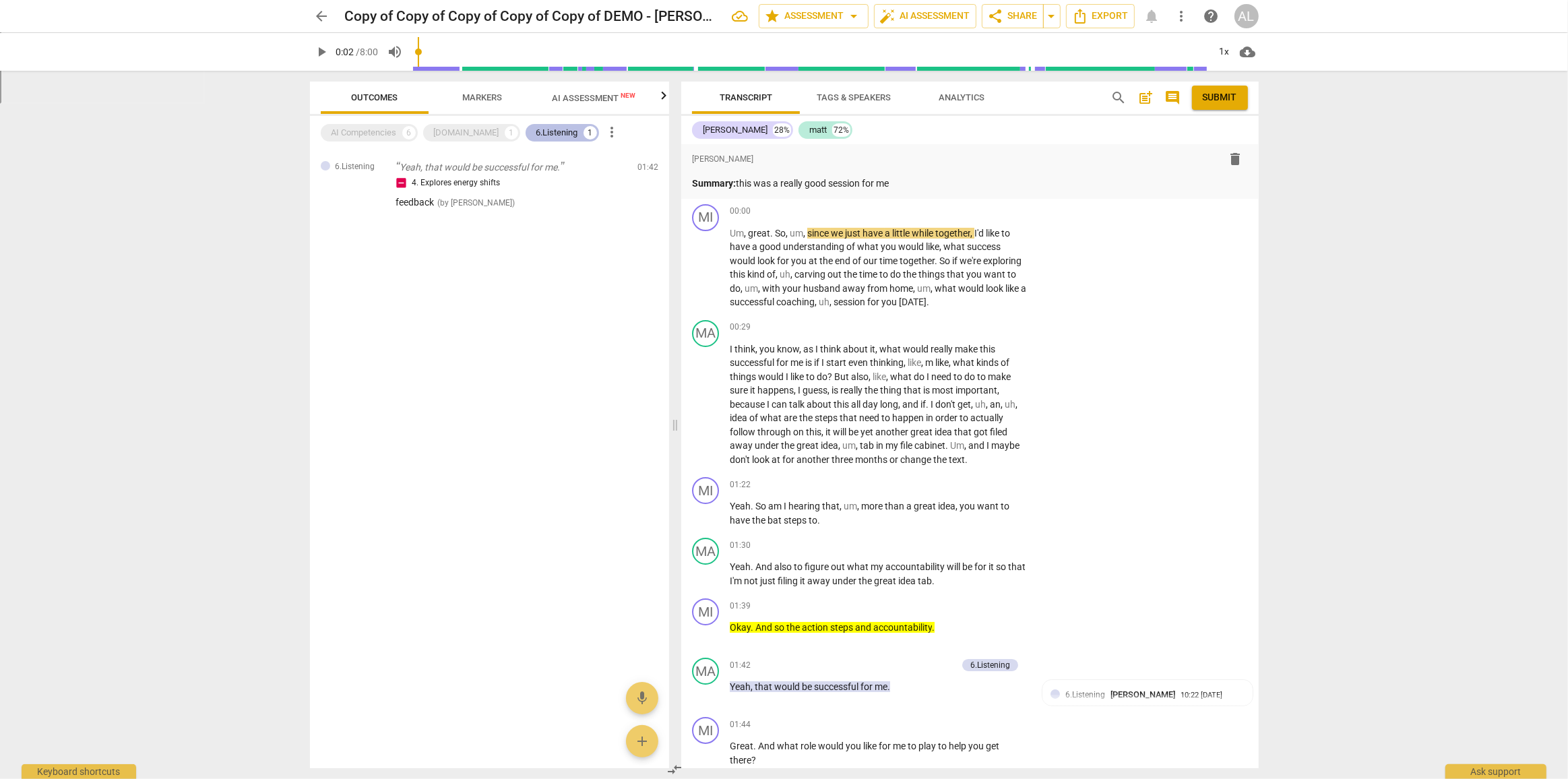
click at [536, 134] on div "6.Listening" at bounding box center [557, 132] width 42 height 14
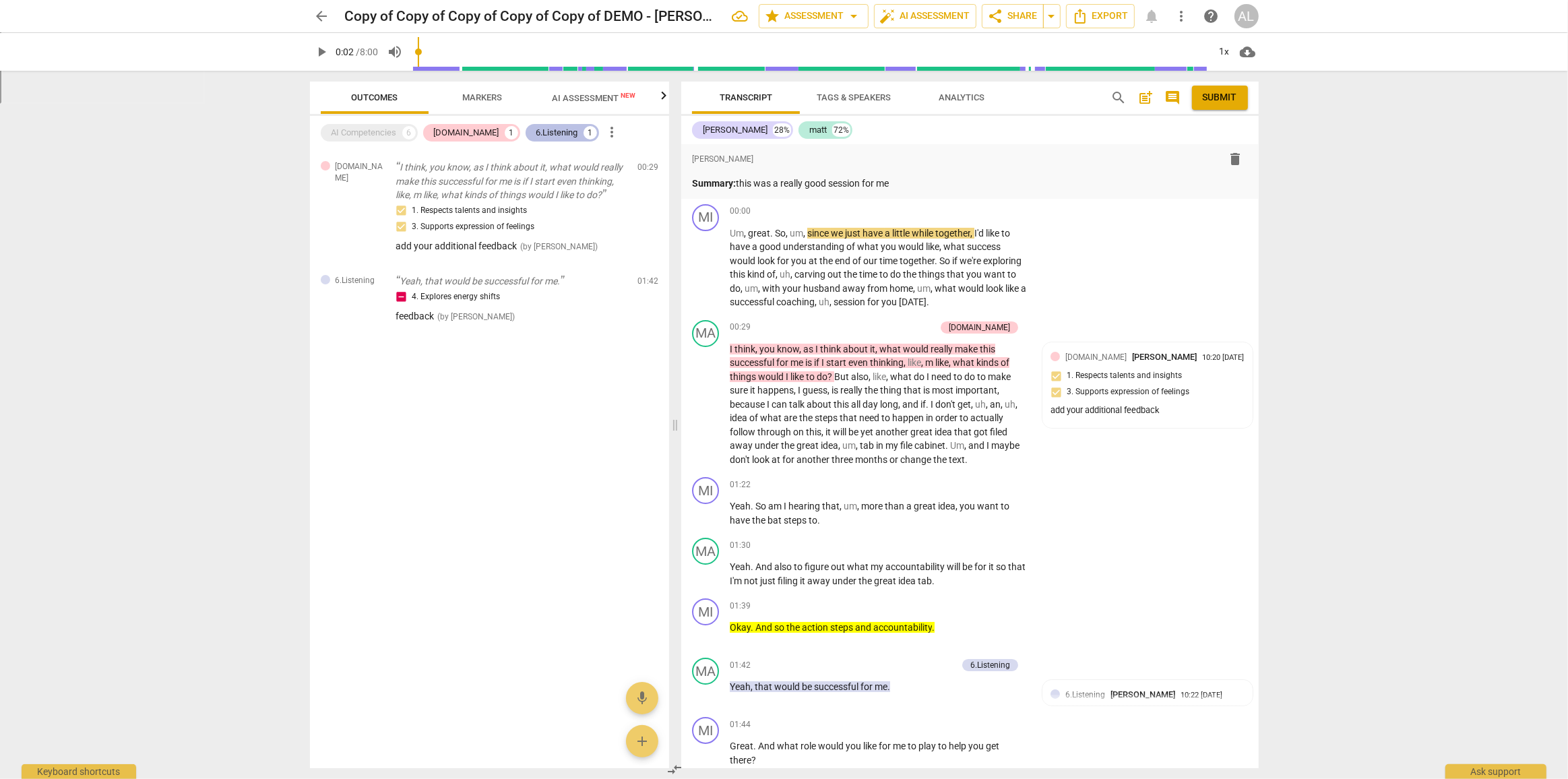
click at [536, 137] on div "6.Listening" at bounding box center [557, 132] width 42 height 14
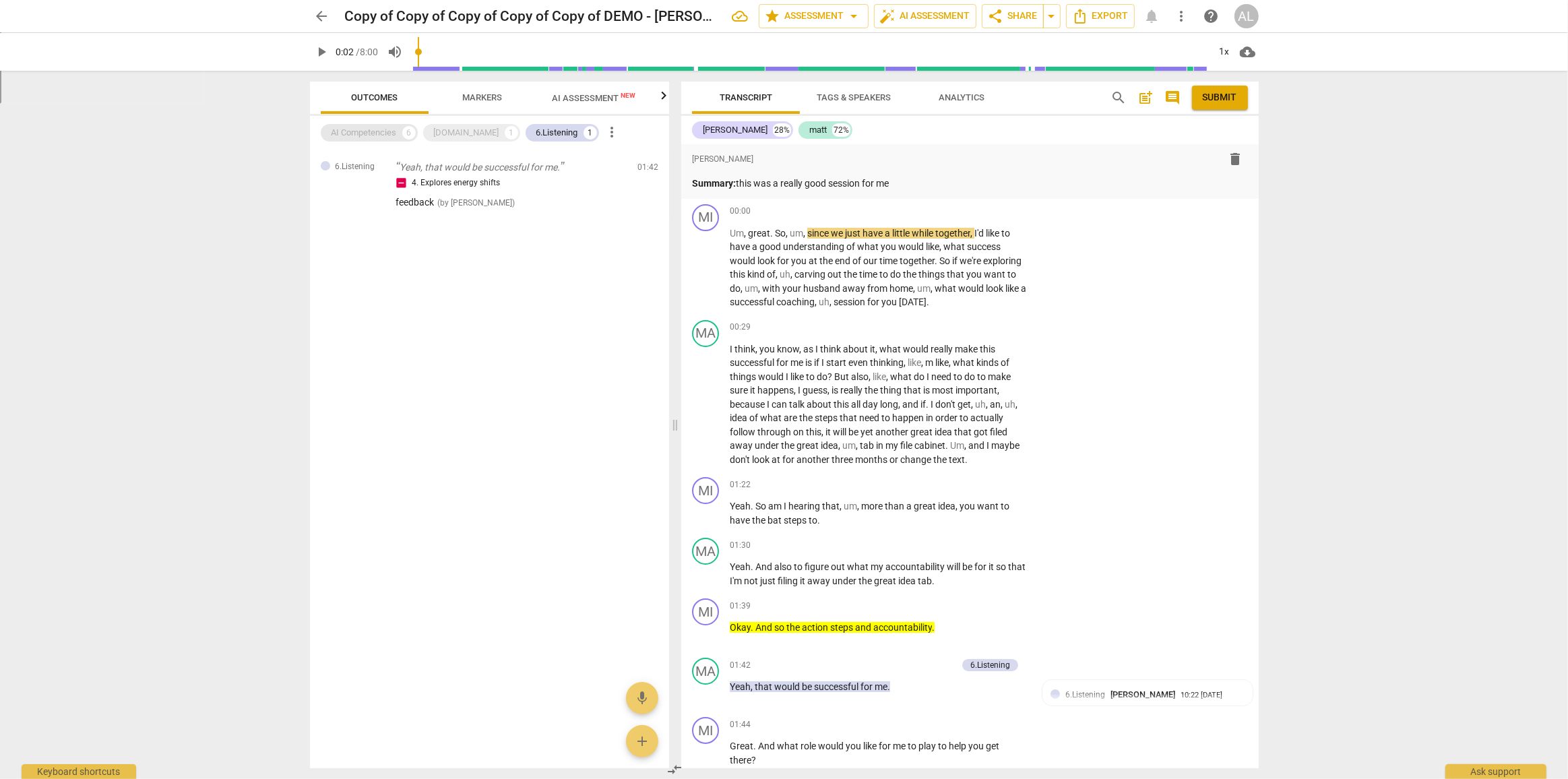
click at [337, 133] on div "AI Competencies" at bounding box center [364, 132] width 65 height 14
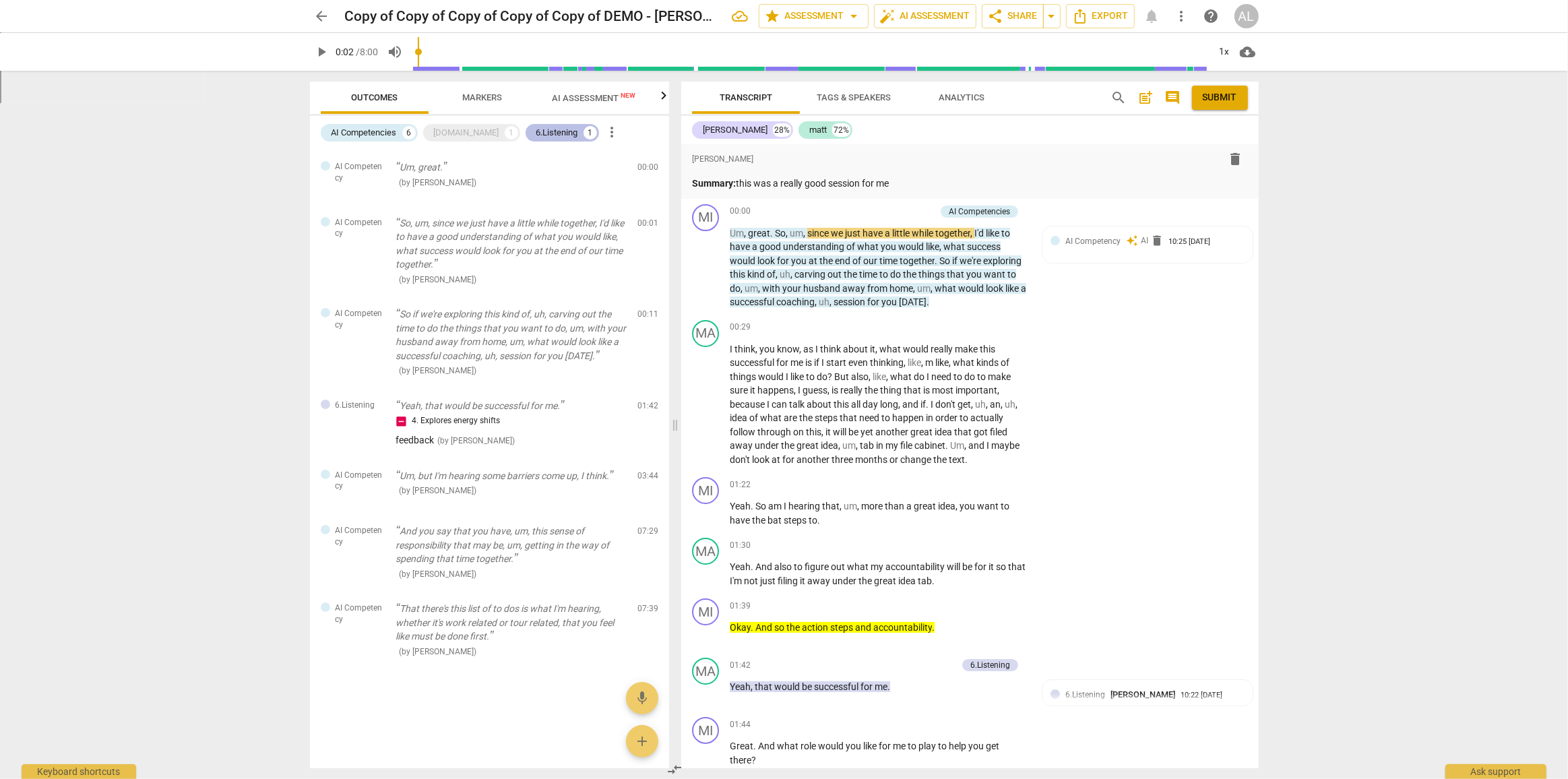
click at [536, 132] on div "6.Listening" at bounding box center [557, 132] width 42 height 14
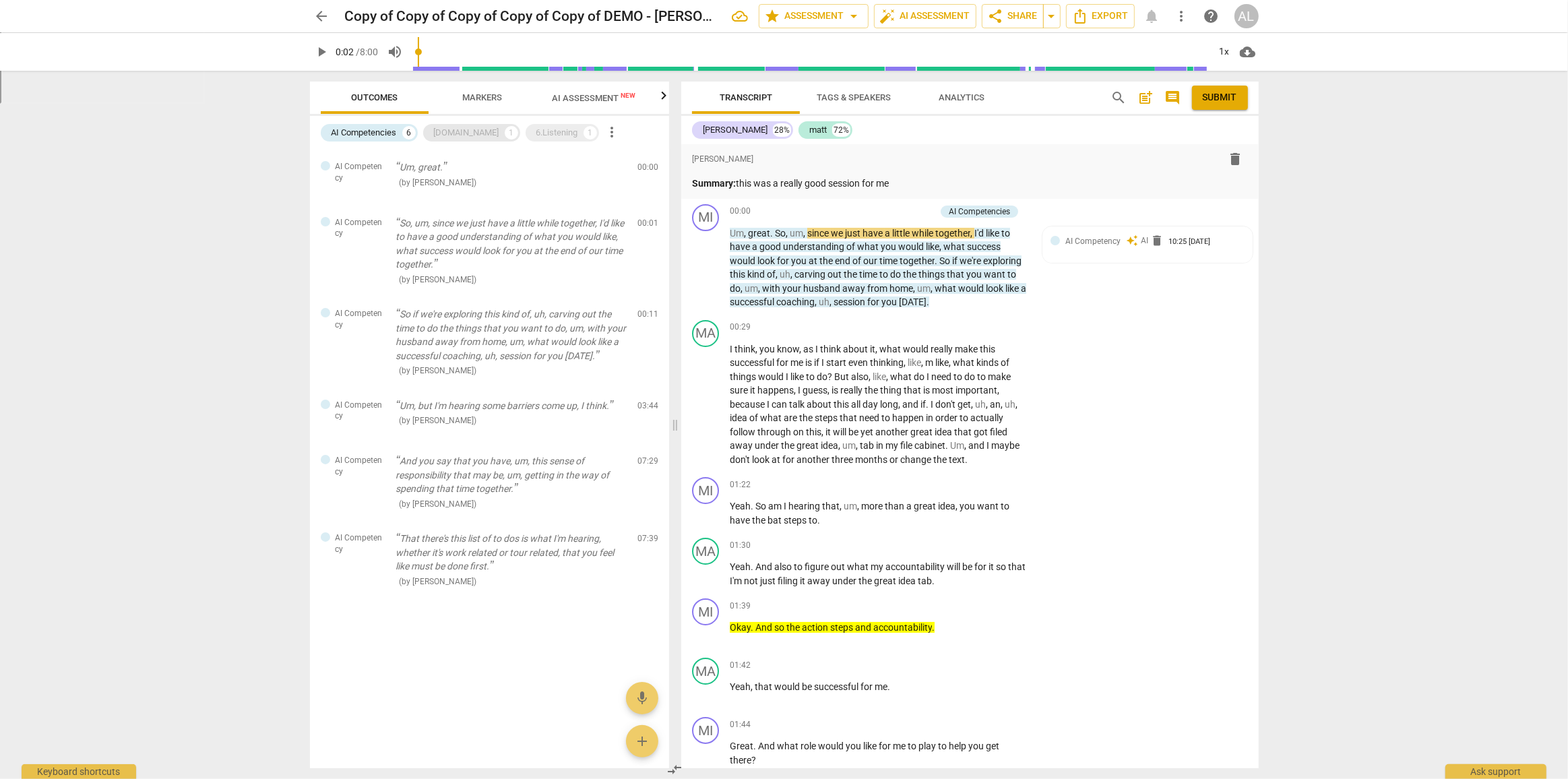
click at [450, 136] on div "[DOMAIN_NAME]" at bounding box center [467, 132] width 65 height 14
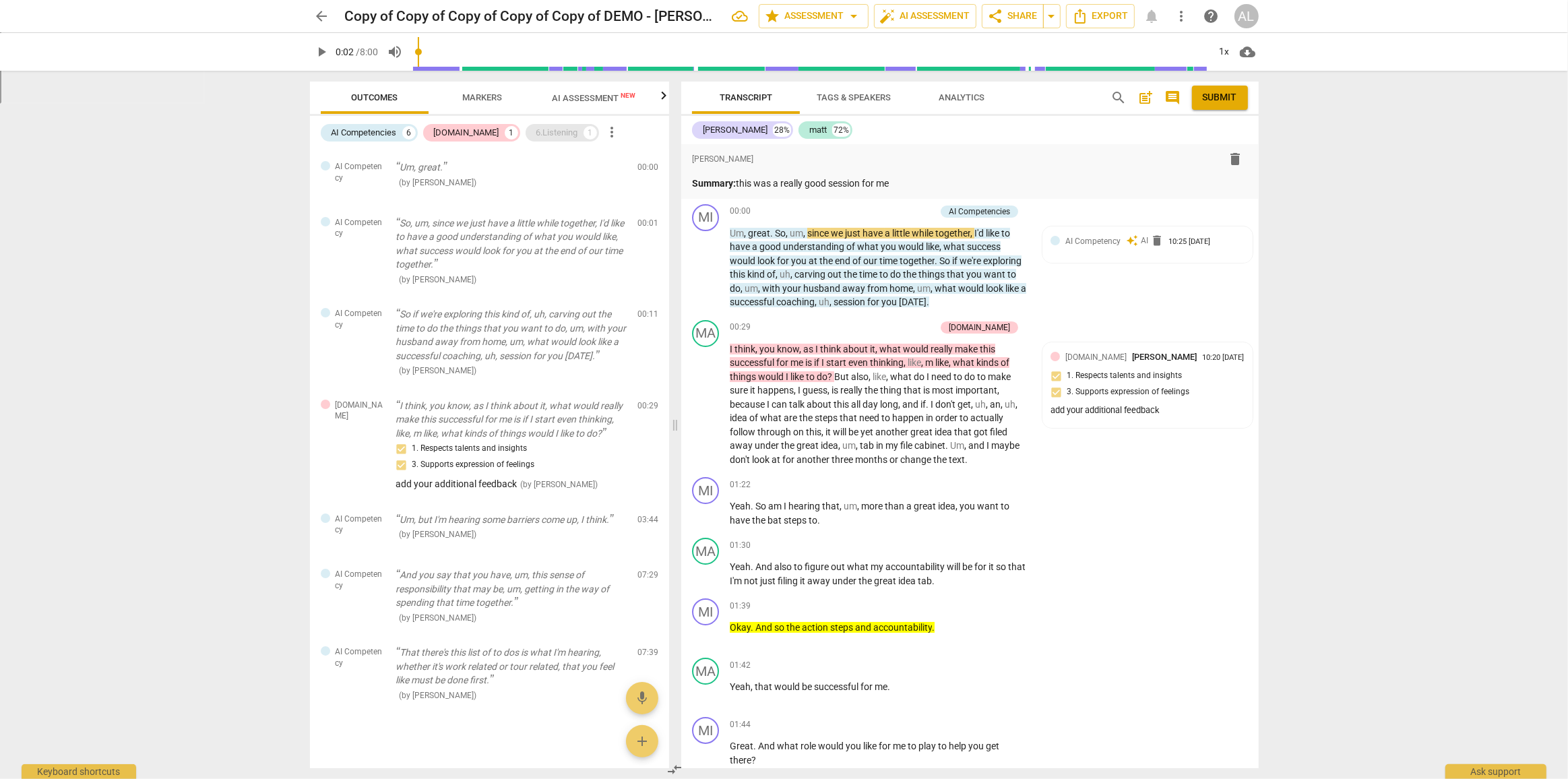
click at [536, 131] on div "6.Listening" at bounding box center [557, 132] width 42 height 14
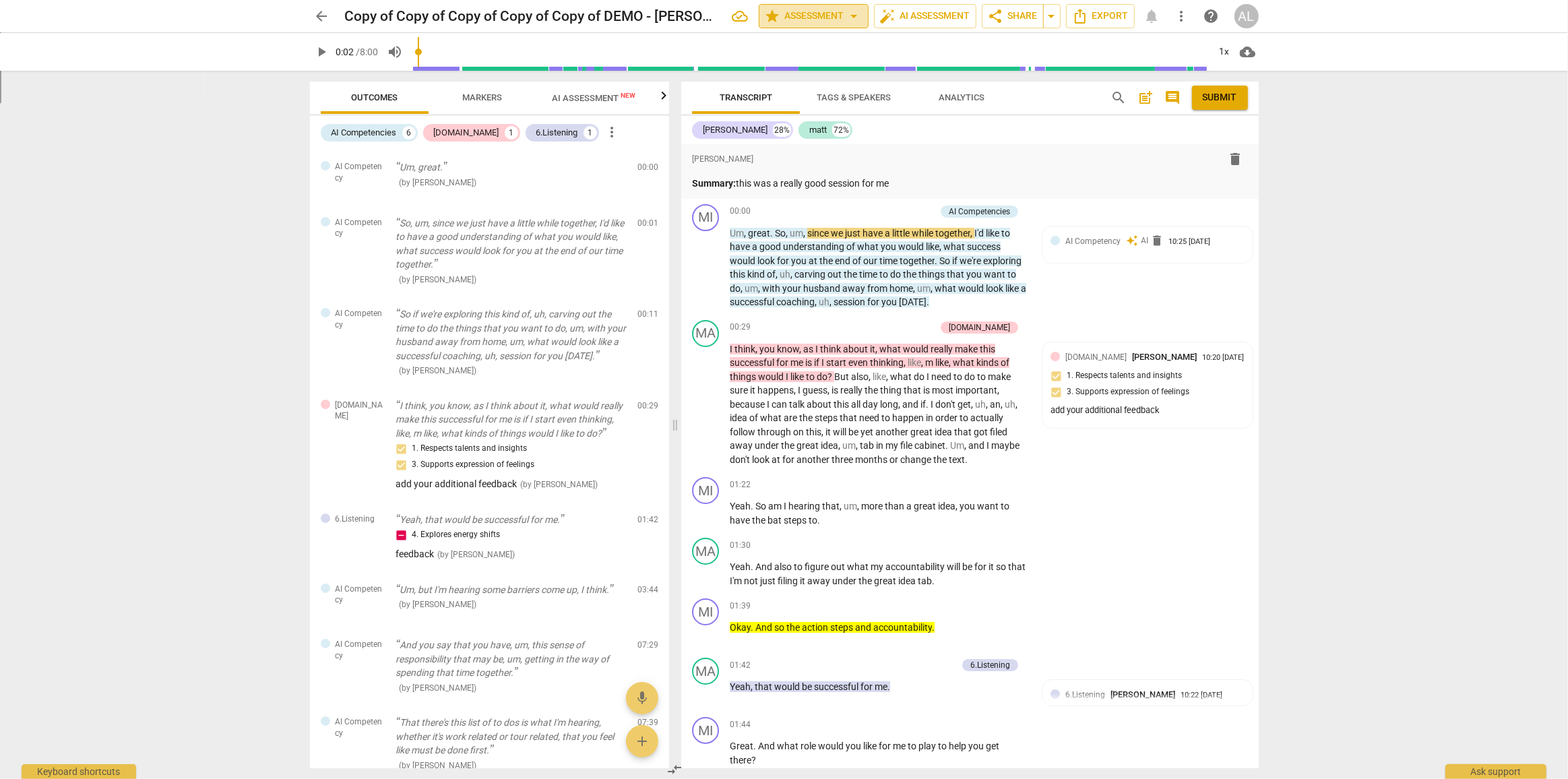
click at [863, 14] on button "star Assessment arrow_drop_down" at bounding box center [814, 16] width 110 height 24
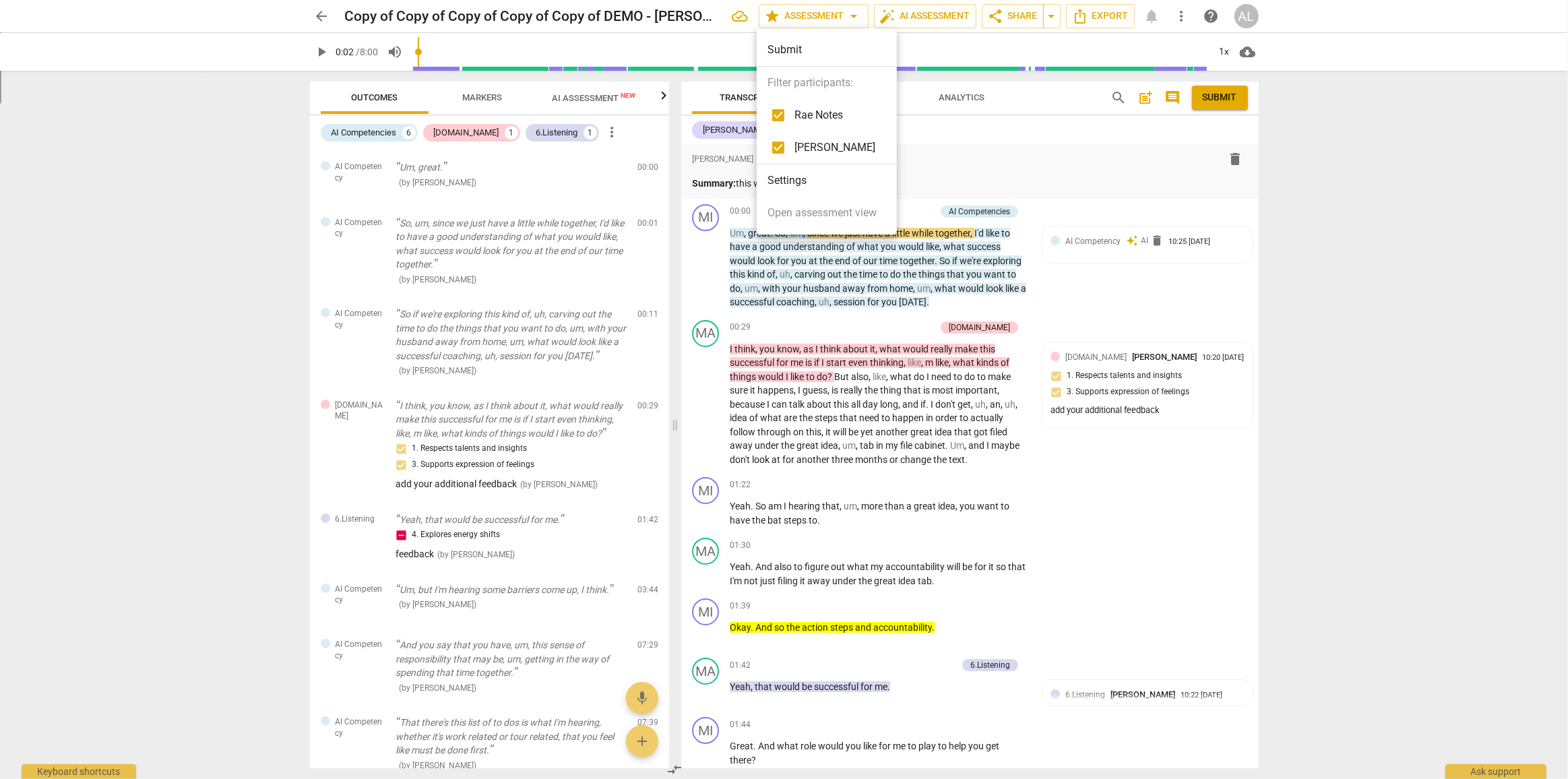
click at [1421, 145] on div at bounding box center [784, 390] width 1568 height 779
click at [1106, 18] on span "Export" at bounding box center [1100, 16] width 57 height 16
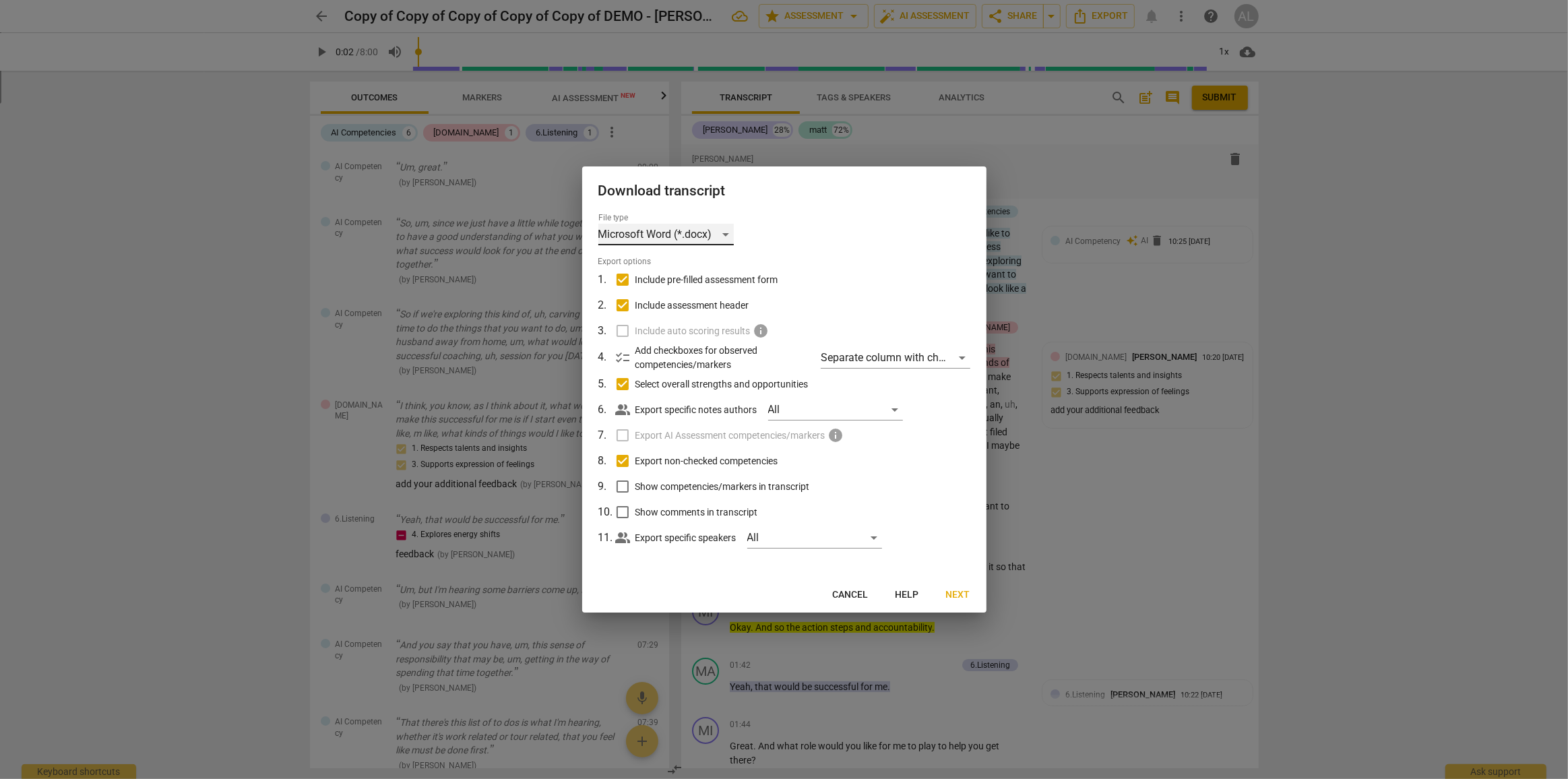
click at [668, 234] on div "Microsoft Word (*.docx)" at bounding box center [666, 234] width 135 height 21
click at [675, 230] on li "Microsoft Word (*.docx)" at bounding box center [692, 234] width 186 height 32
click at [965, 591] on span "Next" at bounding box center [958, 595] width 24 height 14
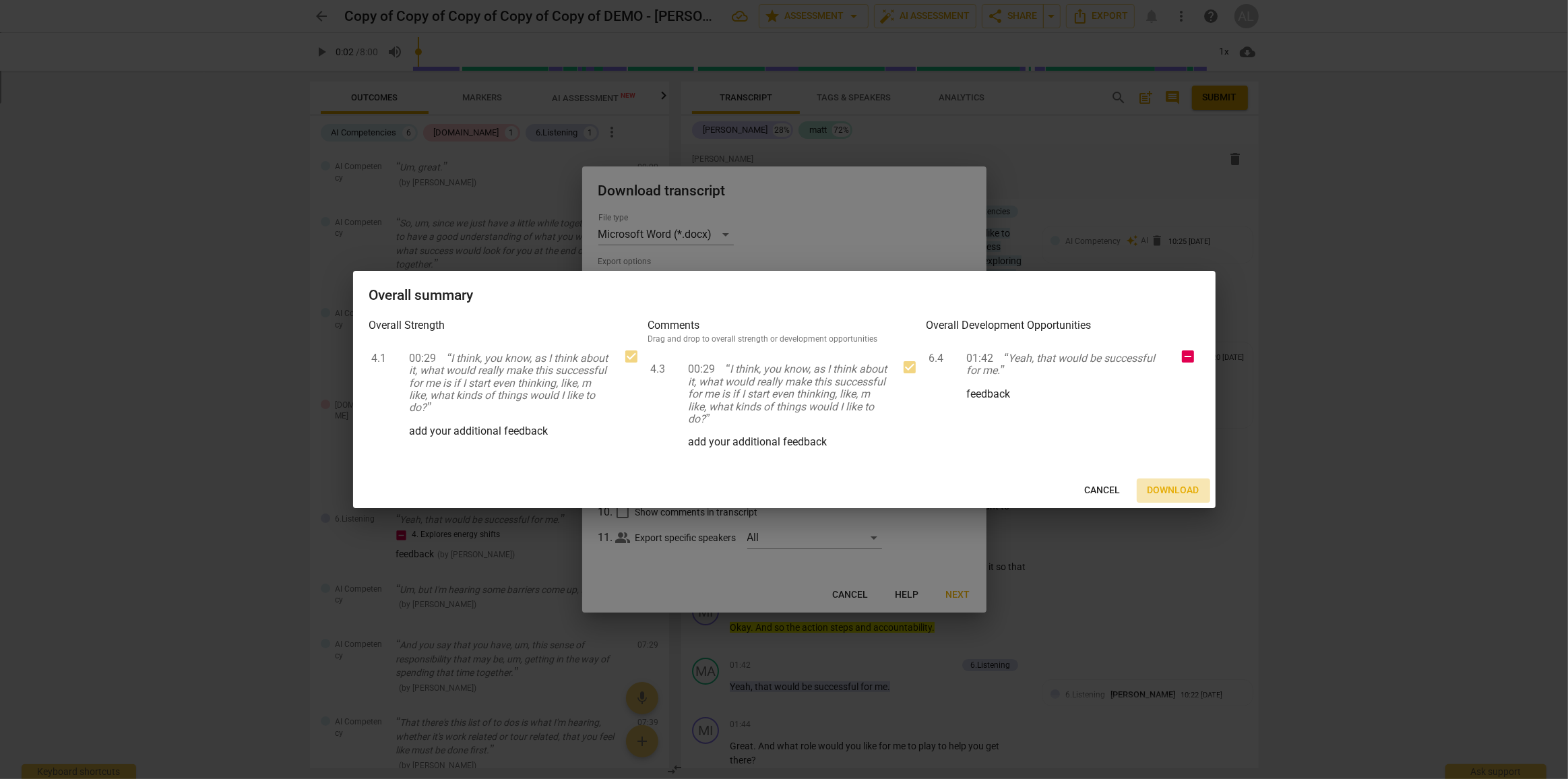
click at [1172, 486] on span "Download" at bounding box center [1173, 491] width 52 height 14
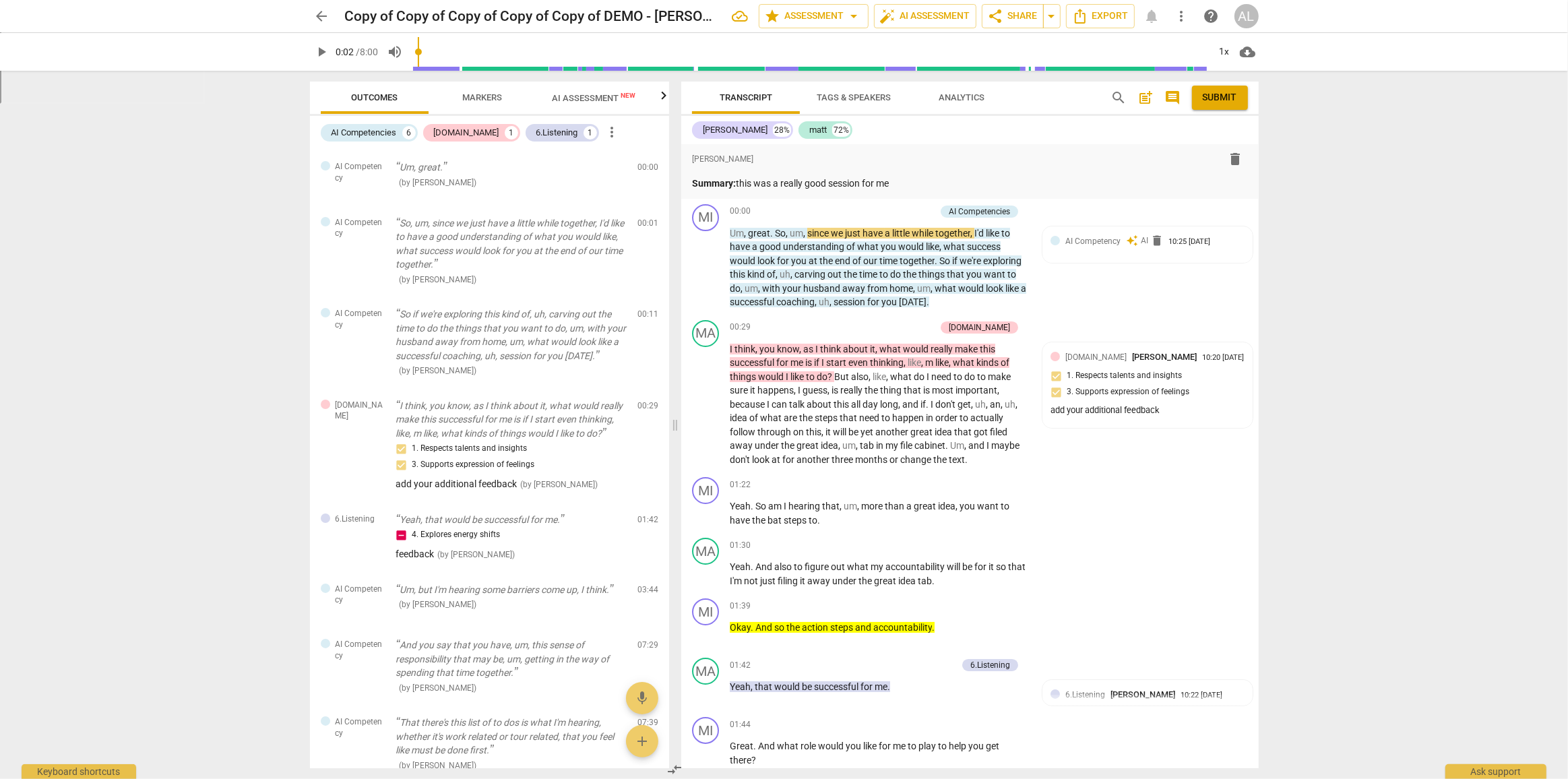
drag, startPoint x: 1331, startPoint y: 284, endPoint x: 1273, endPoint y: 256, distance: 64.4
click at [1330, 284] on div "arrow_back Copy of Copy of Copy of Copy of Copy of DEMO - [PERSON_NAME] - sessi…" at bounding box center [784, 390] width 1568 height 779
click at [1115, 19] on span "Export" at bounding box center [1100, 16] width 57 height 16
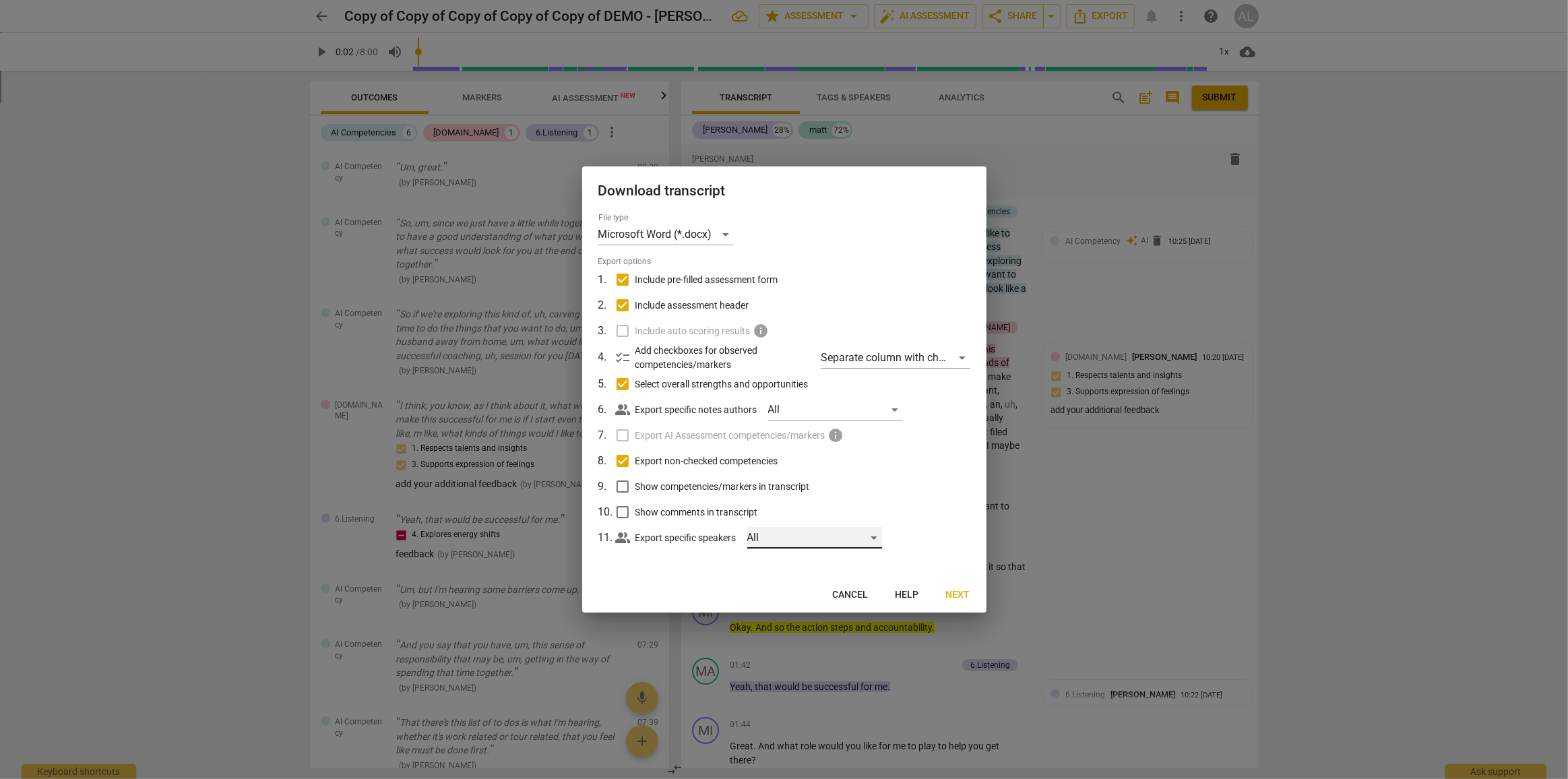
click at [858, 536] on div "All" at bounding box center [814, 538] width 135 height 21
click at [765, 543] on input "checkbox" at bounding box center [769, 538] width 32 height 32
click at [770, 537] on input "checkbox" at bounding box center [769, 538] width 32 height 32
checkbox input "false"
click at [684, 574] on div at bounding box center [784, 390] width 1568 height 779
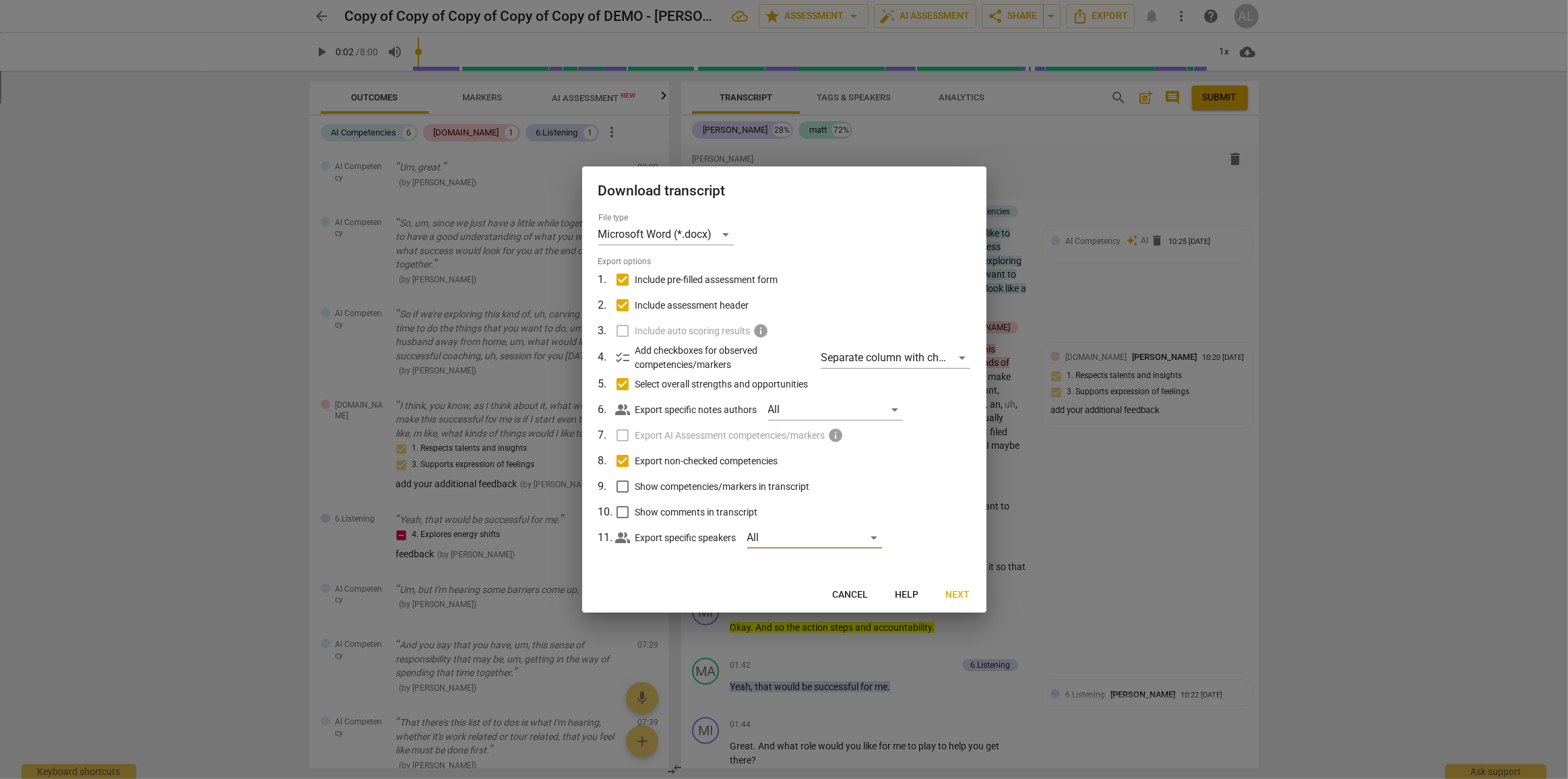
click at [857, 586] on button "Cancel" at bounding box center [851, 595] width 57 height 24
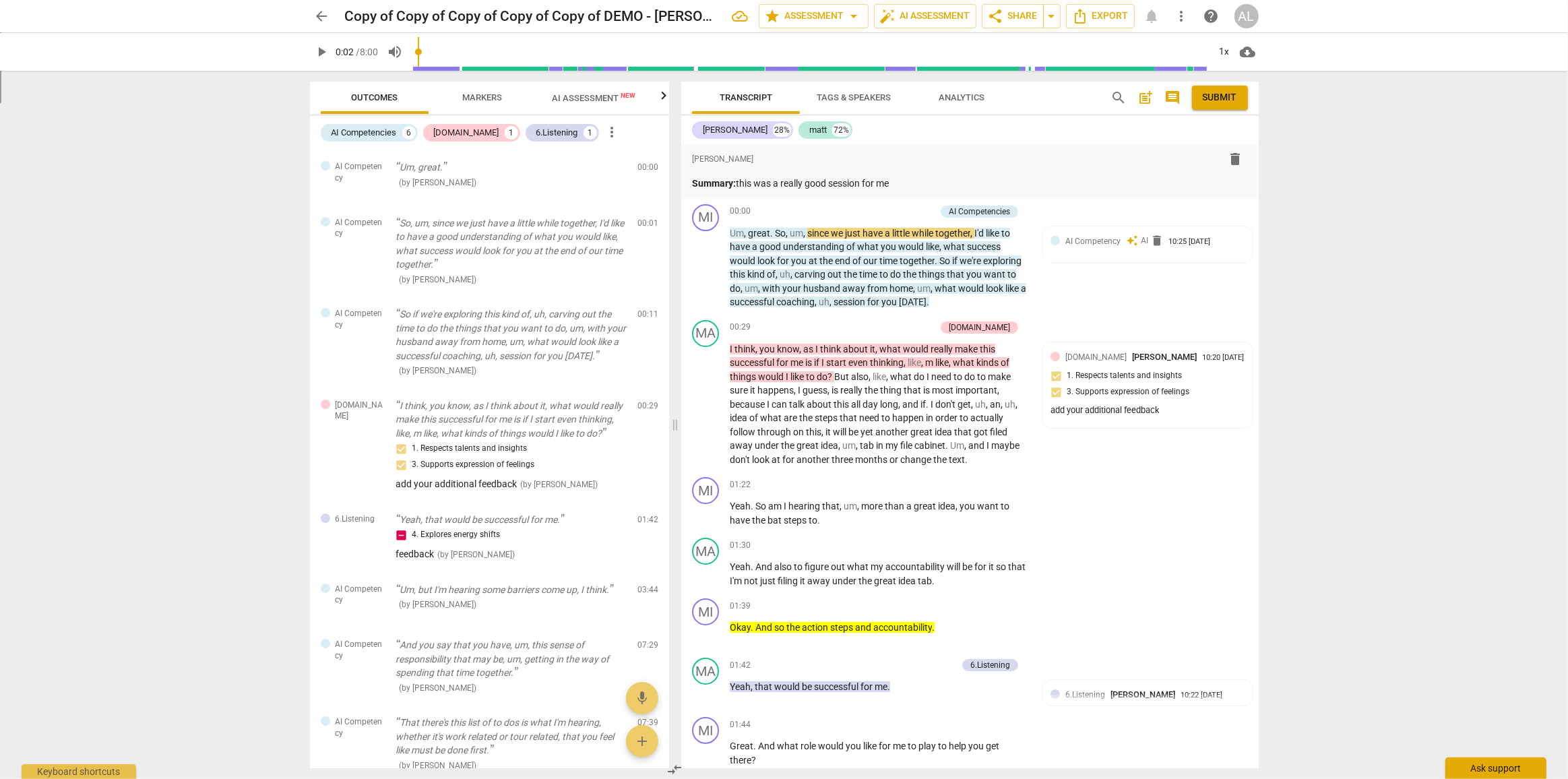
click at [1483, 763] on div "Ask support" at bounding box center [1495, 768] width 101 height 21
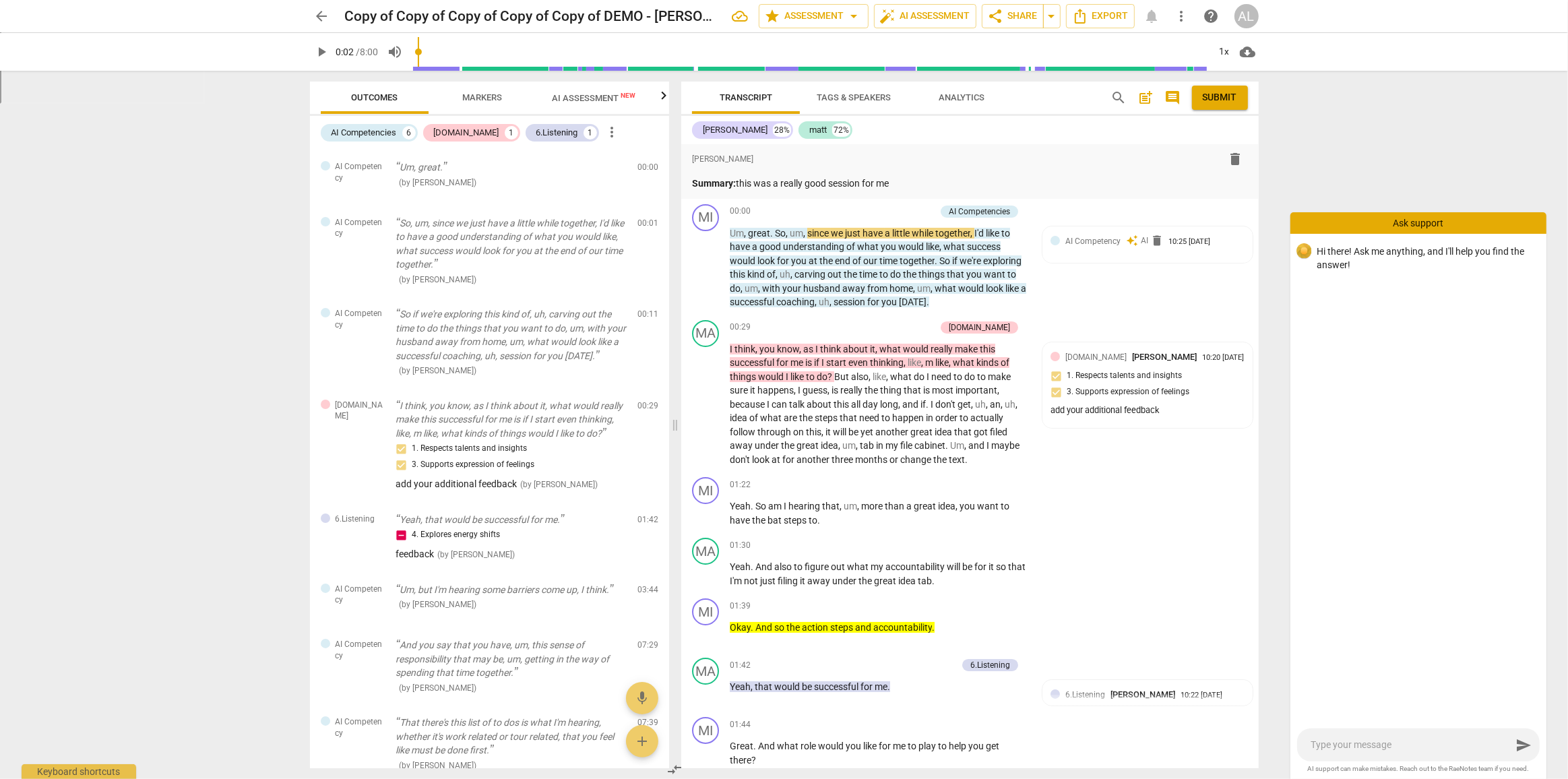
click at [1406, 752] on div "send" at bounding box center [1418, 745] width 243 height 33
click at [1387, 742] on textarea at bounding box center [1411, 745] width 201 height 13
